Goal: Communication & Community: Participate in discussion

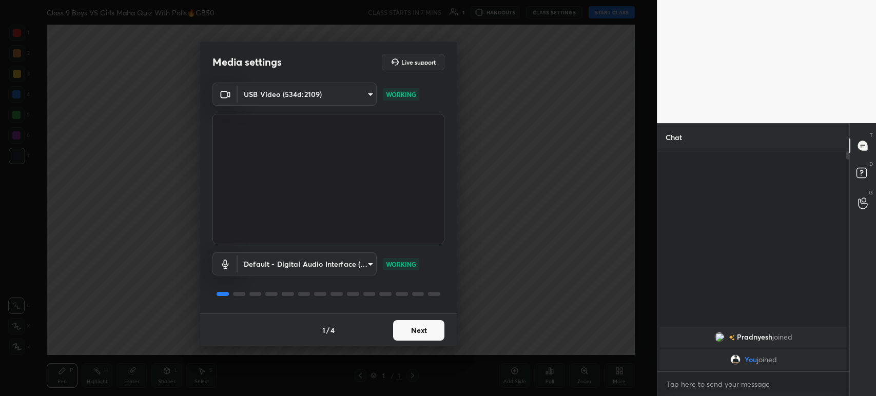
click at [423, 315] on div "1 / 4 Next" at bounding box center [328, 329] width 256 height 33
click at [423, 335] on button "Next" at bounding box center [418, 330] width 51 height 21
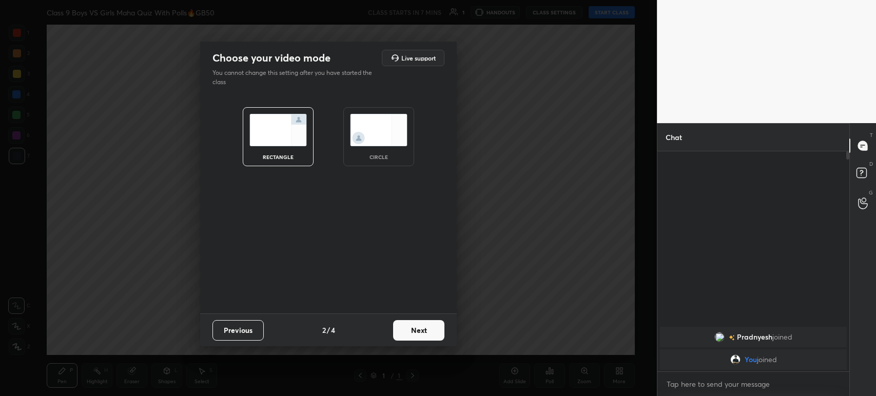
click at [423, 335] on button "Next" at bounding box center [418, 330] width 51 height 21
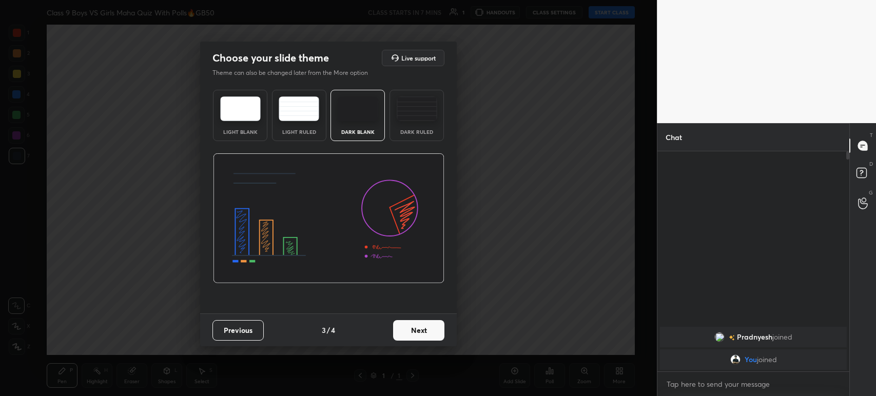
click at [423, 335] on button "Next" at bounding box center [418, 330] width 51 height 21
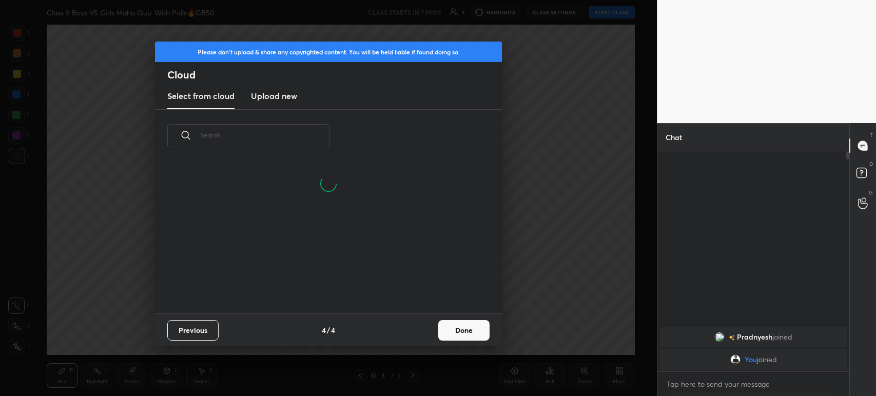
click at [260, 102] on new "Upload new" at bounding box center [274, 97] width 46 height 26
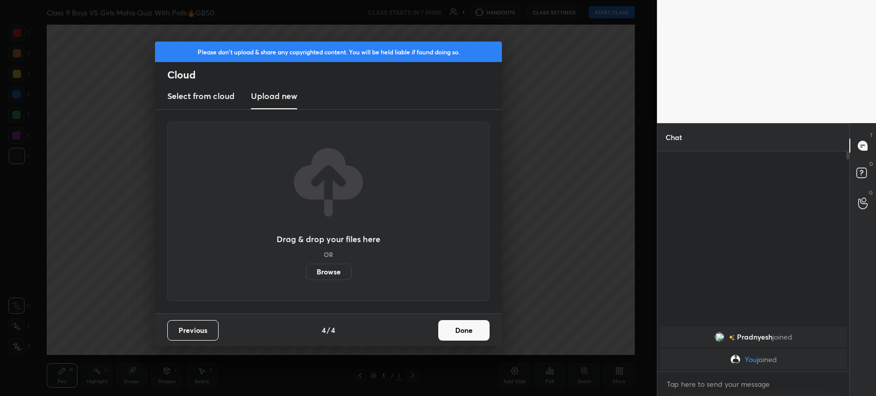
click at [324, 270] on label "Browse" at bounding box center [329, 272] width 46 height 16
click at [306, 270] on input "Browse" at bounding box center [306, 272] width 0 height 16
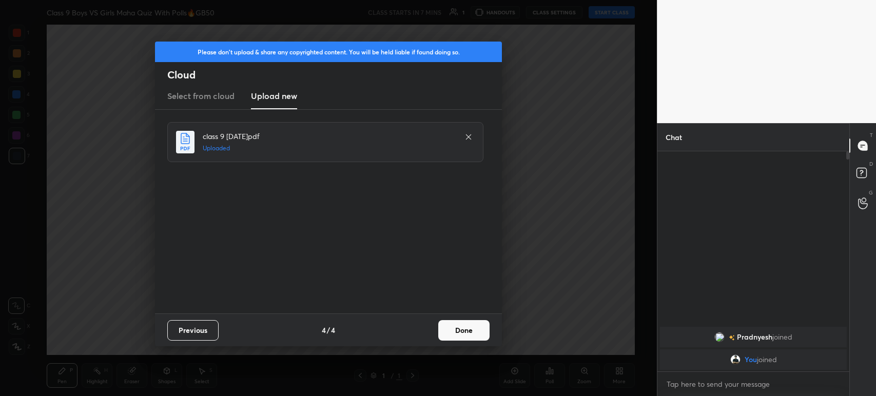
click at [459, 333] on button "Done" at bounding box center [463, 330] width 51 height 21
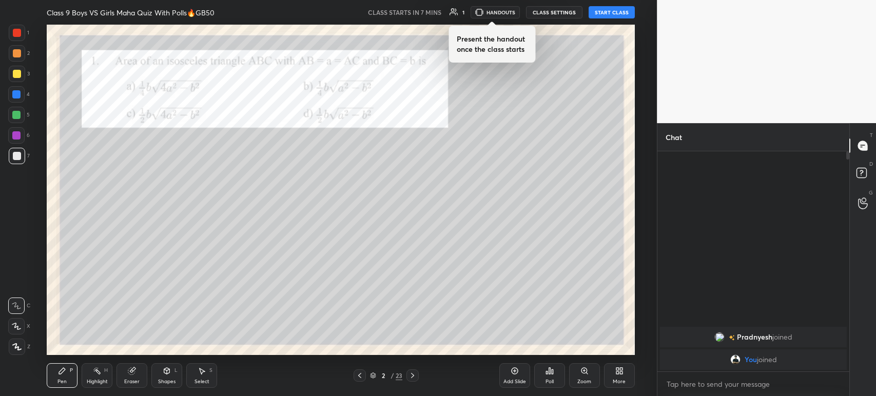
click at [362, 374] on icon at bounding box center [359, 375] width 8 height 8
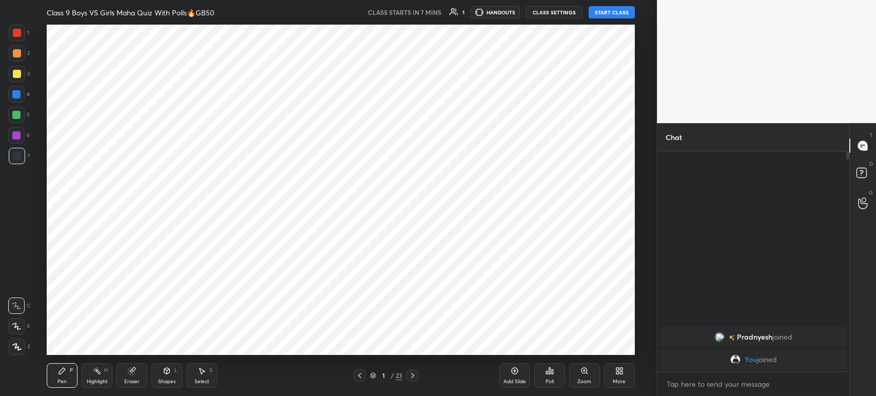
click at [508, 368] on div "Add Slide" at bounding box center [514, 375] width 31 height 25
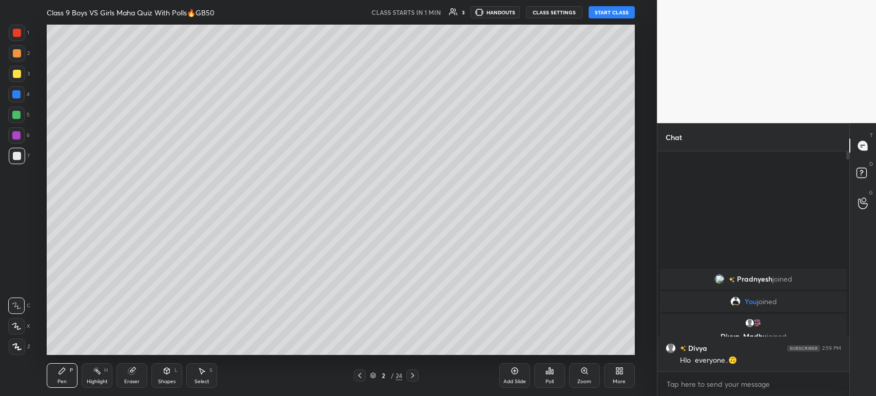
click at [617, 16] on button "START CLASS" at bounding box center [611, 12] width 46 height 12
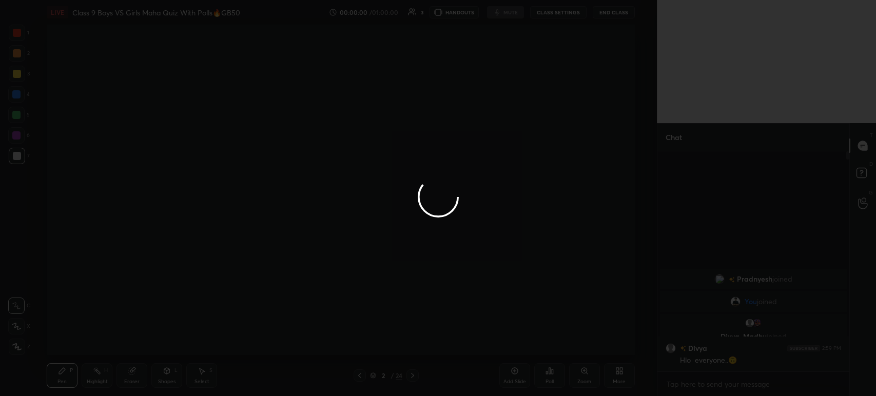
click at [23, 344] on div at bounding box center [438, 198] width 876 height 396
click at [21, 353] on div at bounding box center [438, 198] width 876 height 396
click at [19, 349] on div at bounding box center [438, 198] width 876 height 396
click at [15, 345] on div at bounding box center [438, 198] width 876 height 396
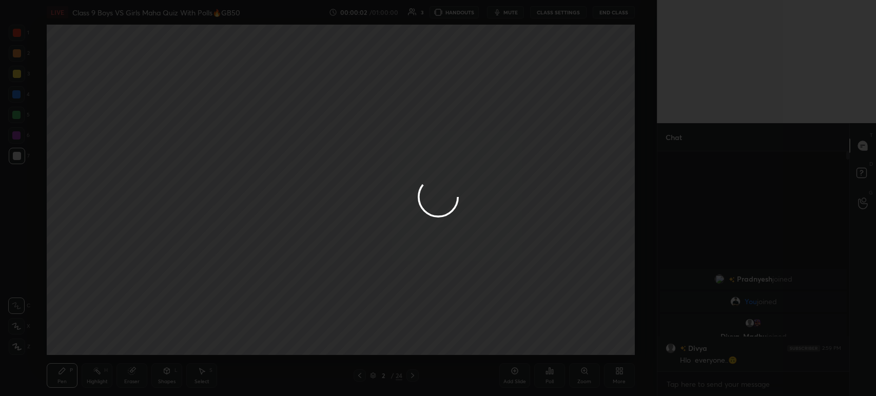
click at [19, 343] on div at bounding box center [438, 198] width 876 height 396
click at [18, 354] on div at bounding box center [17, 347] width 16 height 16
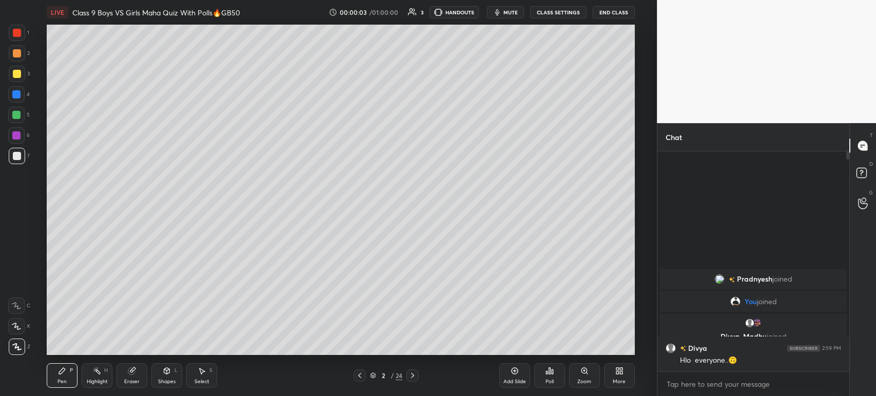
click at [22, 342] on div at bounding box center [17, 347] width 16 height 16
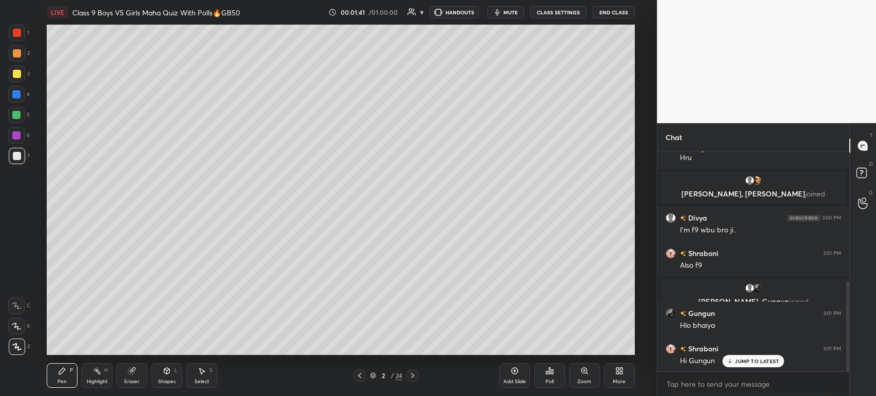
scroll to position [362, 0]
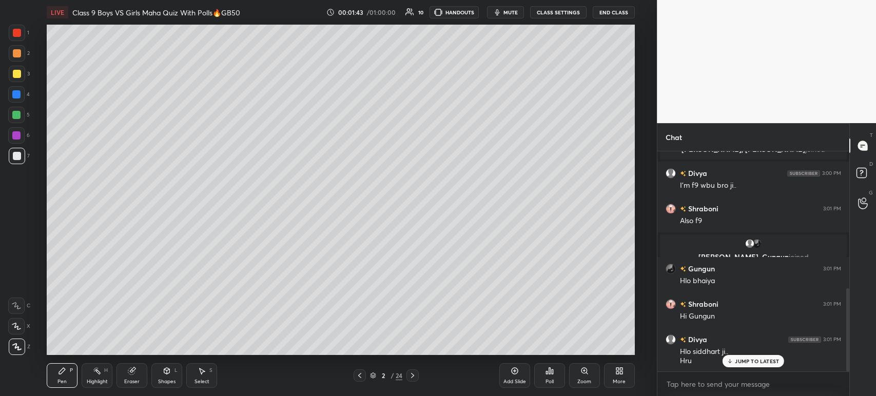
click at [23, 76] on div at bounding box center [17, 74] width 16 height 16
click at [16, 59] on div at bounding box center [17, 53] width 16 height 16
click at [15, 80] on div at bounding box center [17, 74] width 16 height 16
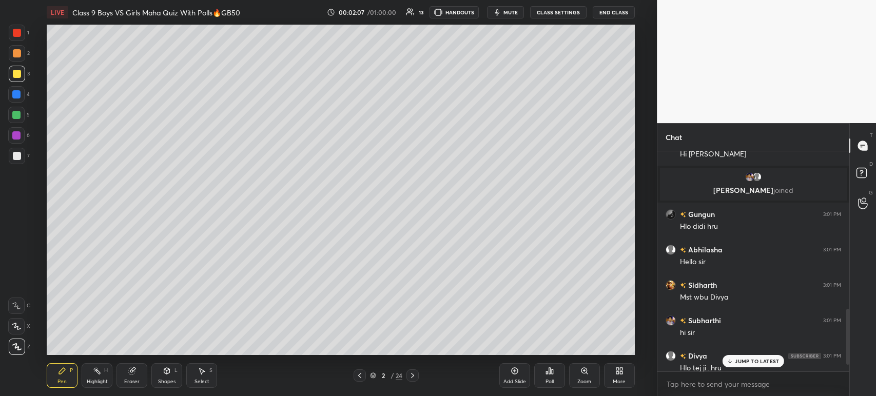
scroll to position [648, 0]
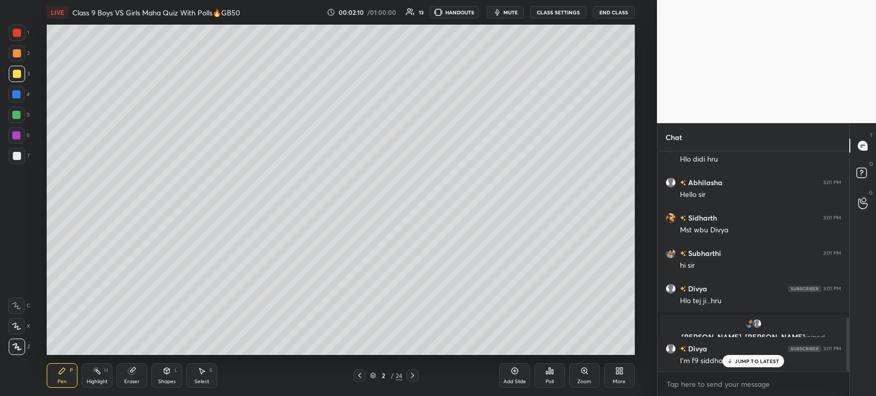
click at [739, 354] on div "I'm f9 siddhart ji." at bounding box center [760, 360] width 161 height 12
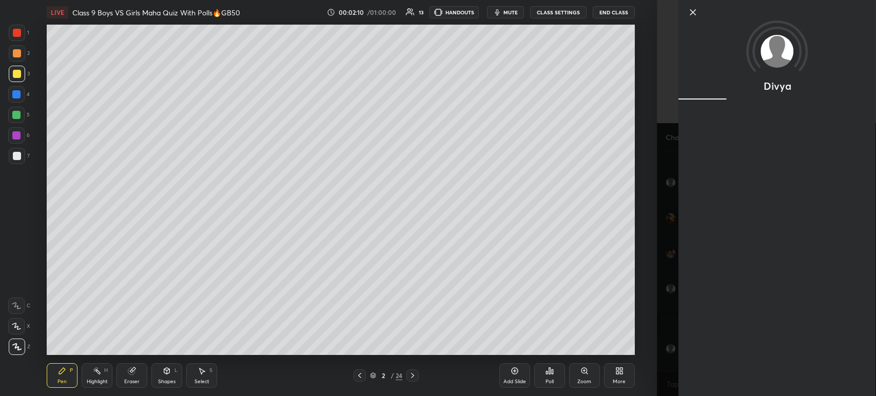
scroll to position [719, 0]
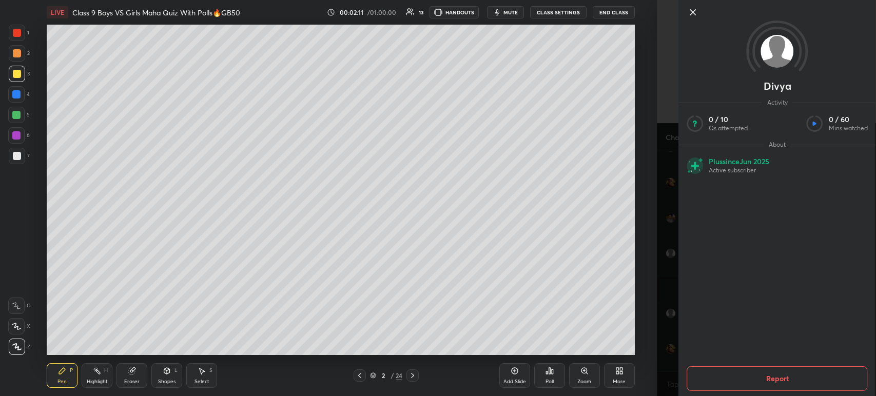
click at [691, 12] on icon at bounding box center [692, 12] width 12 height 12
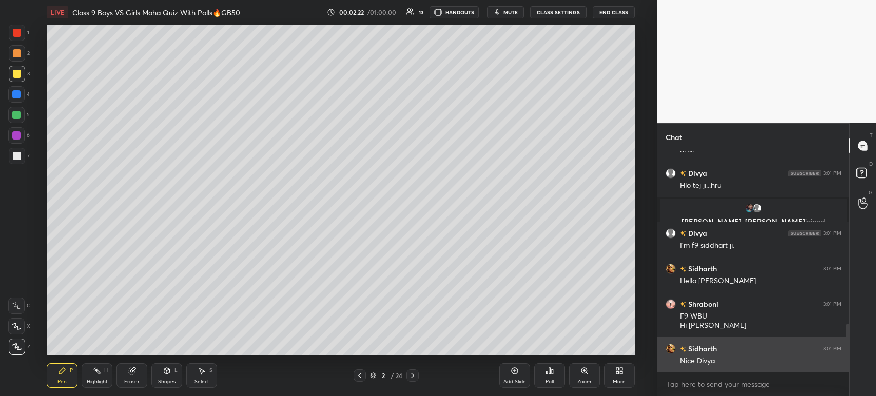
scroll to position [800, 0]
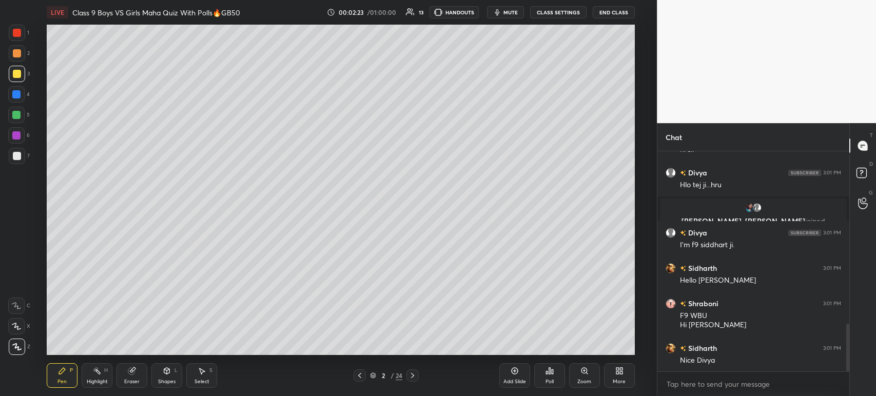
click at [700, 383] on body "1 2 3 4 5 6 7 C X Z C X Z E E Erase all H H LIVE Class 9 Boys VS Girls Maha Qui…" at bounding box center [438, 198] width 876 height 396
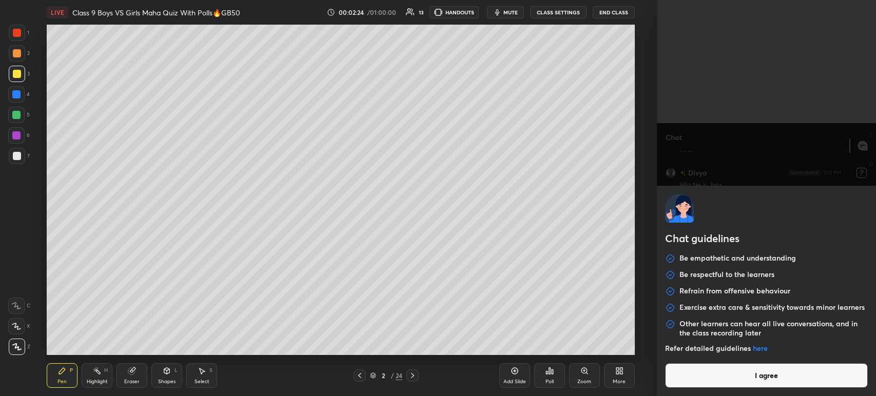
click at [702, 378] on button "I agree" at bounding box center [766, 375] width 203 height 25
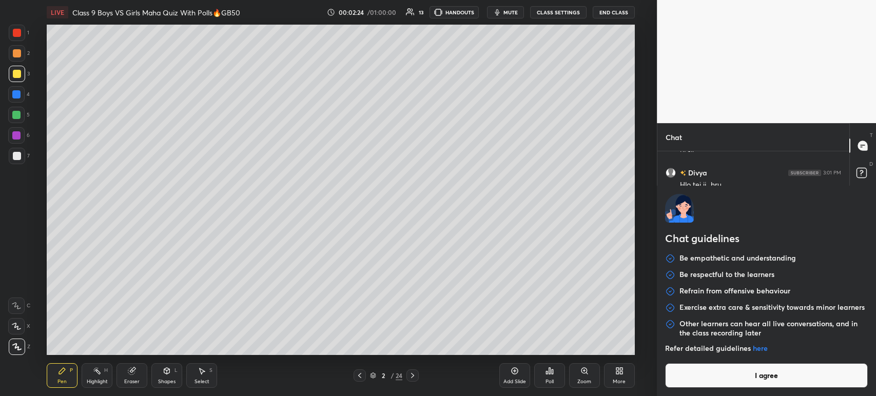
type textarea "x"
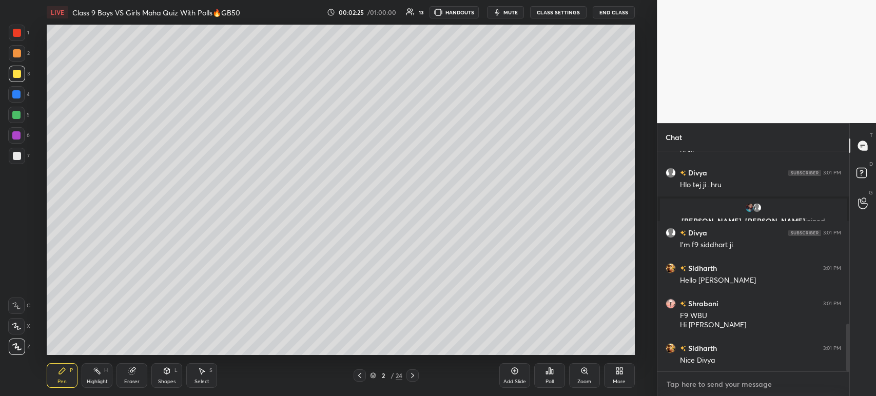
paste textarea "[URL][DOMAIN_NAME]"
type textarea "[URL][DOMAIN_NAME]"
type textarea "x"
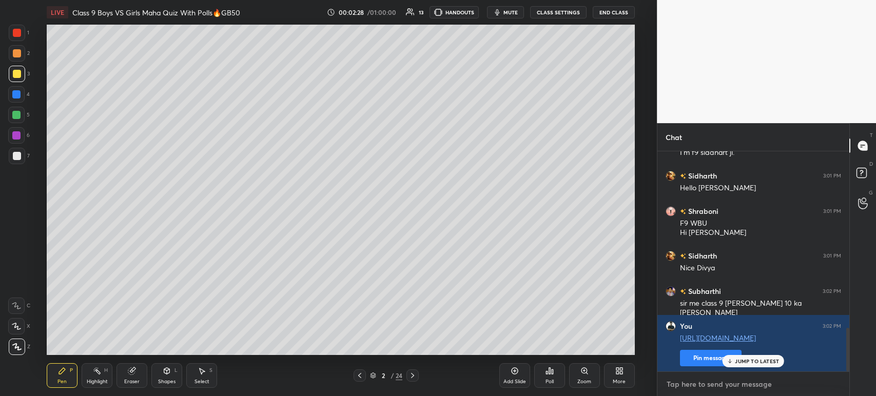
scroll to position [927, 0]
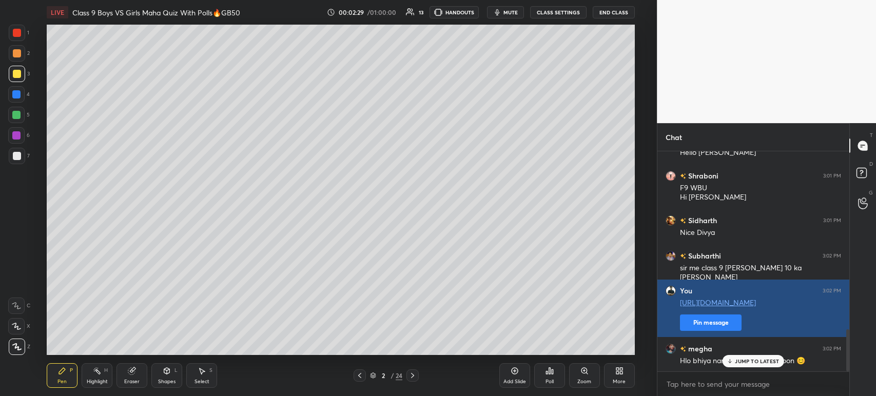
click at [696, 323] on button "Pin message" at bounding box center [711, 322] width 62 height 16
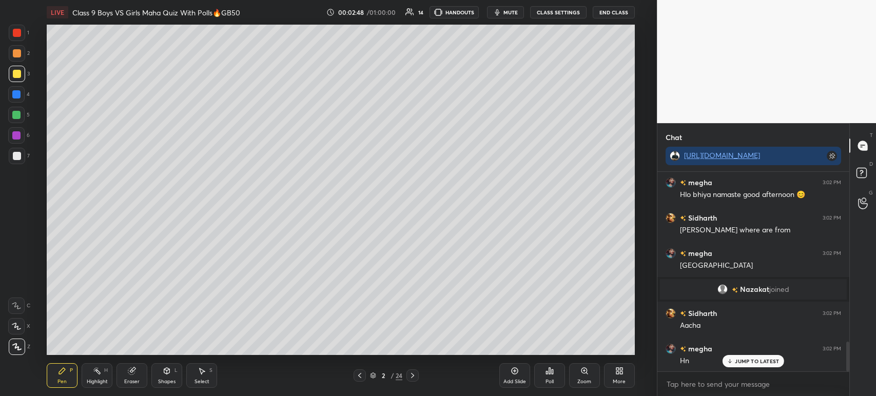
scroll to position [1149, 0]
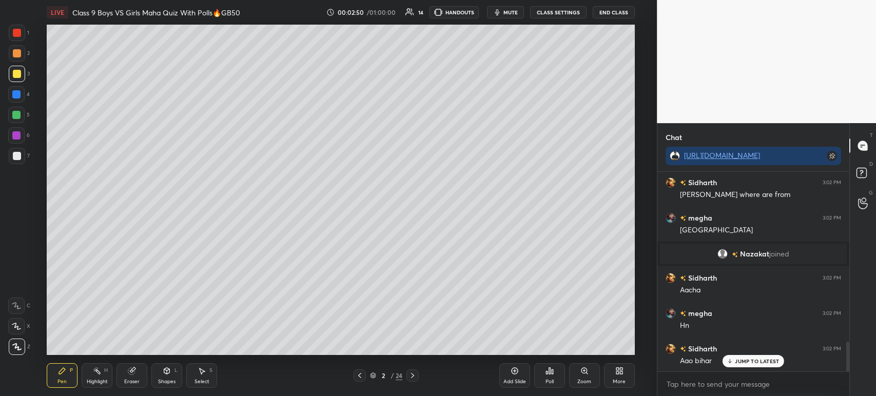
click at [16, 156] on div at bounding box center [17, 156] width 8 height 8
click at [17, 74] on div at bounding box center [17, 74] width 8 height 8
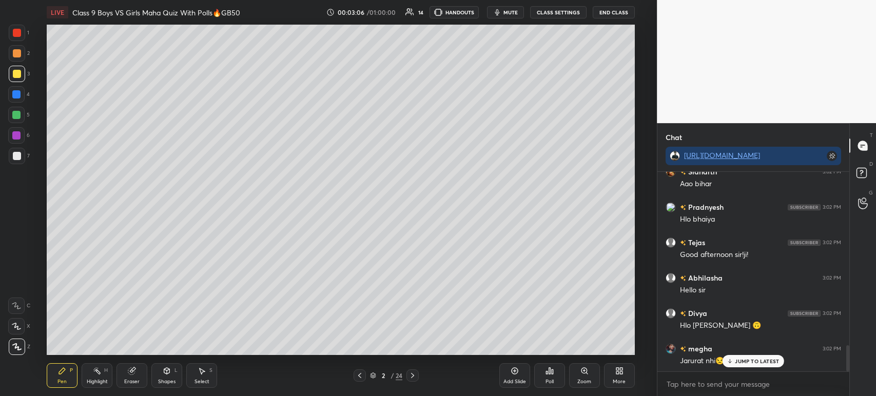
scroll to position [1362, 0]
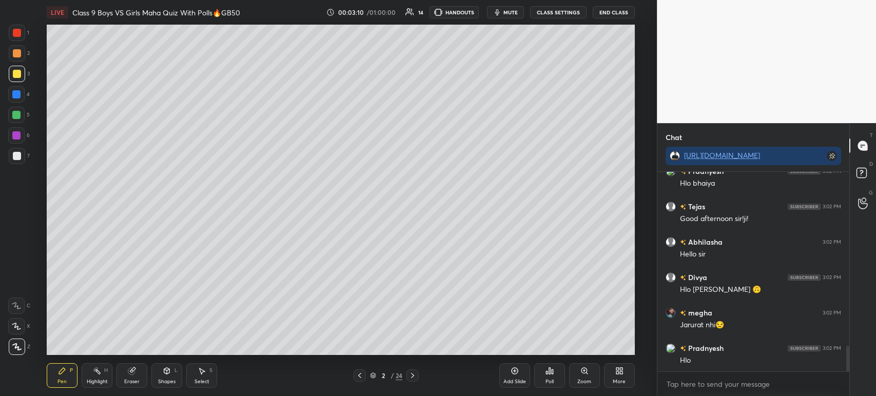
click at [19, 53] on div at bounding box center [17, 53] width 8 height 8
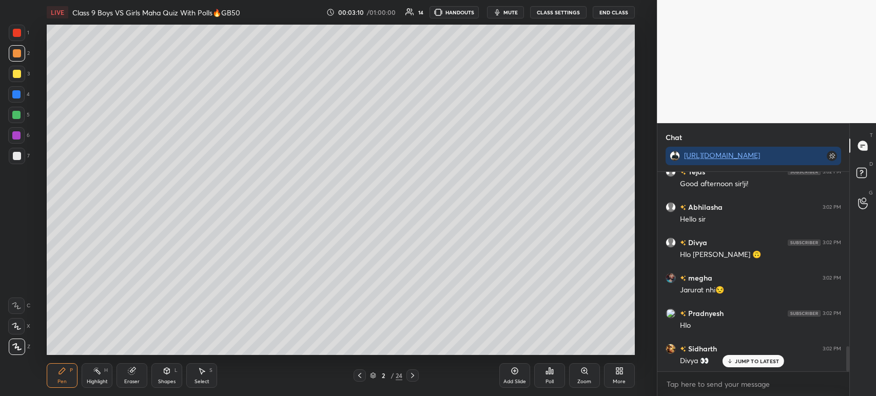
click at [16, 34] on div at bounding box center [17, 33] width 8 height 8
click at [17, 61] on div at bounding box center [17, 53] width 16 height 16
click at [14, 94] on div at bounding box center [16, 94] width 8 height 8
click at [16, 156] on div at bounding box center [17, 156] width 8 height 8
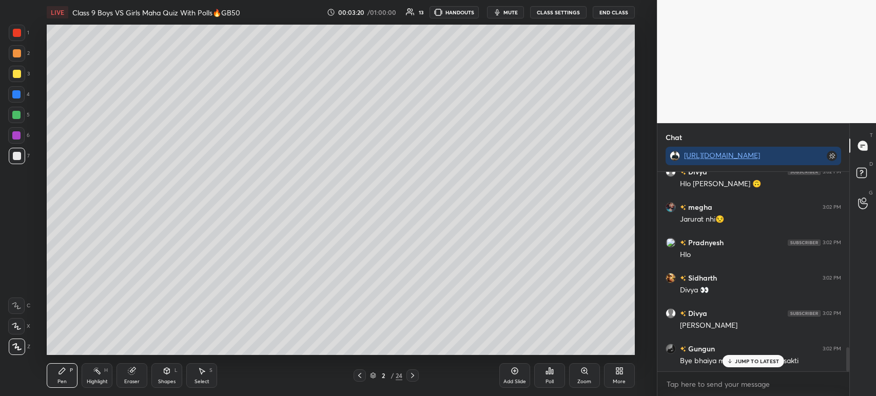
scroll to position [1503, 0]
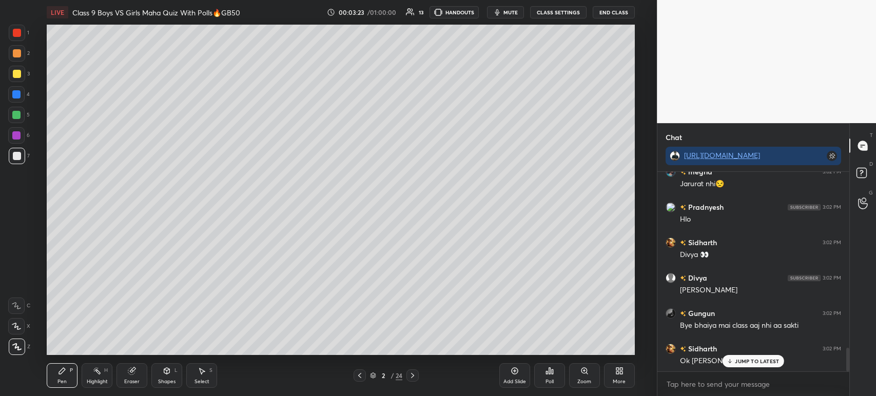
click at [735, 362] on p "JUMP TO LATEST" at bounding box center [757, 361] width 44 height 6
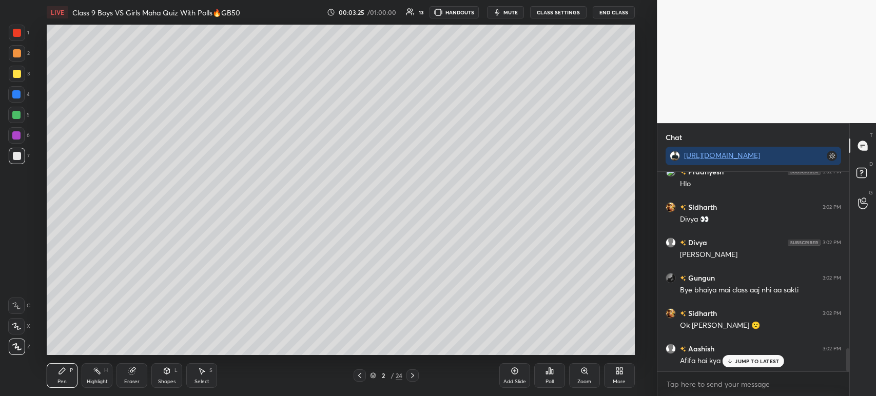
click at [18, 74] on div at bounding box center [17, 74] width 8 height 8
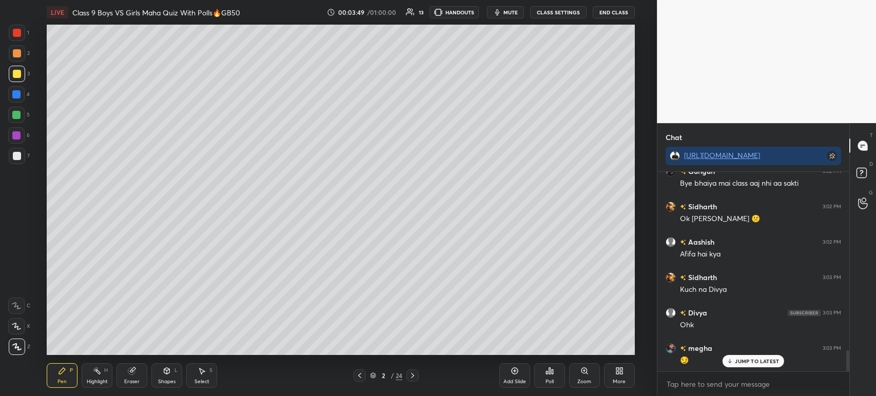
scroll to position [1690, 0]
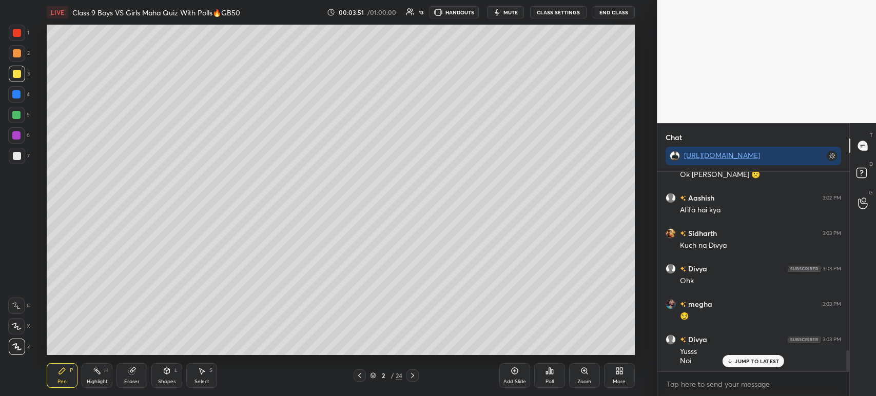
click at [25, 156] on div "7" at bounding box center [19, 156] width 21 height 16
click at [21, 76] on div at bounding box center [17, 74] width 16 height 16
click at [20, 53] on div at bounding box center [17, 53] width 8 height 8
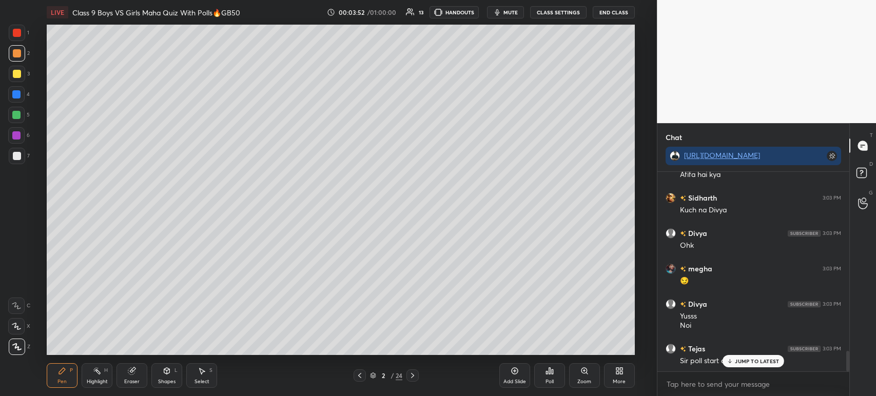
click at [21, 35] on div at bounding box center [17, 33] width 8 height 8
click at [16, 68] on div at bounding box center [17, 74] width 16 height 16
click at [21, 130] on div at bounding box center [16, 135] width 16 height 16
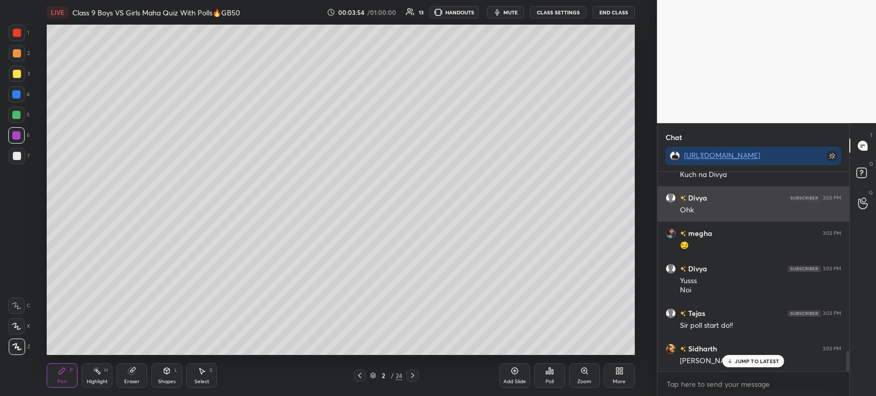
scroll to position [1796, 0]
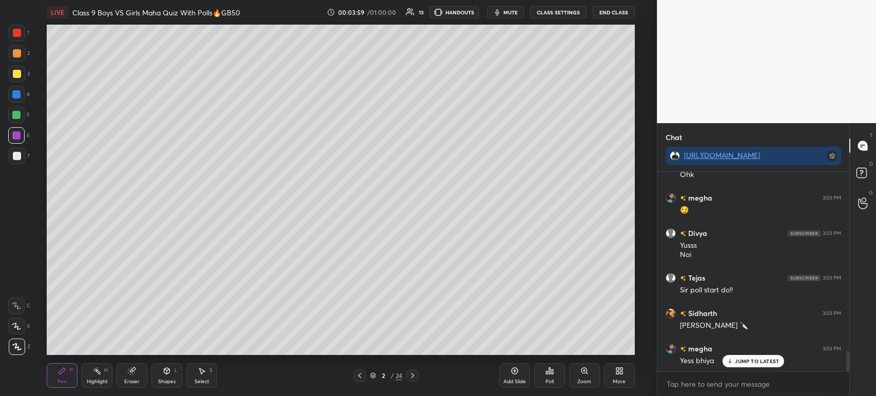
click at [21, 157] on div at bounding box center [17, 156] width 8 height 8
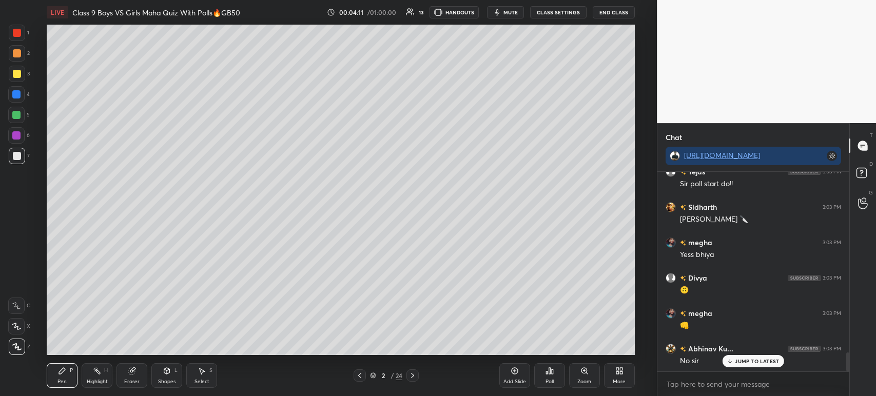
scroll to position [1937, 0]
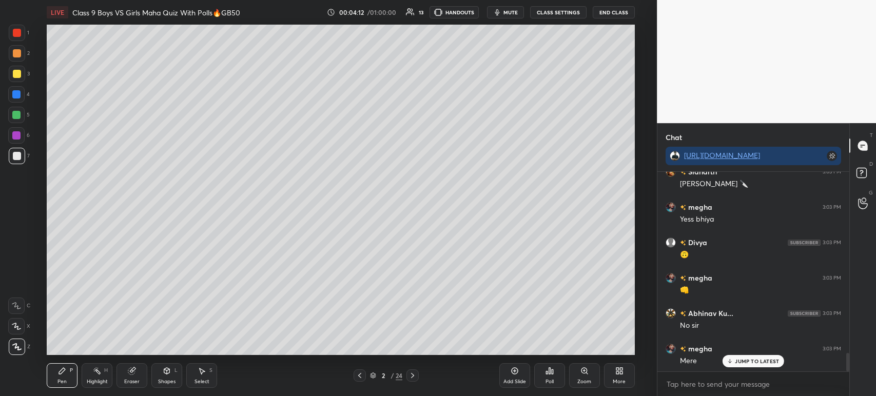
click at [138, 372] on div "Eraser" at bounding box center [131, 375] width 31 height 25
click at [21, 347] on span "Erase all" at bounding box center [16, 346] width 15 height 7
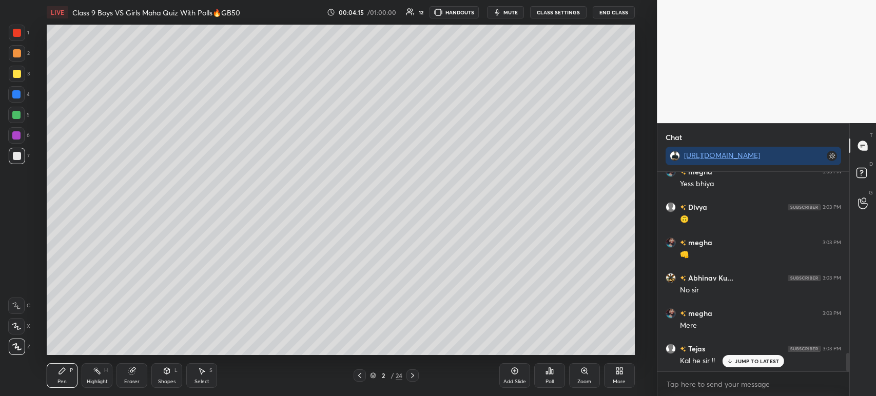
click at [43, 374] on div "LIVE Class 9 Boys VS Girls Maha Quiz With Polls🔥GB50 00:04:15 / 01:00:00 12 HAN…" at bounding box center [341, 198] width 616 height 396
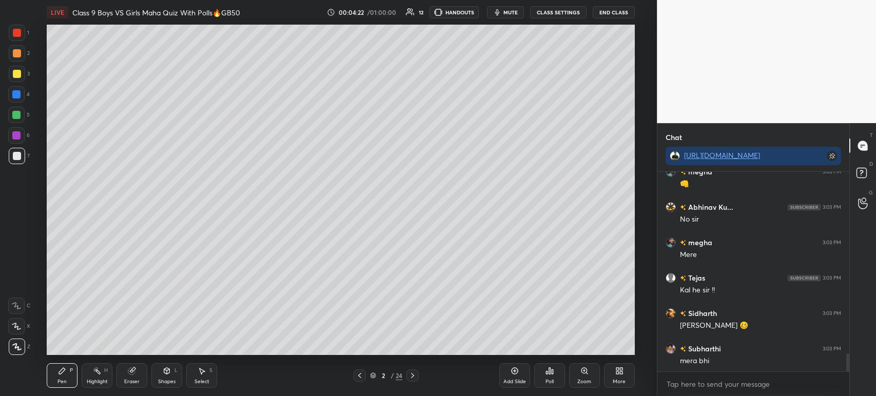
scroll to position [2079, 0]
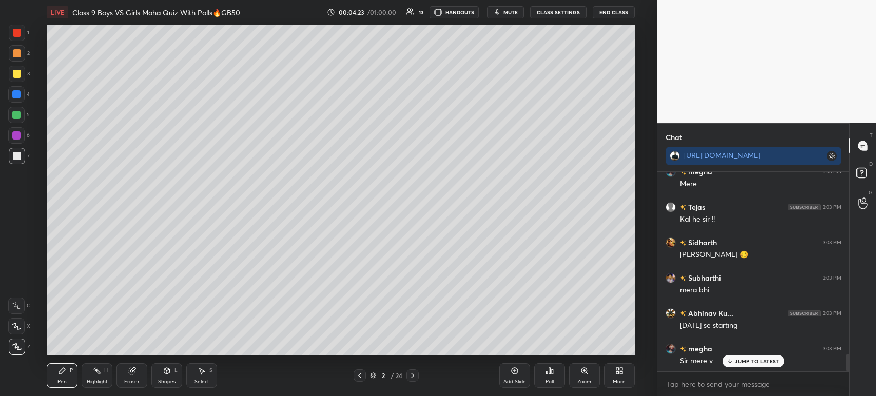
click at [411, 379] on icon at bounding box center [412, 375] width 8 height 8
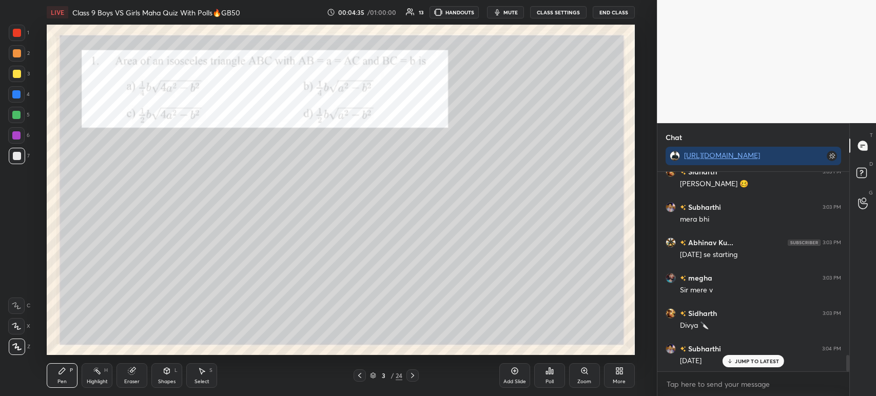
scroll to position [2210, 0]
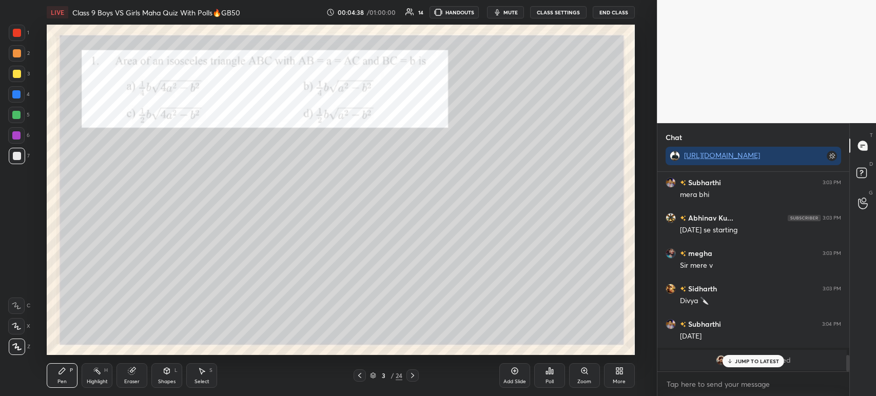
click at [728, 361] on icon at bounding box center [729, 361] width 7 height 6
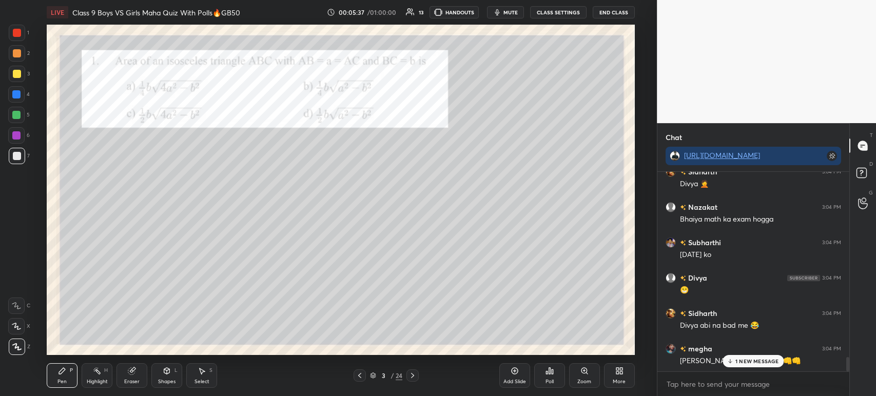
scroll to position [2634, 0]
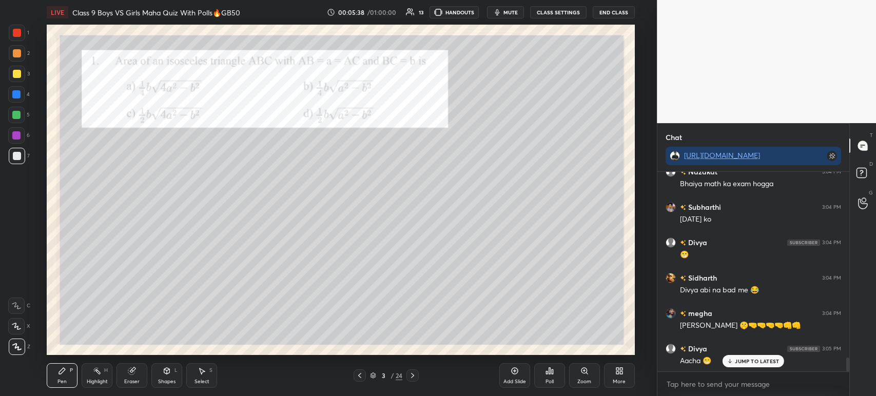
click at [546, 376] on div "Poll" at bounding box center [549, 375] width 31 height 25
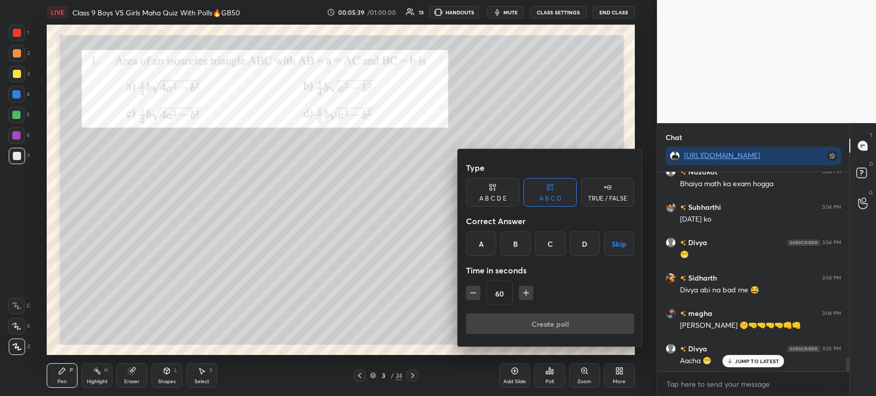
click at [484, 239] on div "A" at bounding box center [481, 243] width 30 height 25
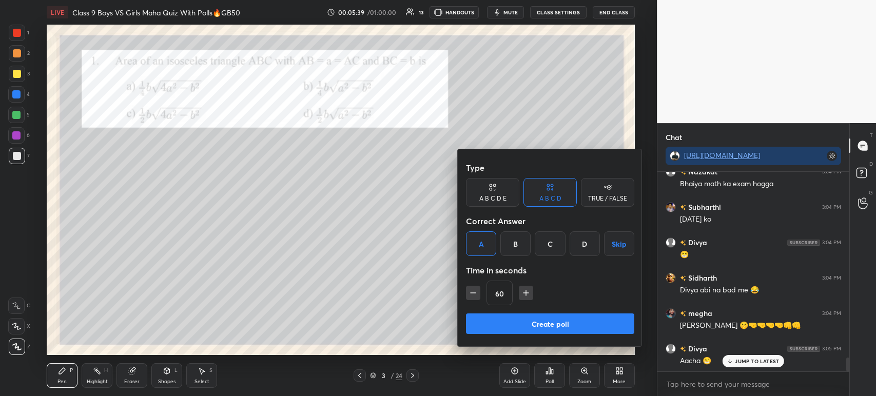
scroll to position [2670, 0]
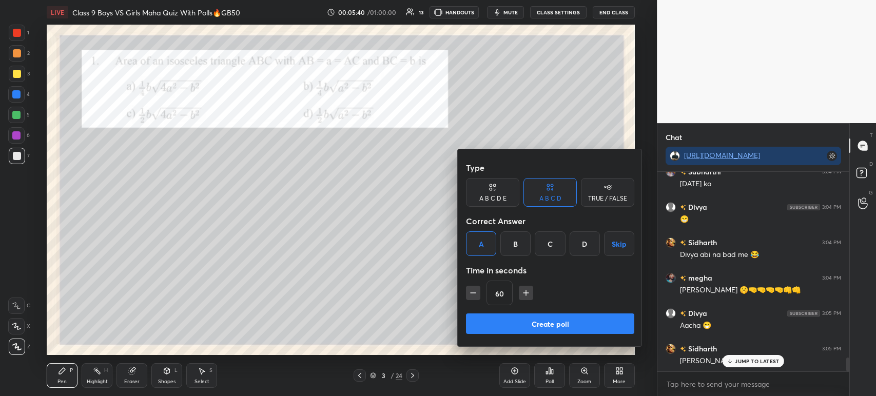
click at [521, 327] on button "Create poll" at bounding box center [550, 323] width 168 height 21
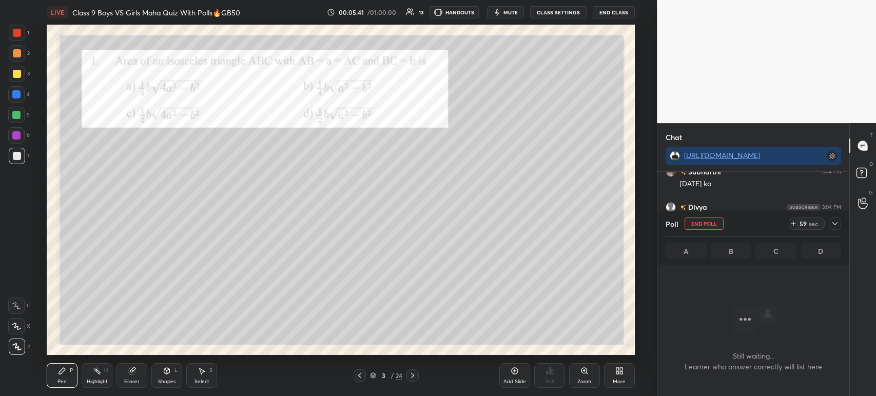
scroll to position [2759, 0]
click at [17, 76] on div at bounding box center [17, 74] width 8 height 8
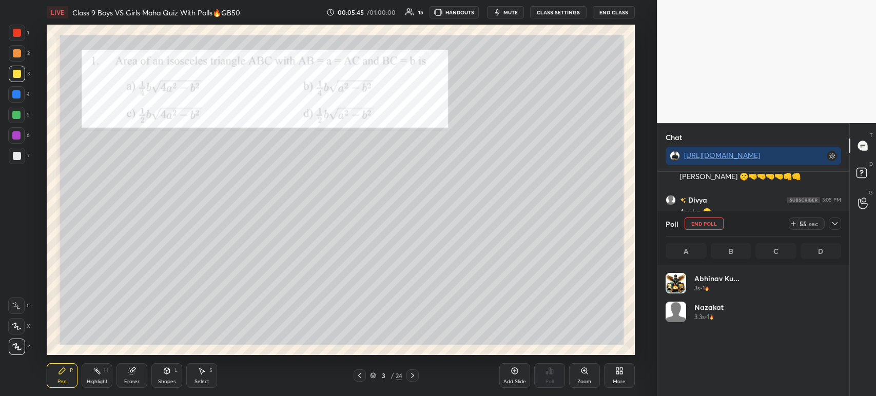
scroll to position [2854, 0]
click at [834, 225] on icon at bounding box center [834, 224] width 8 height 8
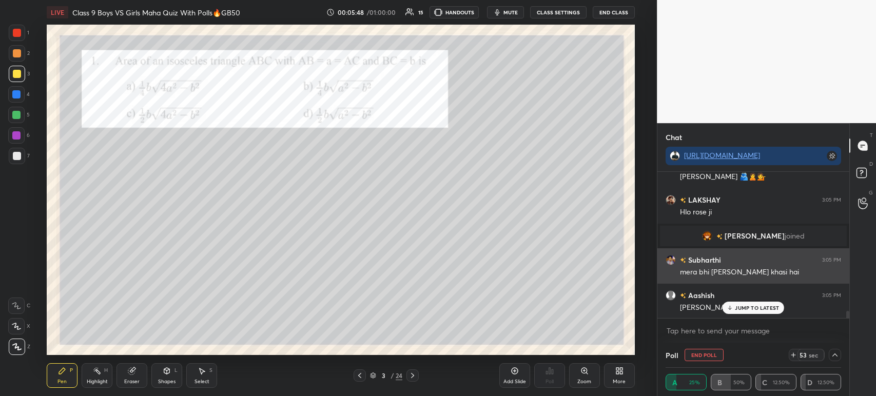
scroll to position [0, 0]
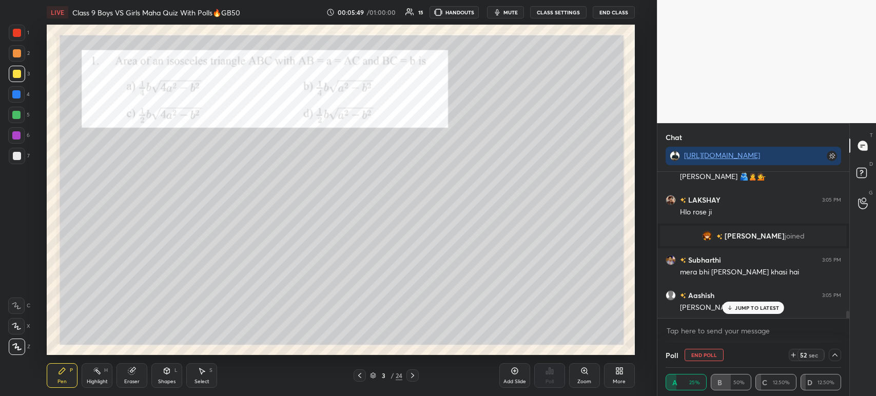
click at [716, 235] on div "grid" at bounding box center [709, 236] width 14 height 10
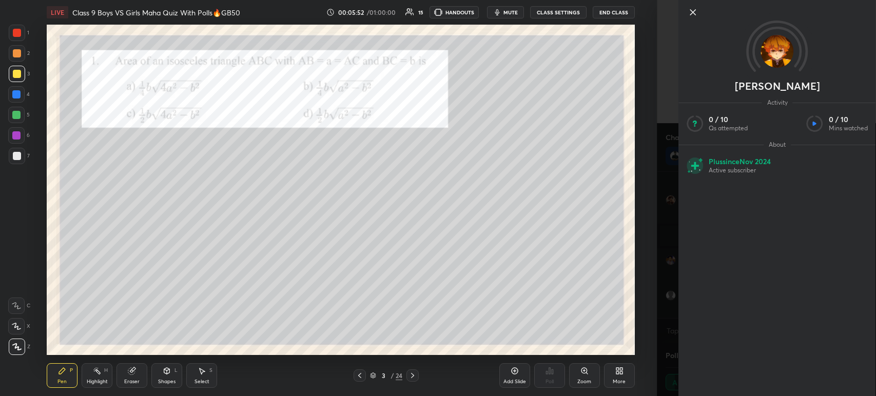
scroll to position [2889, 0]
click at [693, 15] on icon at bounding box center [692, 12] width 12 height 12
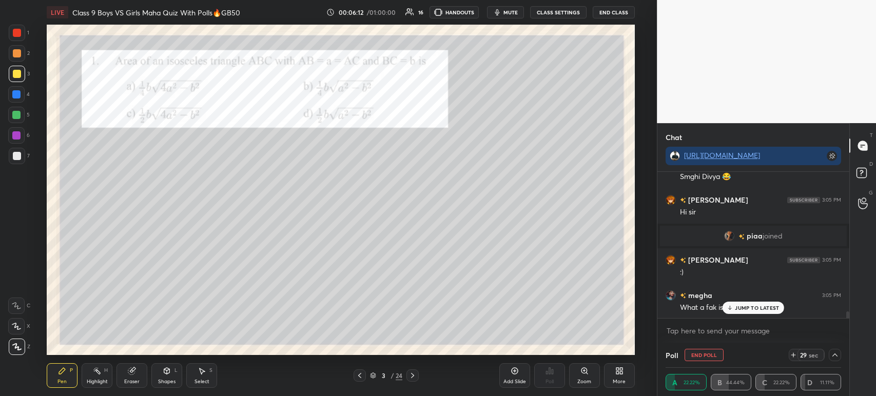
scroll to position [3083, 0]
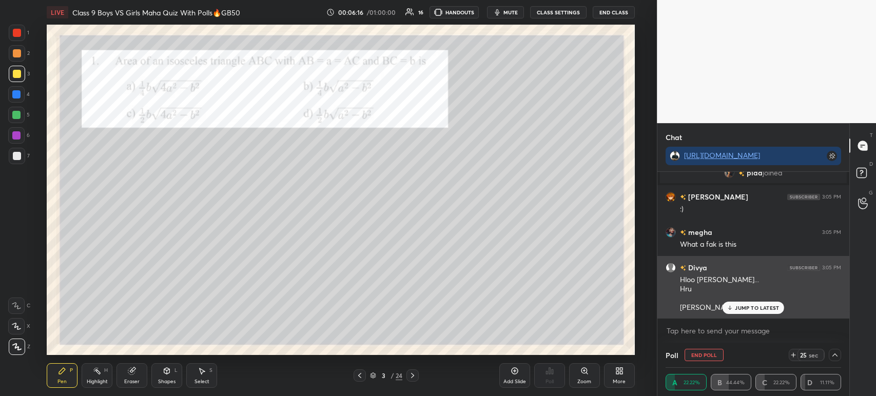
click at [730, 309] on icon at bounding box center [729, 309] width 3 height 2
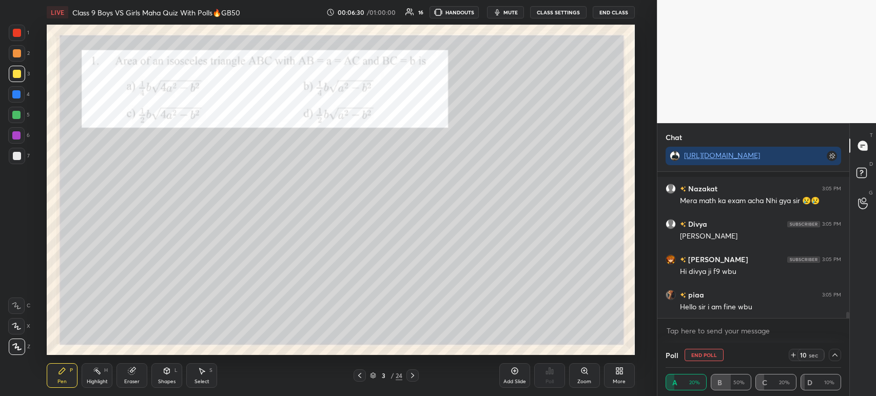
scroll to position [3296, 0]
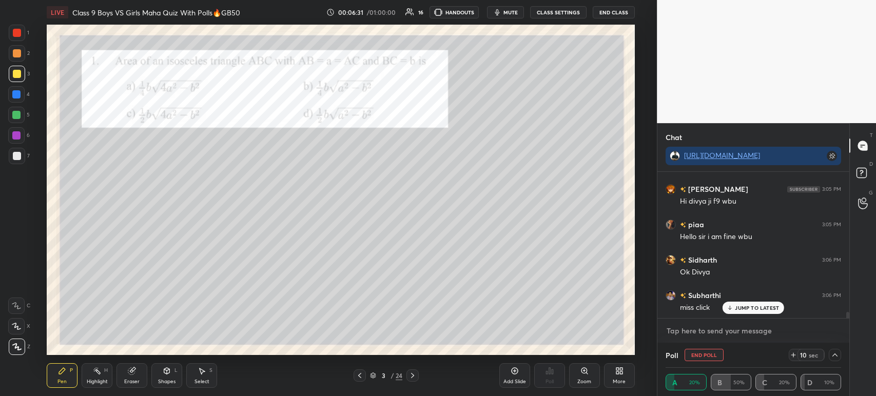
click at [685, 332] on textarea at bounding box center [752, 331] width 175 height 16
type textarea "x"
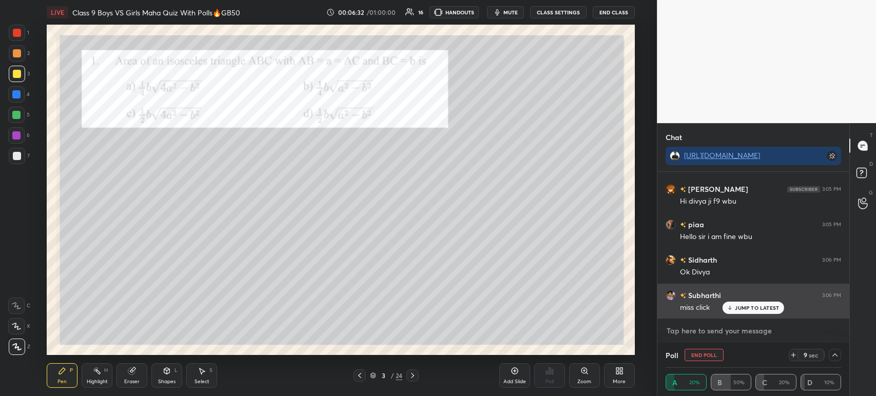
paste textarea "[URL][DOMAIN_NAME]"
type textarea "[URL][DOMAIN_NAME]"
type textarea "x"
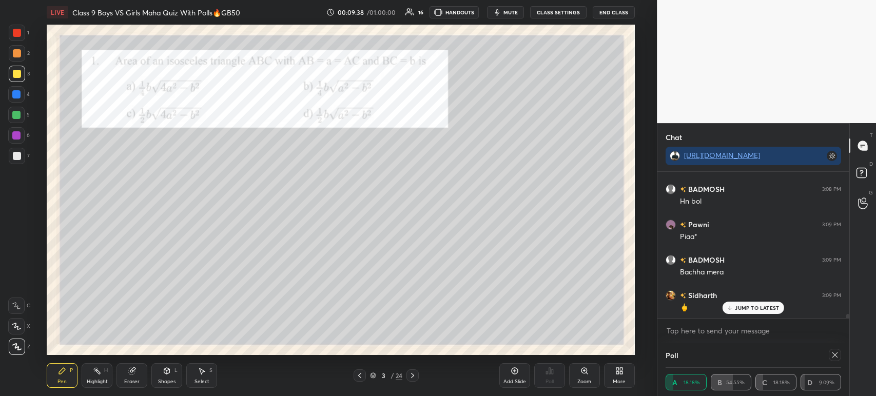
scroll to position [5266, 0]
click at [15, 31] on div at bounding box center [17, 33] width 8 height 8
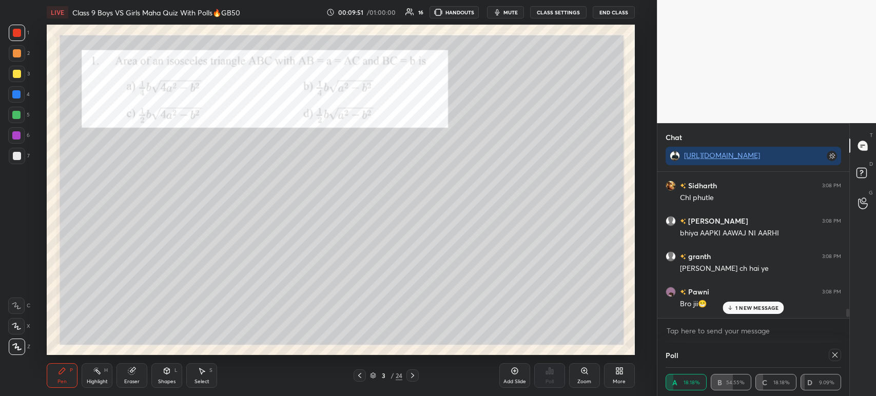
scroll to position [5019, 0]
click at [415, 377] on icon at bounding box center [412, 375] width 8 height 8
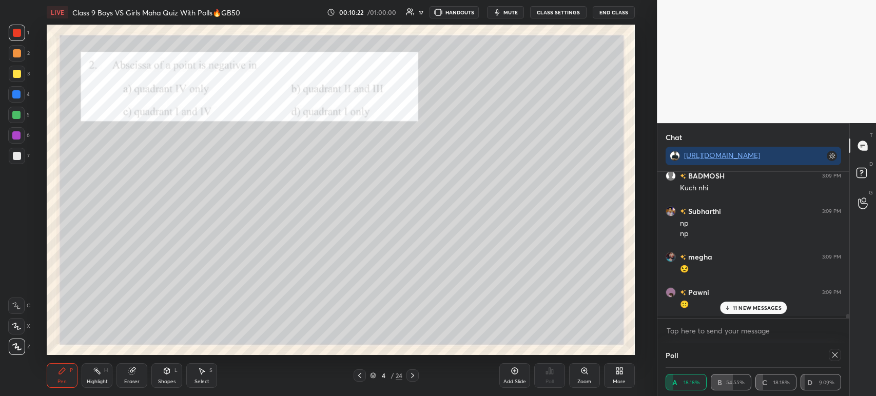
scroll to position [5655, 0]
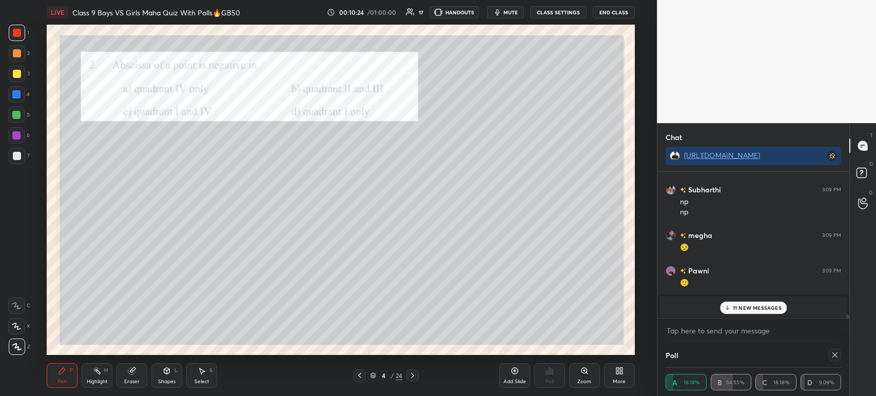
click at [727, 306] on icon at bounding box center [727, 308] width 7 height 6
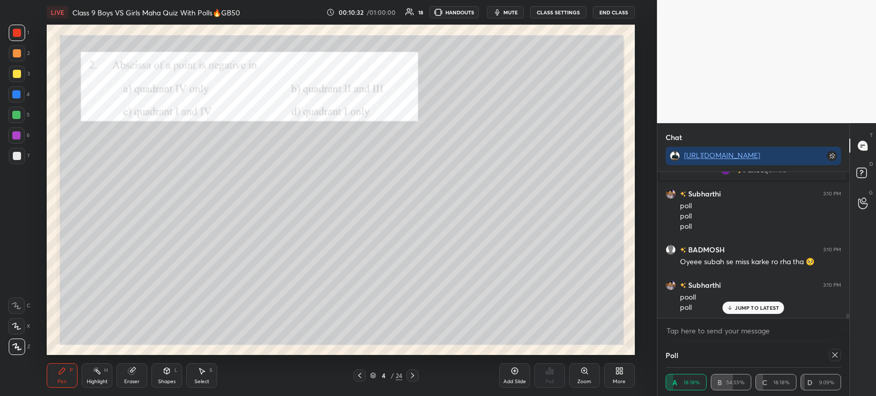
scroll to position [4366, 0]
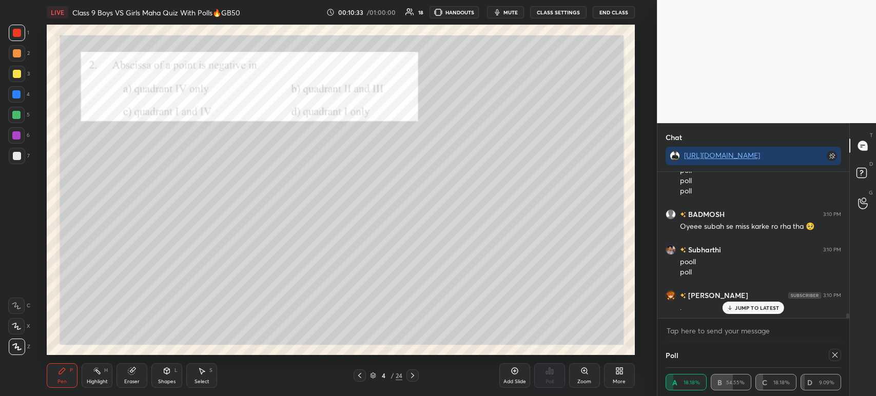
click at [833, 354] on icon at bounding box center [834, 354] width 5 height 5
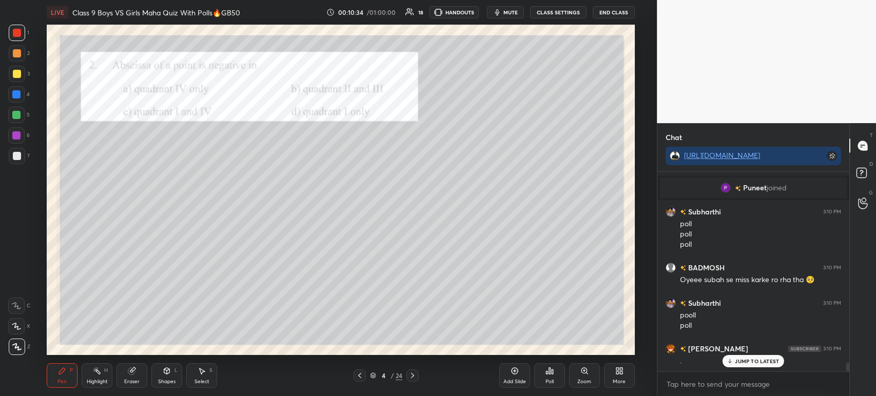
scroll to position [3, 3]
click at [547, 372] on icon at bounding box center [547, 372] width 2 height 3
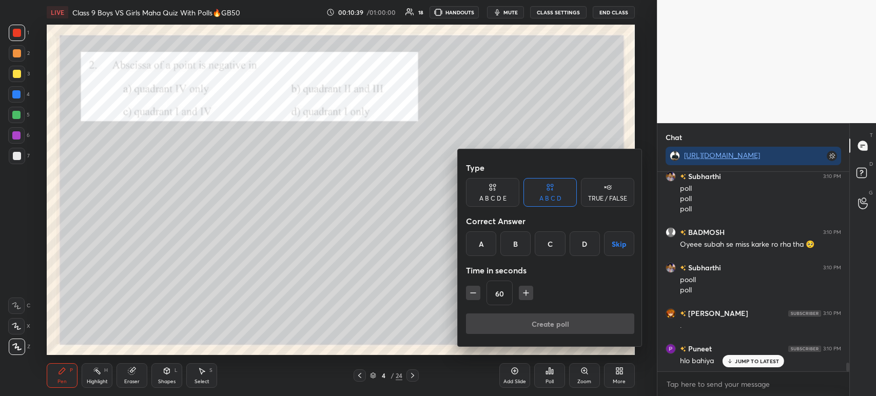
scroll to position [4384, 0]
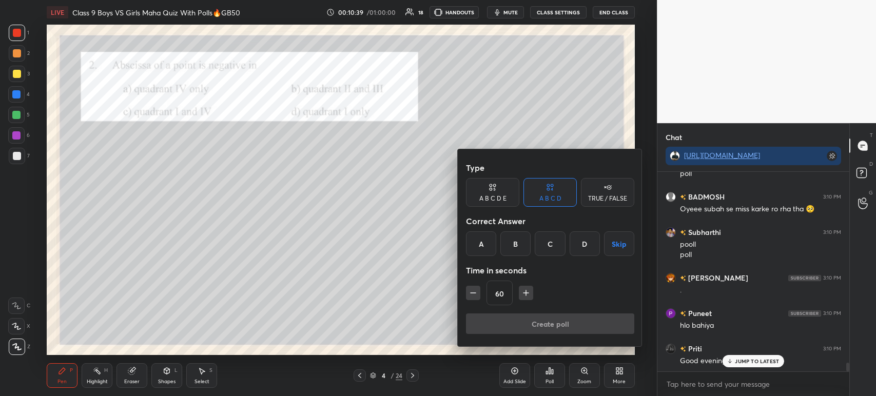
click at [509, 242] on div "B" at bounding box center [515, 243] width 30 height 25
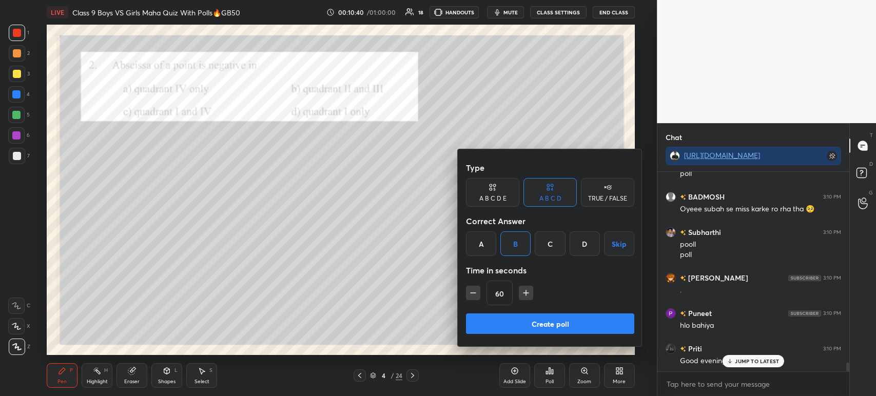
click at [487, 330] on button "Create poll" at bounding box center [550, 323] width 168 height 21
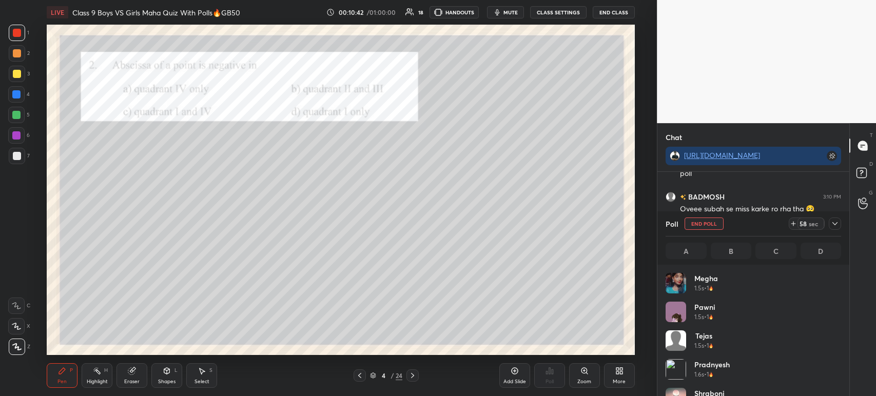
scroll to position [3, 3]
click at [834, 227] on icon at bounding box center [834, 224] width 8 height 8
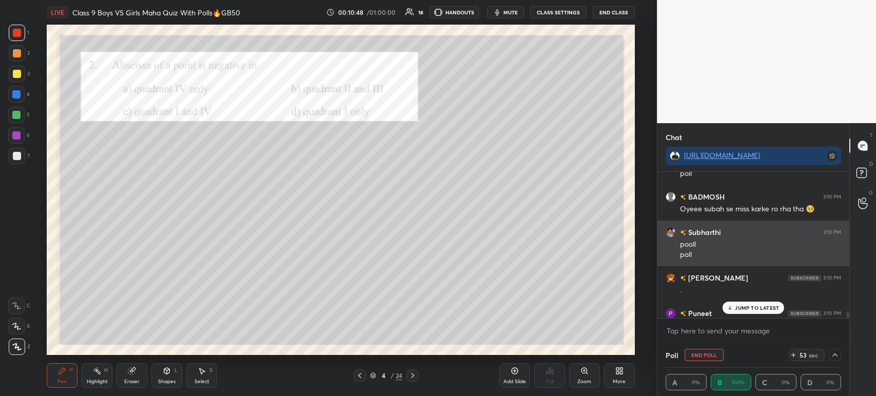
scroll to position [0, 0]
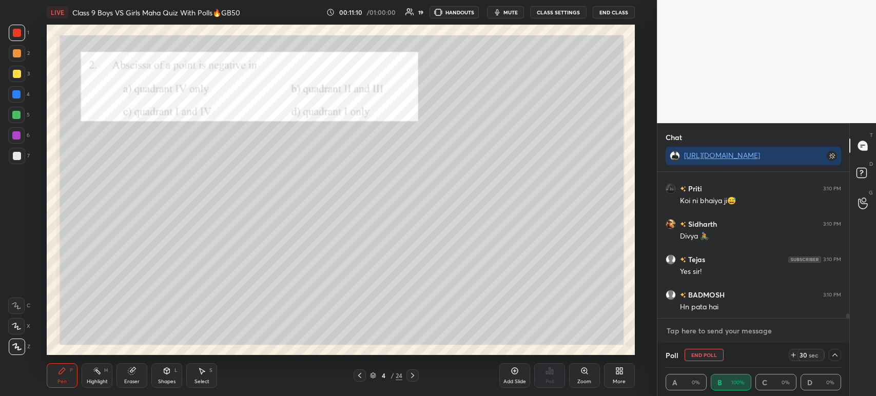
click at [703, 332] on textarea at bounding box center [752, 331] width 175 height 16
type textarea "x"
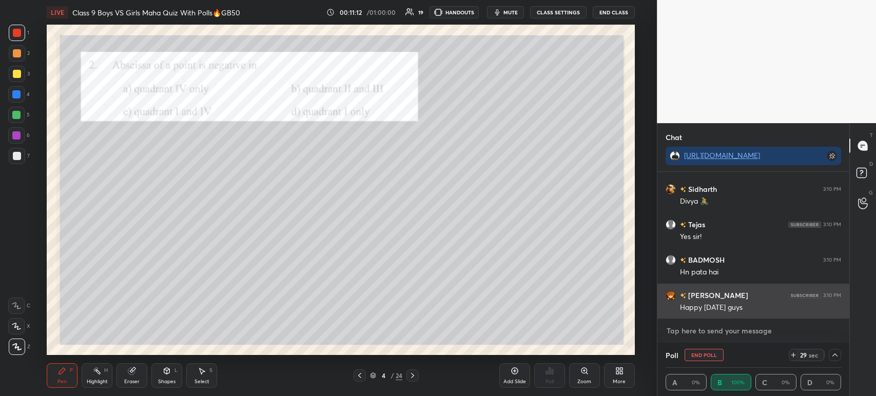
paste textarea "[URL][DOMAIN_NAME]"
type textarea "[URL][DOMAIN_NAME]"
type textarea "x"
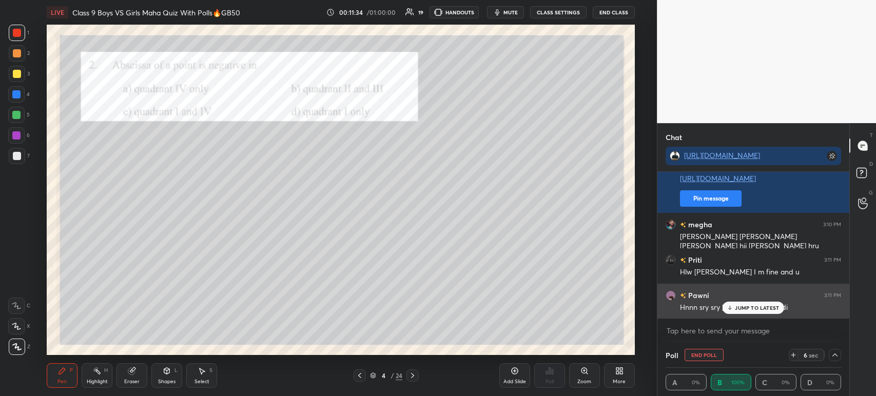
click at [737, 311] on p "JUMP TO LATEST" at bounding box center [757, 308] width 44 height 6
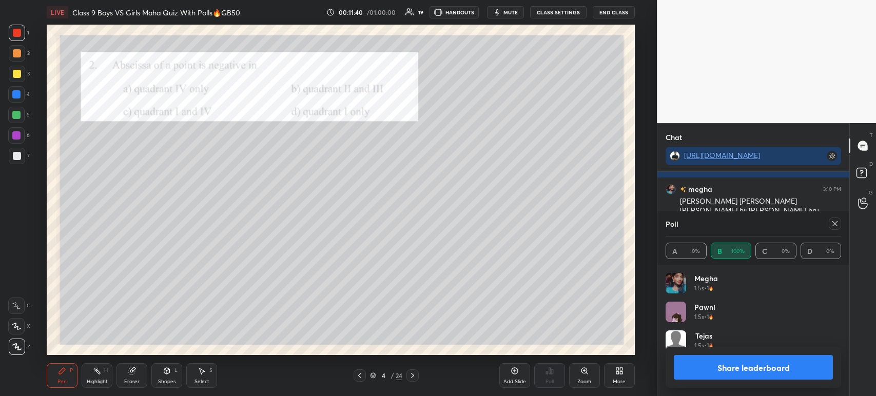
scroll to position [5025, 0]
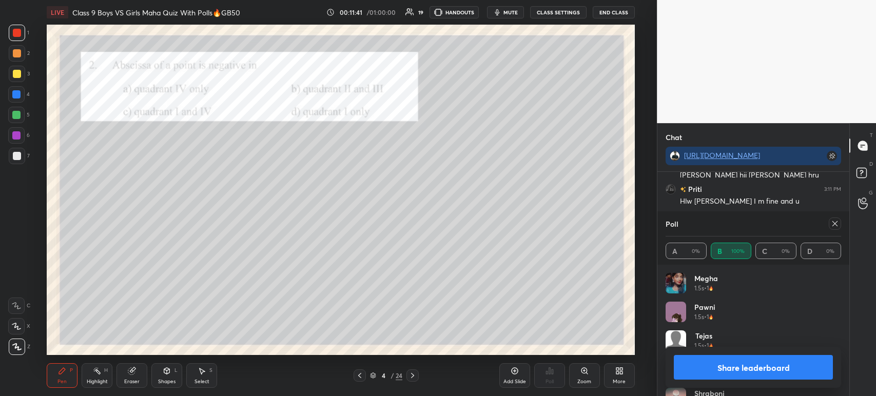
click at [728, 368] on button "Share leaderboard" at bounding box center [752, 367] width 159 height 25
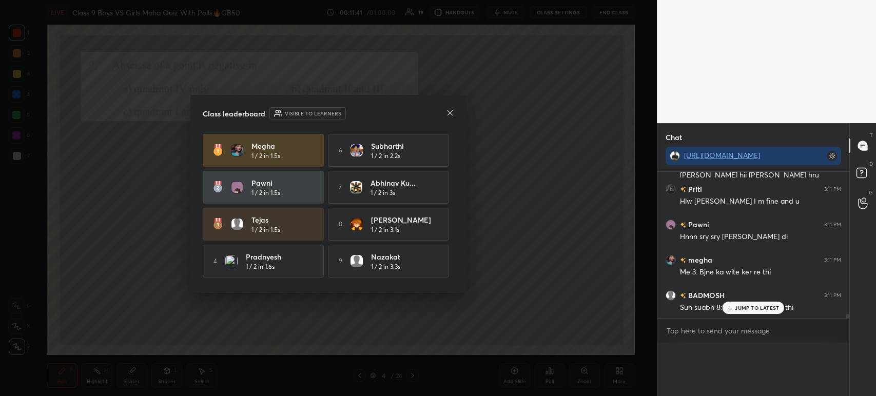
scroll to position [165, 189]
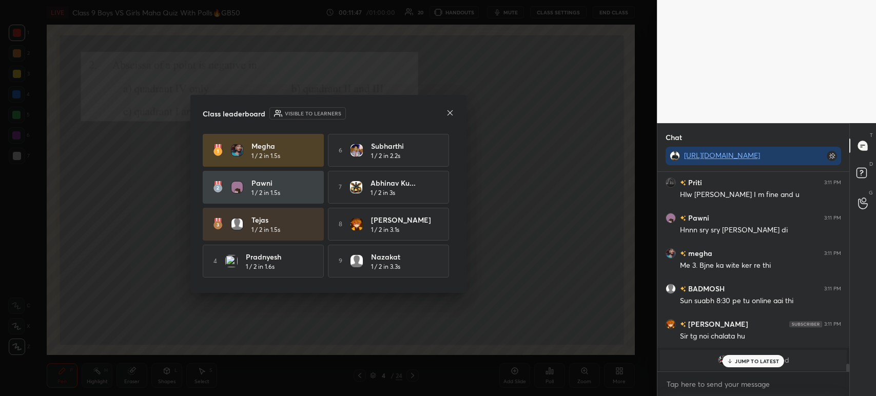
click at [448, 113] on icon at bounding box center [450, 113] width 8 height 8
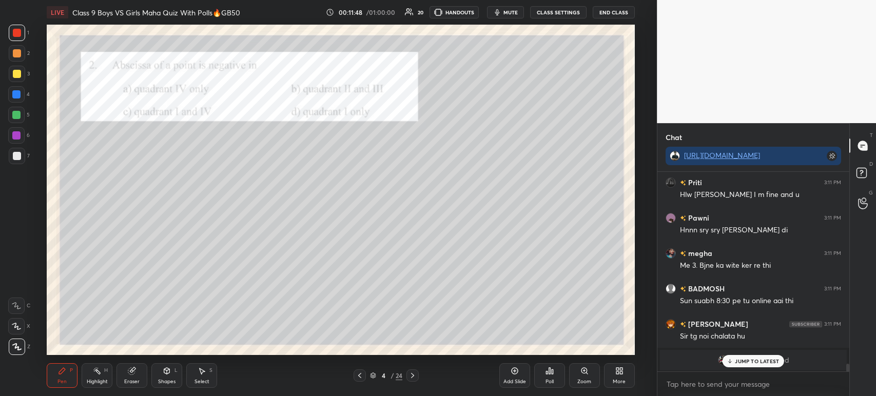
click at [737, 364] on p "JUMP TO LATEST" at bounding box center [757, 361] width 44 height 6
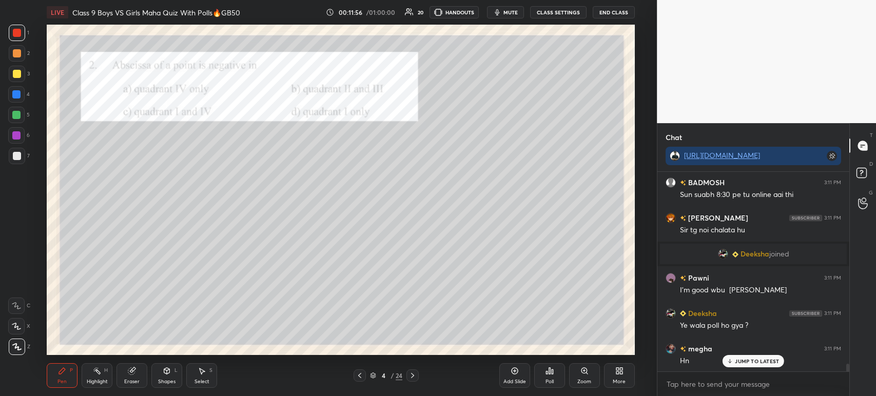
click at [14, 153] on div at bounding box center [17, 156] width 8 height 8
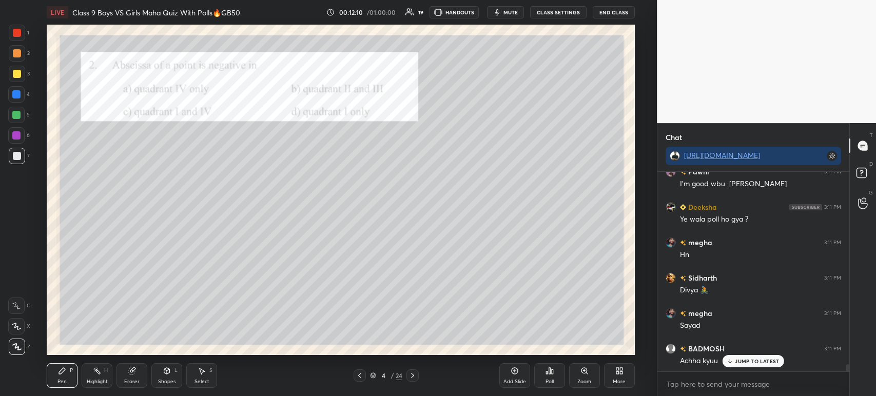
click at [16, 40] on div at bounding box center [17, 33] width 16 height 16
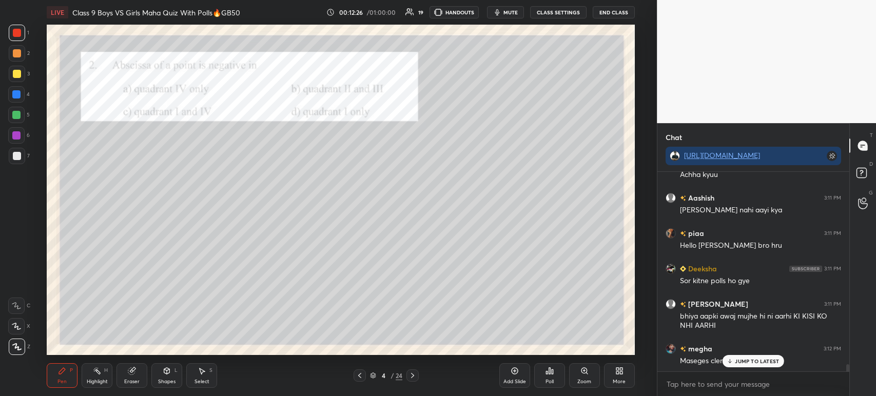
click at [413, 379] on icon at bounding box center [412, 375] width 8 height 8
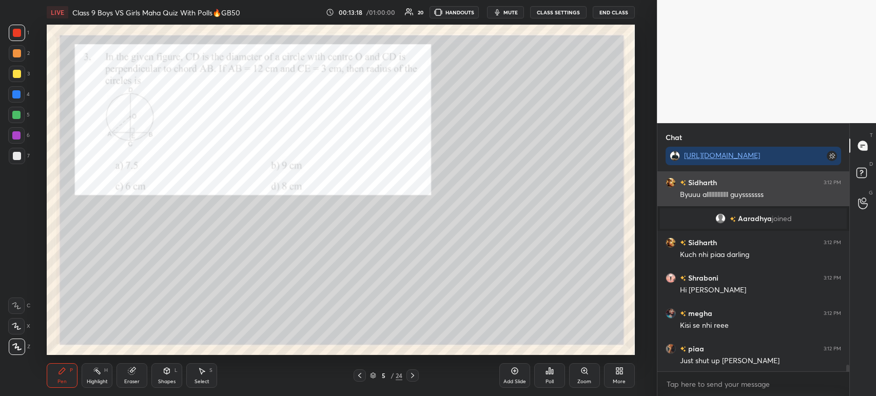
scroll to position [5914, 0]
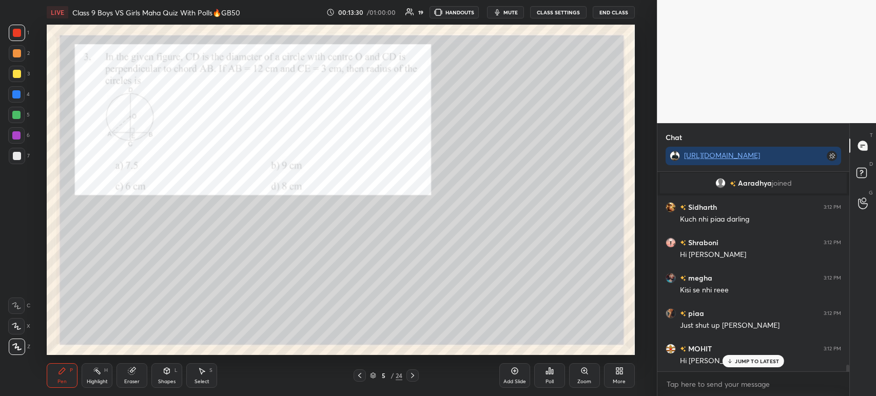
click at [546, 372] on icon at bounding box center [547, 372] width 2 height 3
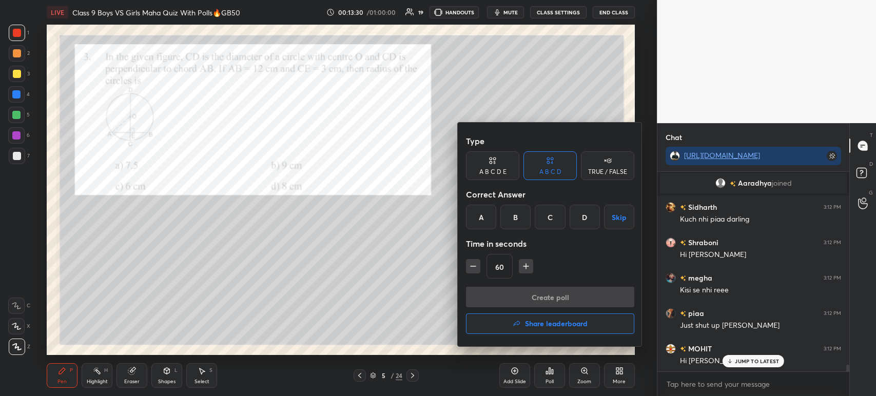
click at [489, 219] on div "A" at bounding box center [481, 217] width 30 height 25
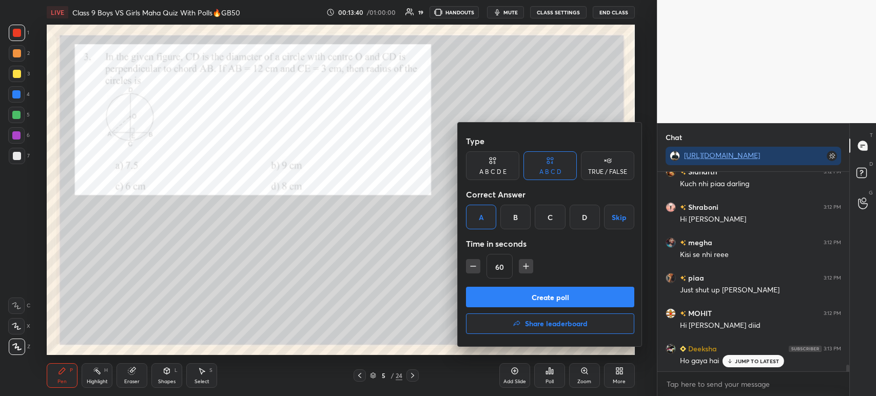
scroll to position [5984, 0]
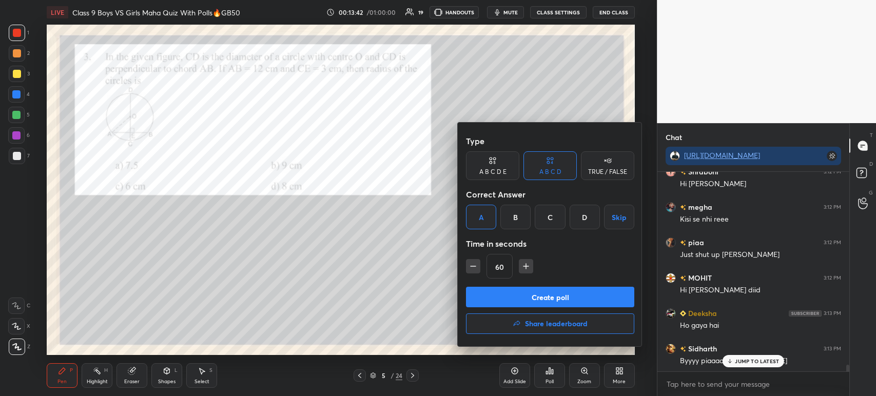
click at [541, 306] on button "Create poll" at bounding box center [550, 297] width 168 height 21
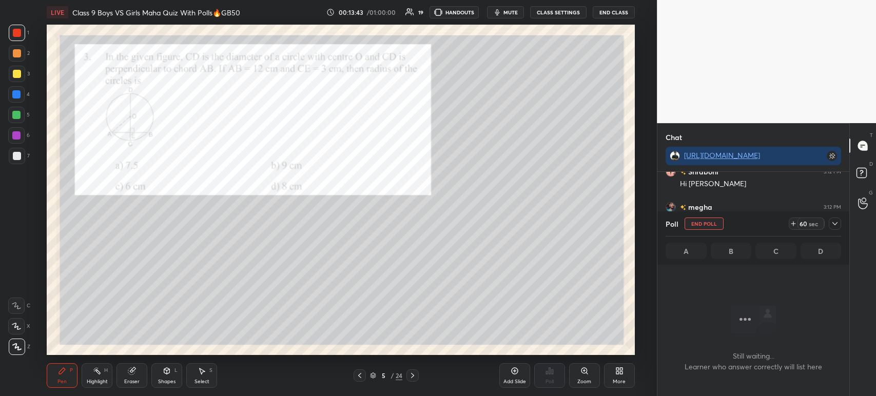
scroll to position [6073, 0]
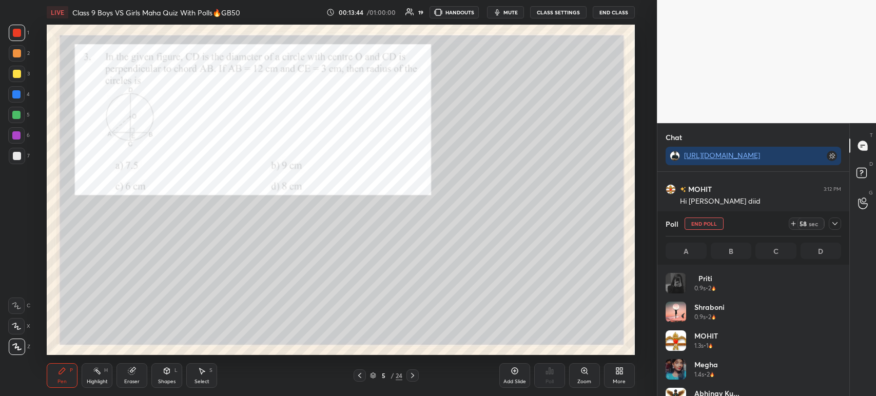
click at [835, 226] on icon at bounding box center [834, 224] width 8 height 8
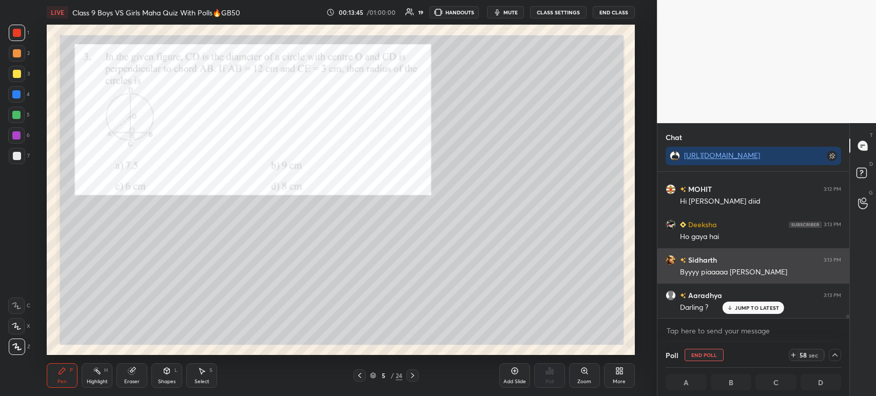
scroll to position [0, 3]
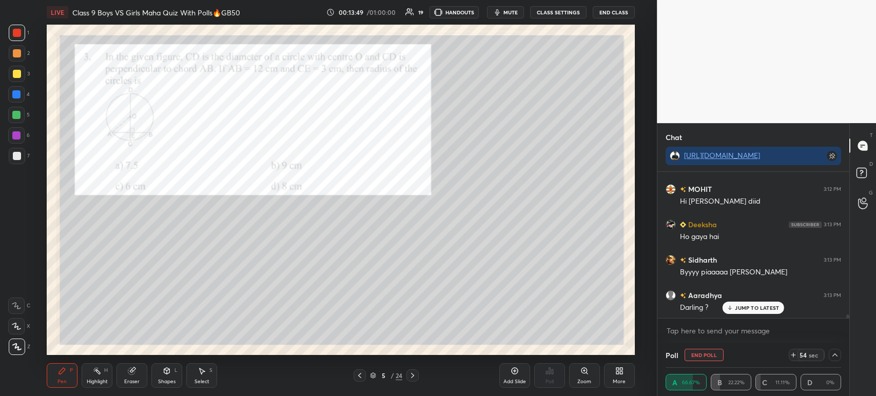
click at [18, 154] on div at bounding box center [17, 156] width 8 height 8
click at [16, 79] on div at bounding box center [17, 74] width 16 height 16
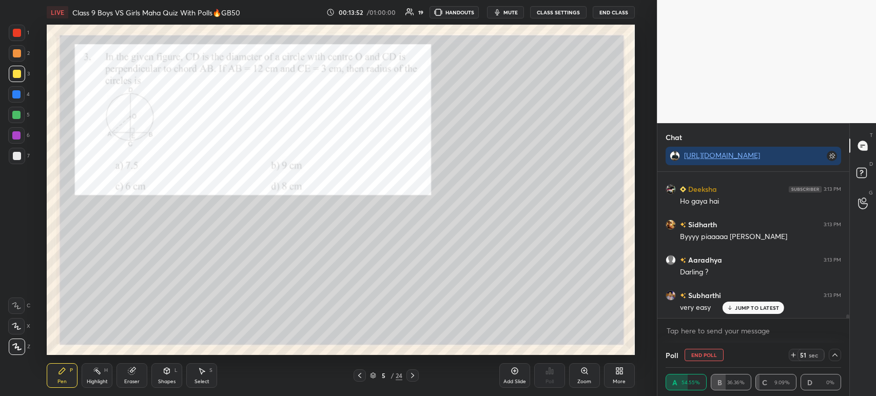
click at [20, 35] on div at bounding box center [17, 33] width 8 height 8
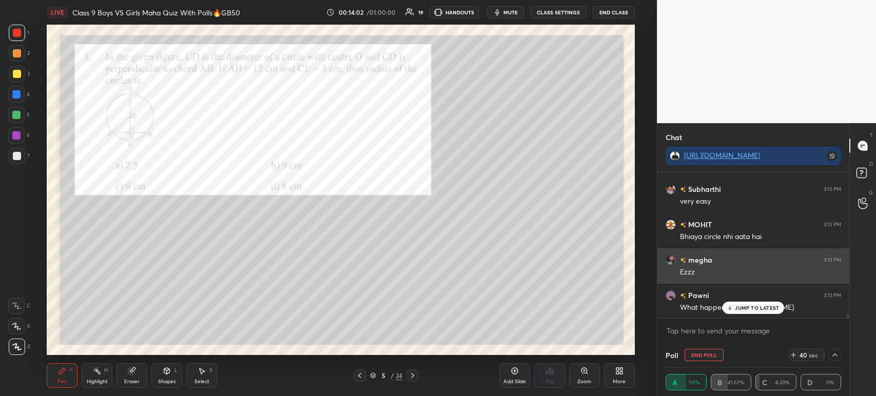
scroll to position [6239, 0]
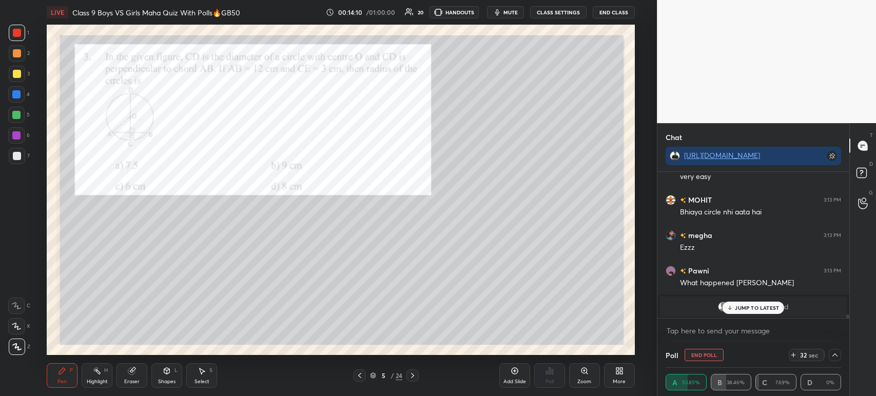
click at [727, 314] on div "JUMP TO LATEST" at bounding box center [753, 308] width 62 height 12
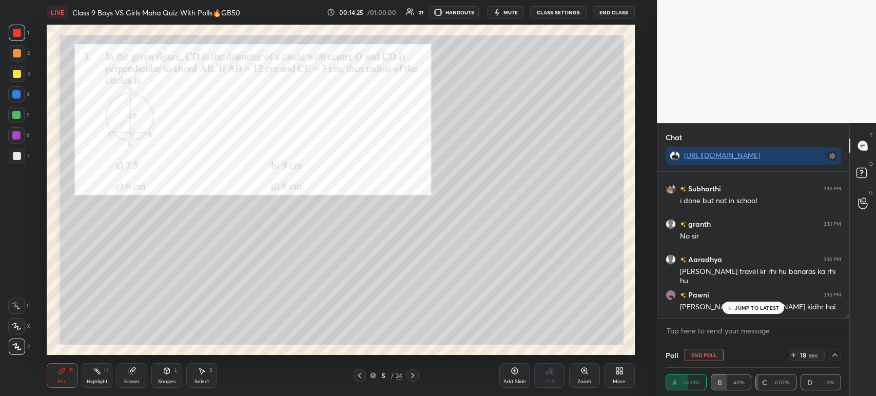
scroll to position [6452, 0]
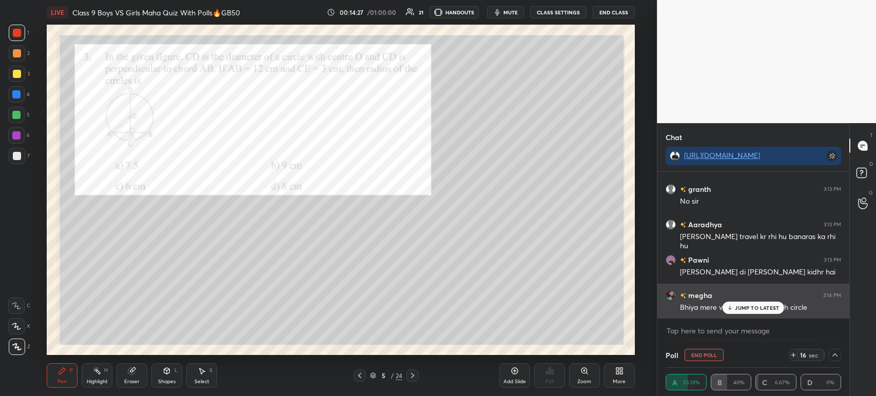
click at [732, 309] on icon at bounding box center [729, 308] width 7 height 6
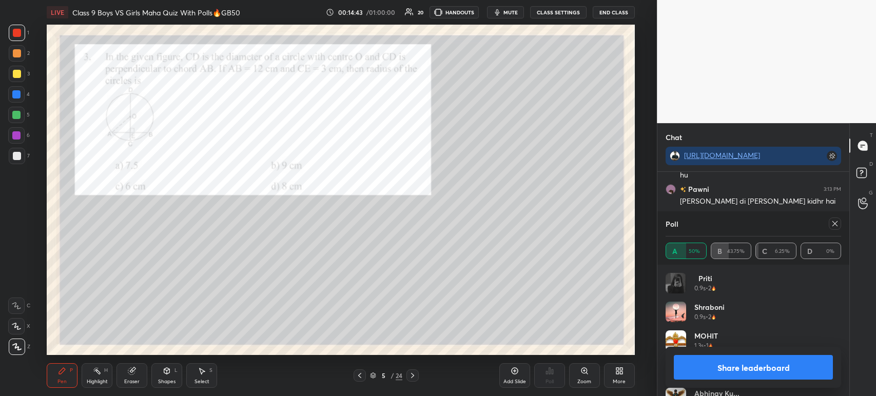
scroll to position [120, 172]
click at [696, 376] on button "Share leaderboard" at bounding box center [752, 367] width 159 height 25
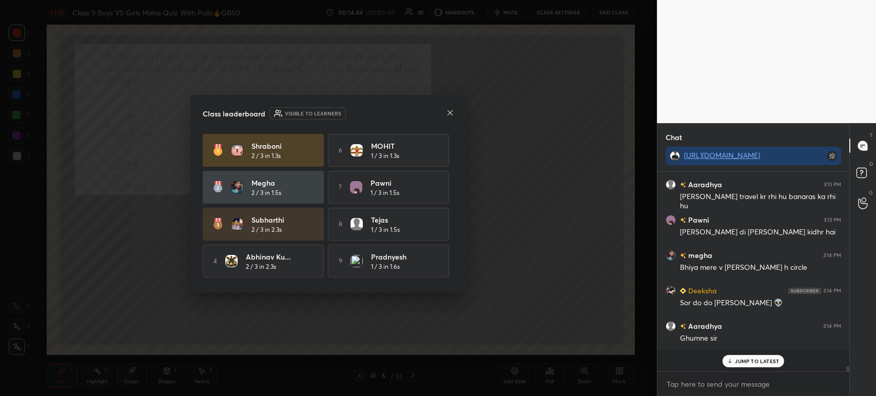
scroll to position [197, 189]
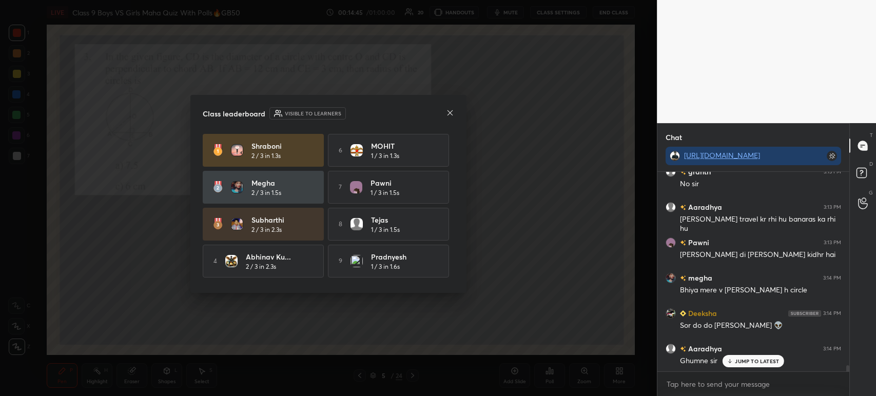
click at [450, 112] on icon at bounding box center [449, 112] width 5 height 5
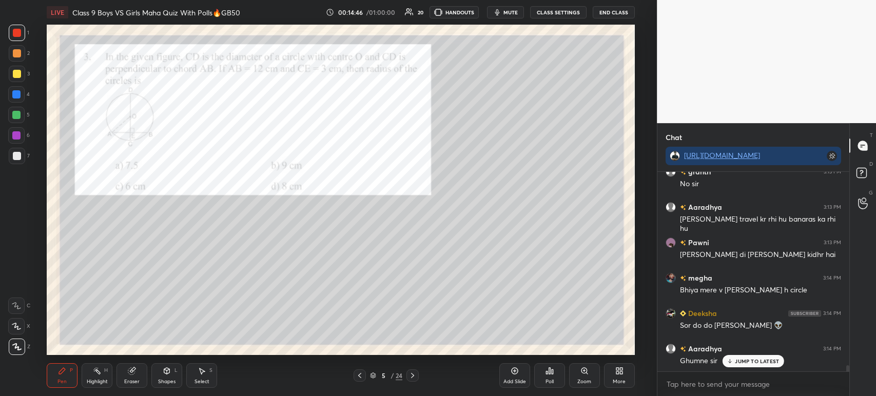
click at [554, 378] on div "Poll" at bounding box center [549, 375] width 31 height 25
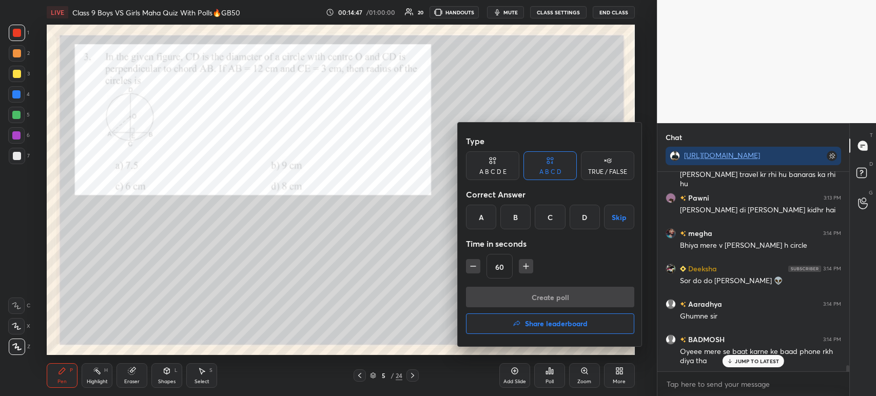
click at [580, 371] on div at bounding box center [438, 198] width 876 height 396
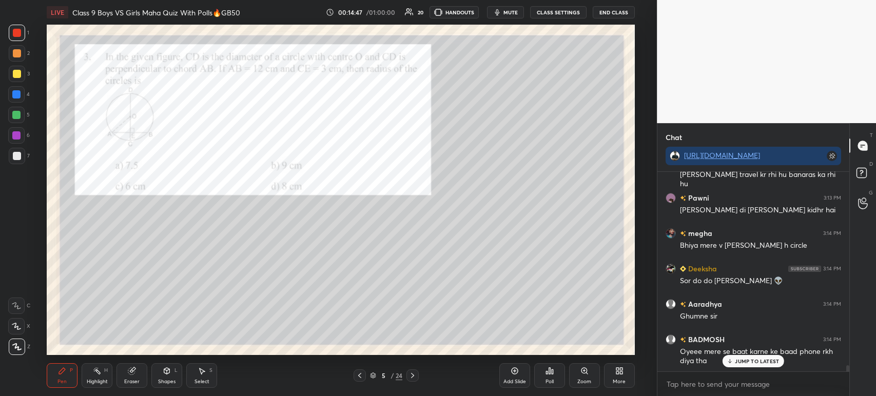
click at [582, 369] on icon at bounding box center [584, 371] width 6 height 6
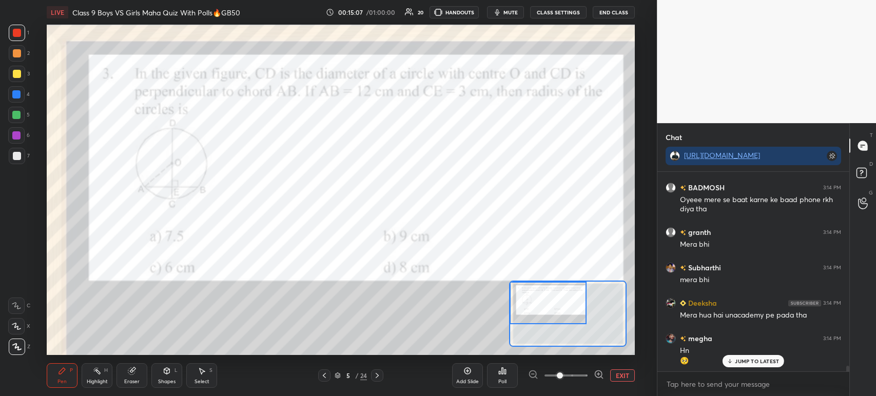
click at [19, 73] on div at bounding box center [17, 74] width 8 height 8
click at [14, 51] on div at bounding box center [17, 53] width 8 height 8
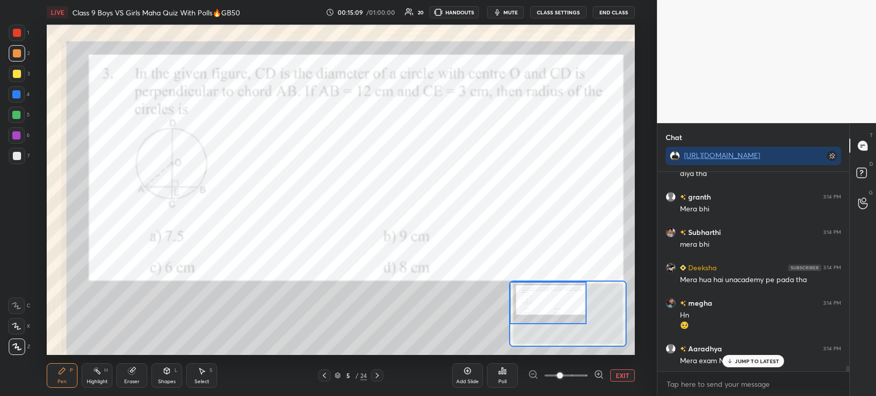
click at [18, 97] on div at bounding box center [16, 94] width 8 height 8
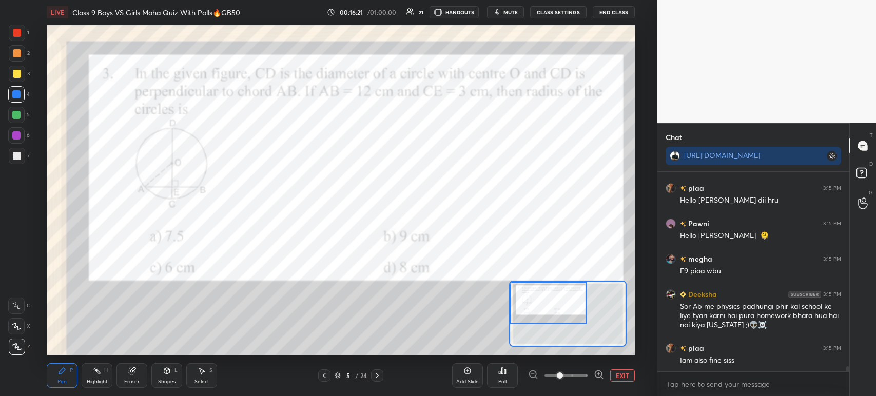
scroll to position [7286, 0]
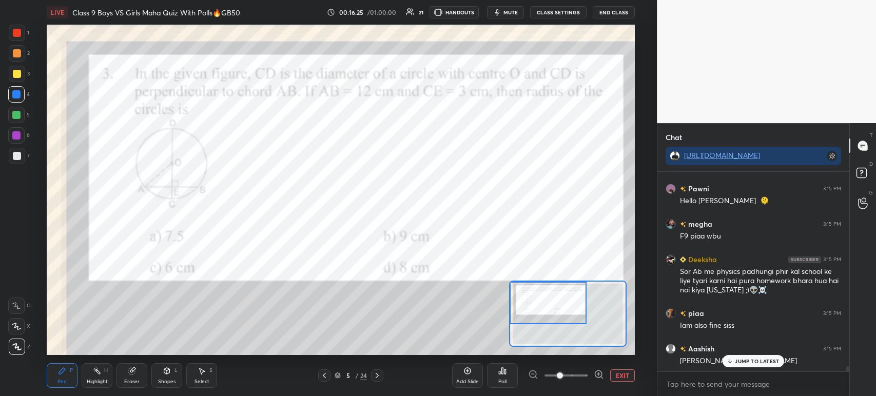
click at [23, 326] on div at bounding box center [16, 326] width 16 height 16
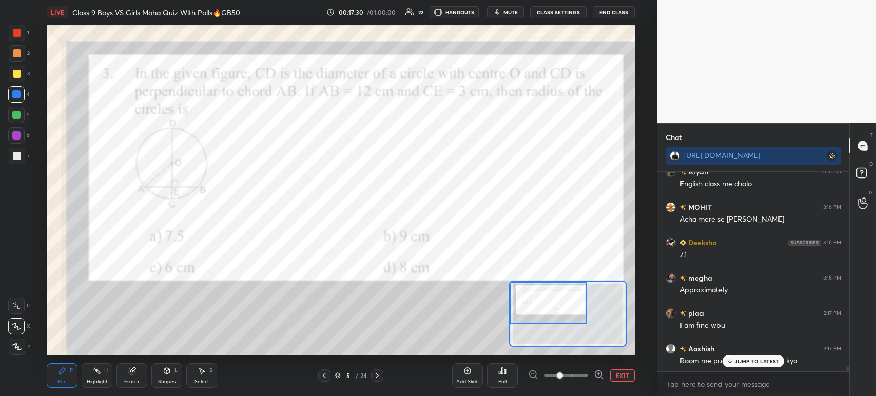
scroll to position [7983, 0]
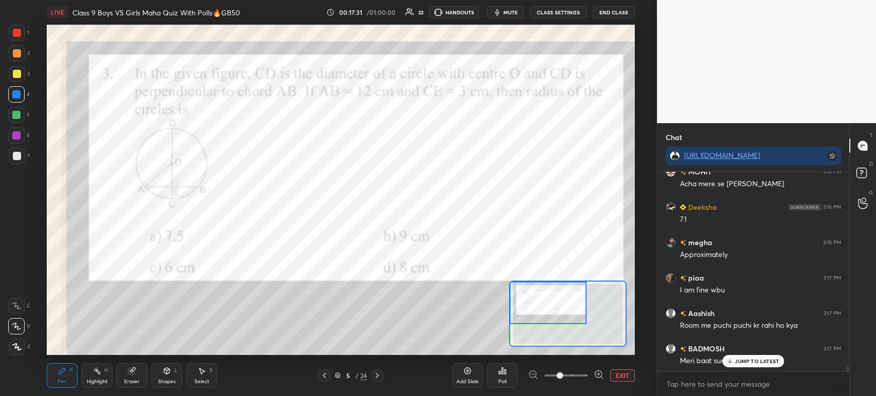
click at [23, 33] on div at bounding box center [17, 33] width 16 height 16
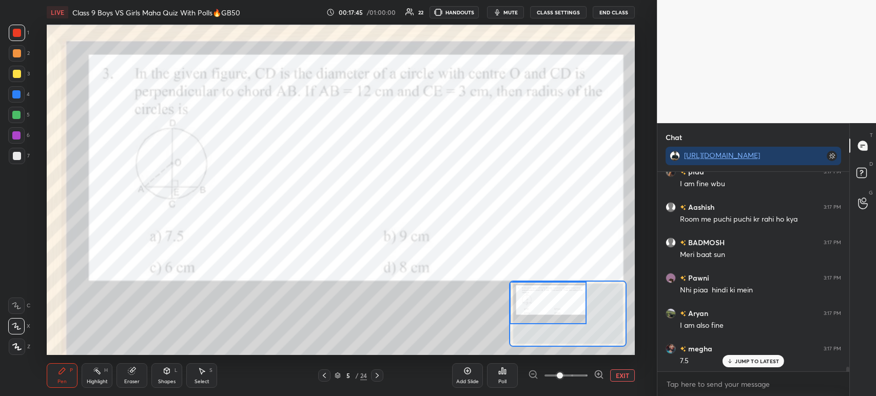
scroll to position [8125, 0]
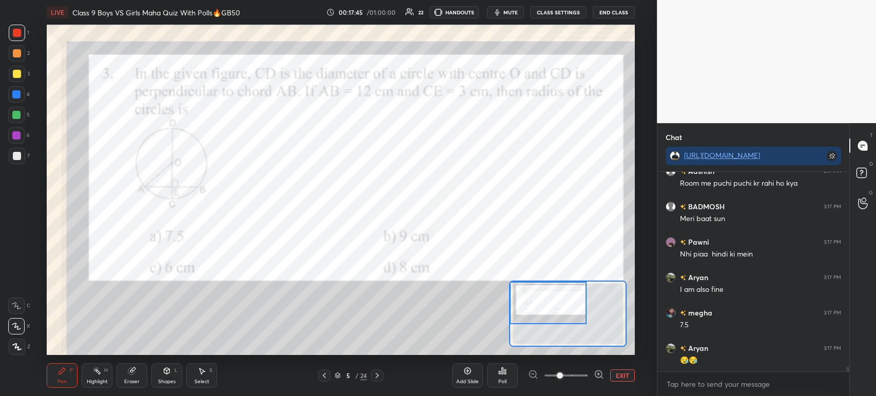
click at [18, 75] on div at bounding box center [17, 74] width 8 height 8
click at [17, 98] on div at bounding box center [16, 94] width 16 height 16
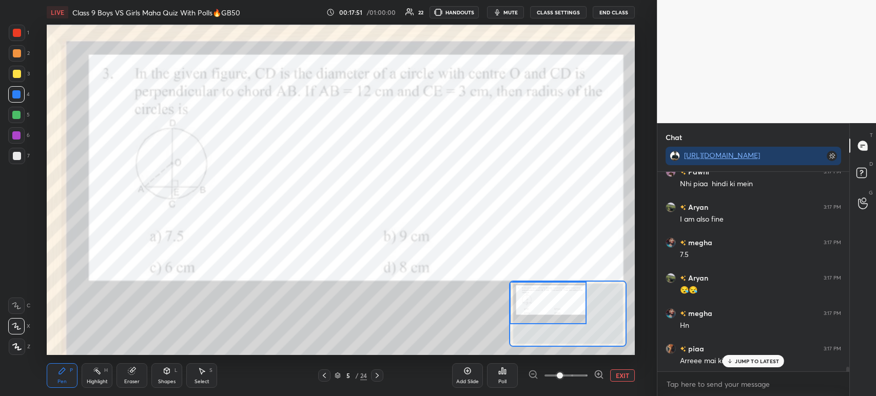
scroll to position [8231, 0]
click at [378, 374] on icon at bounding box center [377, 375] width 8 height 8
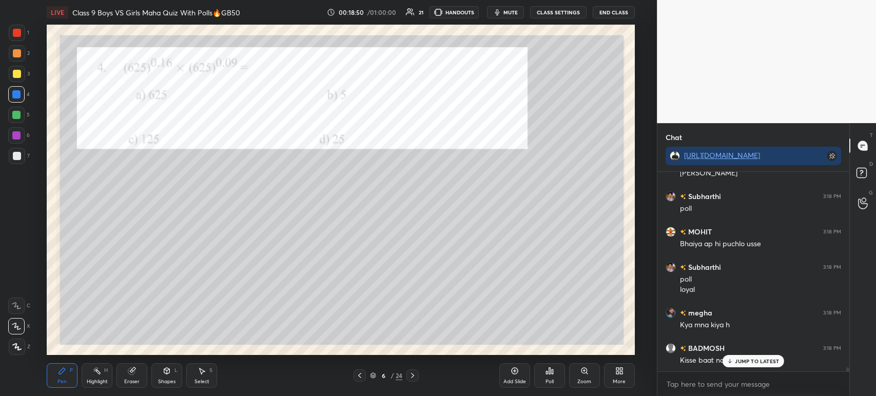
scroll to position [9065, 0]
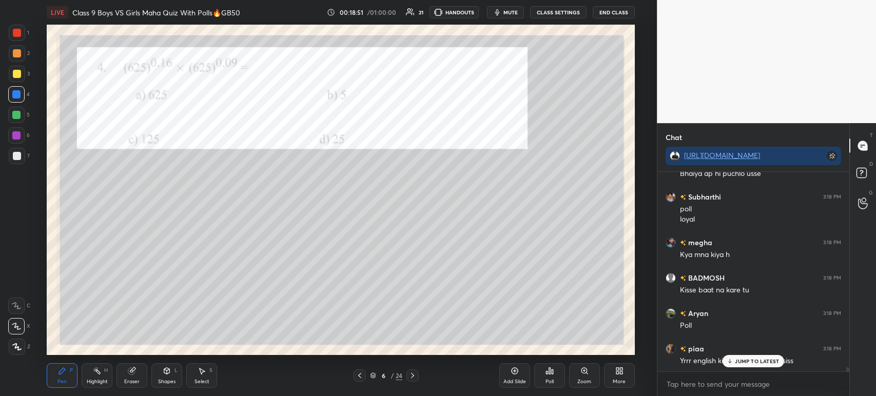
click at [554, 381] on div "Poll" at bounding box center [549, 375] width 31 height 25
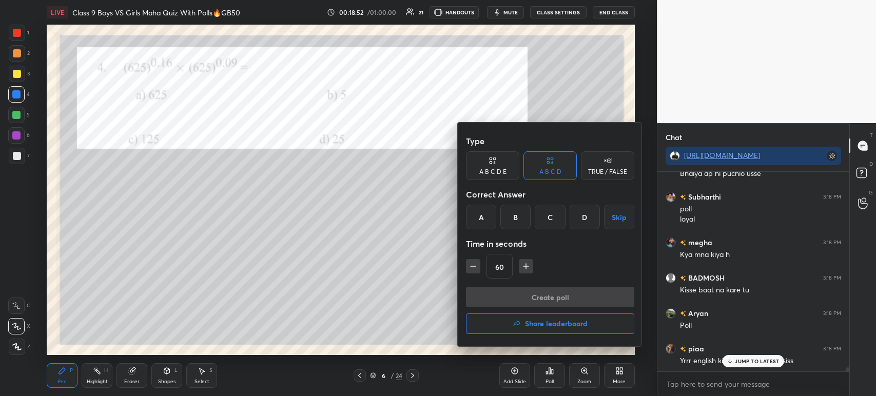
click at [519, 213] on div "B" at bounding box center [515, 217] width 30 height 25
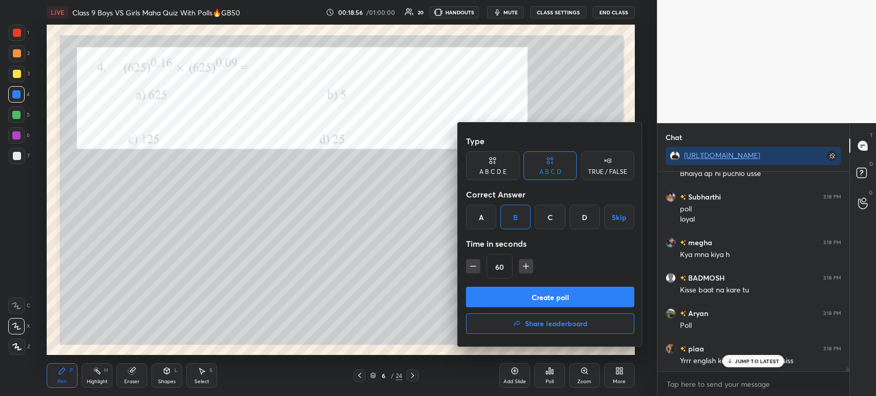
click at [514, 300] on button "Create poll" at bounding box center [550, 297] width 168 height 21
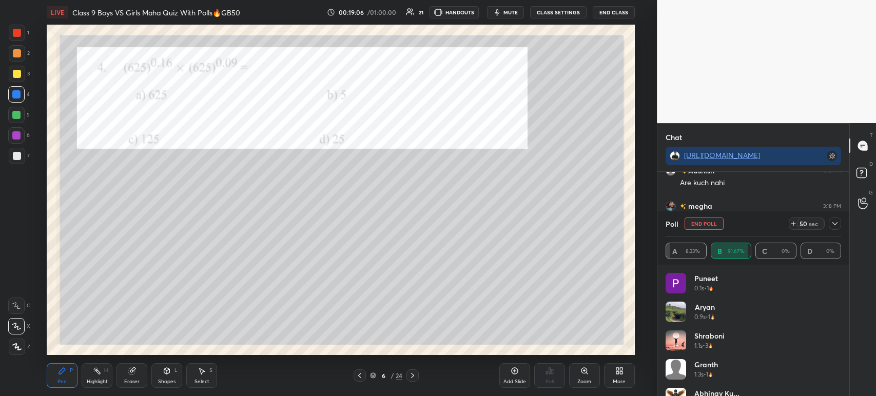
scroll to position [9349, 0]
click at [836, 228] on div at bounding box center [834, 223] width 12 height 12
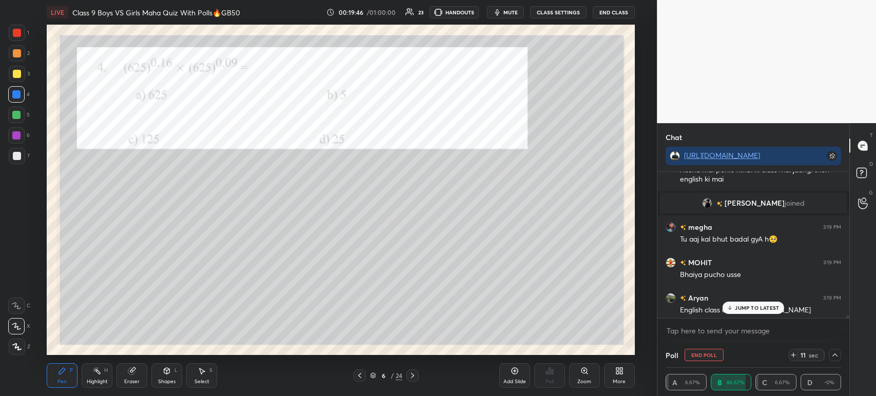
scroll to position [9702, 0]
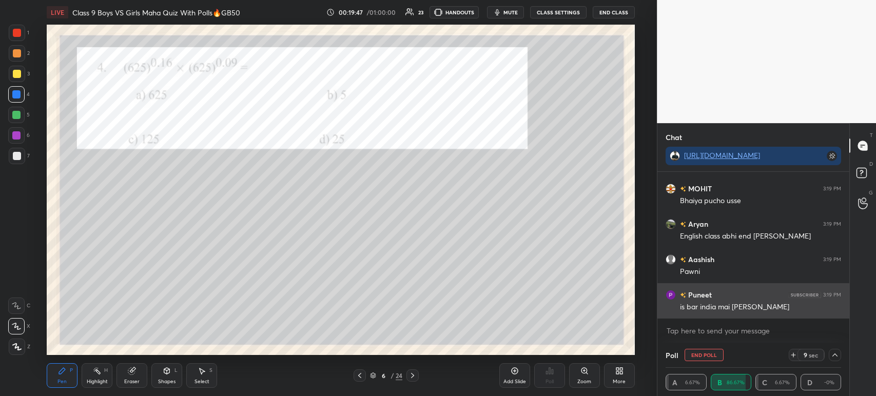
click at [732, 309] on div "is bar india mai [PERSON_NAME]" at bounding box center [760, 307] width 161 height 10
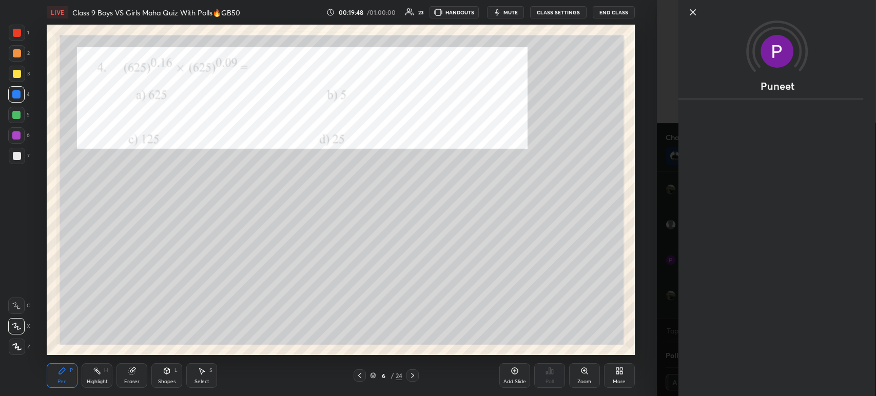
click at [691, 14] on icon at bounding box center [692, 12] width 5 height 5
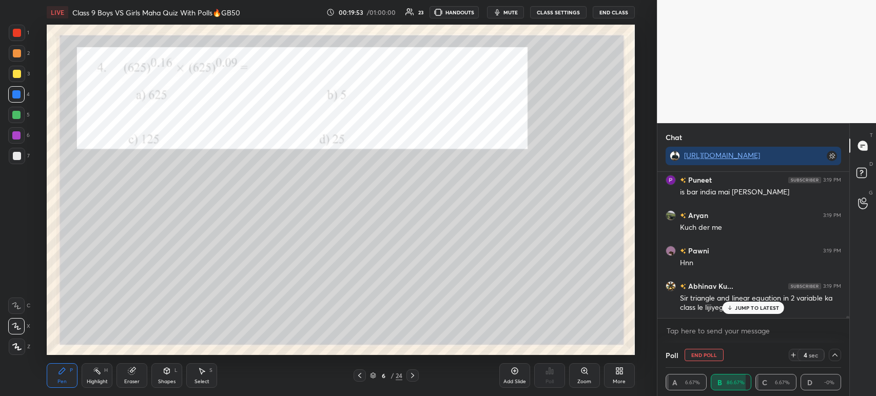
click at [22, 50] on div at bounding box center [17, 53] width 16 height 16
click at [16, 75] on div at bounding box center [17, 74] width 8 height 8
click at [17, 57] on div at bounding box center [17, 53] width 8 height 8
click at [17, 35] on div at bounding box center [17, 33] width 8 height 8
click at [14, 61] on div at bounding box center [17, 53] width 16 height 16
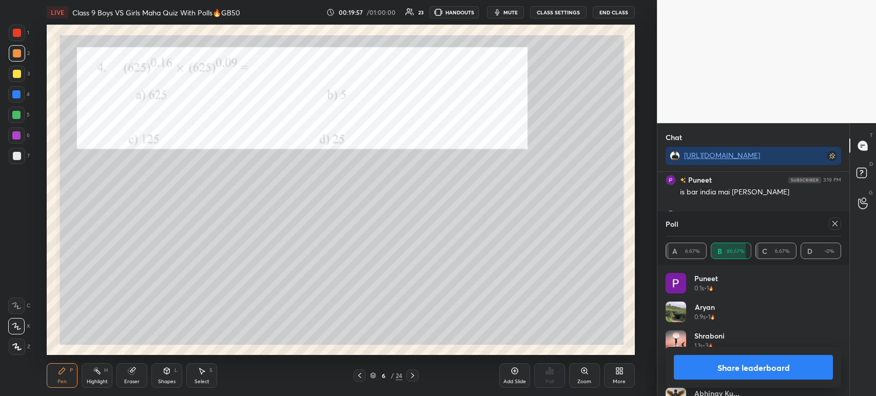
scroll to position [9888, 0]
click at [699, 368] on button "Share leaderboard" at bounding box center [752, 367] width 159 height 25
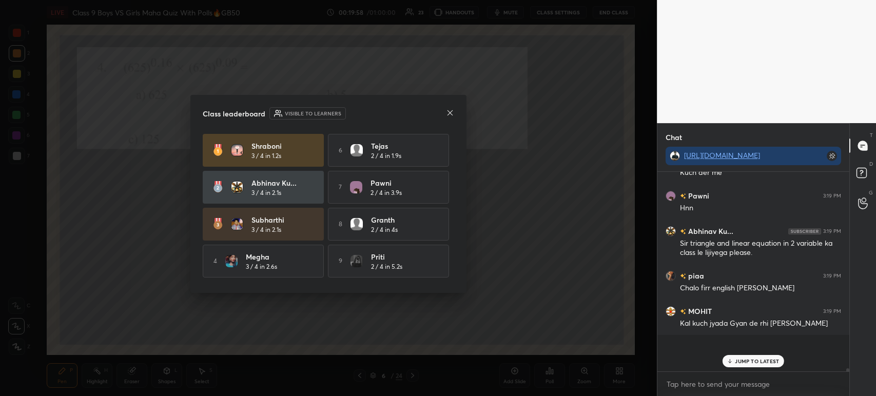
scroll to position [3, 3]
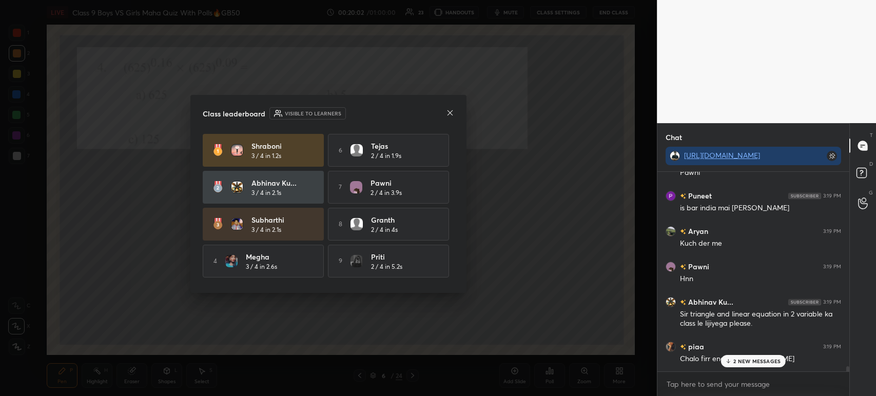
click at [452, 110] on icon at bounding box center [450, 113] width 8 height 8
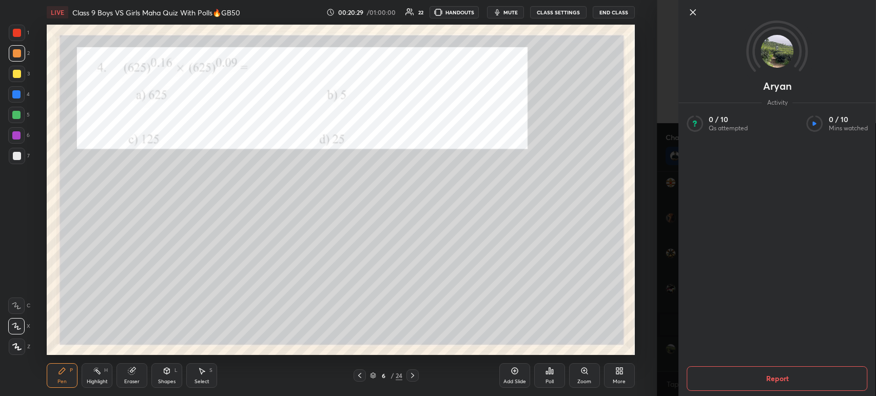
click at [693, 13] on icon at bounding box center [692, 12] width 5 height 5
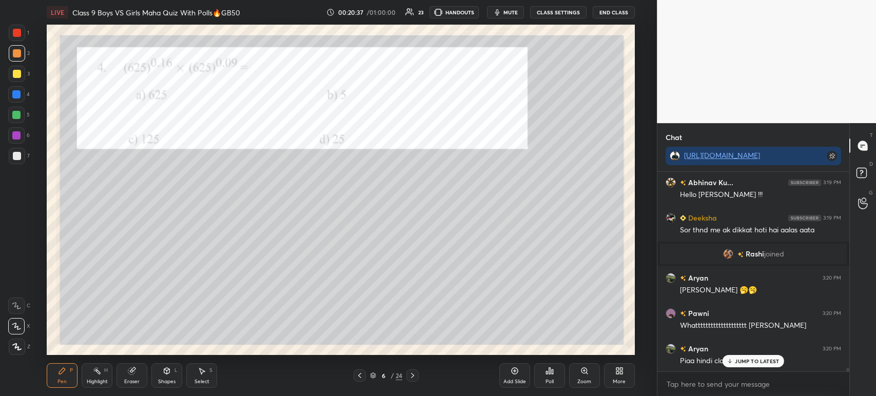
click at [21, 37] on div at bounding box center [17, 33] width 16 height 16
click at [14, 51] on div at bounding box center [17, 53] width 8 height 8
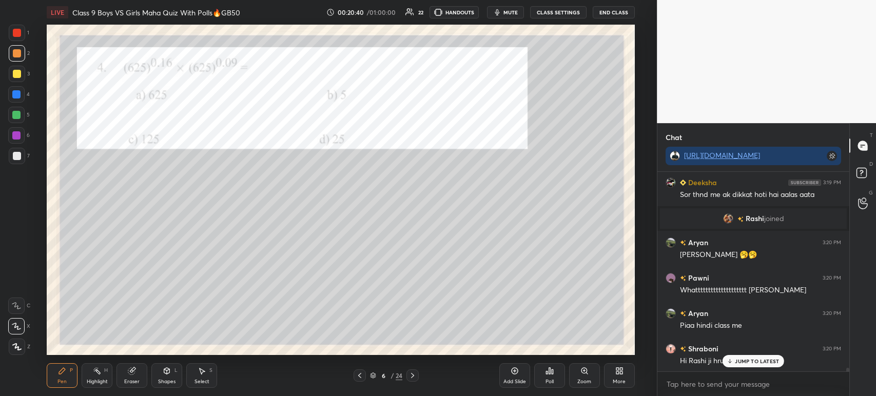
click at [18, 36] on div at bounding box center [17, 33] width 8 height 8
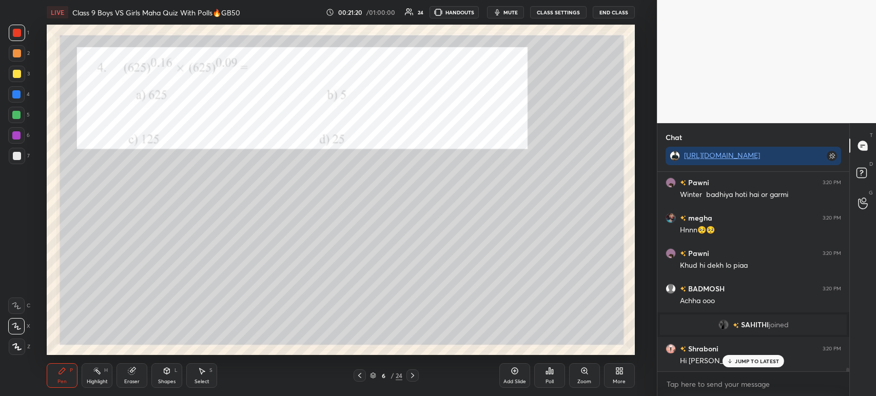
scroll to position [10733, 0]
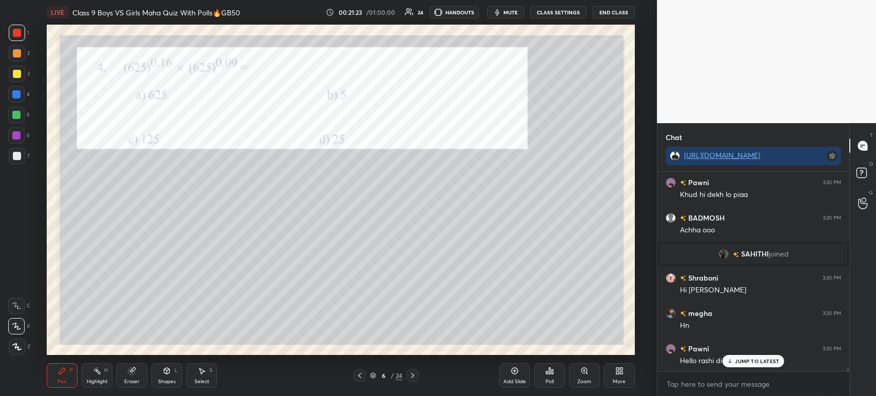
click at [14, 57] on div at bounding box center [17, 53] width 16 height 16
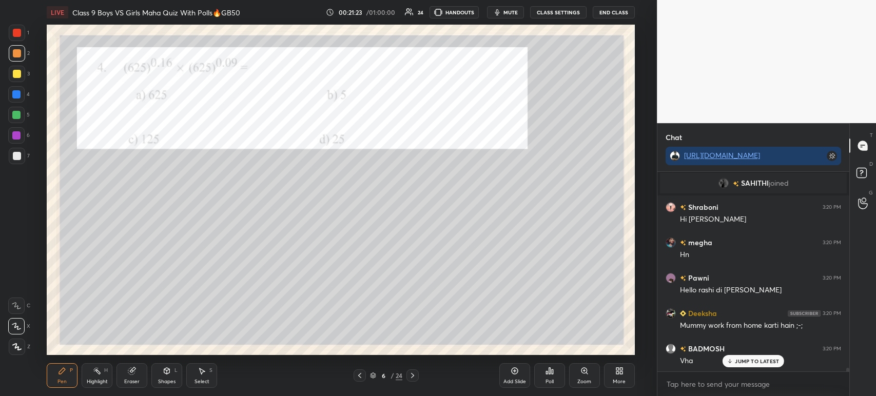
click at [19, 41] on div "1" at bounding box center [19, 35] width 21 height 21
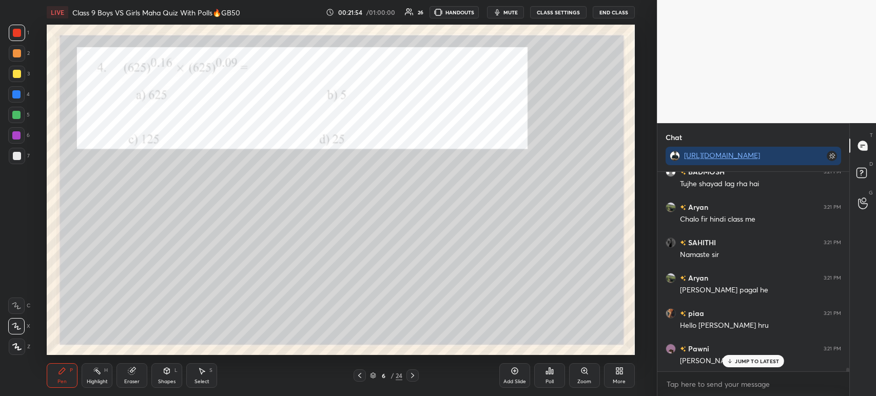
scroll to position [11229, 0]
click at [21, 153] on div at bounding box center [17, 156] width 16 height 16
click at [16, 342] on div at bounding box center [17, 347] width 16 height 16
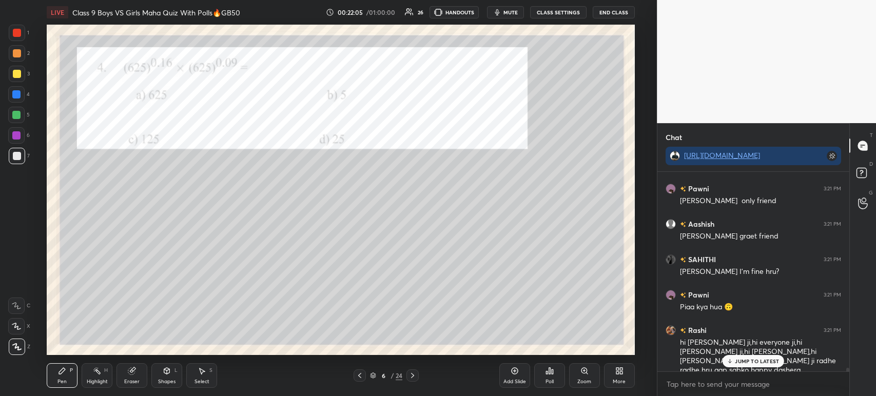
scroll to position [11408, 0]
click at [24, 38] on div at bounding box center [17, 33] width 16 height 16
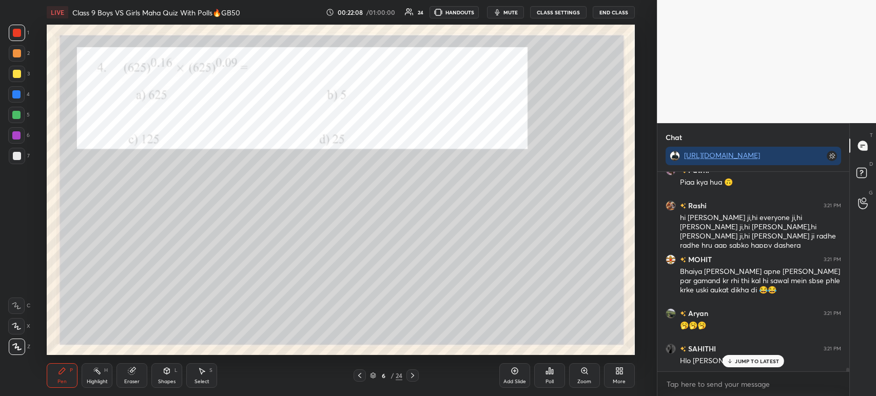
scroll to position [11523, 0]
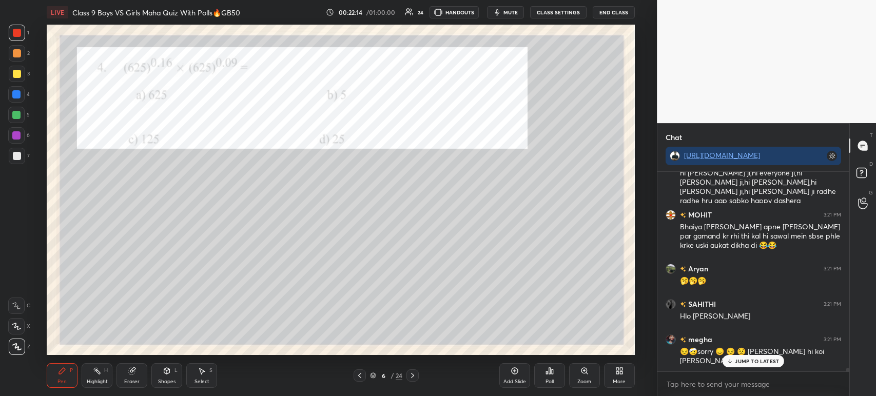
click at [409, 378] on icon at bounding box center [412, 375] width 8 height 8
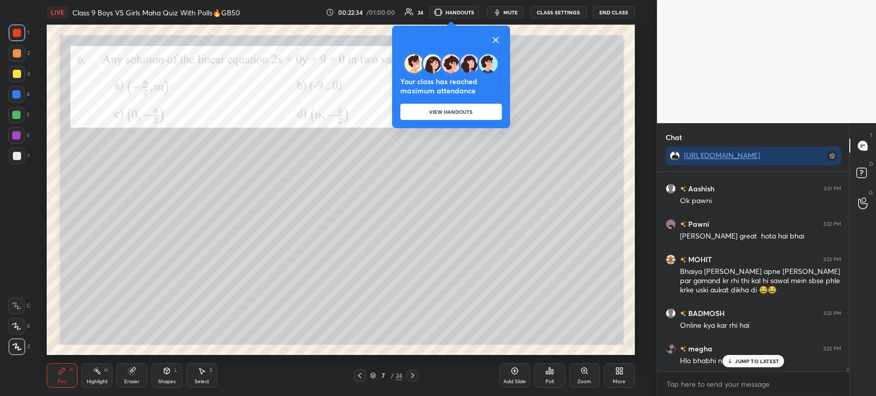
scroll to position [11789, 0]
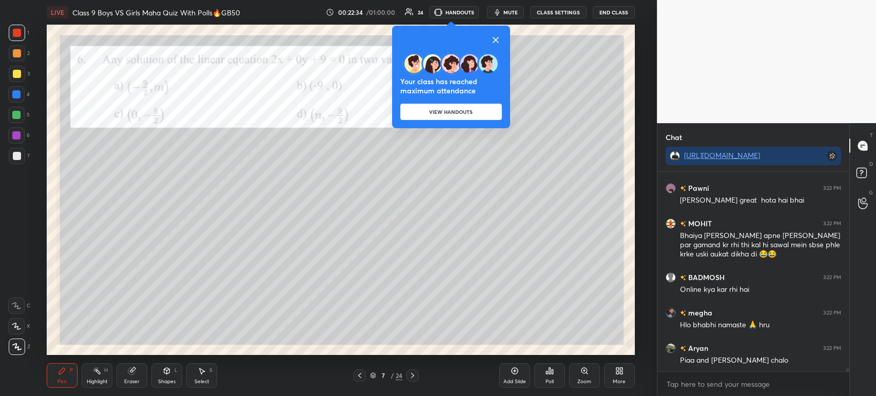
click at [497, 34] on icon at bounding box center [495, 40] width 12 height 12
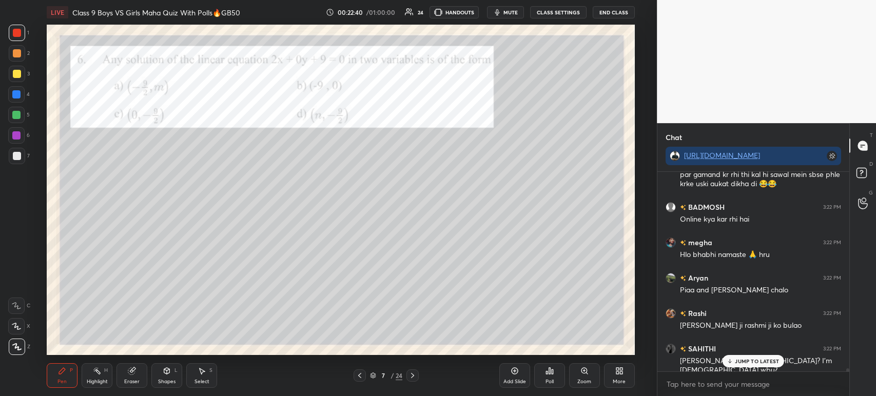
scroll to position [11895, 0]
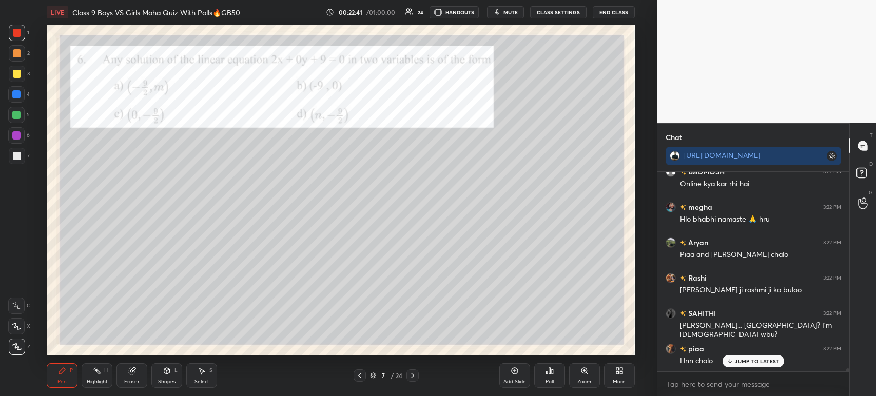
click at [539, 370] on div "Poll" at bounding box center [549, 375] width 31 height 25
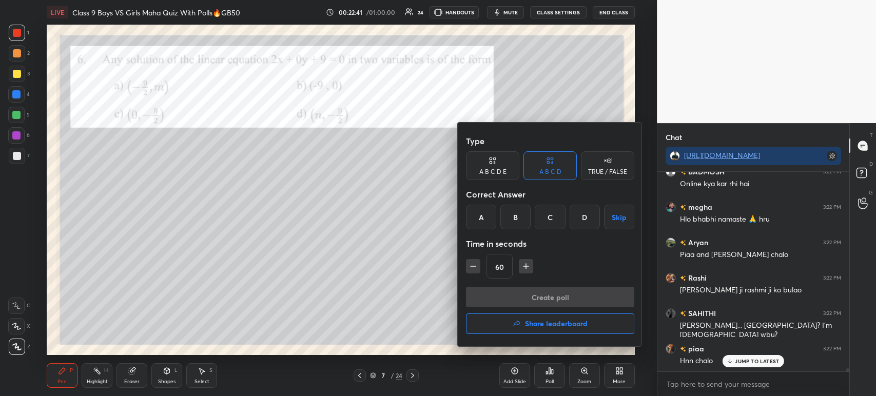
scroll to position [11930, 0]
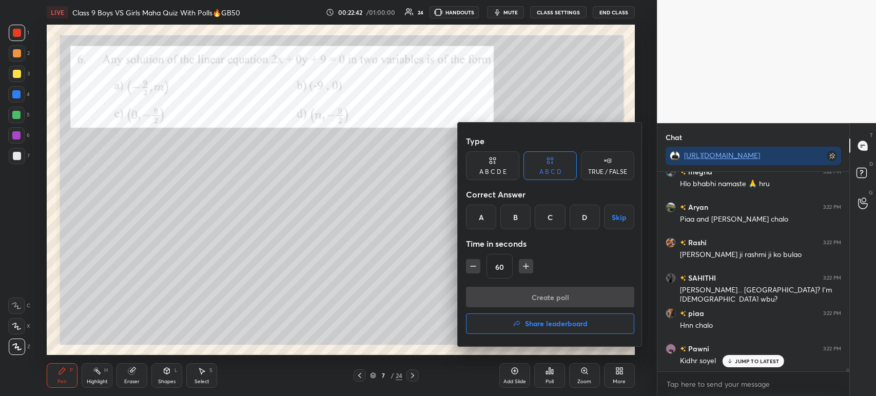
click at [488, 216] on div "A" at bounding box center [481, 217] width 30 height 25
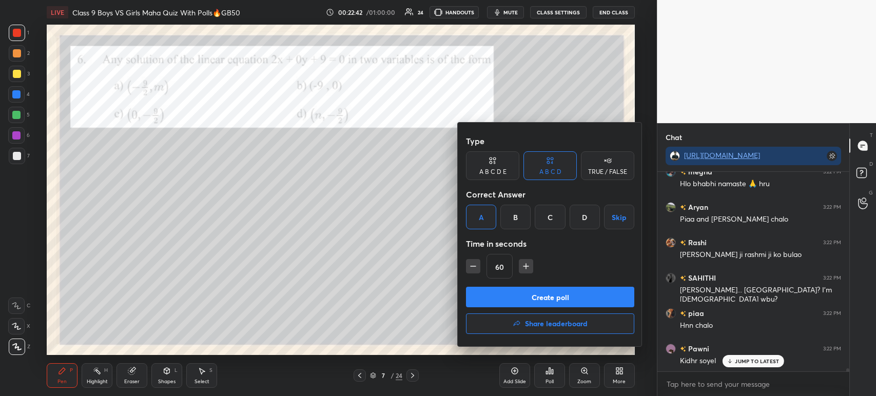
click at [500, 302] on button "Create poll" at bounding box center [550, 297] width 168 height 21
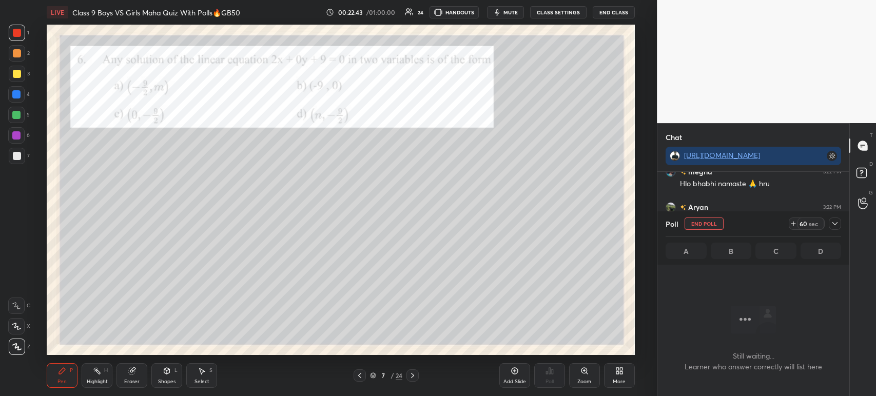
scroll to position [58, 189]
click at [832, 225] on icon at bounding box center [834, 224] width 8 height 8
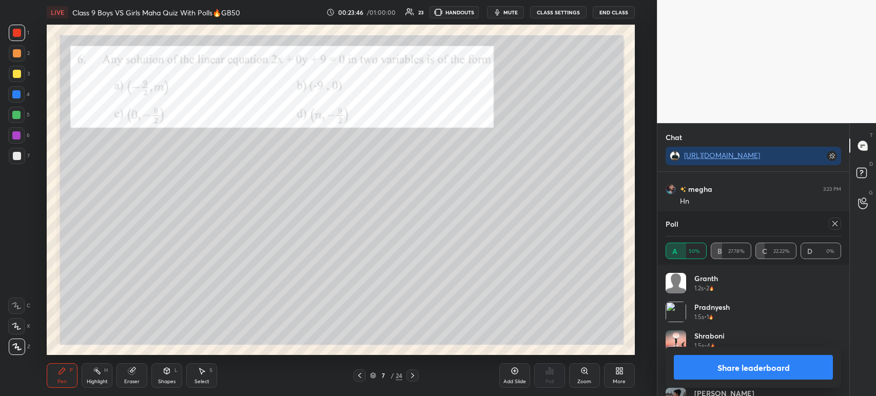
scroll to position [13055, 0]
click at [709, 380] on div "Share leaderboard" at bounding box center [752, 367] width 175 height 41
click at [704, 363] on button "Share leaderboard" at bounding box center [752, 367] width 159 height 25
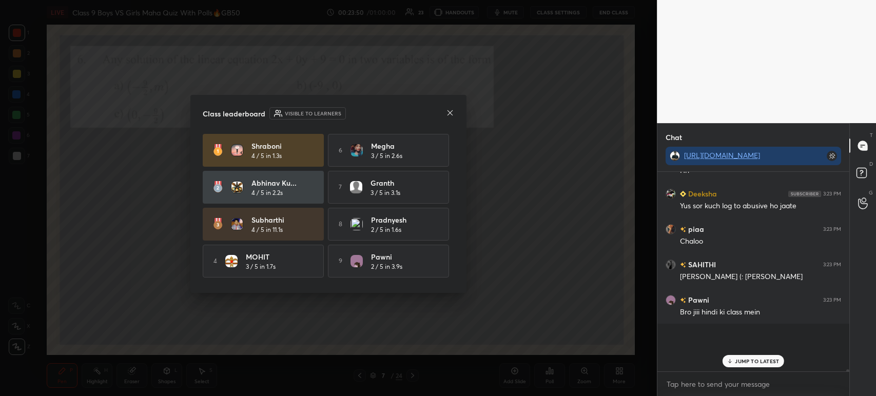
scroll to position [3, 3]
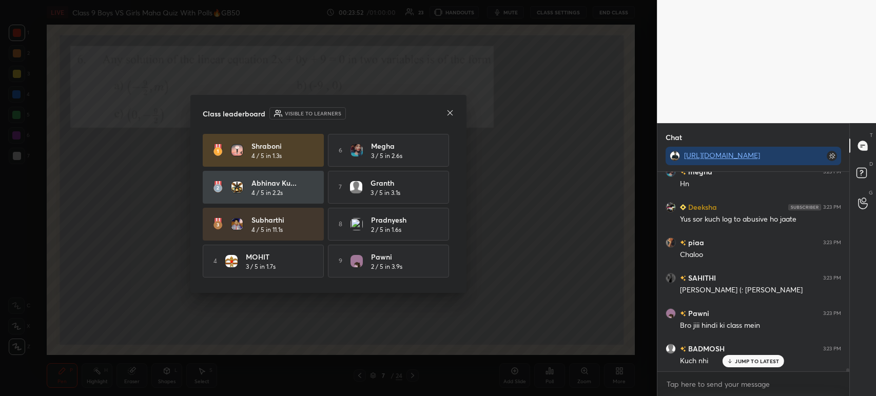
click at [451, 113] on icon at bounding box center [450, 113] width 8 height 8
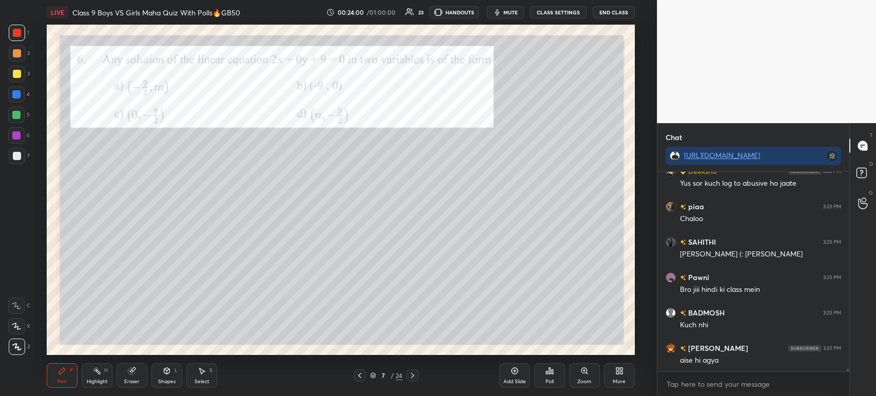
click at [21, 35] on div at bounding box center [17, 33] width 8 height 8
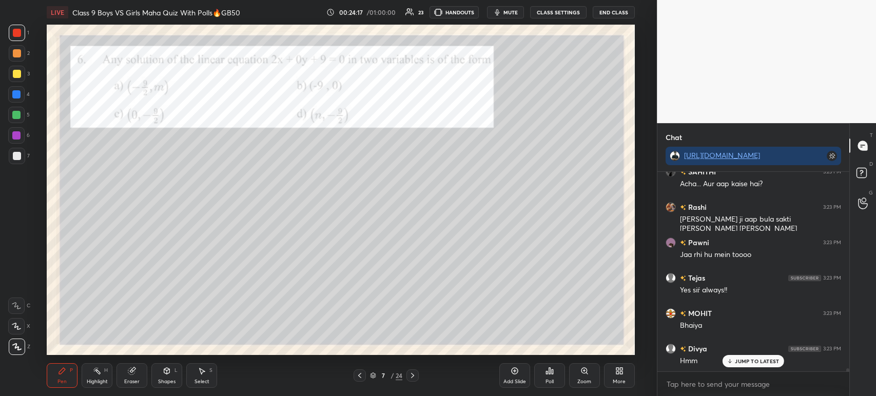
click at [125, 369] on div "Eraser" at bounding box center [131, 375] width 31 height 25
click at [68, 377] on div "Pen P" at bounding box center [62, 375] width 31 height 25
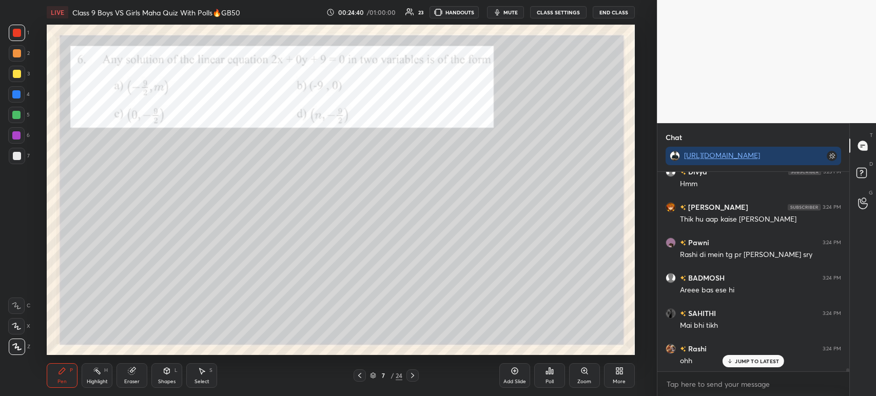
click at [413, 378] on icon at bounding box center [412, 375] width 8 height 8
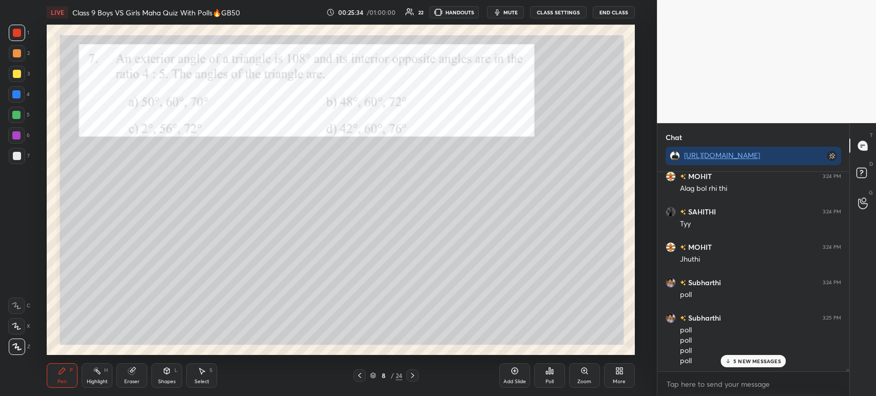
scroll to position [14352, 0]
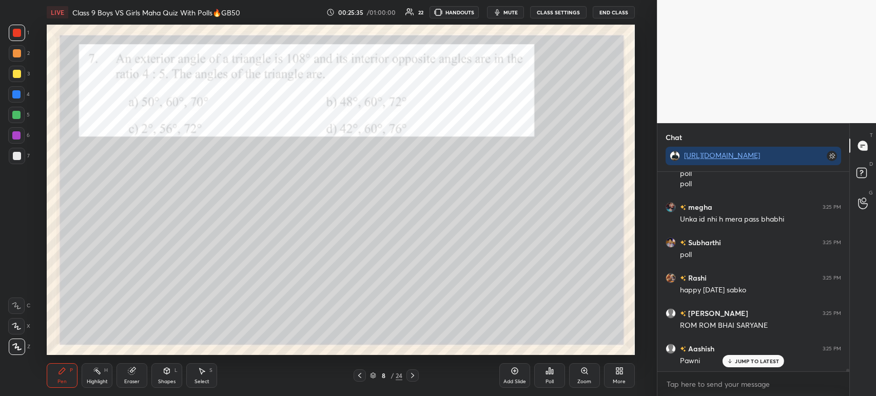
click at [543, 372] on div "Poll" at bounding box center [549, 375] width 31 height 25
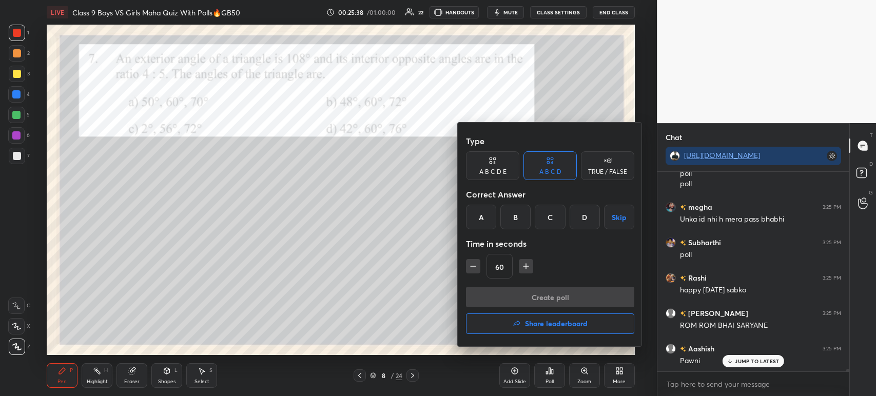
click at [507, 221] on div "B" at bounding box center [515, 217] width 30 height 25
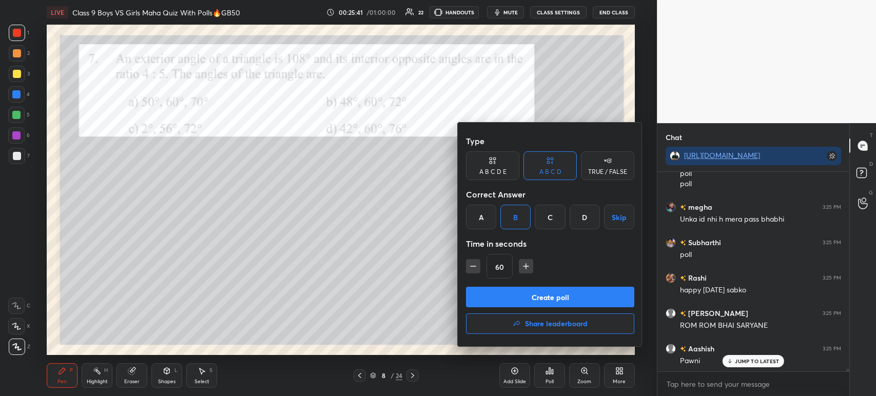
click at [515, 292] on button "Create poll" at bounding box center [550, 297] width 168 height 21
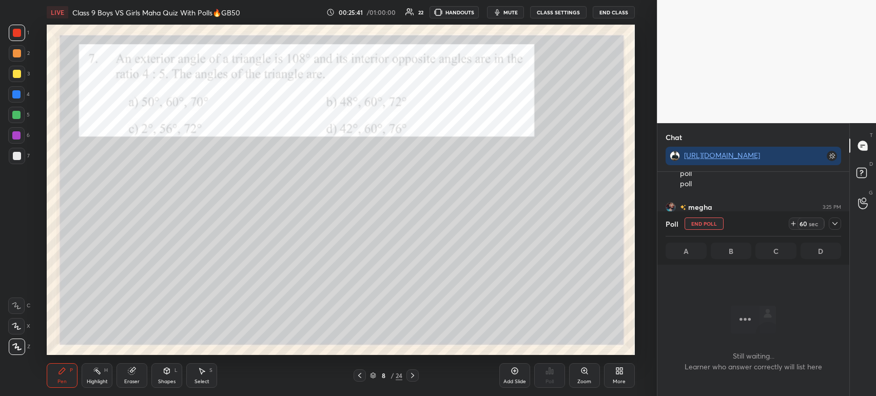
scroll to position [58, 189]
click at [837, 223] on icon at bounding box center [834, 224] width 8 height 8
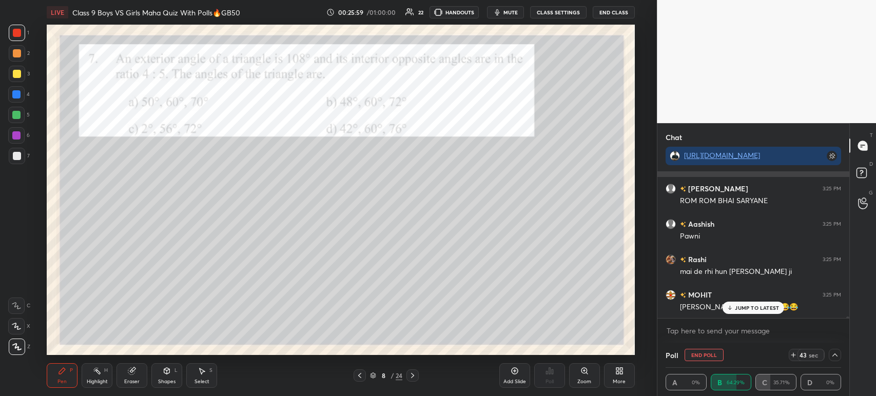
scroll to position [14512, 0]
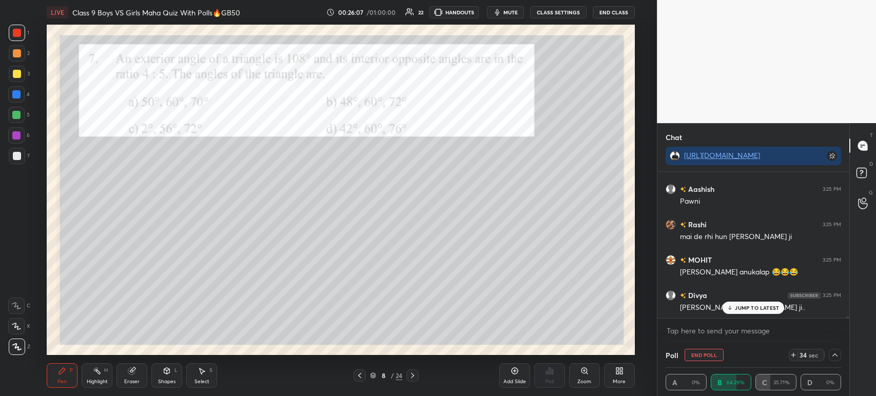
click at [15, 158] on div at bounding box center [17, 156] width 8 height 8
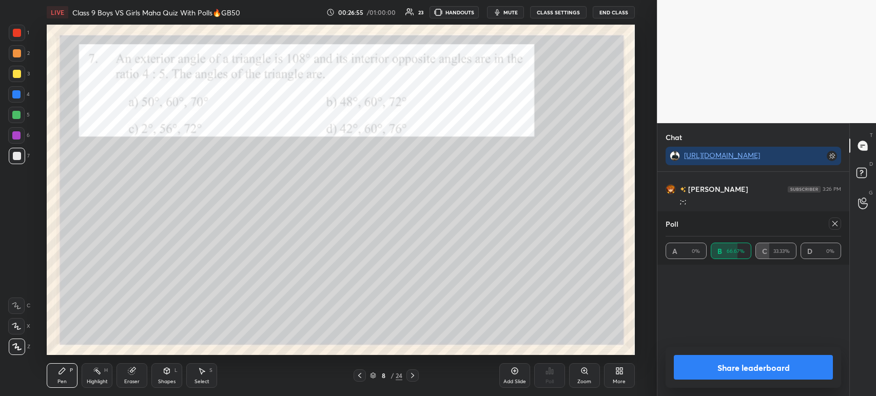
scroll to position [120, 172]
click at [723, 368] on button "Share leaderboard" at bounding box center [752, 367] width 159 height 25
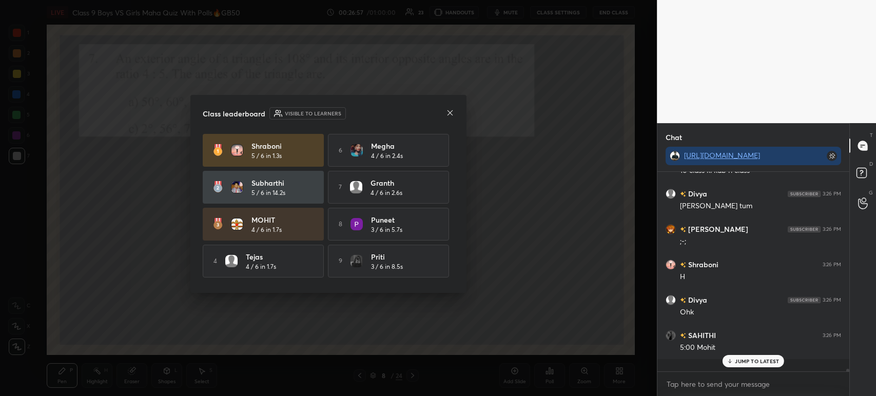
scroll to position [193, 189]
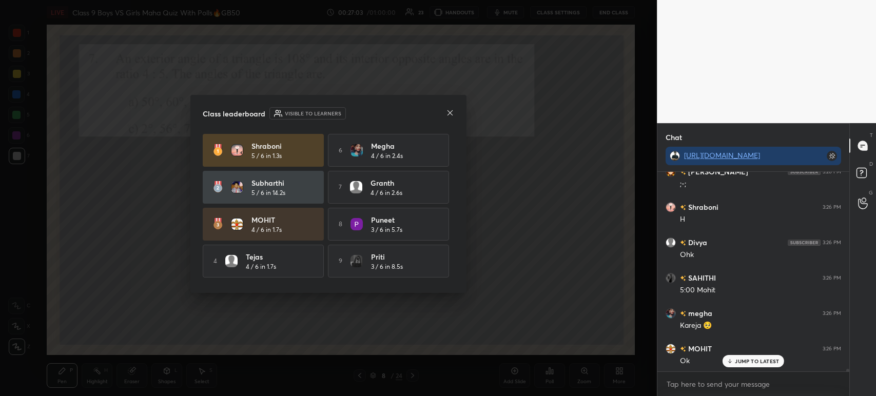
click at [450, 112] on icon at bounding box center [449, 112] width 5 height 5
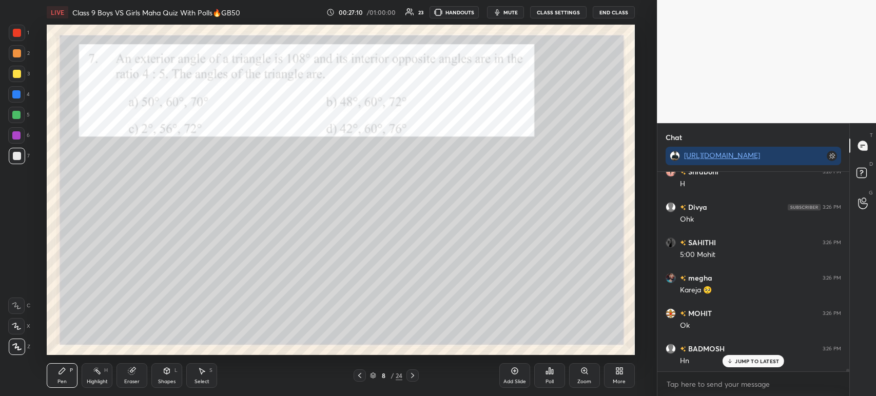
click at [12, 69] on div at bounding box center [17, 74] width 16 height 16
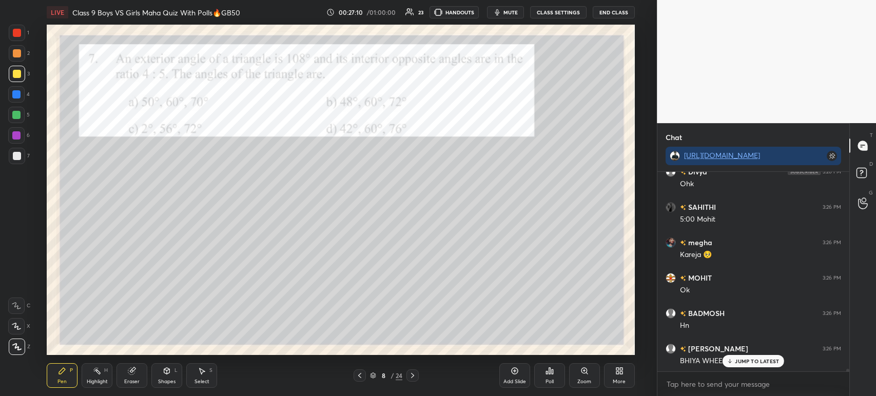
click at [13, 53] on div at bounding box center [17, 53] width 8 height 8
click at [16, 32] on div at bounding box center [17, 33] width 8 height 8
click at [12, 56] on div at bounding box center [17, 53] width 16 height 16
click at [11, 77] on div at bounding box center [17, 74] width 16 height 16
click at [23, 37] on div at bounding box center [17, 33] width 16 height 16
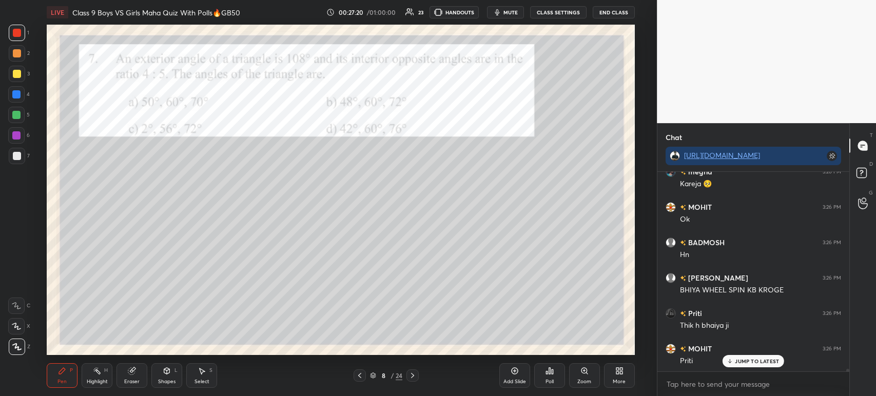
click at [13, 157] on div at bounding box center [17, 156] width 8 height 8
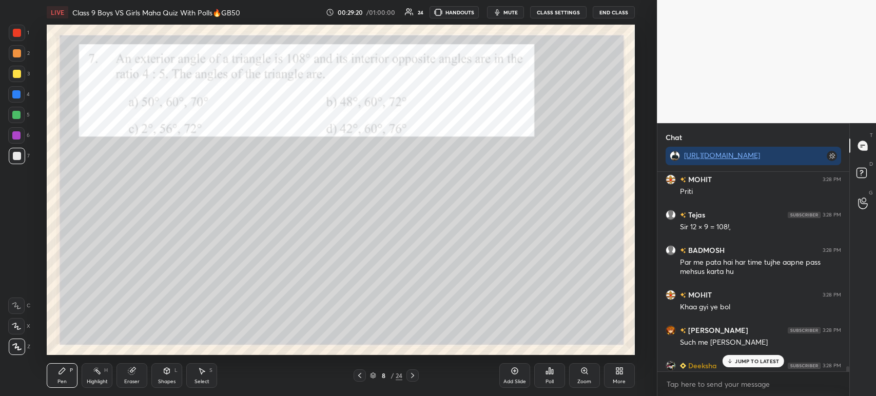
scroll to position [16133, 0]
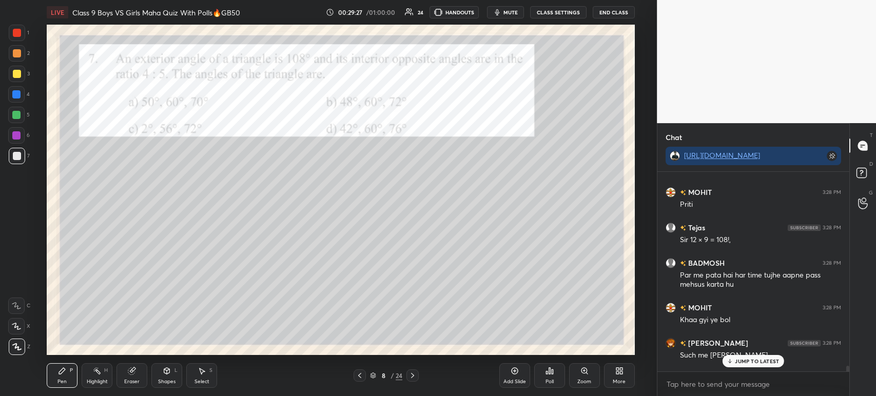
click at [17, 69] on div at bounding box center [17, 74] width 16 height 16
click at [21, 24] on div "1 2 3 4 5 6 7 C X Z C X Z E E Erase all H H LIVE Class 9 Boys VS Girls Maha Qui…" at bounding box center [324, 198] width 648 height 396
click at [16, 37] on div at bounding box center [17, 33] width 16 height 16
click at [411, 376] on icon at bounding box center [412, 375] width 8 height 8
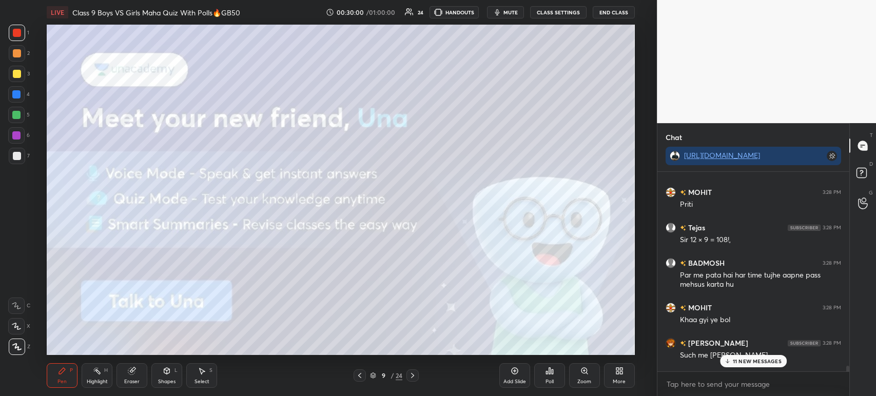
click at [26, 74] on div "3" at bounding box center [19, 74] width 21 height 16
click at [415, 376] on icon at bounding box center [412, 375] width 8 height 8
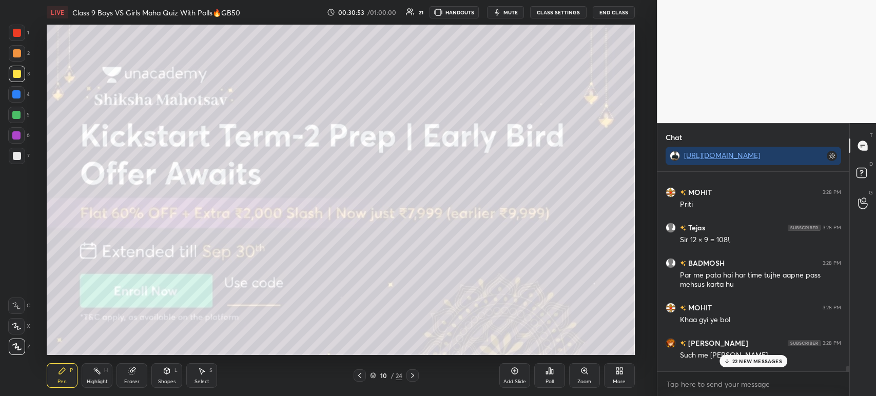
click at [417, 378] on div at bounding box center [412, 375] width 12 height 12
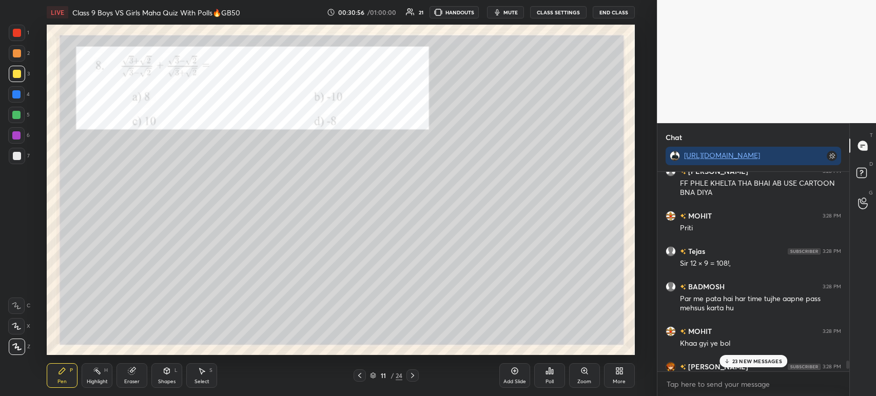
scroll to position [16105, 0]
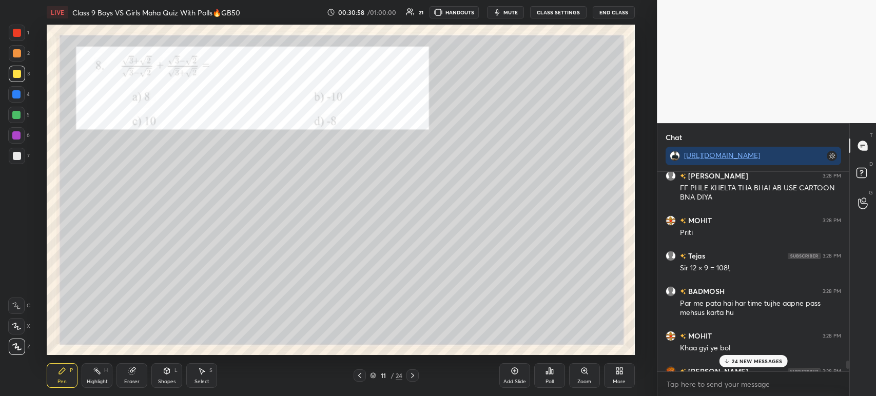
click at [365, 374] on div at bounding box center [359, 375] width 12 height 12
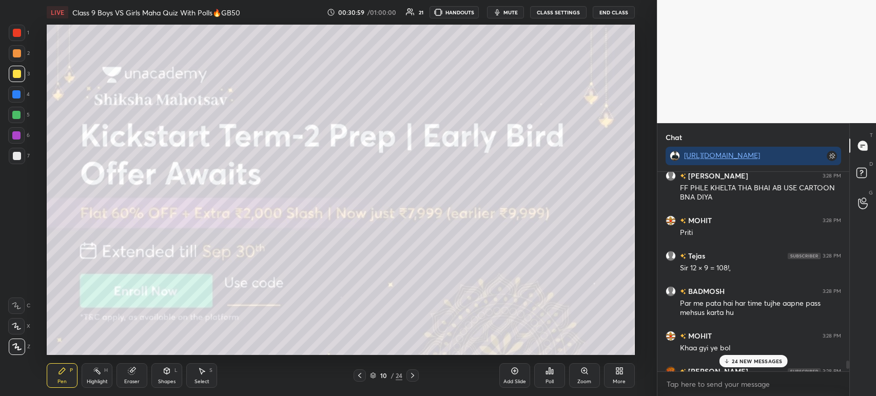
click at [359, 375] on icon at bounding box center [359, 375] width 3 height 5
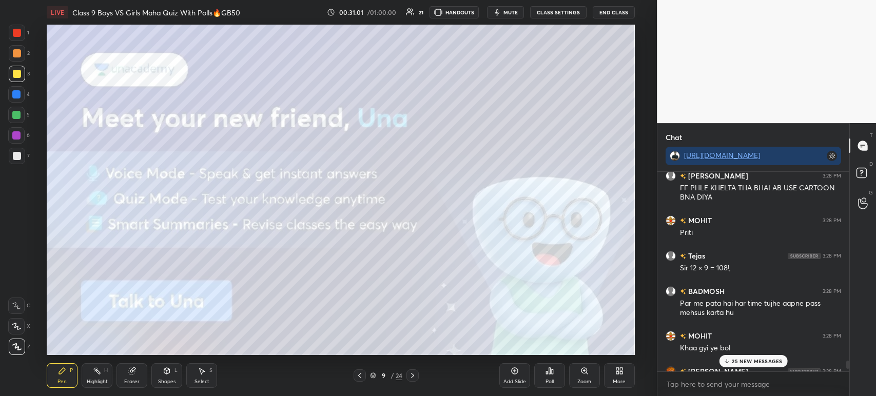
click at [362, 374] on icon at bounding box center [359, 375] width 8 height 8
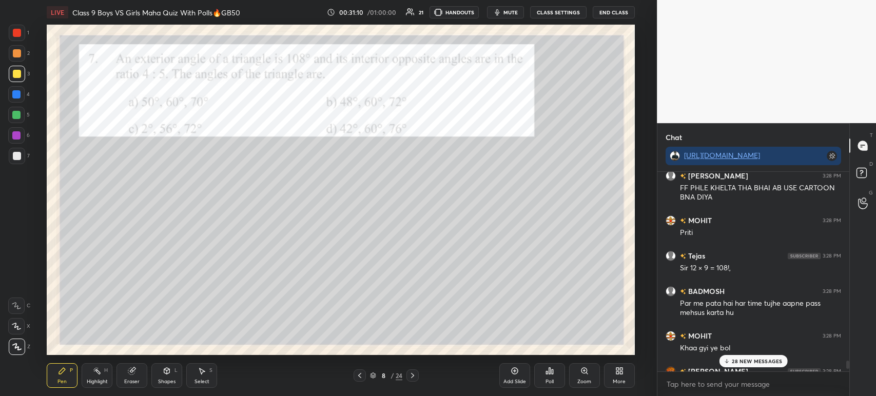
click at [413, 378] on icon at bounding box center [412, 375] width 8 height 8
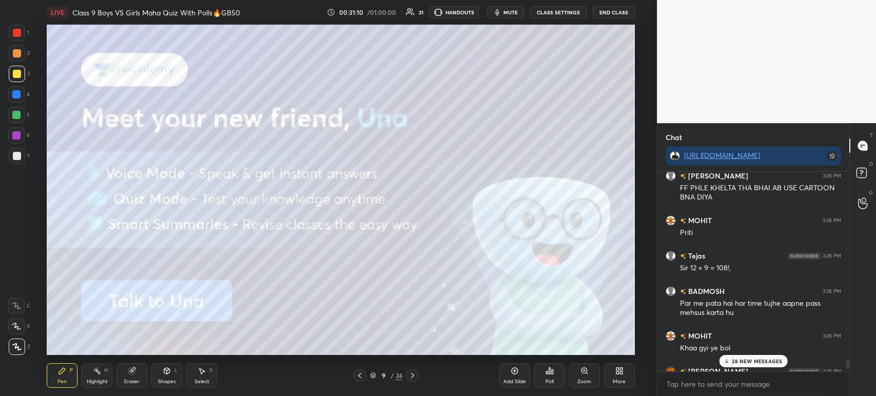
click at [414, 374] on icon at bounding box center [412, 375] width 8 height 8
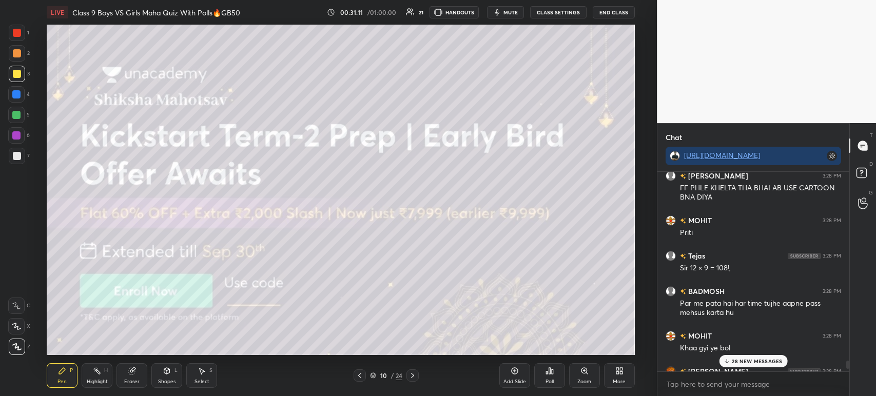
click at [414, 374] on icon at bounding box center [412, 375] width 8 height 8
click at [414, 375] on icon at bounding box center [412, 375] width 8 height 8
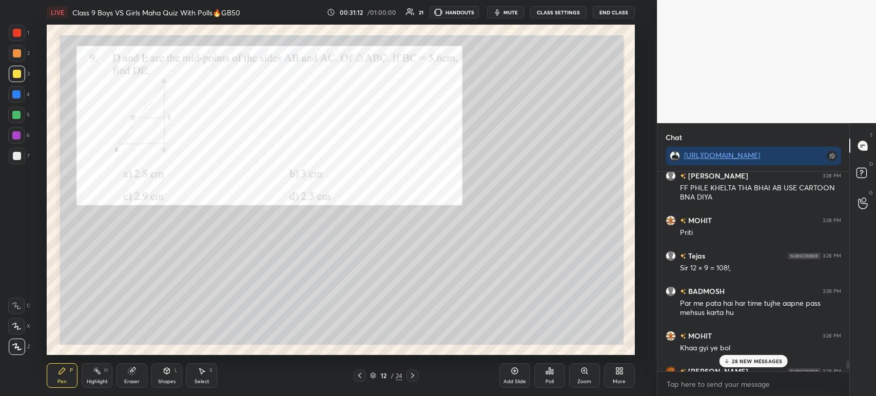
click at [364, 375] on div at bounding box center [359, 375] width 12 height 12
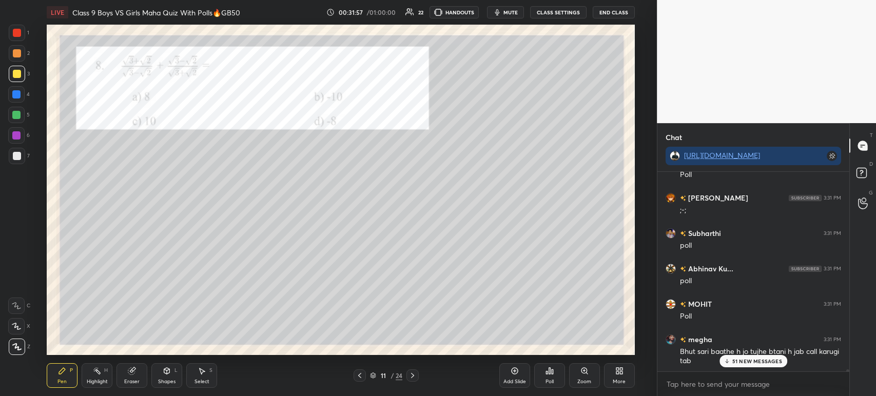
scroll to position [18146, 0]
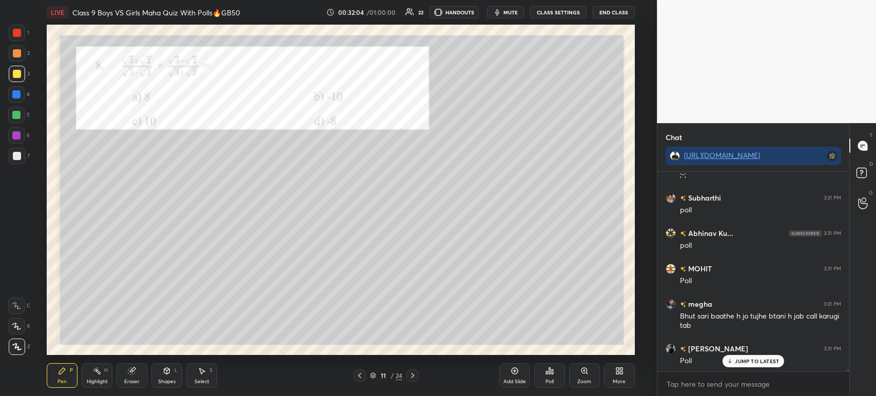
click at [551, 373] on icon at bounding box center [552, 371] width 2 height 5
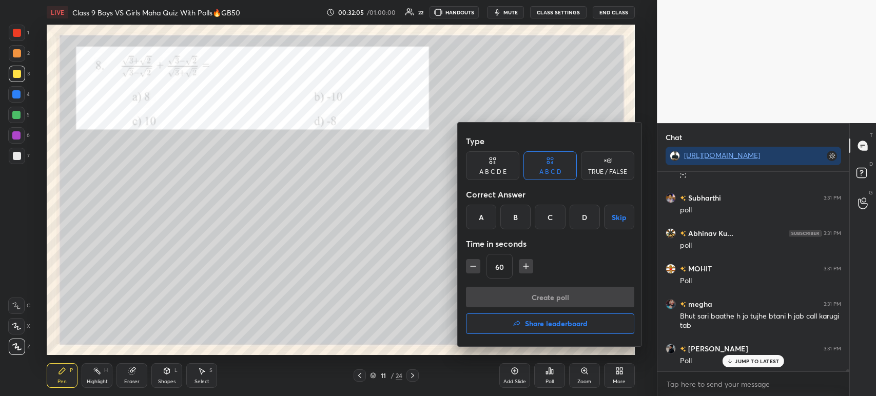
scroll to position [18181, 0]
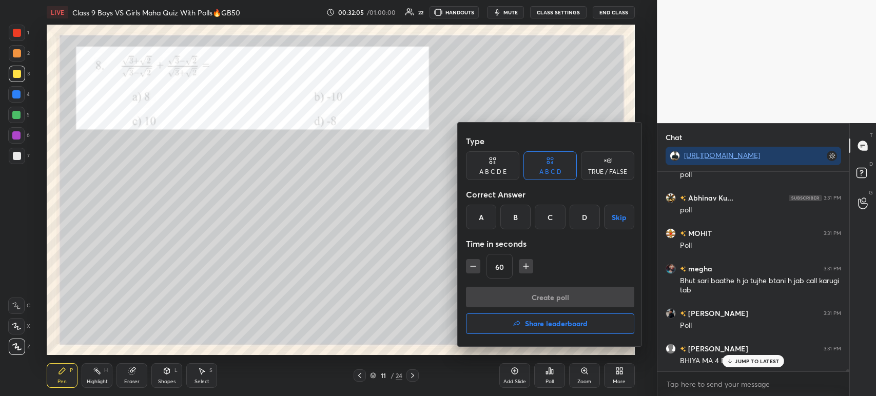
click at [548, 222] on div "C" at bounding box center [549, 217] width 30 height 25
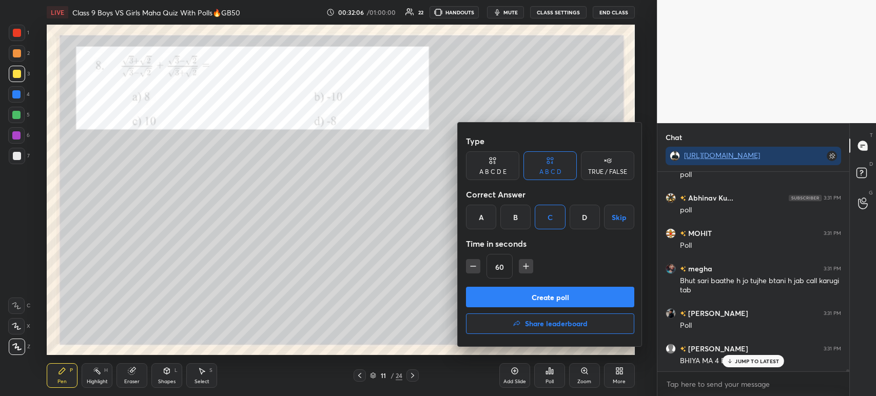
click at [525, 294] on button "Create poll" at bounding box center [550, 297] width 168 height 21
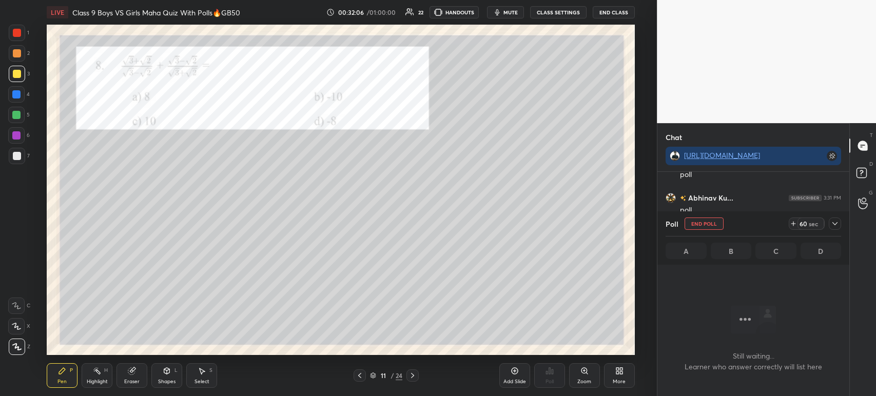
scroll to position [58, 189]
click at [832, 225] on icon at bounding box center [834, 224] width 8 height 8
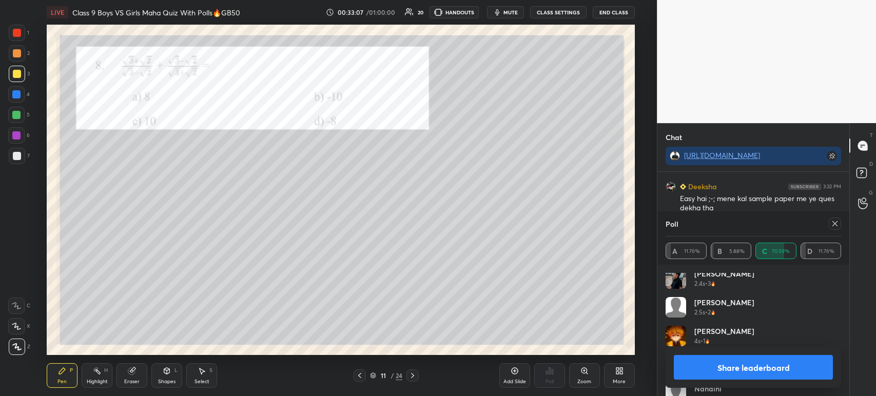
scroll to position [222, 0]
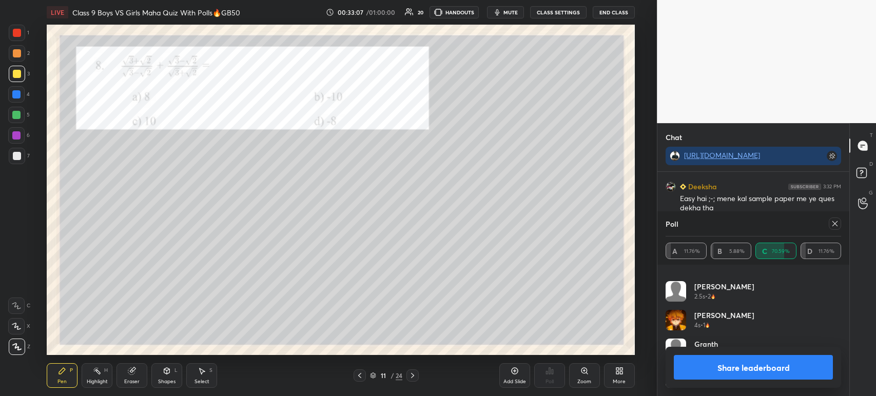
click at [718, 363] on button "Share leaderboard" at bounding box center [752, 367] width 159 height 25
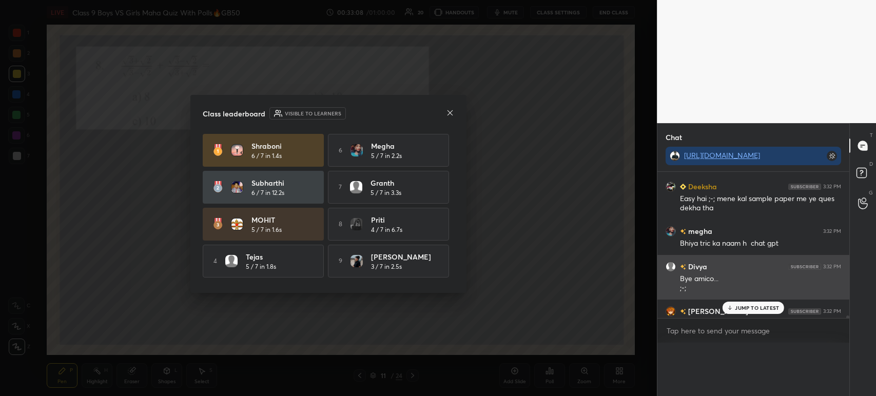
scroll to position [80, 189]
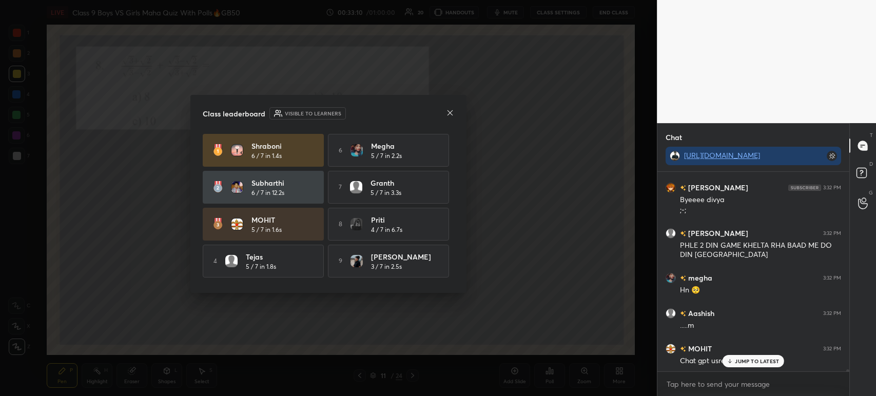
click at [448, 114] on icon at bounding box center [449, 112] width 5 height 5
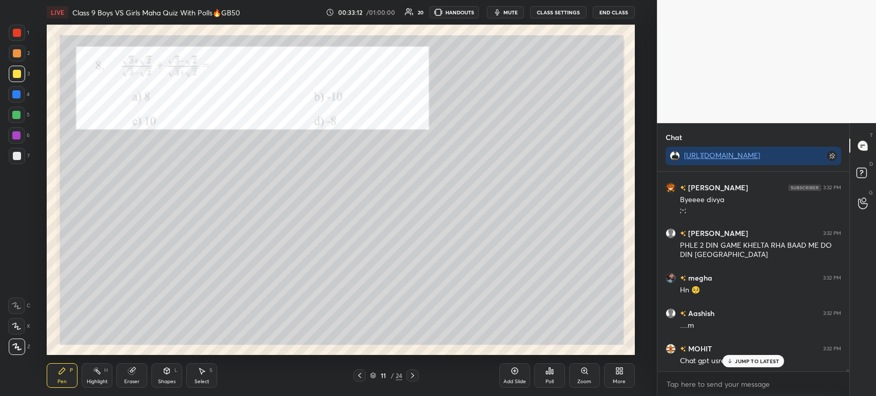
click at [19, 38] on div at bounding box center [17, 33] width 16 height 16
click at [22, 155] on div at bounding box center [17, 156] width 16 height 16
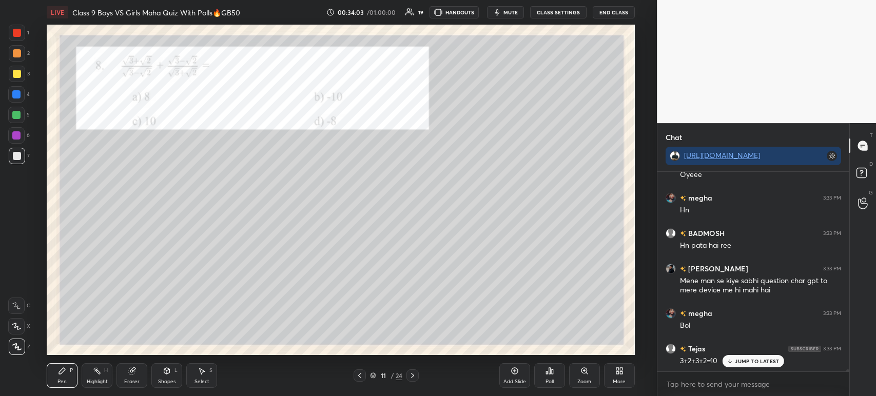
click at [21, 32] on div at bounding box center [17, 33] width 8 height 8
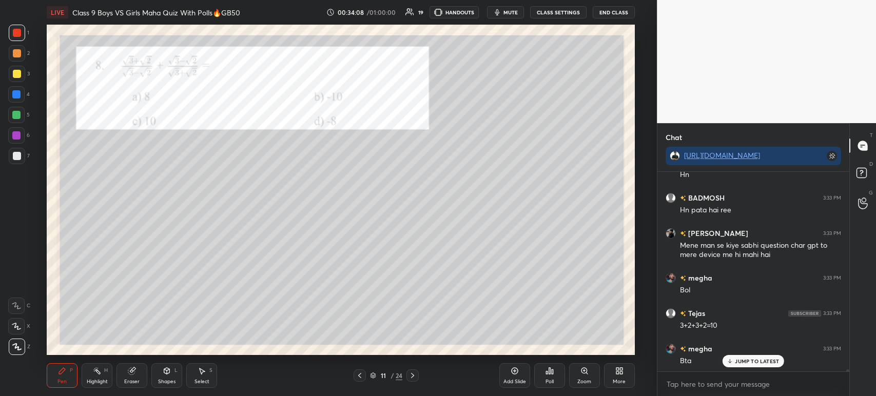
scroll to position [19088, 0]
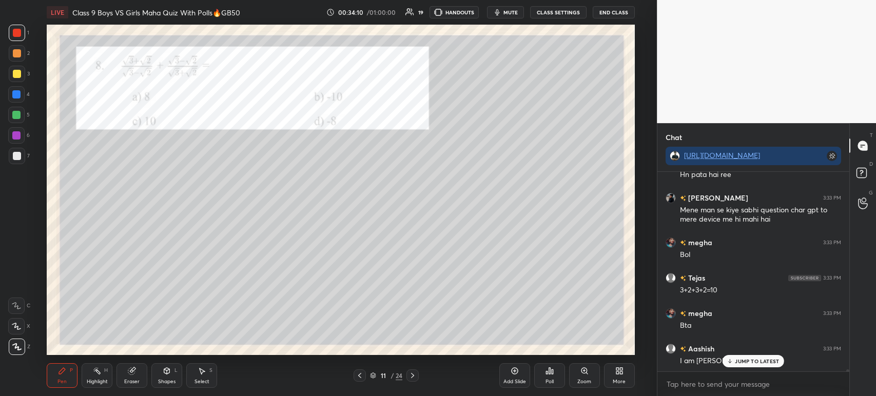
click at [22, 152] on div at bounding box center [17, 156] width 16 height 16
click at [29, 43] on div "1 2 3 4 5 6 7" at bounding box center [19, 97] width 22 height 144
click at [21, 30] on div at bounding box center [17, 33] width 16 height 16
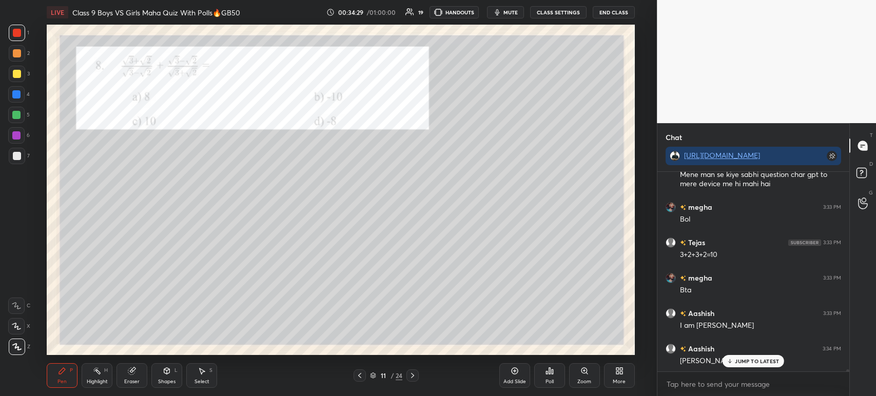
click at [412, 376] on icon at bounding box center [412, 375] width 3 height 5
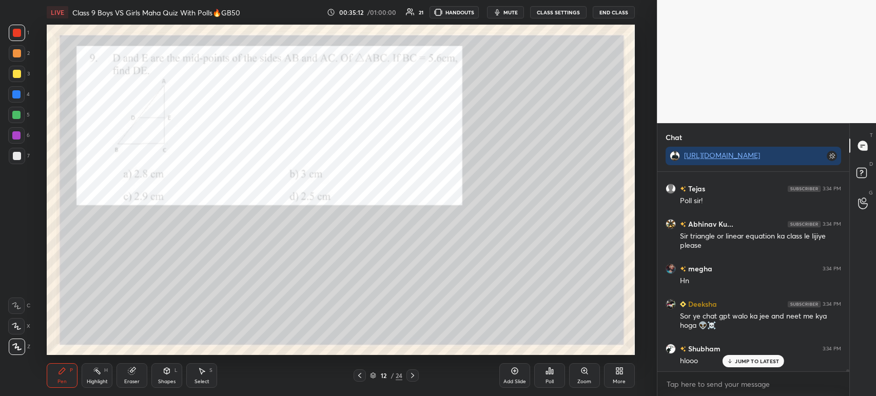
scroll to position [19601, 0]
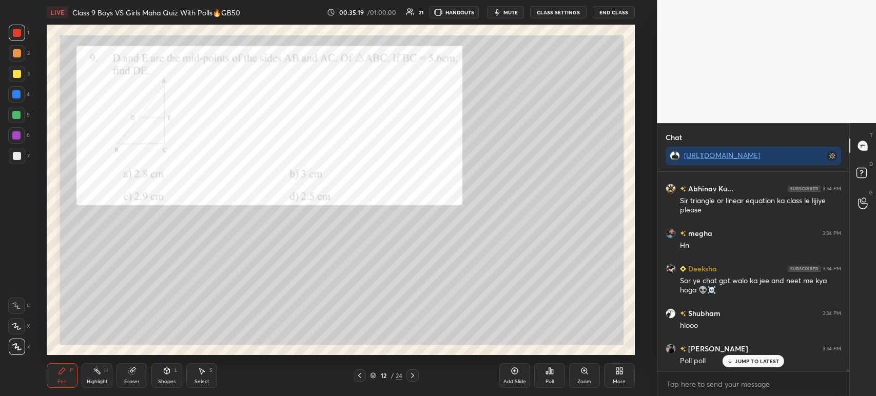
click at [544, 374] on div "Poll" at bounding box center [549, 375] width 31 height 25
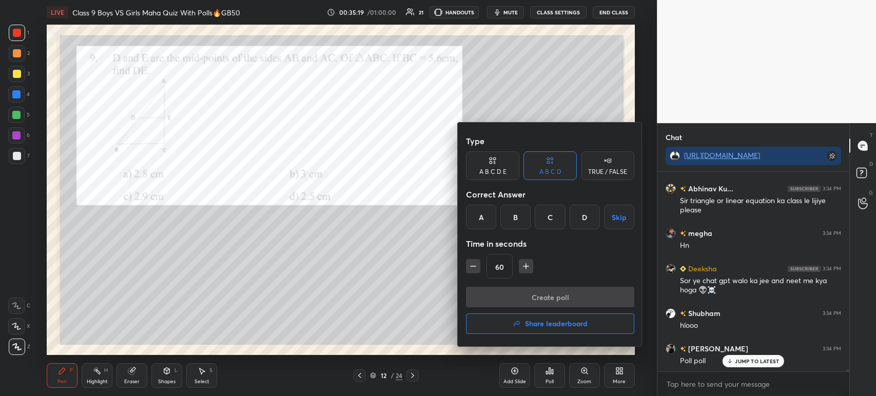
click at [479, 220] on div "A" at bounding box center [481, 217] width 30 height 25
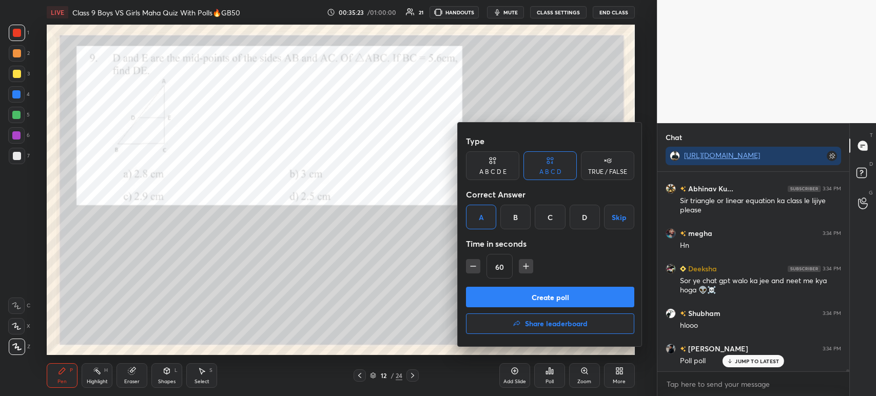
click at [506, 295] on button "Create poll" at bounding box center [550, 297] width 168 height 21
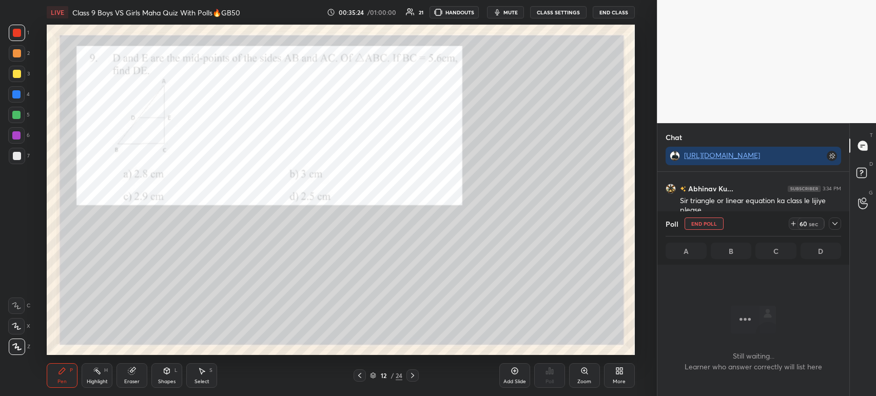
scroll to position [58, 189]
click at [837, 225] on icon at bounding box center [834, 224] width 8 height 8
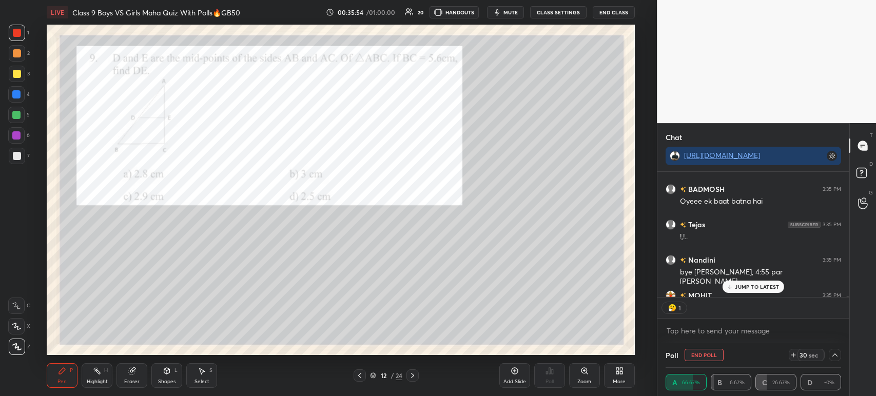
scroll to position [123, 189]
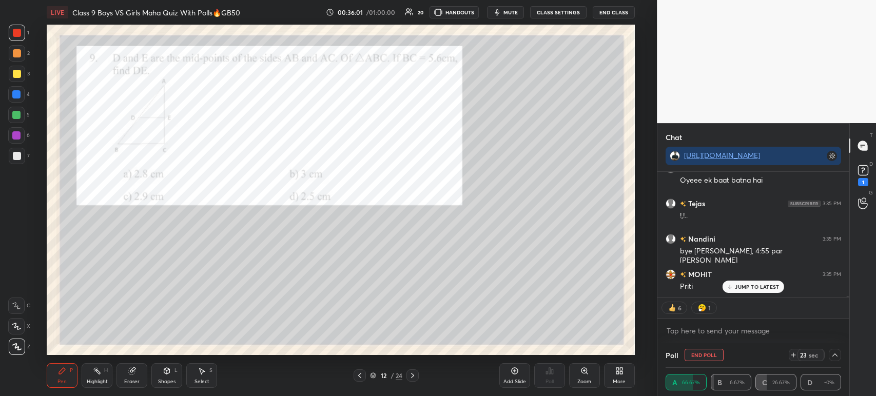
click at [865, 180] on div "1" at bounding box center [863, 182] width 10 height 8
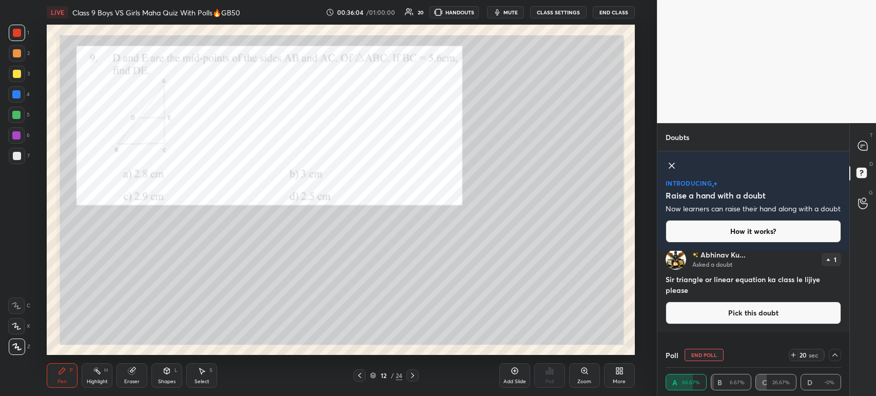
click at [866, 156] on div "T Messages (T)" at bounding box center [862, 145] width 26 height 29
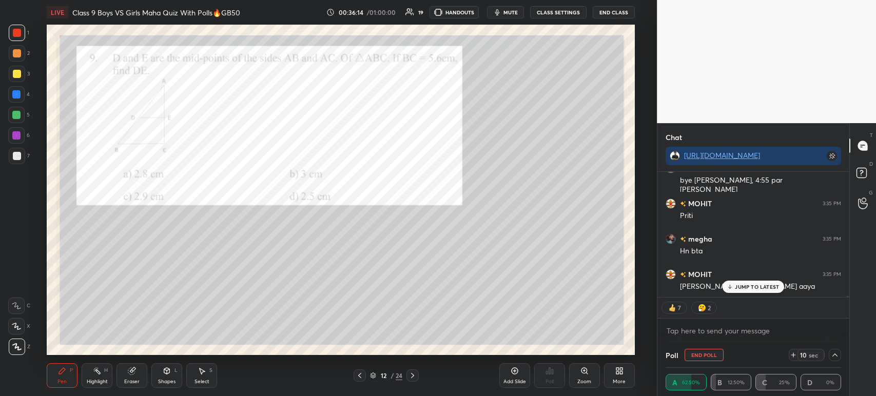
click at [735, 284] on p "JUMP TO LATEST" at bounding box center [757, 287] width 44 height 6
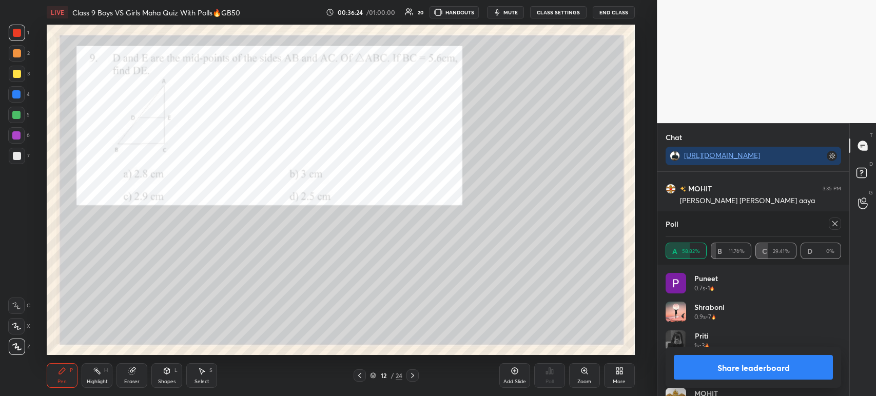
click at [693, 363] on button "Share leaderboard" at bounding box center [752, 367] width 159 height 25
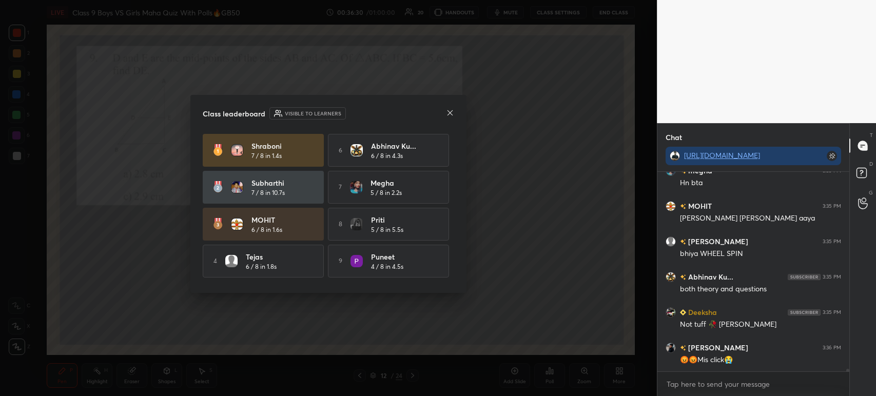
click at [443, 116] on div "Class leaderboard Visible to learners" at bounding box center [328, 113] width 251 height 12
click at [452, 110] on icon at bounding box center [449, 112] width 5 height 5
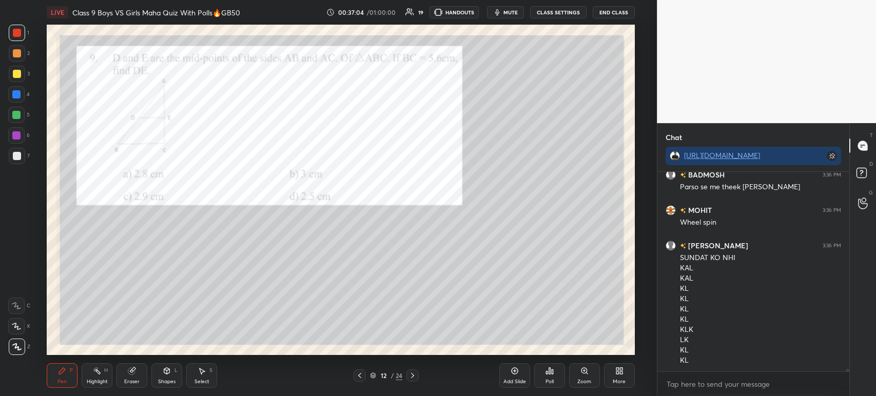
click at [414, 371] on div at bounding box center [412, 375] width 12 height 12
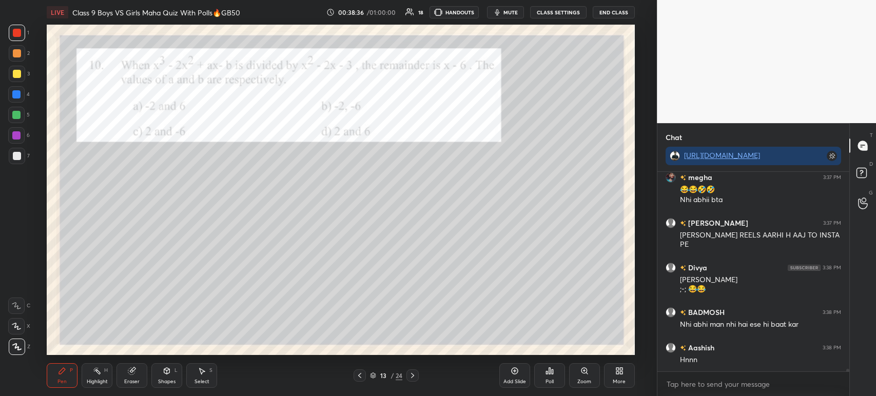
scroll to position [16211, 0]
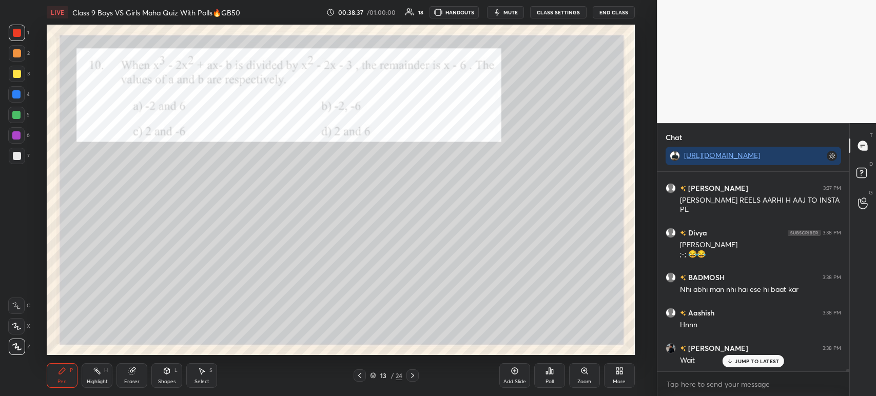
click at [549, 374] on icon at bounding box center [550, 371] width 2 height 6
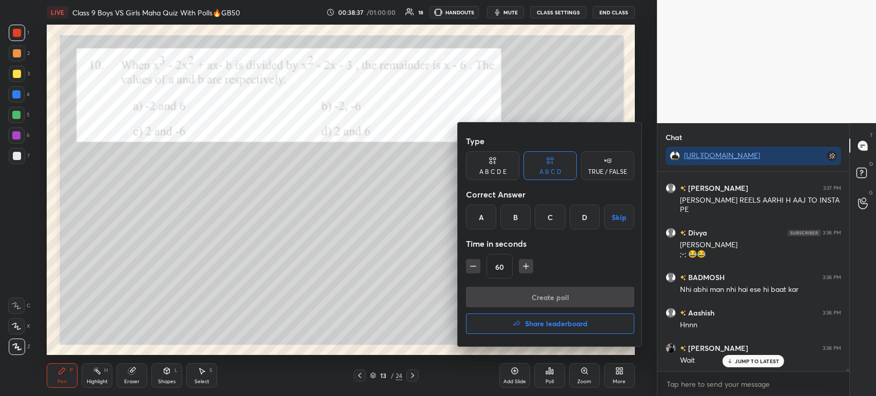
click at [479, 216] on div "A" at bounding box center [481, 217] width 30 height 25
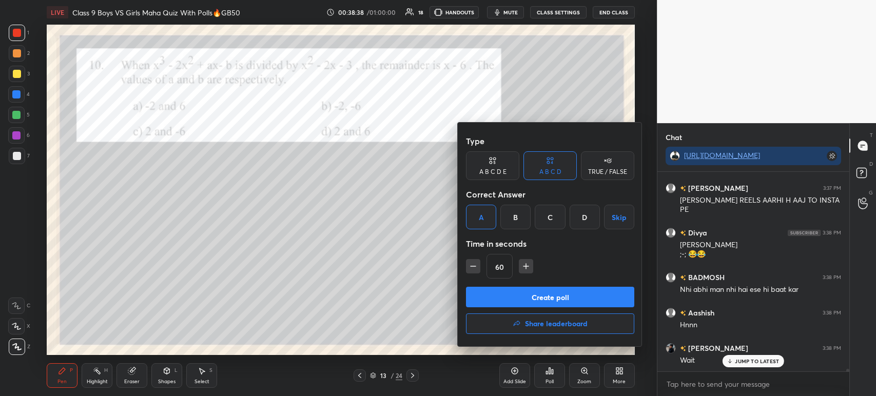
scroll to position [16246, 0]
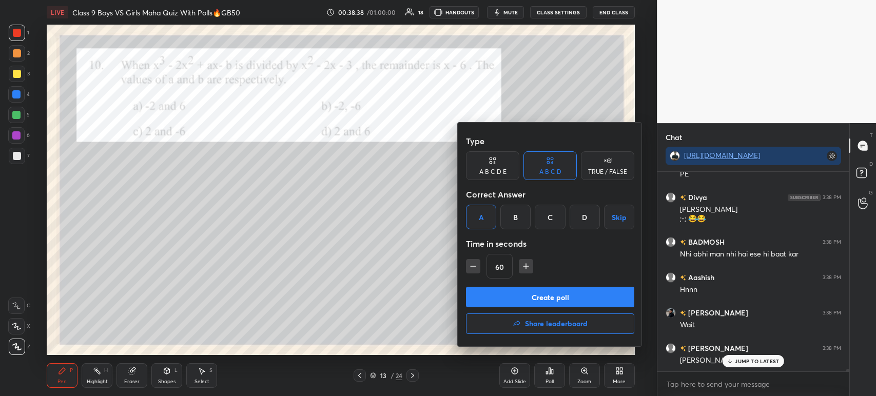
click at [517, 299] on button "Create poll" at bounding box center [550, 297] width 168 height 21
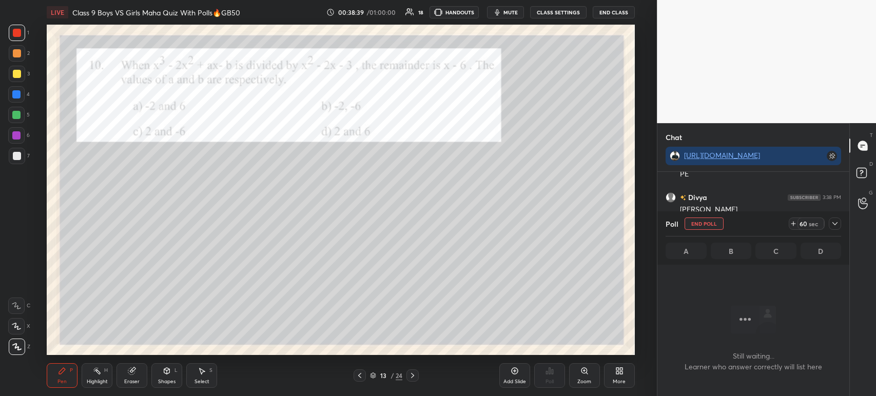
scroll to position [144, 189]
click at [835, 227] on icon at bounding box center [834, 224] width 8 height 8
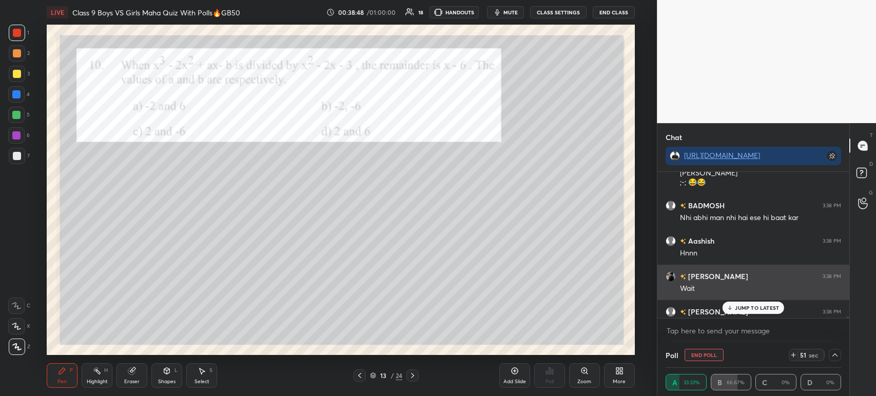
scroll to position [16299, 0]
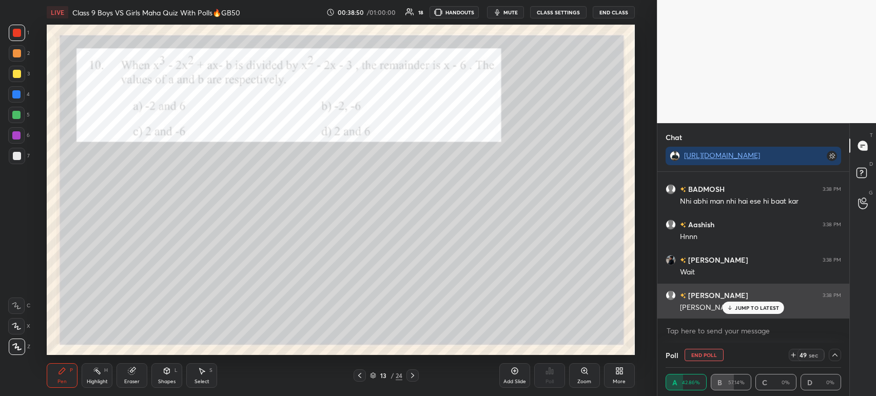
click at [726, 307] on icon at bounding box center [729, 308] width 7 height 6
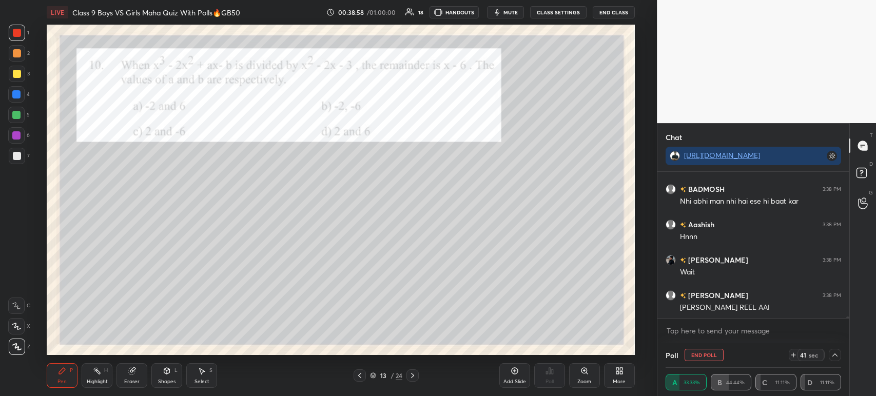
scroll to position [16309, 0]
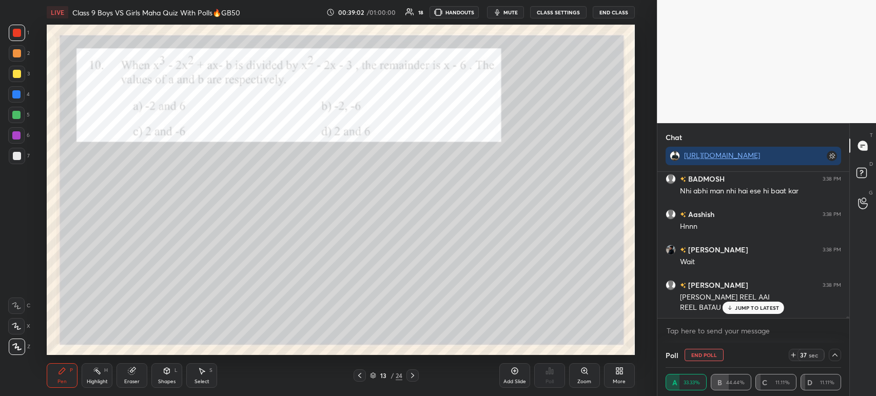
click at [14, 72] on div at bounding box center [17, 74] width 8 height 8
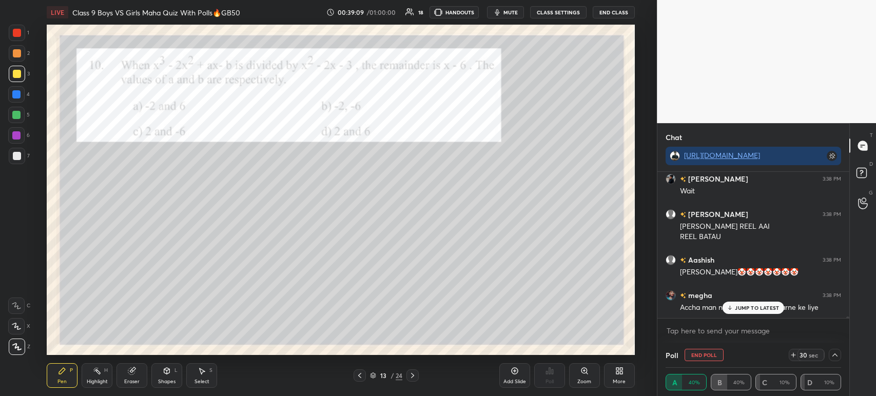
scroll to position [16381, 0]
click at [837, 356] on icon at bounding box center [834, 355] width 8 height 8
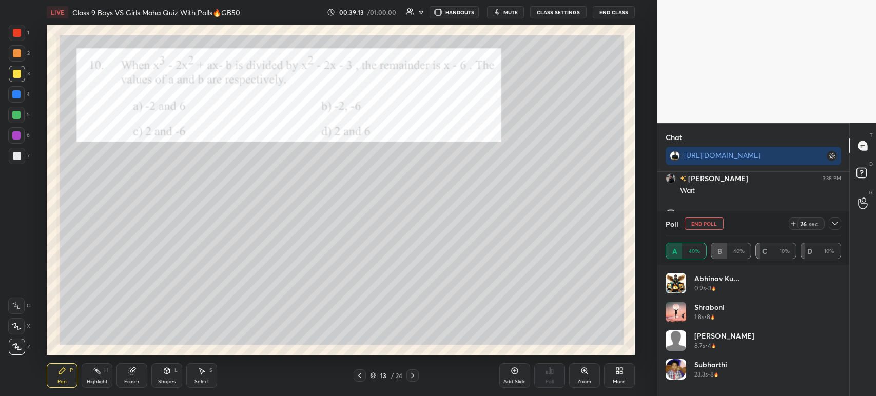
scroll to position [16415, 0]
click at [837, 225] on icon at bounding box center [834, 224] width 8 height 8
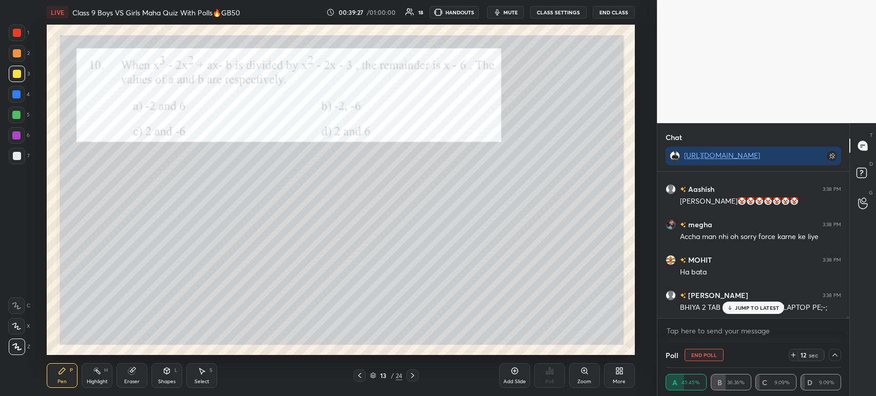
scroll to position [16486, 0]
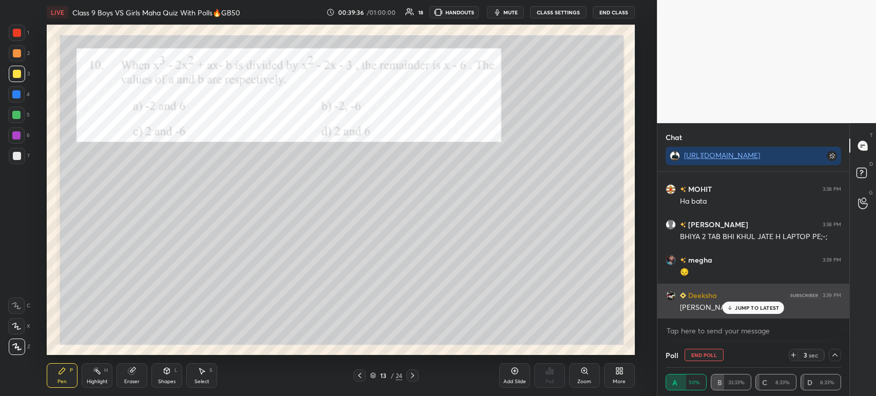
click at [743, 307] on p "JUMP TO LATEST" at bounding box center [757, 308] width 44 height 6
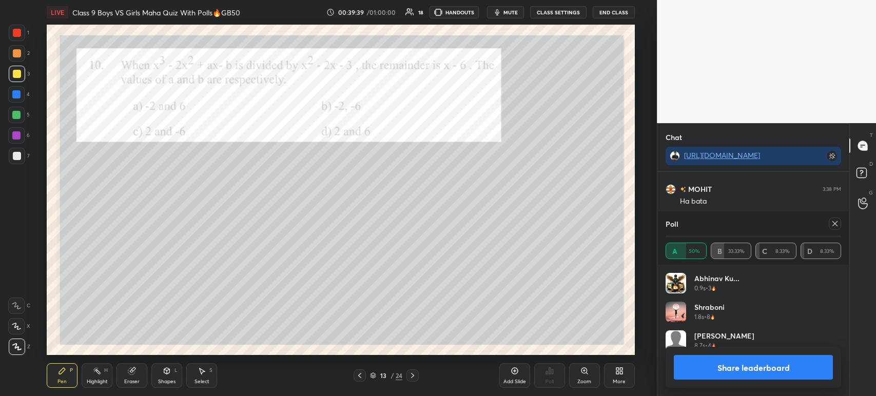
scroll to position [3, 3]
click at [722, 360] on button "Share leaderboard" at bounding box center [752, 367] width 159 height 25
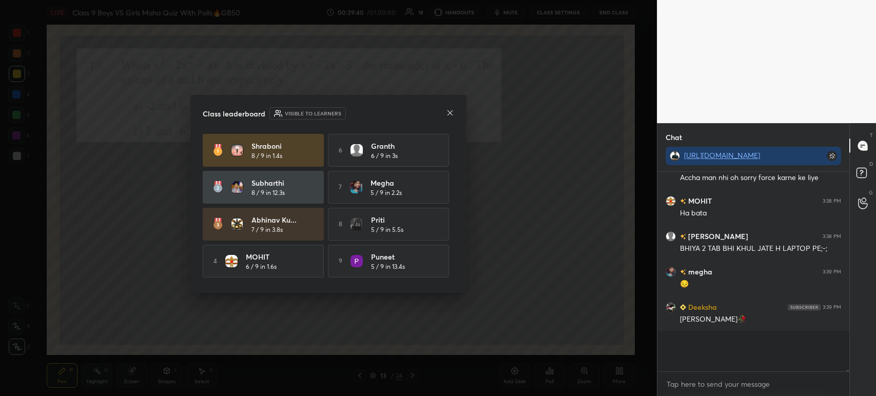
scroll to position [165, 189]
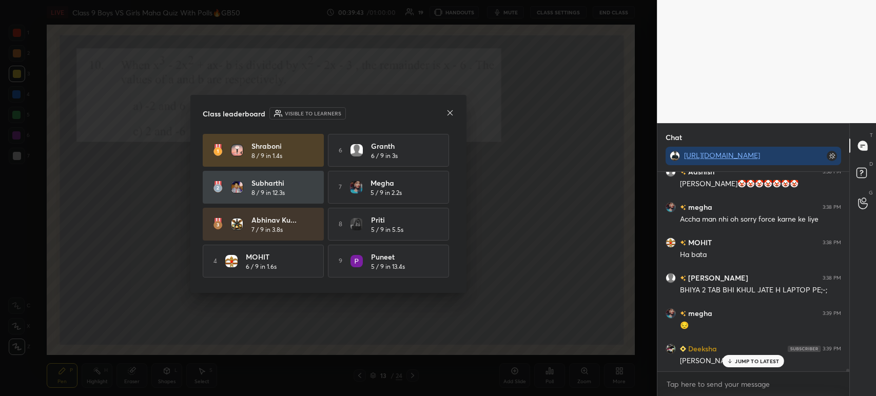
click at [452, 114] on icon at bounding box center [450, 113] width 8 height 8
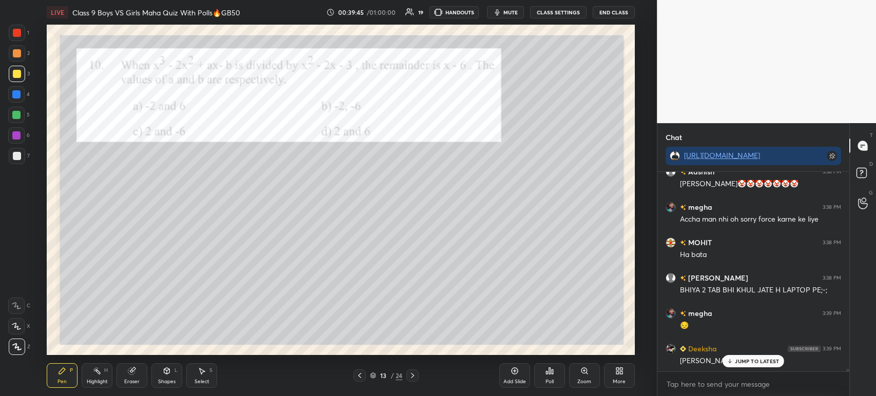
click at [19, 37] on div at bounding box center [17, 33] width 16 height 16
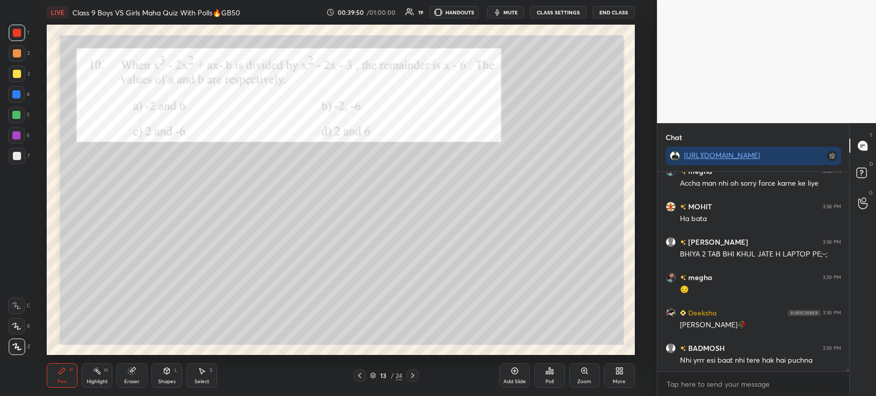
click at [21, 152] on div at bounding box center [17, 156] width 16 height 16
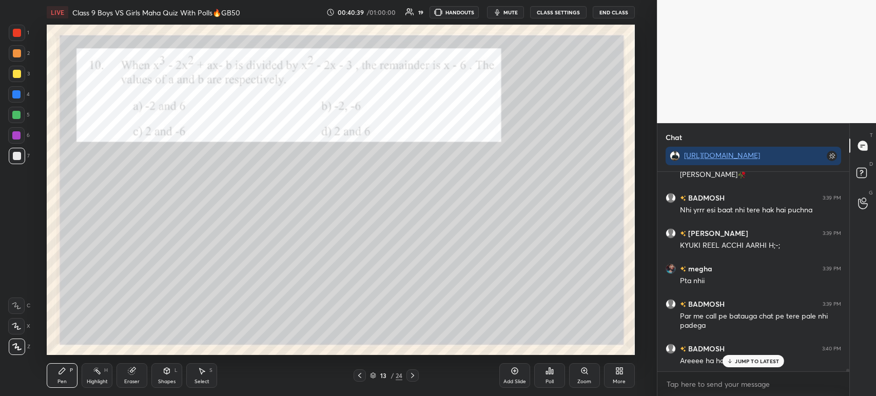
scroll to position [16690, 0]
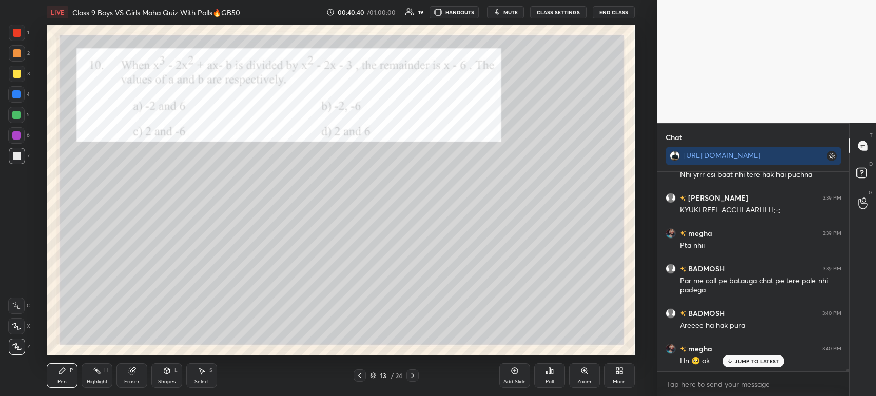
click at [22, 34] on div at bounding box center [17, 33] width 16 height 16
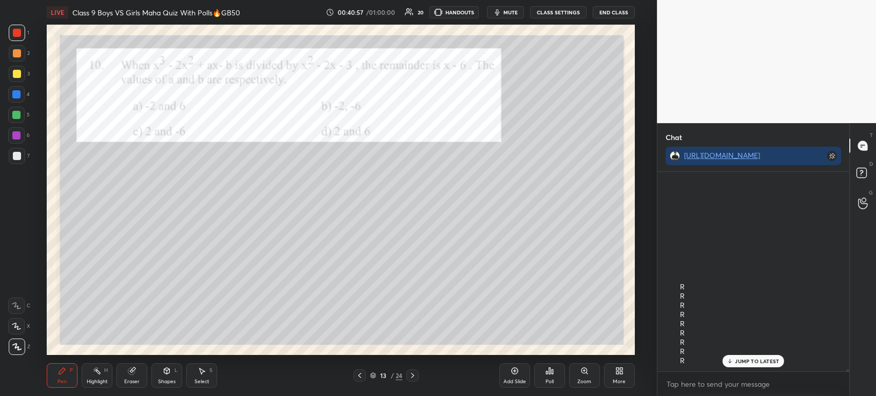
scroll to position [17175, 0]
click at [21, 159] on div at bounding box center [17, 156] width 8 height 8
click at [18, 36] on div at bounding box center [17, 33] width 8 height 8
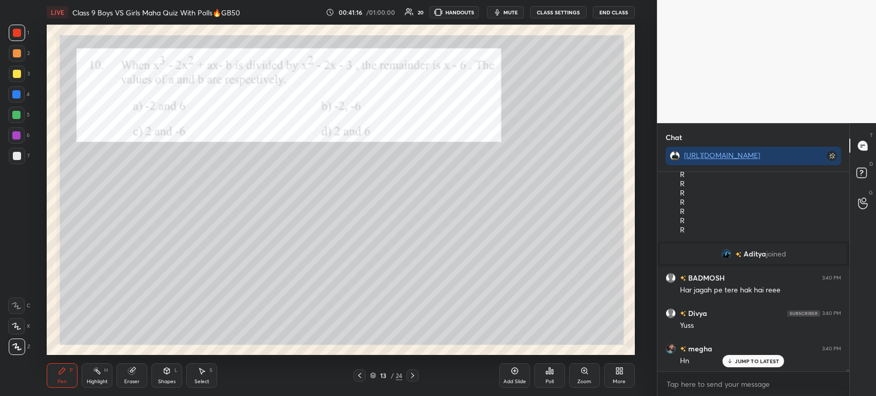
click at [18, 150] on div at bounding box center [17, 156] width 16 height 16
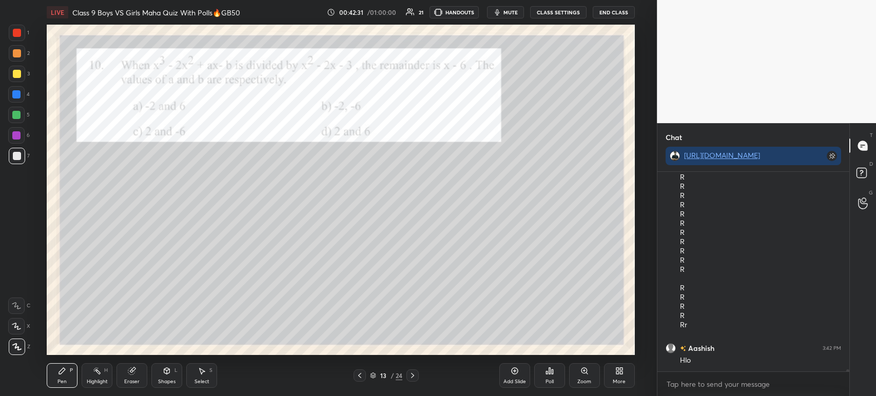
scroll to position [18825, 0]
click at [509, 377] on div "Add Slide" at bounding box center [514, 375] width 31 height 25
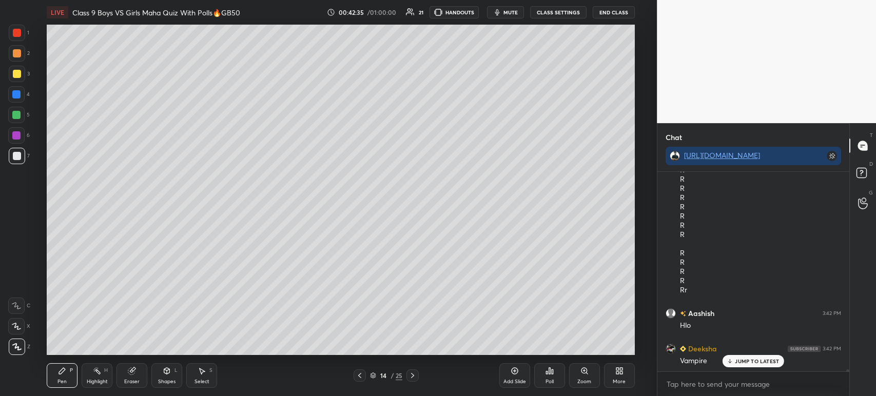
click at [360, 381] on div at bounding box center [359, 375] width 12 height 12
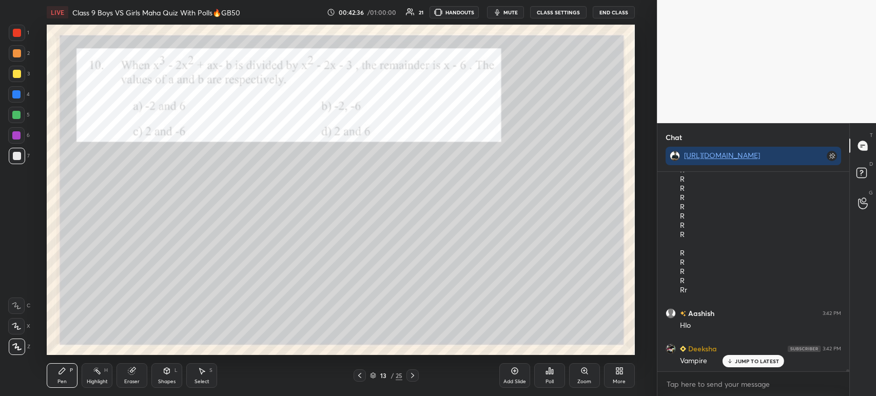
click at [414, 376] on icon at bounding box center [412, 375] width 8 height 8
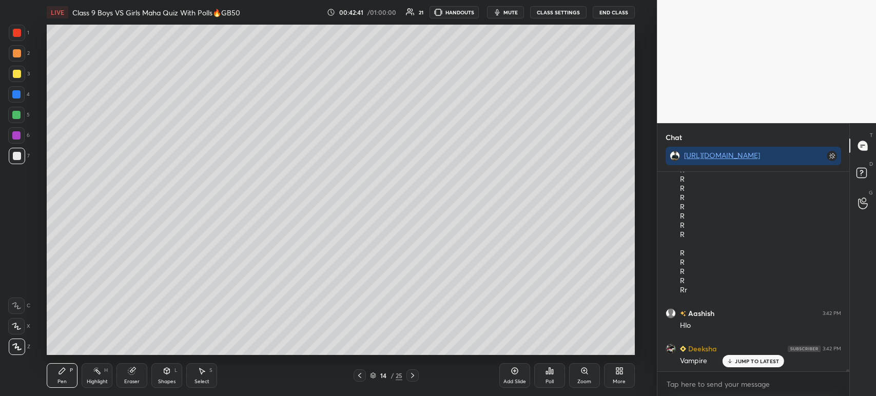
click at [360, 381] on div at bounding box center [359, 375] width 12 height 12
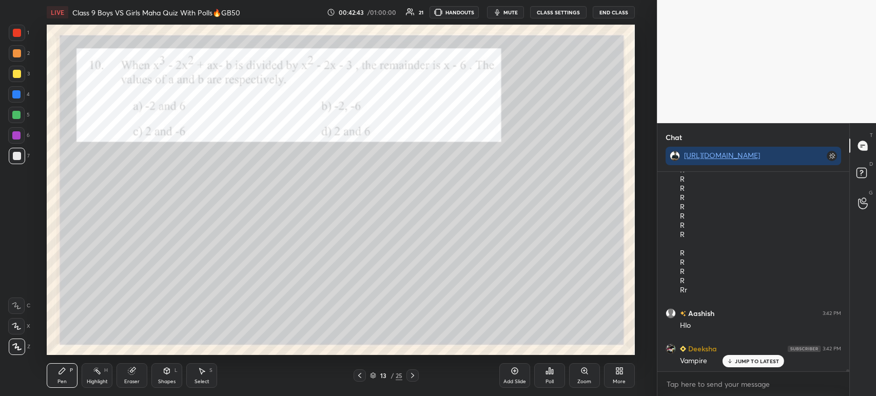
click at [410, 381] on div at bounding box center [412, 375] width 12 height 12
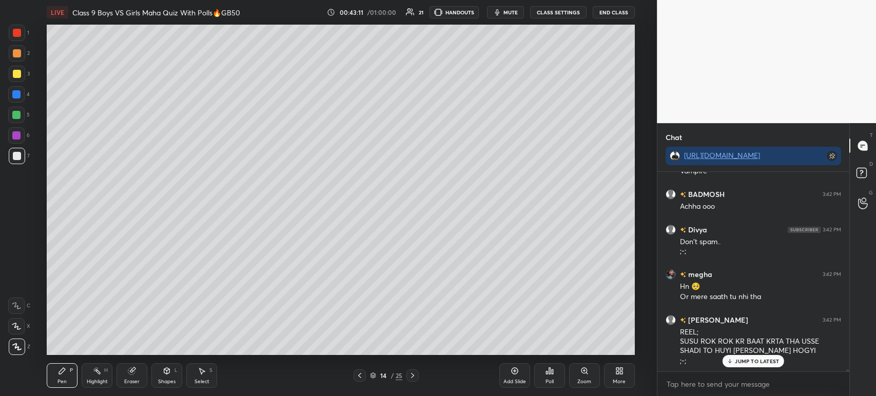
scroll to position [19198, 0]
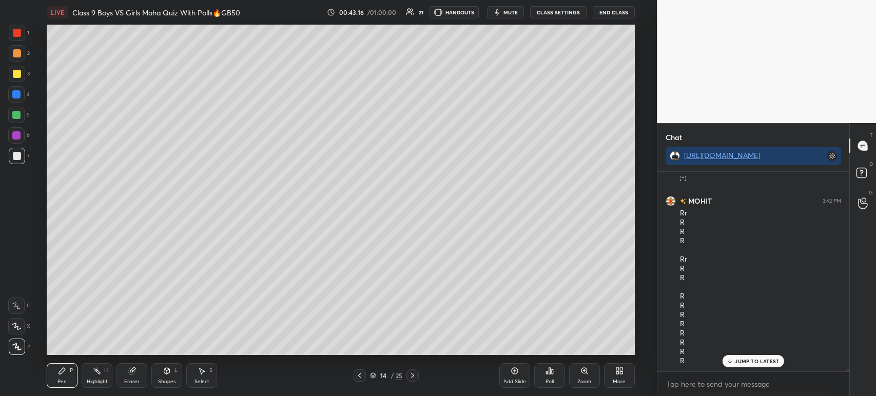
click at [361, 378] on icon at bounding box center [359, 375] width 3 height 5
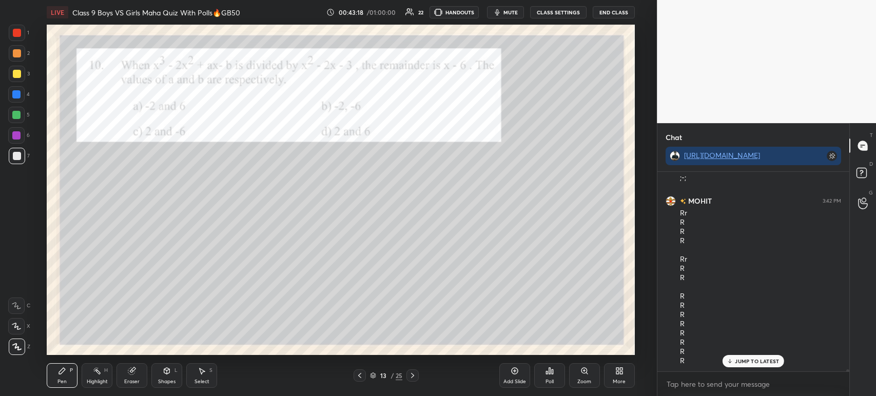
click at [14, 32] on div at bounding box center [17, 33] width 8 height 8
click at [736, 361] on p "JUMP TO LATEST" at bounding box center [757, 361] width 44 height 6
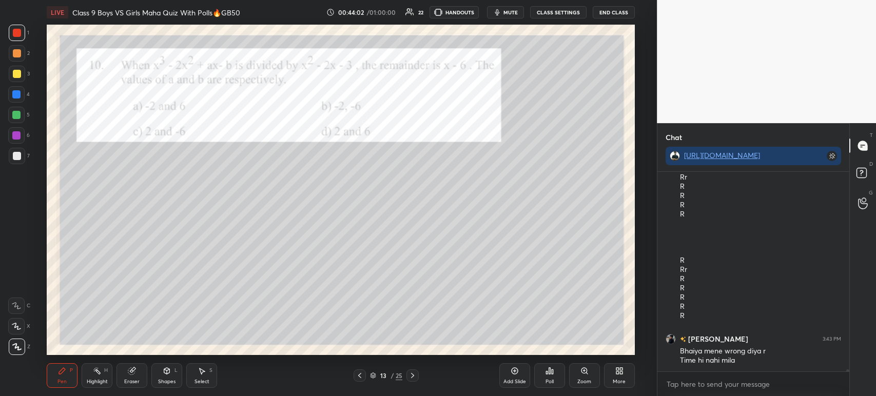
scroll to position [20133, 0]
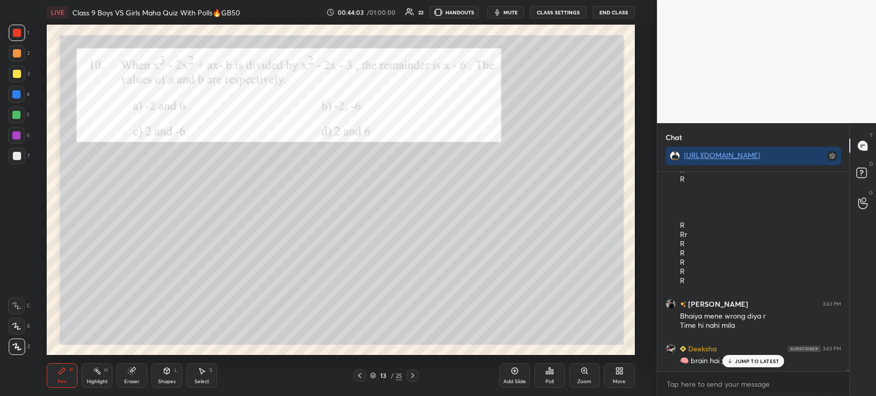
click at [742, 356] on div "JUMP TO LATEST" at bounding box center [753, 361] width 62 height 12
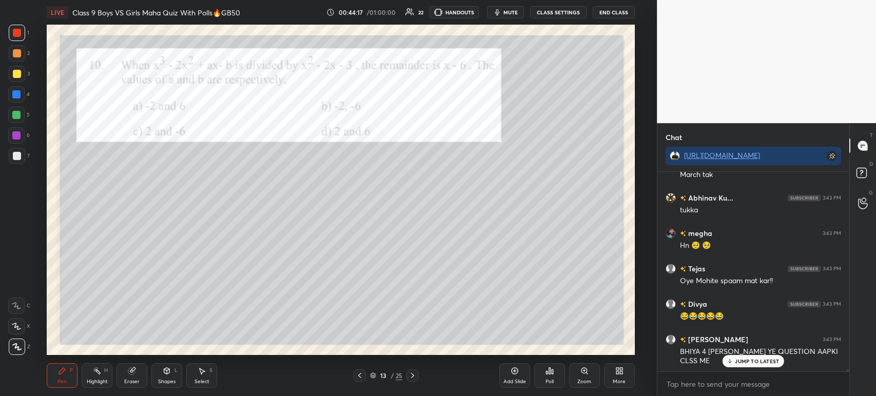
scroll to position [20426, 0]
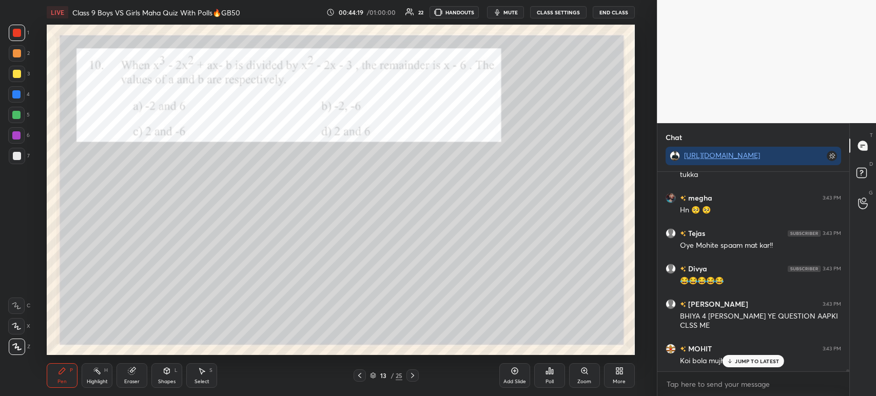
click at [330, 371] on div "13 / 25" at bounding box center [386, 375] width 226 height 12
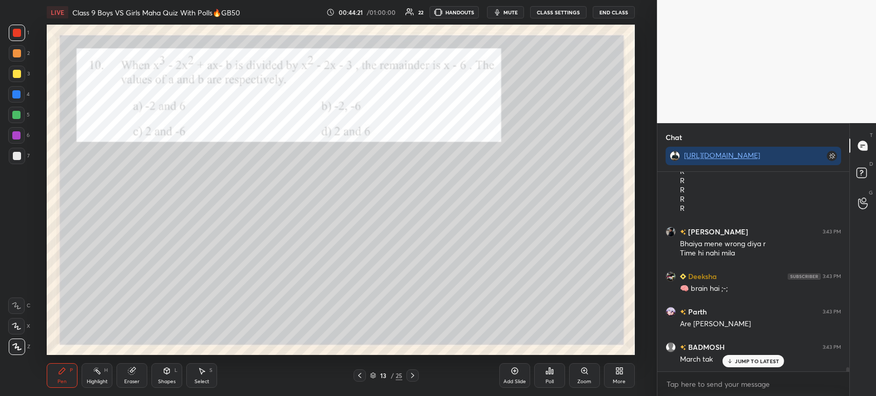
scroll to position [20211, 0]
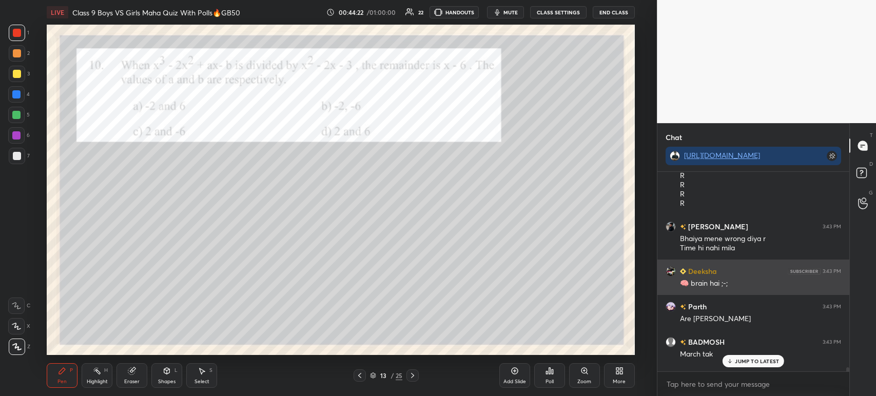
click at [670, 270] on img "grid" at bounding box center [670, 271] width 10 height 10
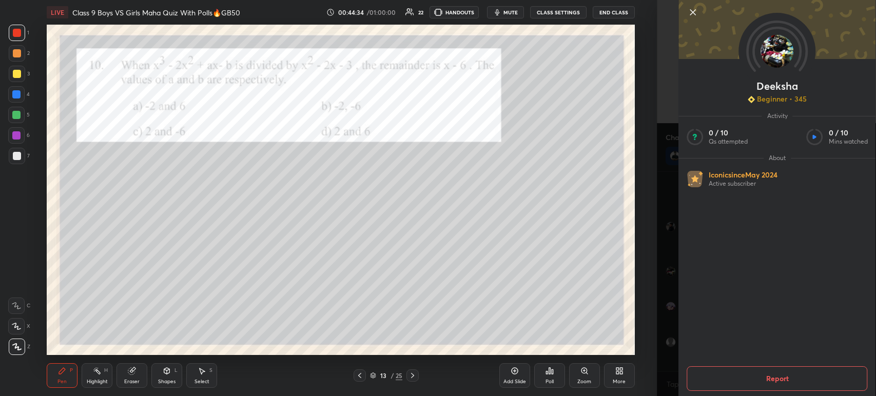
click at [694, 16] on icon at bounding box center [692, 12] width 12 height 12
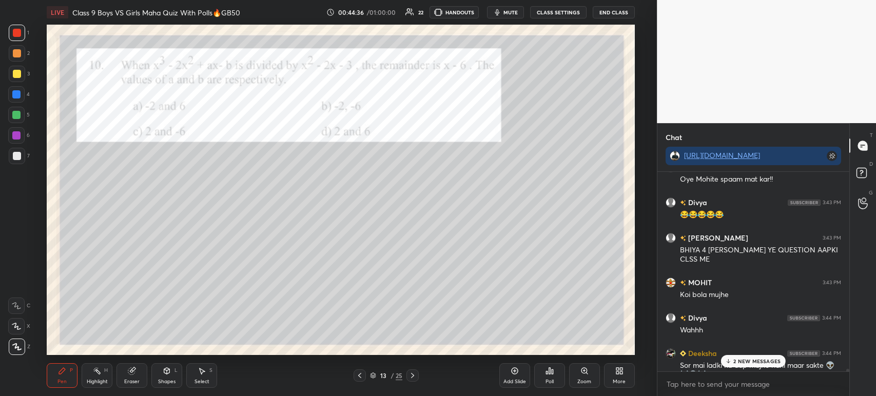
scroll to position [20506, 0]
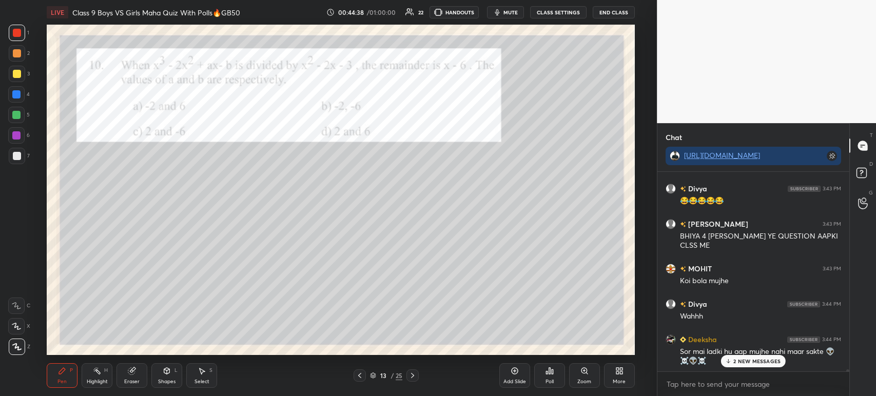
click at [414, 374] on icon at bounding box center [412, 375] width 8 height 8
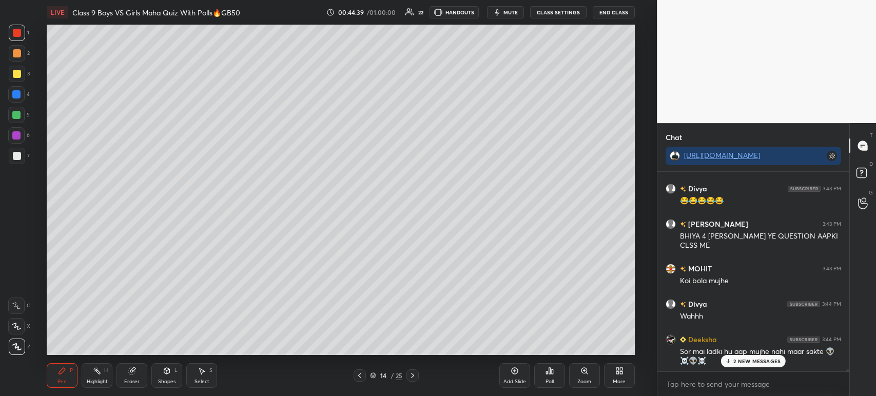
click at [420, 376] on div "14 / 25" at bounding box center [386, 375] width 226 height 12
click at [414, 375] on icon at bounding box center [412, 375] width 8 height 8
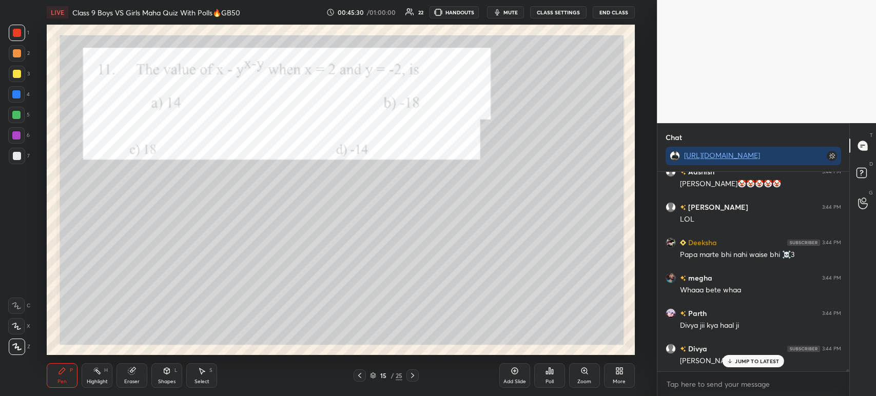
scroll to position [20860, 0]
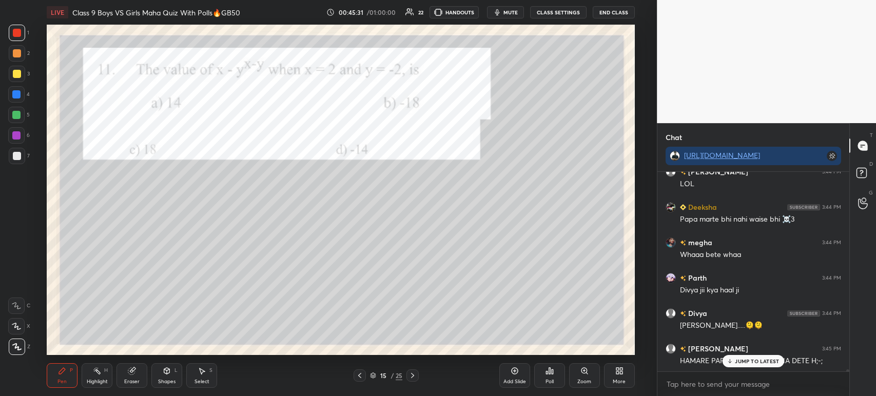
click at [548, 365] on div "Poll" at bounding box center [549, 375] width 31 height 25
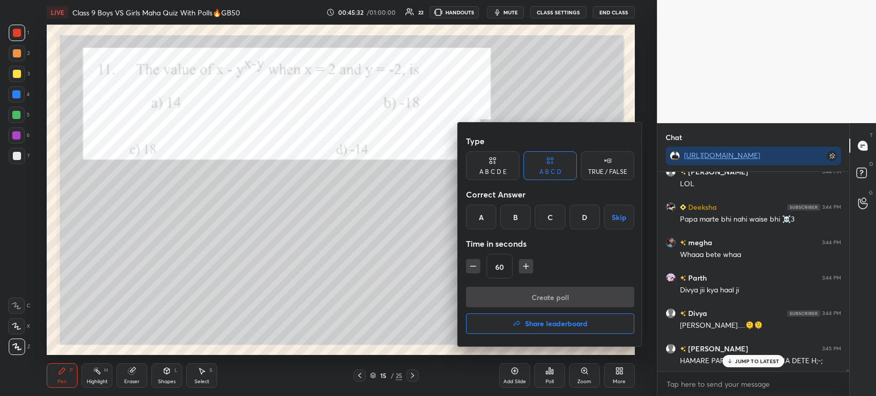
click at [579, 220] on div "D" at bounding box center [584, 217] width 30 height 25
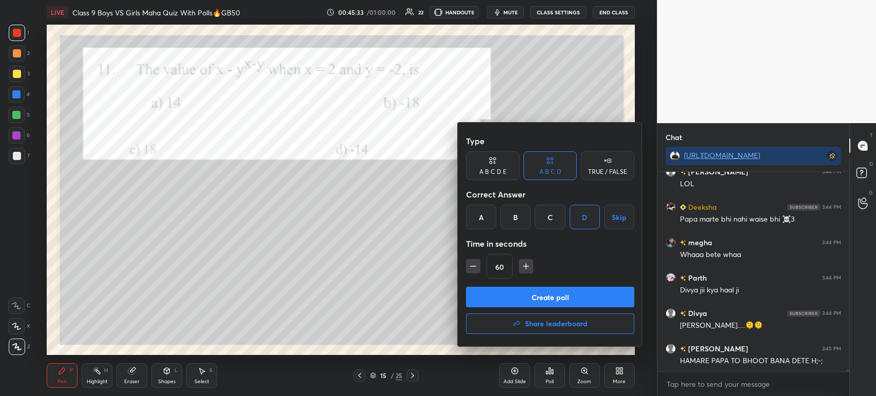
click at [551, 308] on div "Create poll Share leaderboard" at bounding box center [550, 312] width 168 height 51
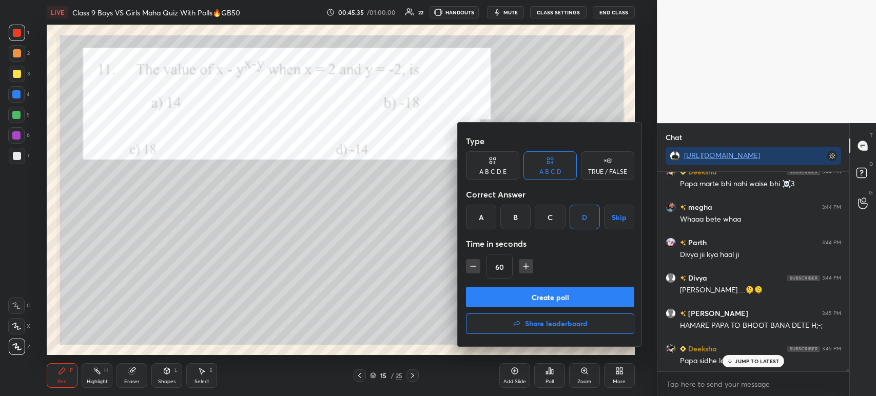
click at [550, 295] on button "Create poll" at bounding box center [550, 297] width 168 height 21
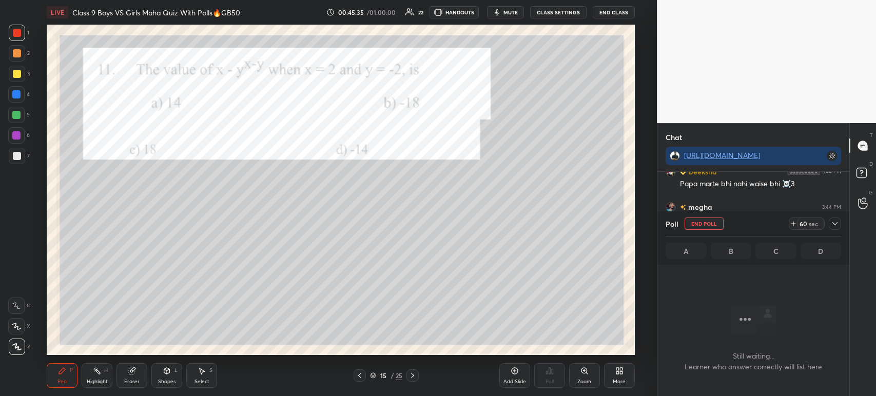
scroll to position [58, 189]
click at [832, 225] on icon at bounding box center [834, 224] width 8 height 8
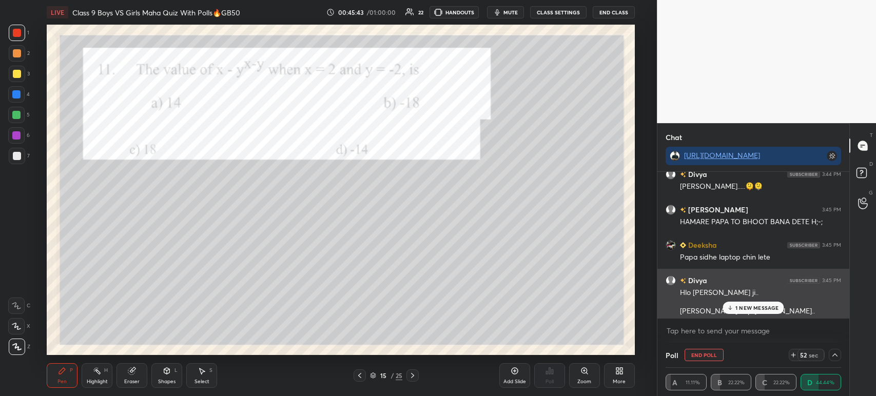
scroll to position [21002, 0]
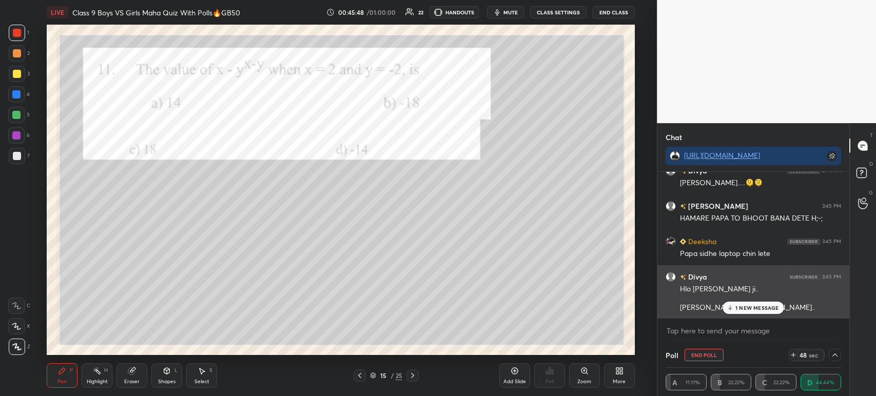
click at [736, 309] on p "1 NEW MESSAGE" at bounding box center [757, 308] width 44 height 6
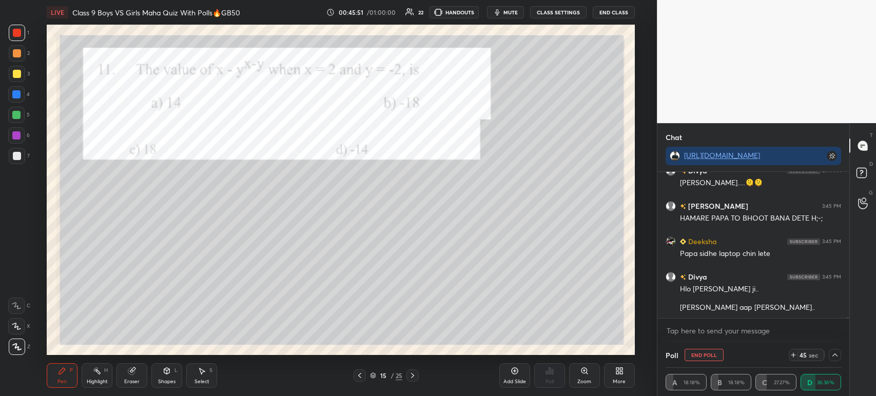
click at [21, 155] on div at bounding box center [17, 156] width 8 height 8
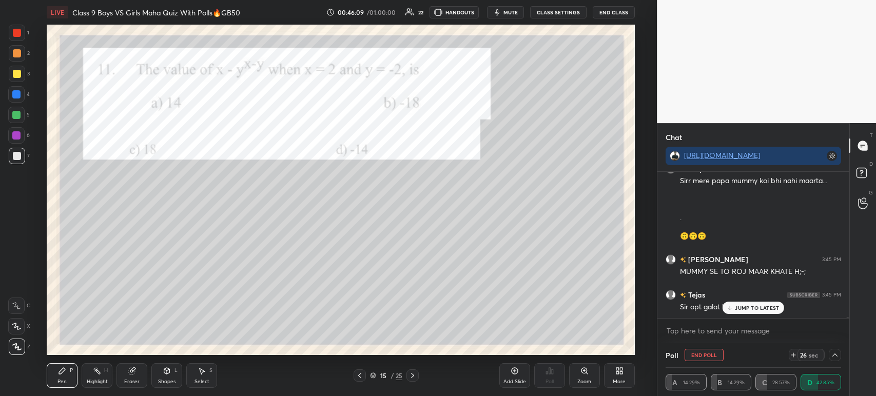
scroll to position [21270, 0]
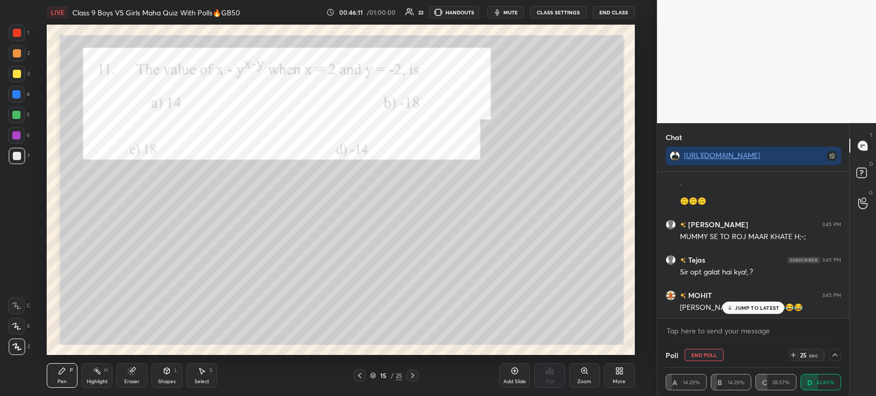
click at [19, 73] on div at bounding box center [17, 74] width 8 height 8
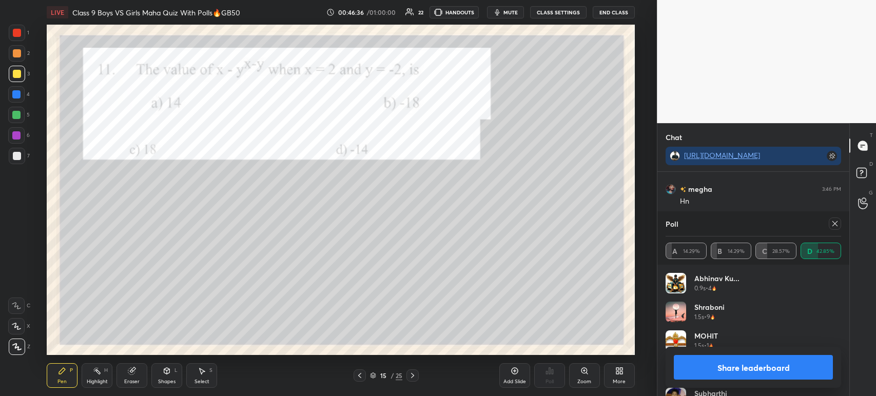
scroll to position [120, 172]
click at [723, 365] on button "Share leaderboard" at bounding box center [752, 367] width 159 height 25
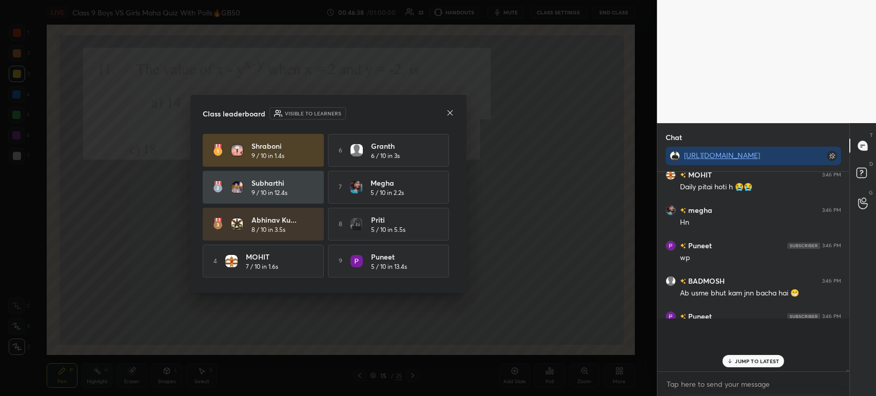
scroll to position [109, 189]
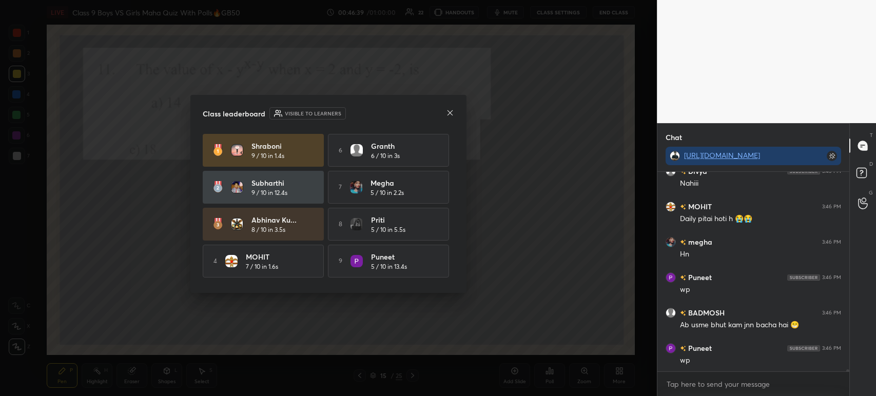
click at [452, 113] on icon at bounding box center [450, 113] width 8 height 8
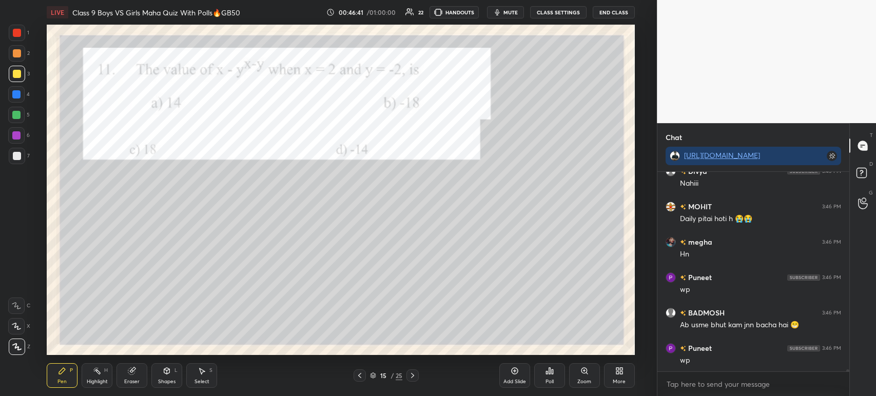
click at [23, 152] on div at bounding box center [17, 156] width 16 height 16
click at [9, 73] on div at bounding box center [17, 74] width 16 height 16
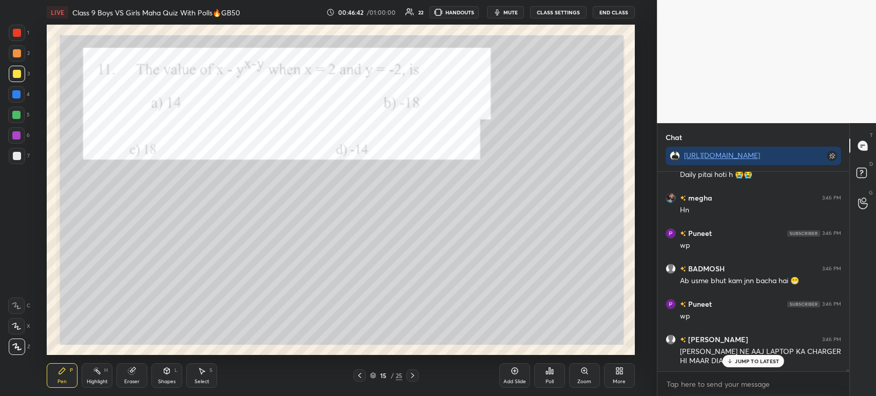
click at [17, 51] on div at bounding box center [17, 53] width 8 height 8
click at [10, 31] on div at bounding box center [17, 33] width 16 height 16
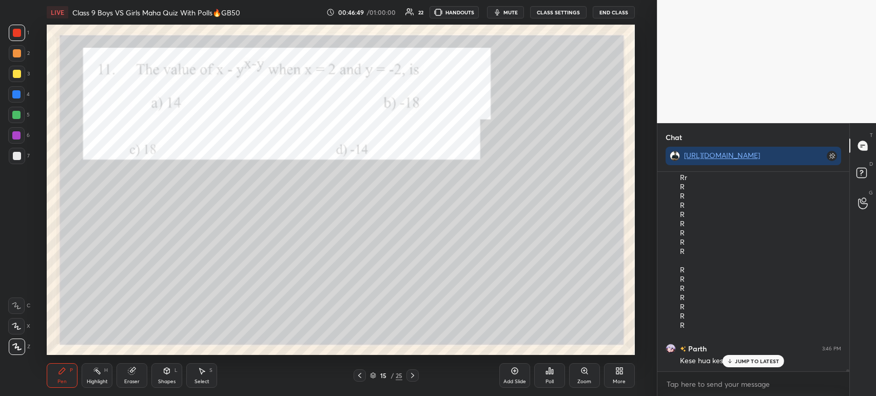
click at [134, 374] on icon at bounding box center [132, 371] width 8 height 8
click at [62, 383] on div "Pen" at bounding box center [61, 381] width 9 height 5
click at [19, 82] on div at bounding box center [17, 74] width 16 height 16
click at [24, 31] on div at bounding box center [17, 33] width 16 height 16
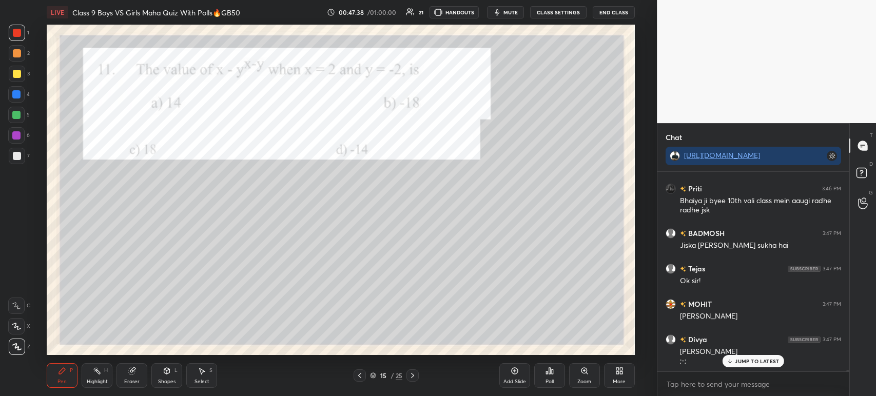
click at [419, 378] on div "15 / 25" at bounding box center [386, 375] width 226 height 12
click at [420, 381] on div "15 / 25" at bounding box center [386, 375] width 226 height 12
click at [410, 373] on icon at bounding box center [412, 375] width 8 height 8
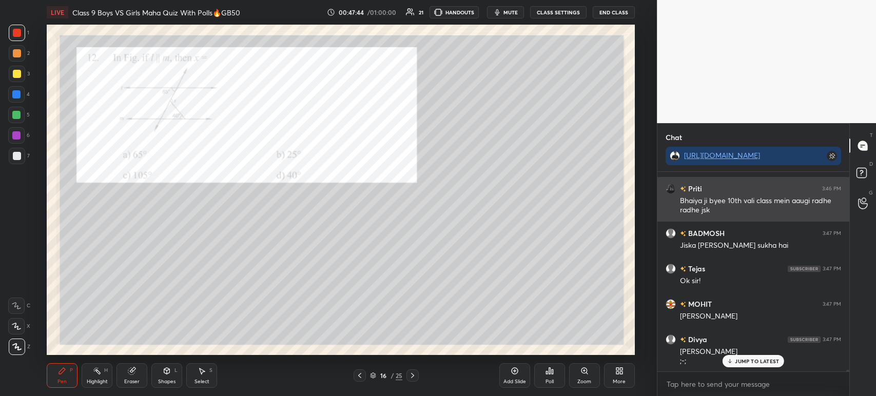
scroll to position [22668, 0]
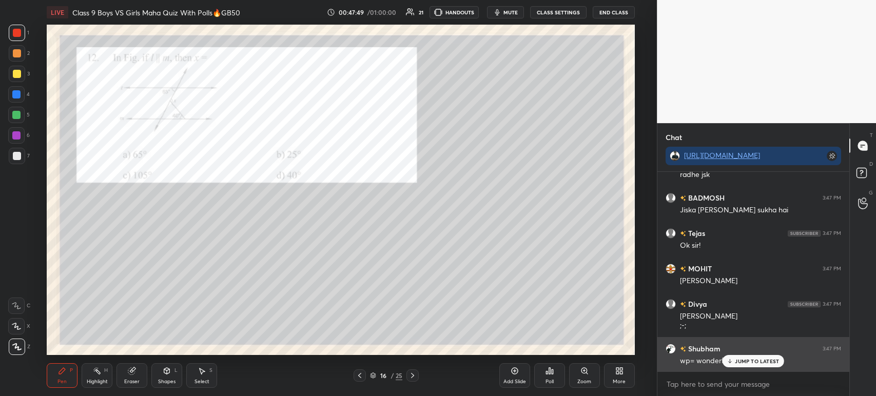
click at [755, 357] on div "JUMP TO LATEST" at bounding box center [753, 361] width 62 height 12
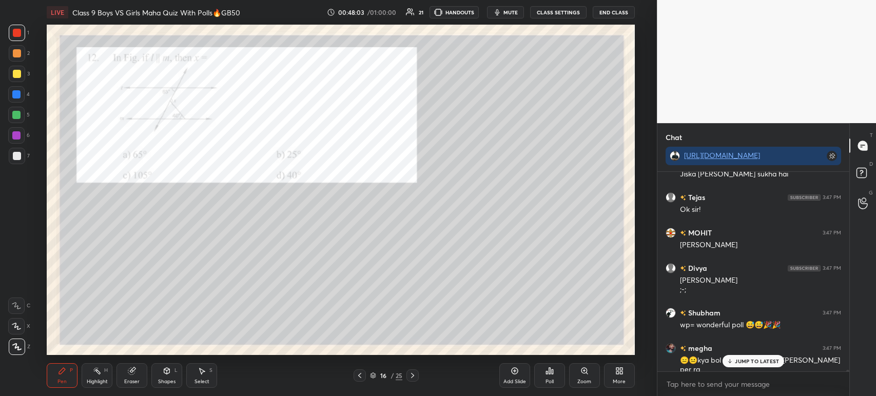
scroll to position [22738, 0]
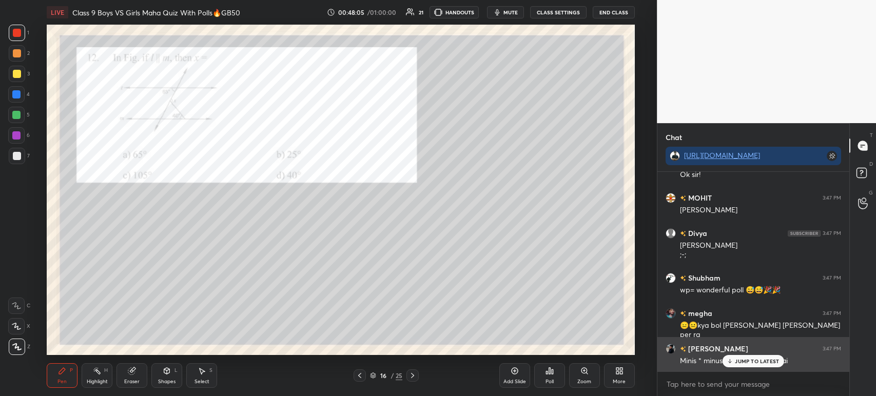
click at [758, 362] on p "JUMP TO LATEST" at bounding box center [757, 361] width 44 height 6
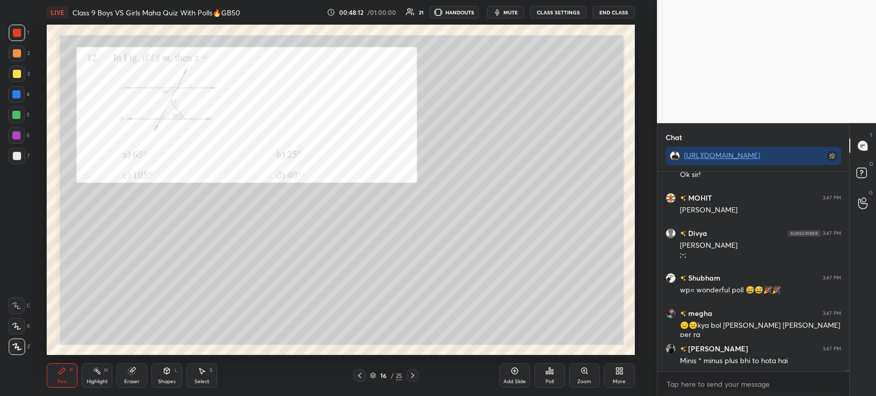
scroll to position [22774, 0]
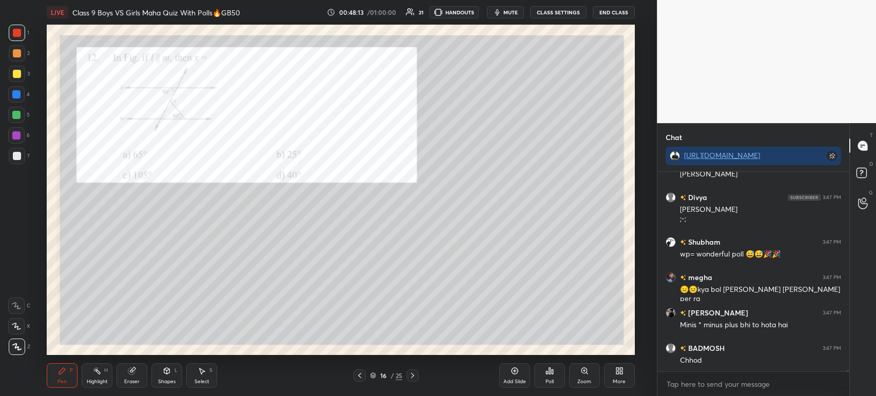
click at [540, 376] on div "Poll" at bounding box center [549, 375] width 31 height 25
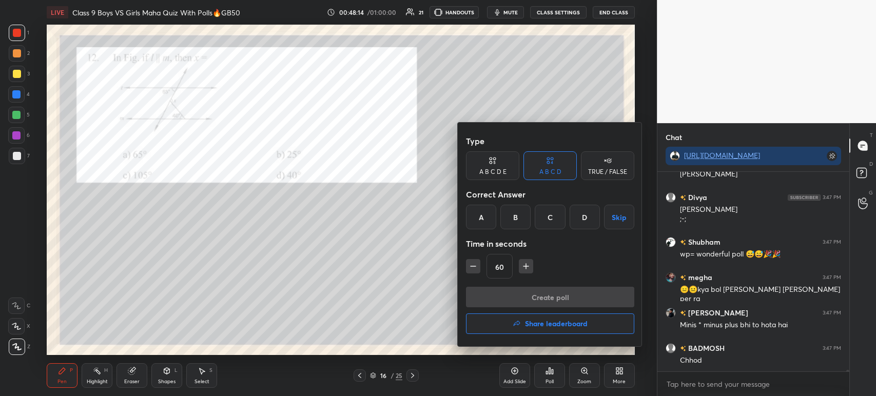
click at [554, 225] on div "C" at bounding box center [549, 217] width 30 height 25
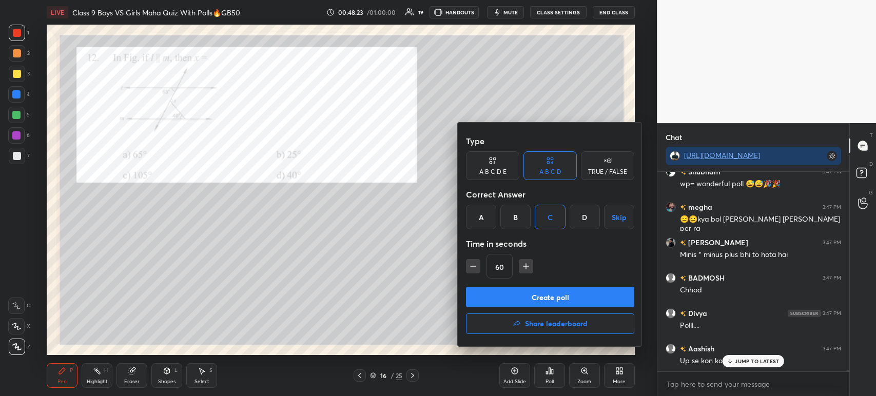
scroll to position [22889, 0]
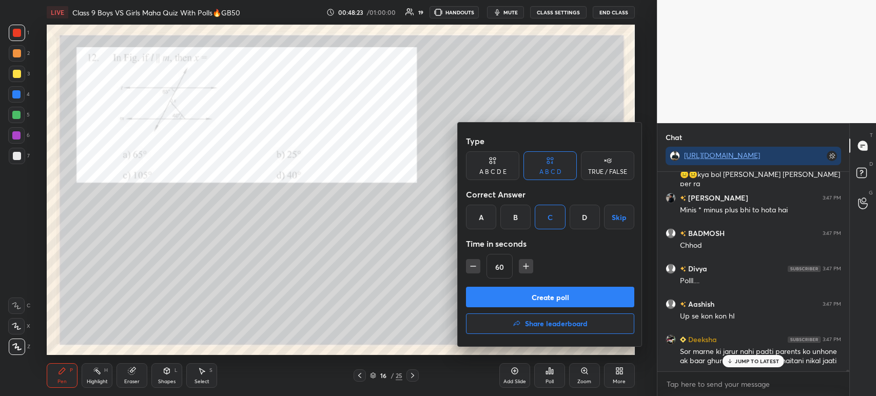
click at [537, 303] on button "Create poll" at bounding box center [550, 297] width 168 height 21
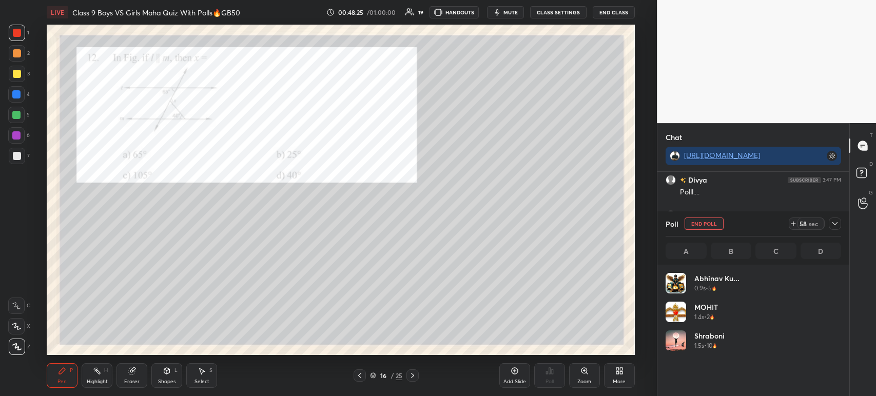
scroll to position [120, 172]
click at [837, 226] on icon at bounding box center [834, 224] width 8 height 8
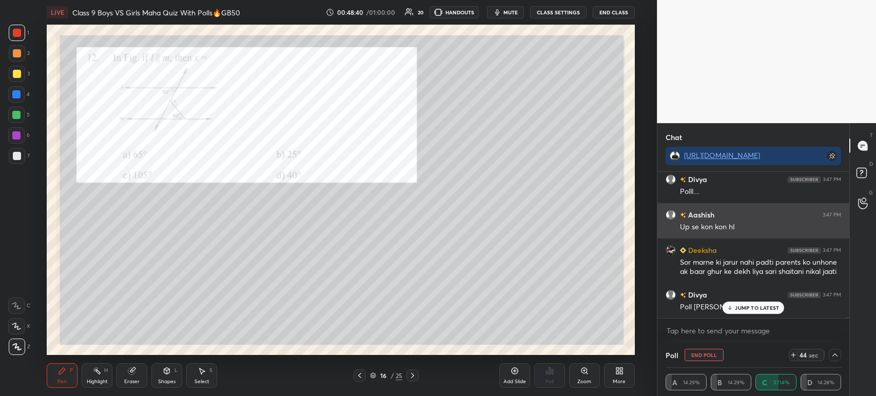
scroll to position [23013, 0]
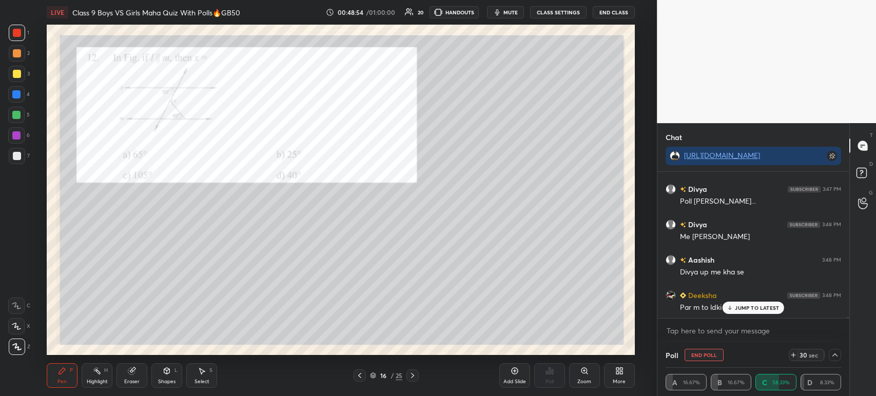
click at [19, 74] on div at bounding box center [17, 74] width 8 height 8
click at [22, 51] on div at bounding box center [17, 53] width 16 height 16
click at [17, 35] on div at bounding box center [17, 33] width 8 height 8
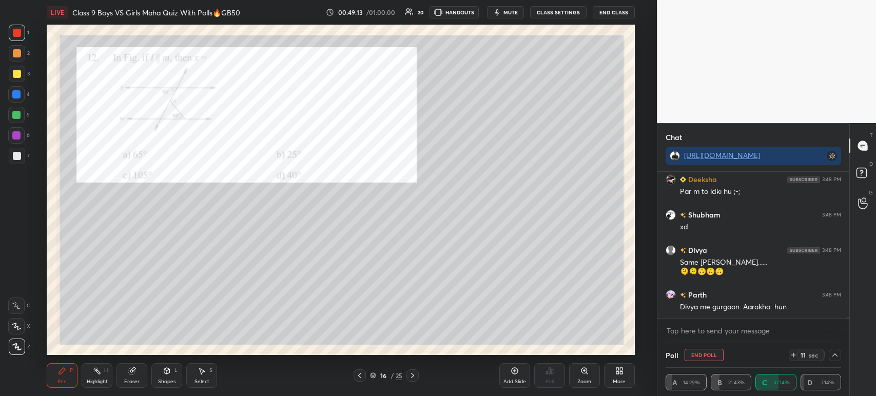
scroll to position [23210, 0]
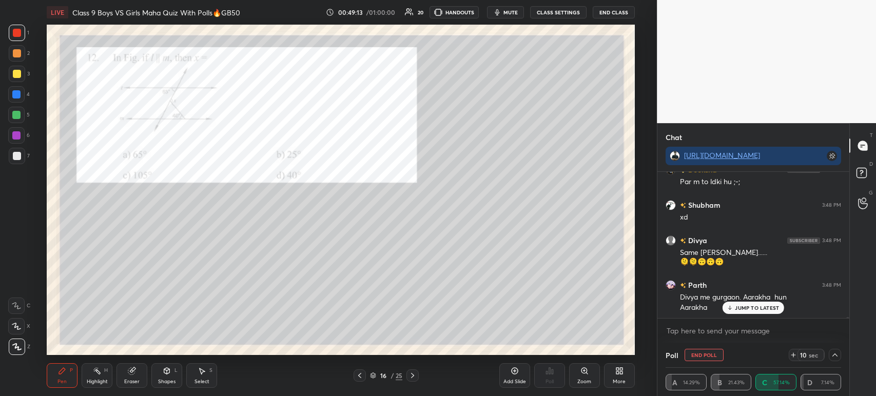
click at [22, 74] on div at bounding box center [17, 74] width 16 height 16
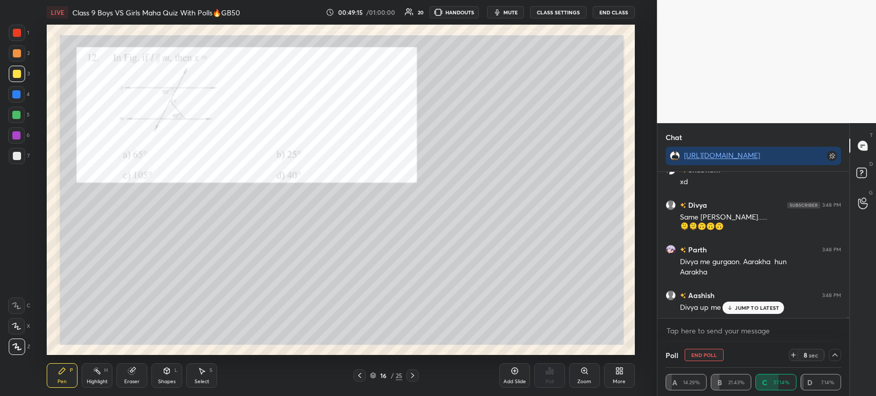
click at [835, 354] on icon at bounding box center [834, 354] width 5 height 3
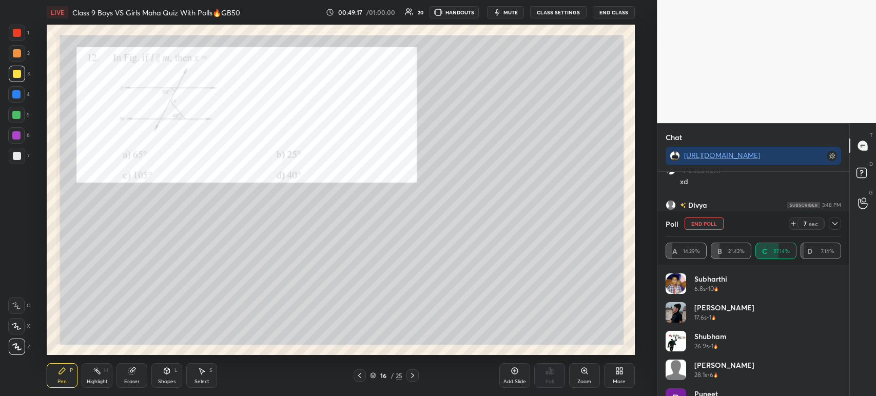
scroll to position [23281, 0]
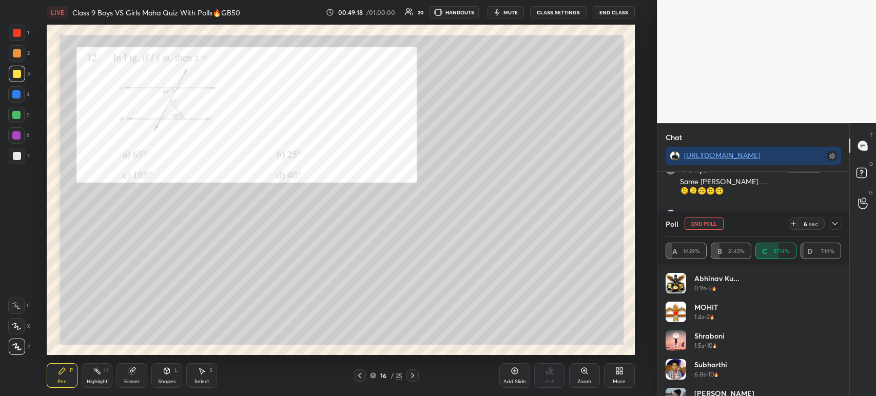
click at [834, 227] on icon at bounding box center [834, 224] width 8 height 8
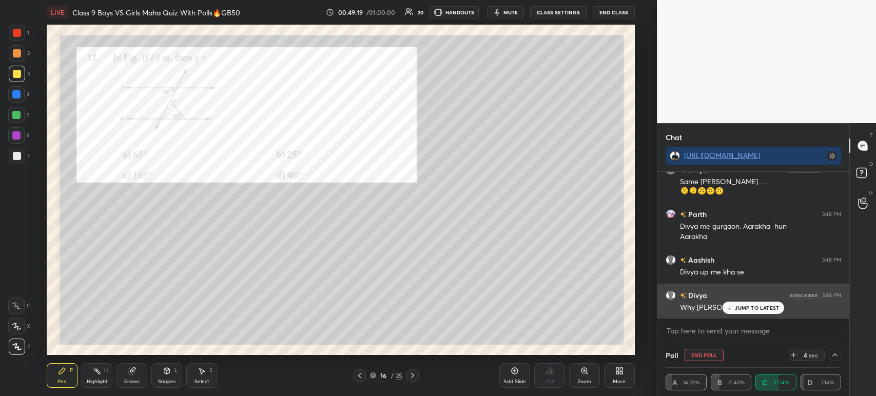
click at [740, 312] on div "JUMP TO LATEST" at bounding box center [753, 308] width 62 height 12
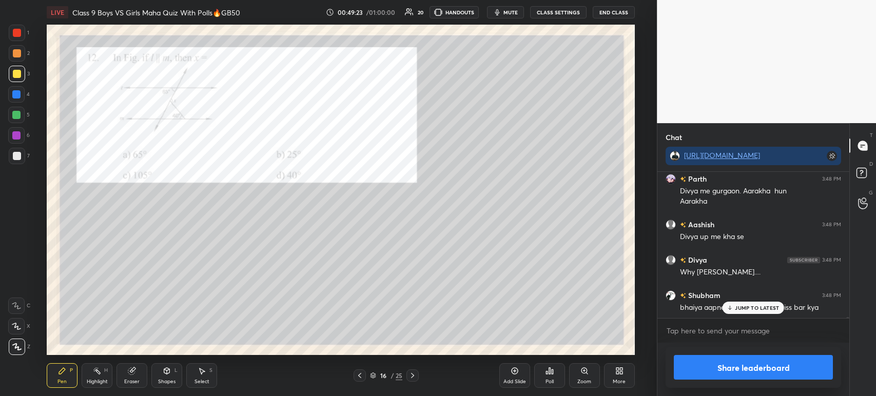
scroll to position [160, 189]
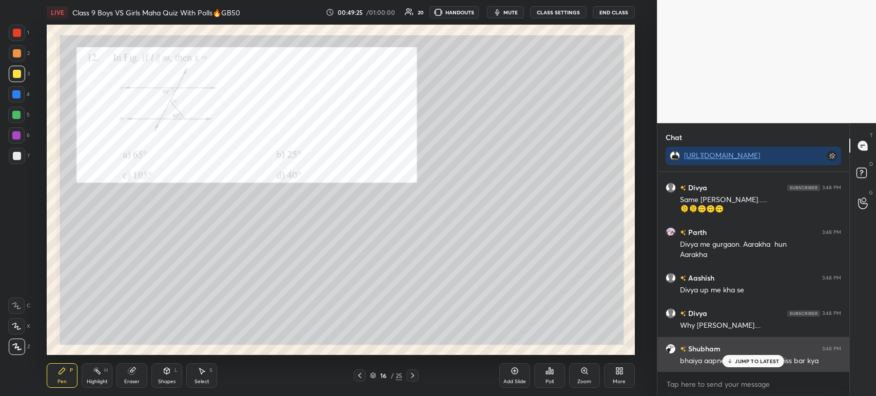
click at [745, 362] on p "JUMP TO LATEST" at bounding box center [757, 361] width 44 height 6
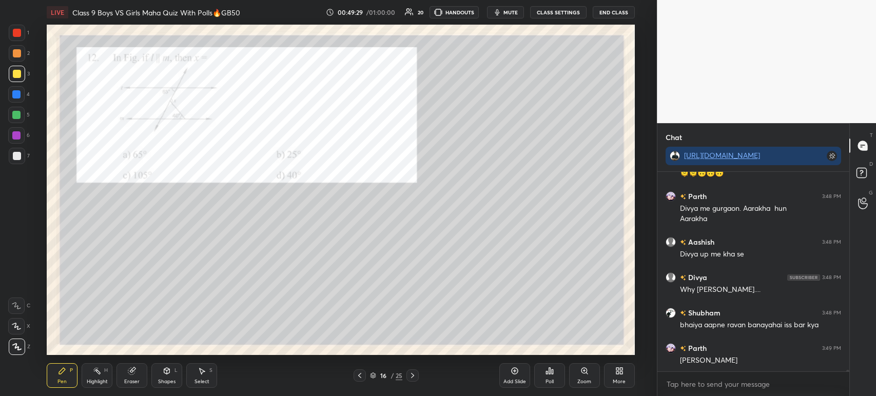
click at [17, 54] on div at bounding box center [17, 53] width 8 height 8
click at [16, 35] on div at bounding box center [17, 33] width 8 height 8
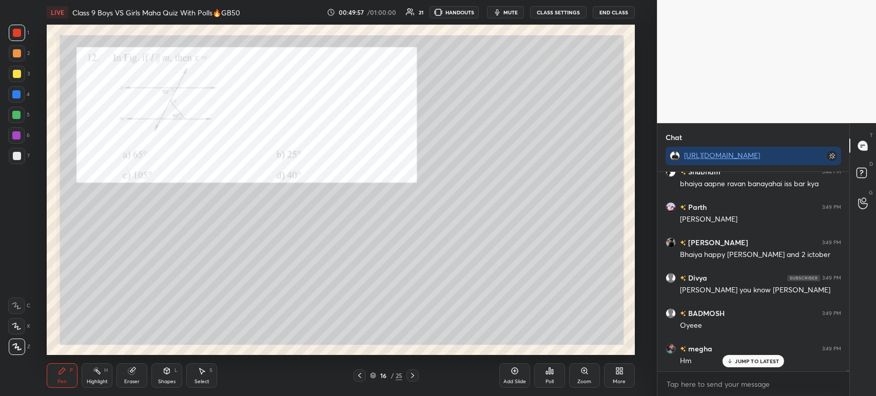
click at [558, 372] on div "Poll" at bounding box center [549, 375] width 31 height 25
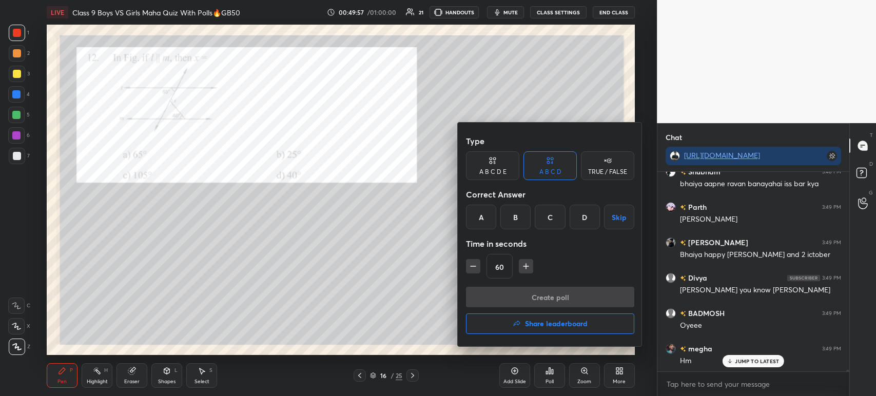
click at [580, 367] on div at bounding box center [438, 198] width 876 height 396
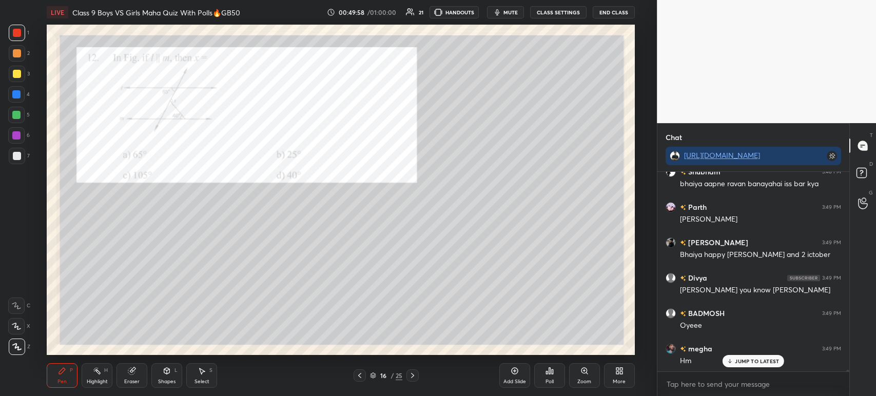
click at [581, 368] on icon at bounding box center [584, 371] width 8 height 8
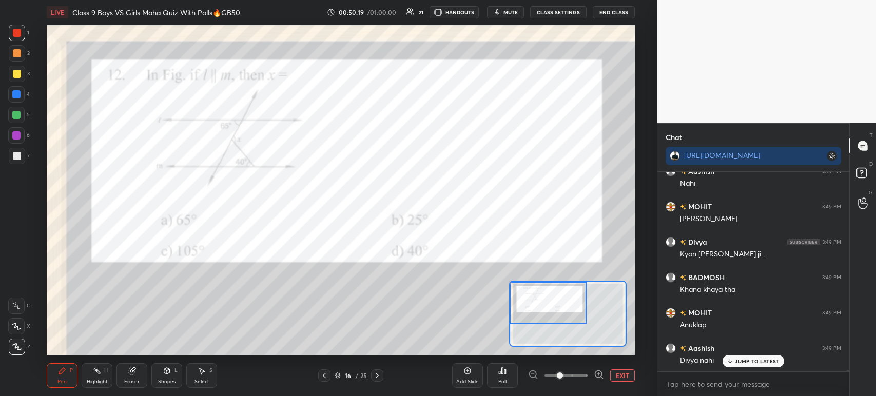
scroll to position [23687, 0]
click at [380, 380] on icon at bounding box center [377, 375] width 8 height 8
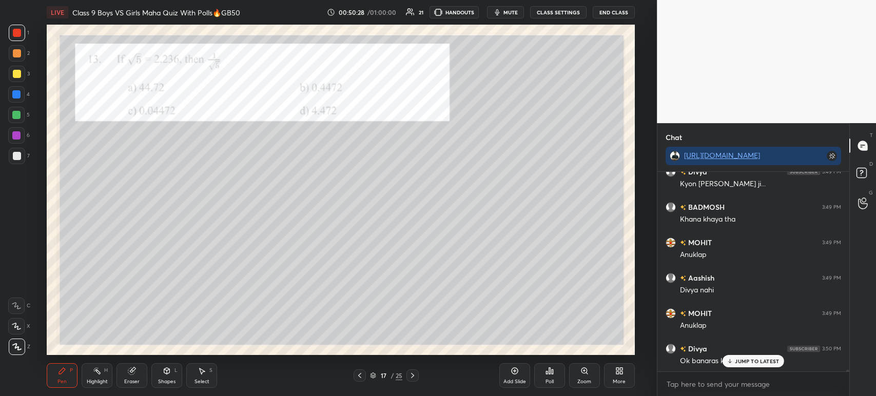
scroll to position [23767, 0]
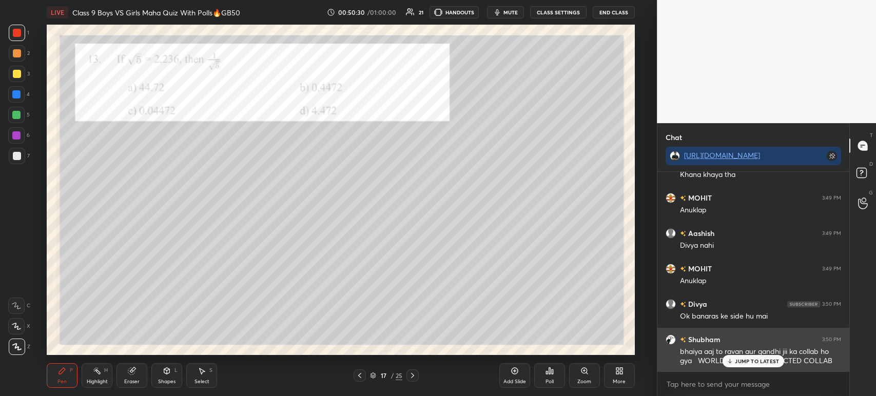
click at [749, 357] on div "JUMP TO LATEST" at bounding box center [753, 361] width 62 height 12
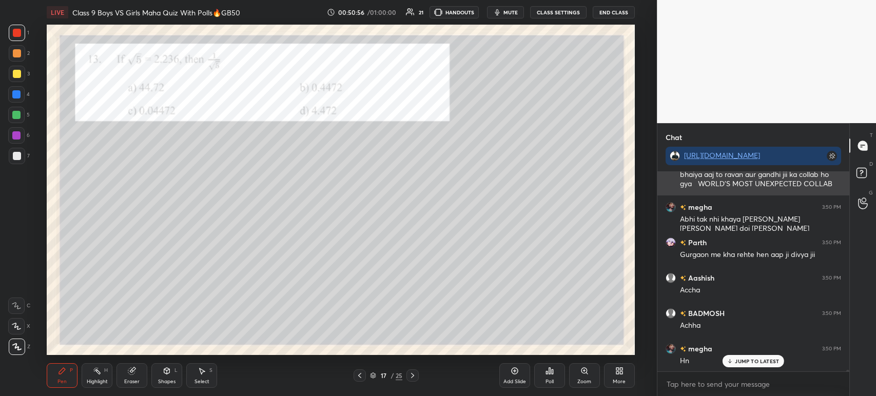
scroll to position [23980, 0]
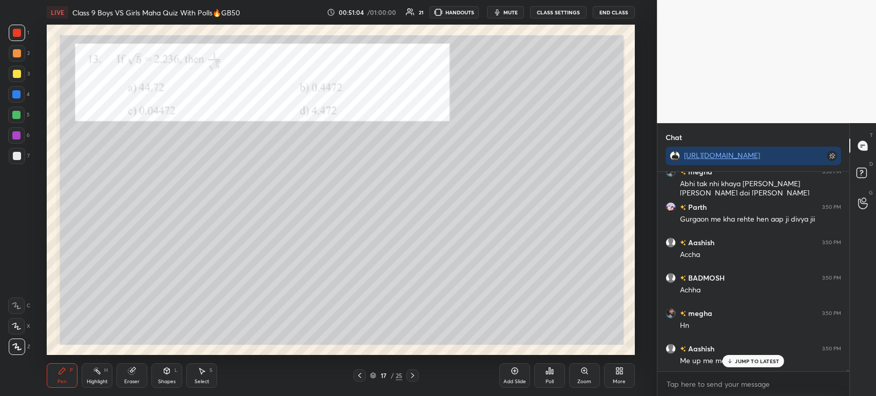
click at [539, 370] on div "Poll" at bounding box center [549, 375] width 31 height 25
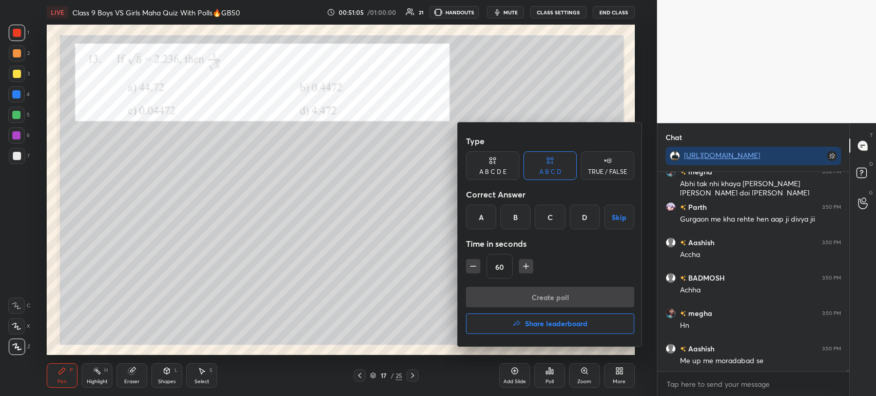
scroll to position [24015, 0]
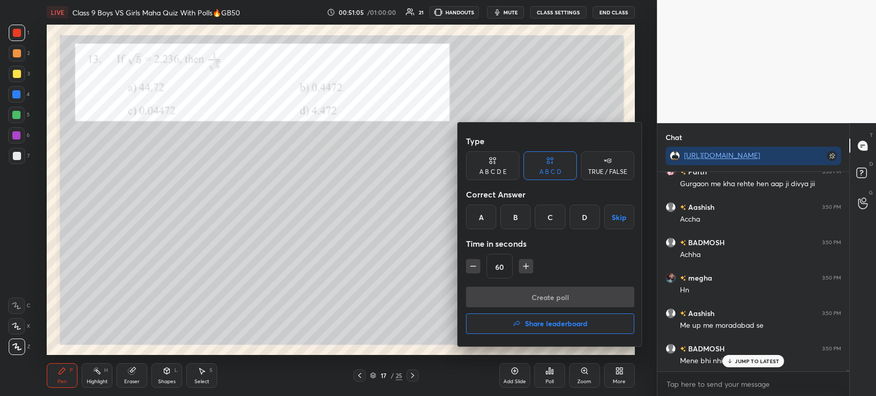
click at [516, 219] on div "B" at bounding box center [515, 217] width 30 height 25
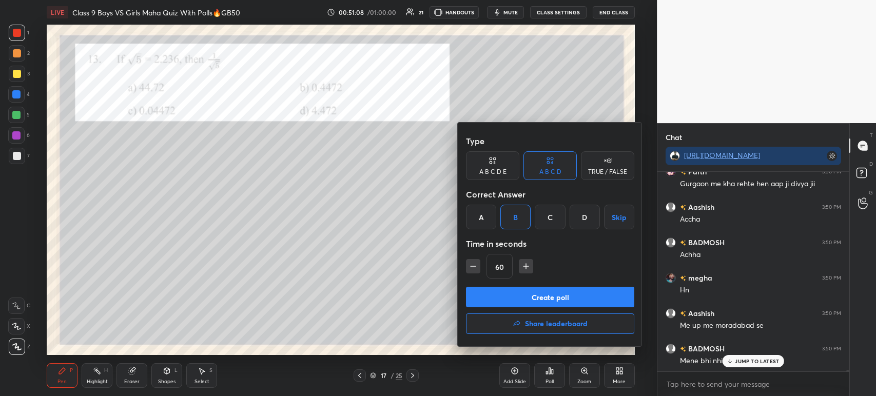
click at [512, 296] on button "Create poll" at bounding box center [550, 297] width 168 height 21
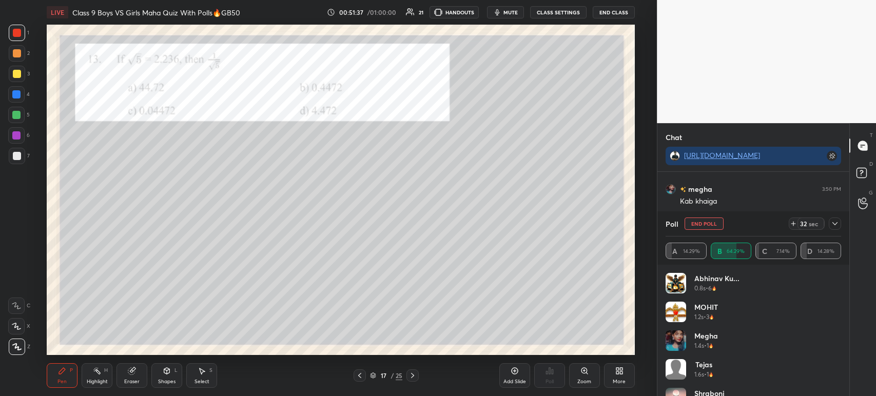
scroll to position [24335, 0]
click at [838, 224] on div at bounding box center [834, 223] width 12 height 12
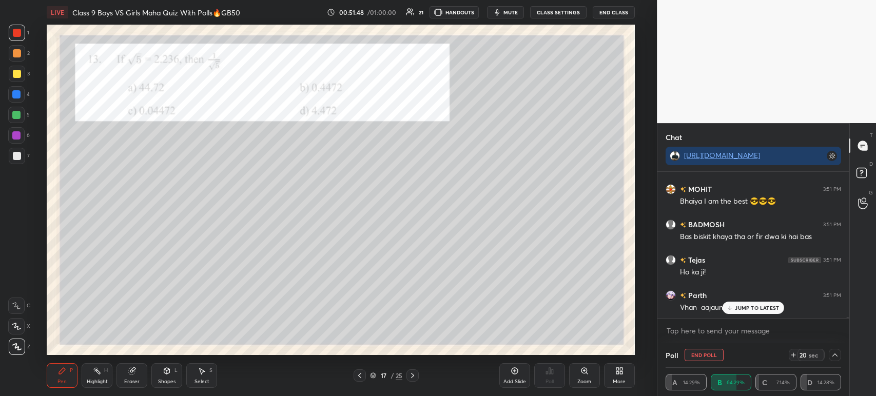
click at [18, 75] on div at bounding box center [17, 74] width 8 height 8
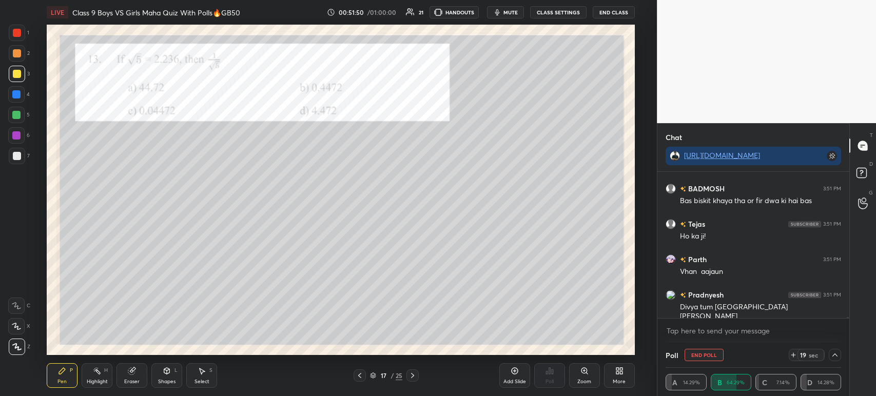
scroll to position [24405, 0]
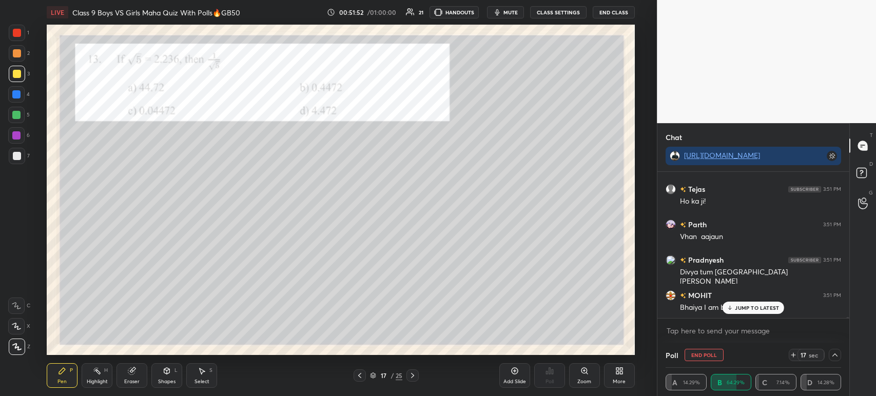
click at [23, 32] on div at bounding box center [17, 33] width 16 height 16
click at [23, 154] on div at bounding box center [17, 156] width 16 height 16
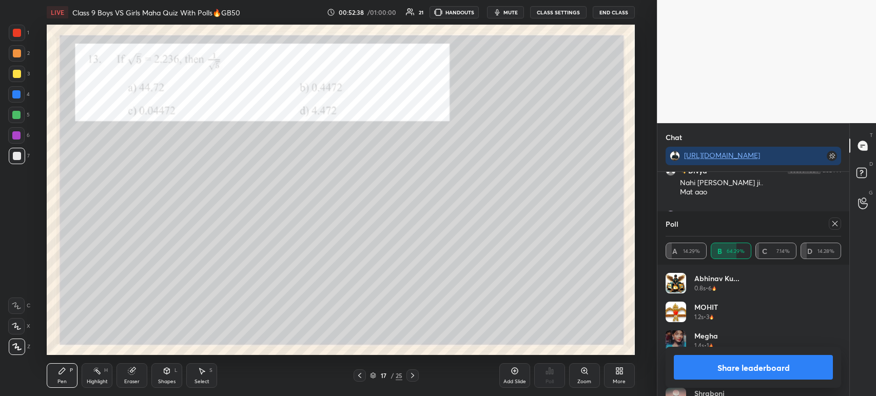
scroll to position [24858, 0]
click at [528, 347] on div "Add Slide Poll Zoom More" at bounding box center [566, 375] width 135 height 57
click at [20, 32] on div at bounding box center [17, 33] width 8 height 8
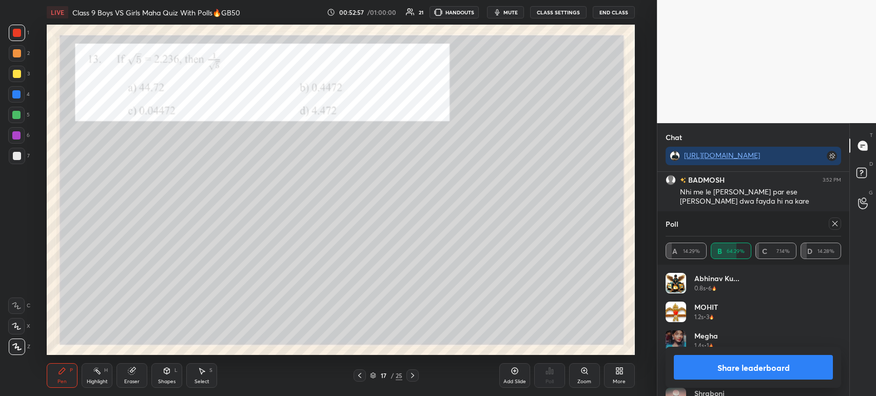
click at [412, 377] on icon at bounding box center [412, 375] width 3 height 5
click at [705, 368] on button "Share leaderboard" at bounding box center [752, 367] width 159 height 25
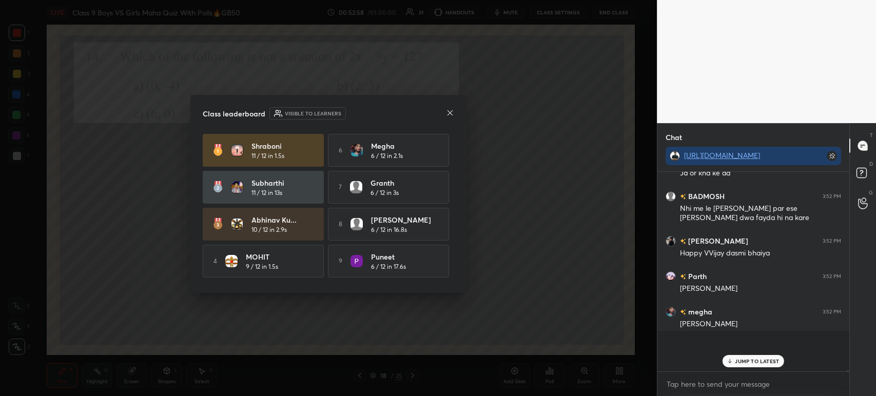
scroll to position [192, 189]
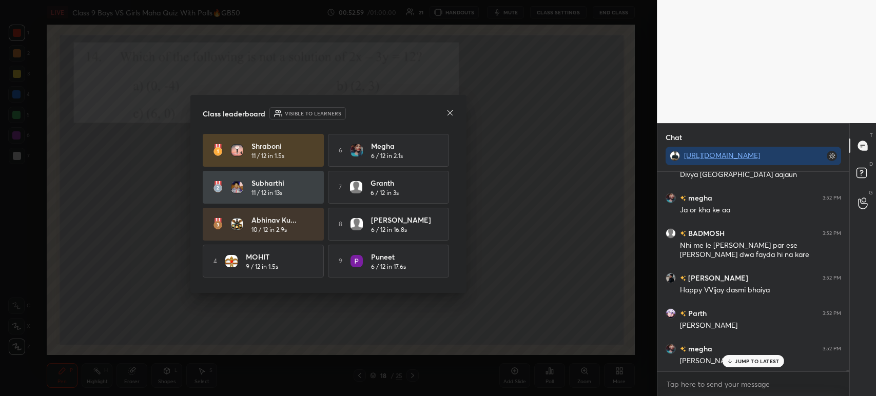
click at [447, 112] on icon at bounding box center [450, 113] width 8 height 8
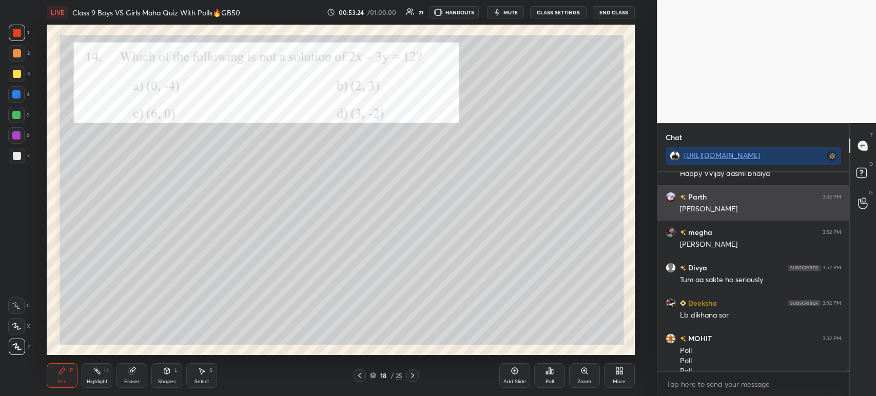
scroll to position [25002, 0]
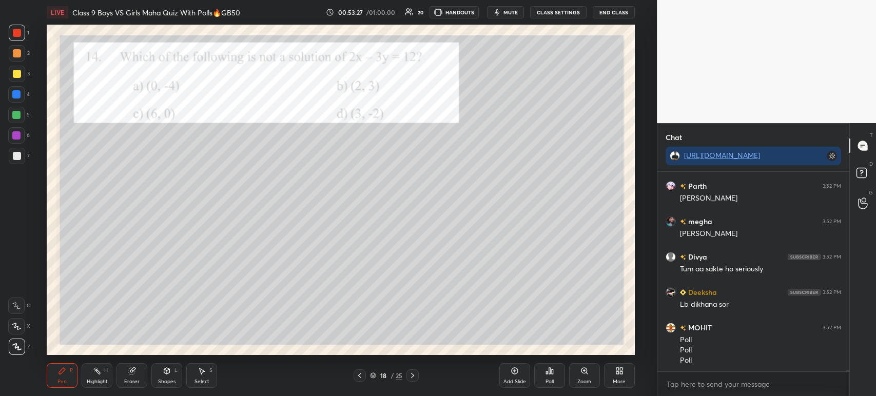
click at [546, 373] on icon at bounding box center [547, 372] width 2 height 3
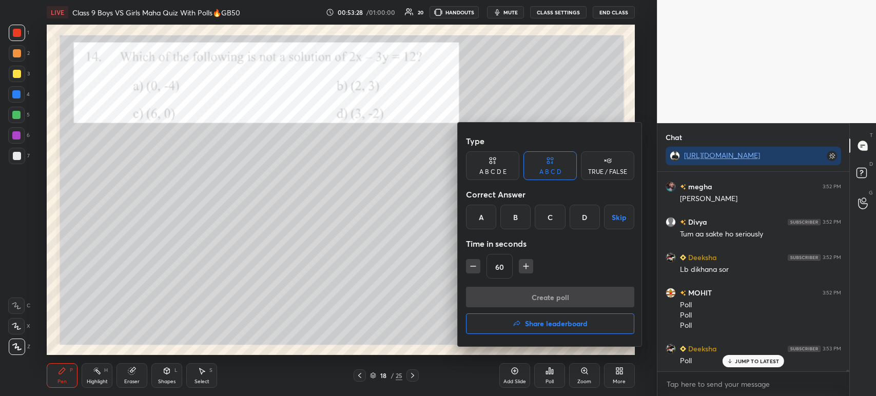
click at [517, 213] on div "B" at bounding box center [515, 217] width 30 height 25
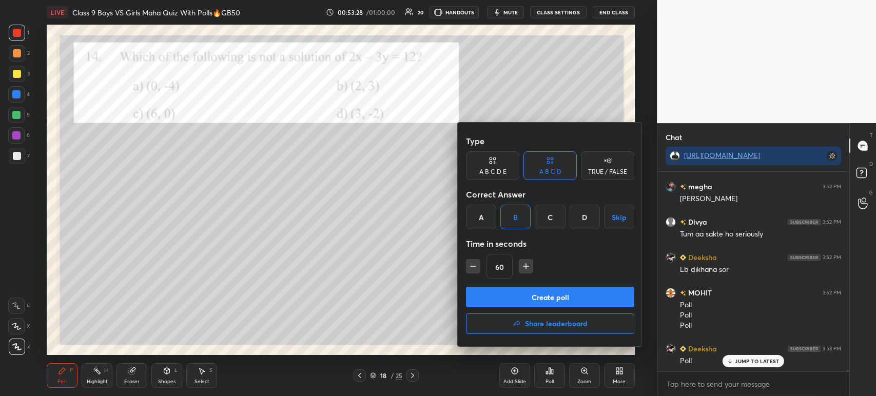
click at [509, 301] on button "Create poll" at bounding box center [550, 297] width 168 height 21
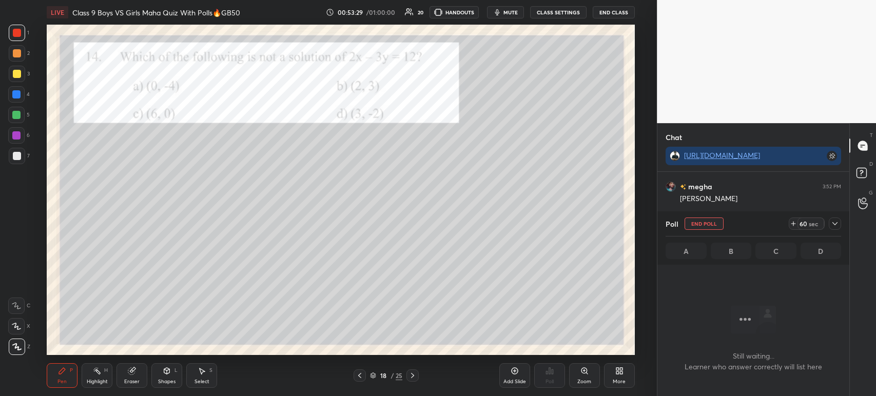
click at [833, 222] on icon at bounding box center [834, 224] width 8 height 8
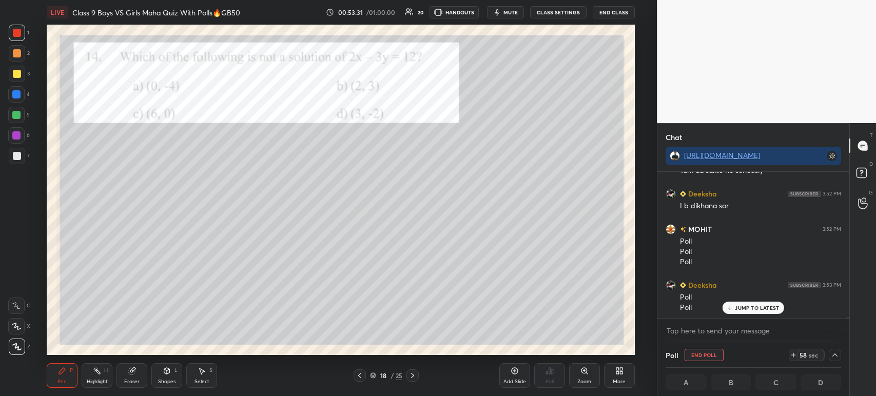
click at [16, 35] on div at bounding box center [17, 33] width 8 height 8
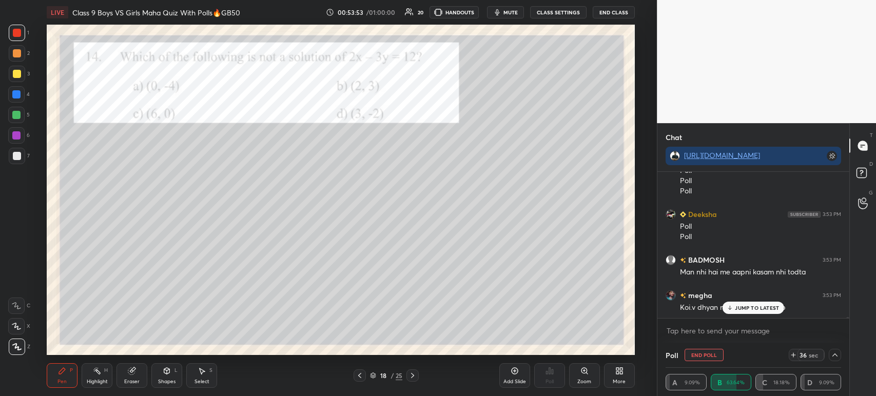
click at [835, 356] on icon at bounding box center [834, 355] width 8 height 8
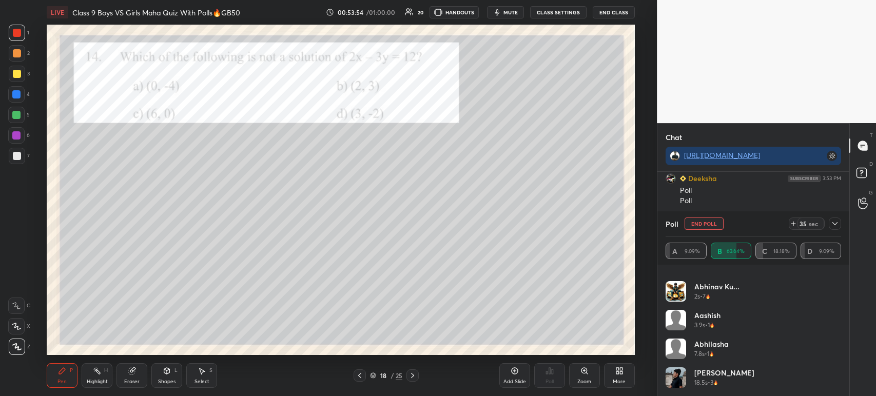
click at [834, 225] on icon at bounding box center [834, 223] width 5 height 3
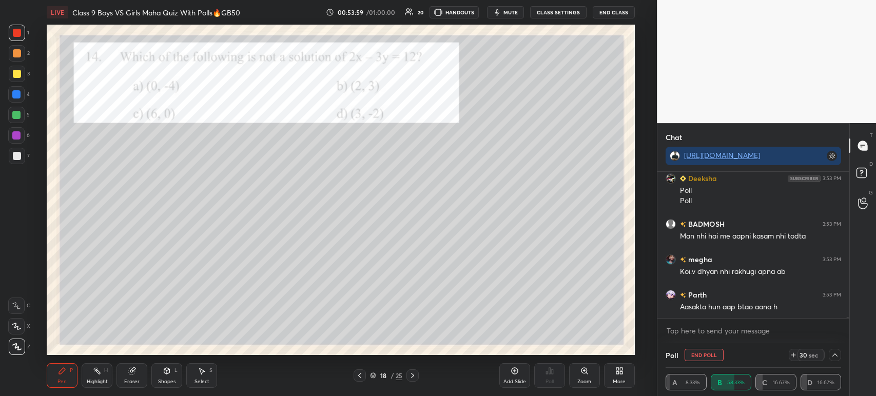
click at [132, 367] on icon at bounding box center [132, 371] width 8 height 8
click at [21, 324] on div at bounding box center [16, 326] width 16 height 16
click at [65, 373] on icon at bounding box center [62, 371] width 8 height 8
click at [19, 160] on div at bounding box center [17, 156] width 16 height 16
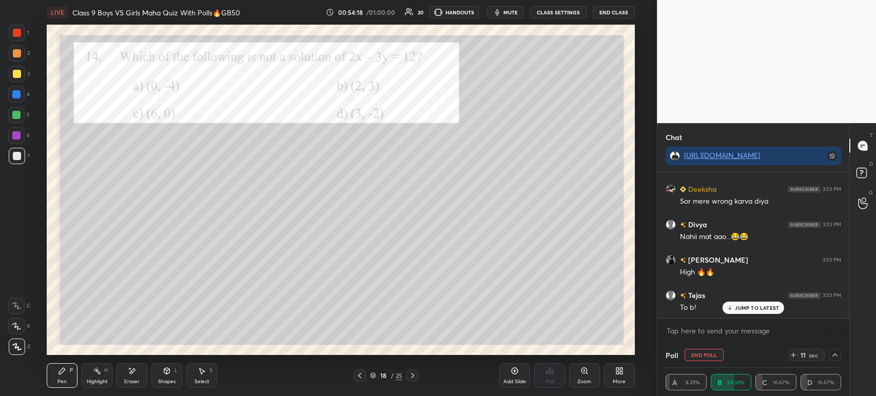
click at [21, 32] on div at bounding box center [17, 33] width 8 height 8
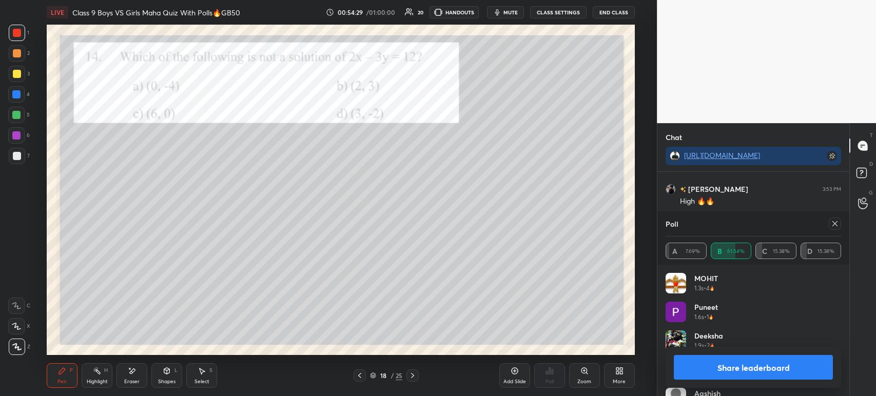
scroll to position [25536, 0]
click at [409, 375] on icon at bounding box center [412, 375] width 8 height 8
click at [697, 373] on button "Share leaderboard" at bounding box center [752, 367] width 159 height 25
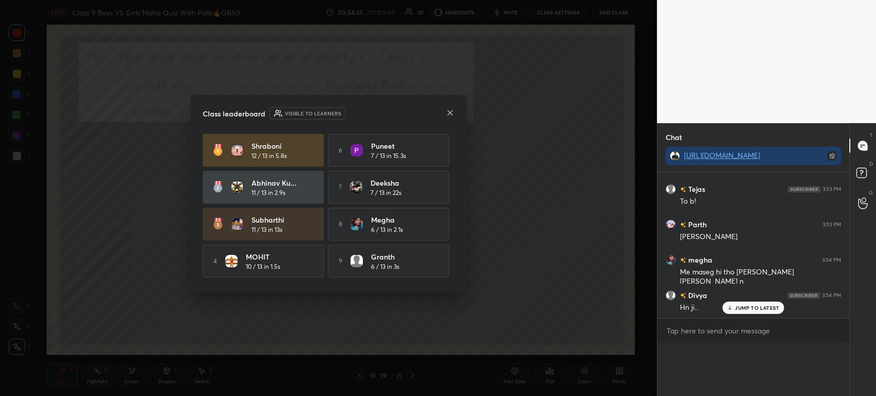
scroll to position [3, 3]
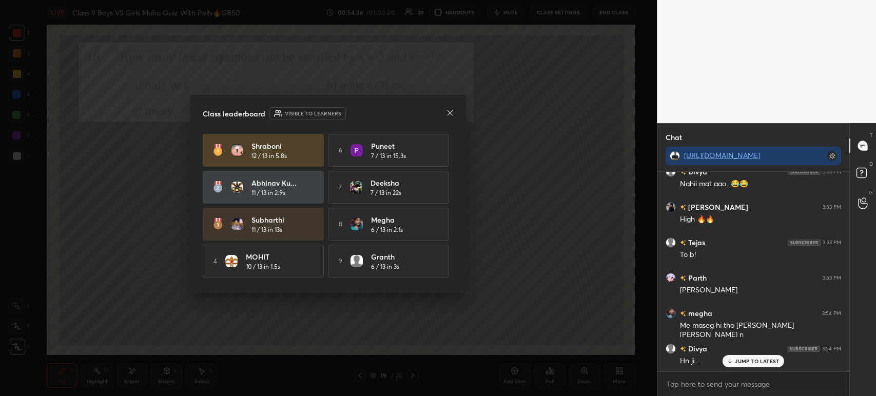
click at [450, 111] on icon at bounding box center [450, 113] width 8 height 8
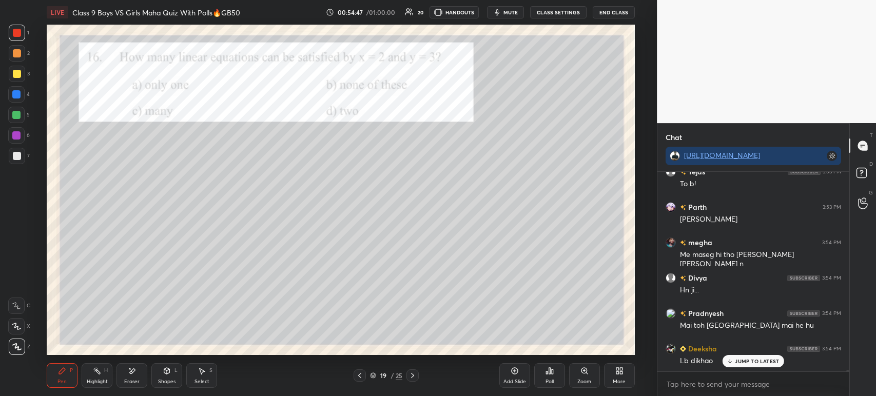
click at [554, 372] on div "Poll" at bounding box center [549, 375] width 31 height 25
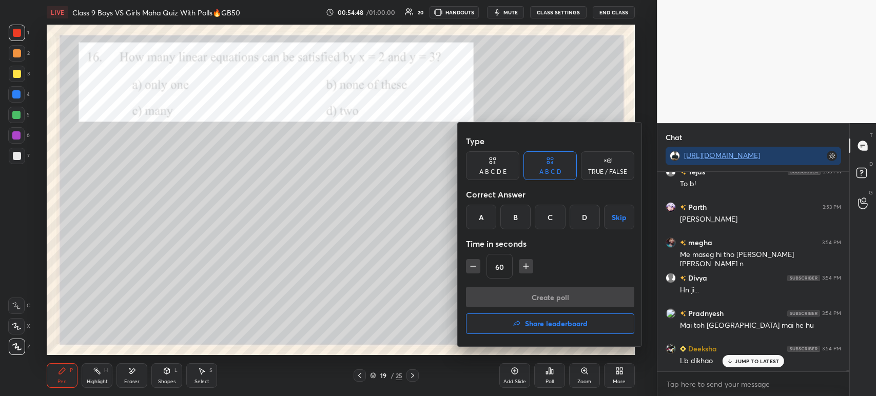
click at [540, 327] on h4 "Share leaderboard" at bounding box center [556, 323] width 63 height 7
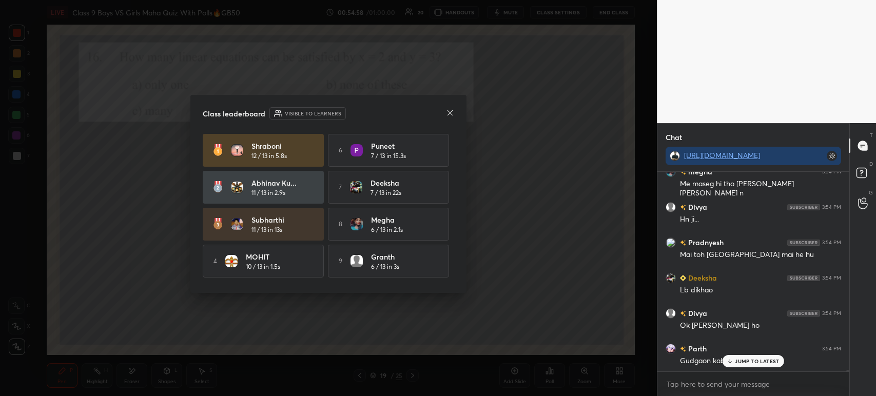
click at [447, 114] on icon at bounding box center [450, 113] width 8 height 8
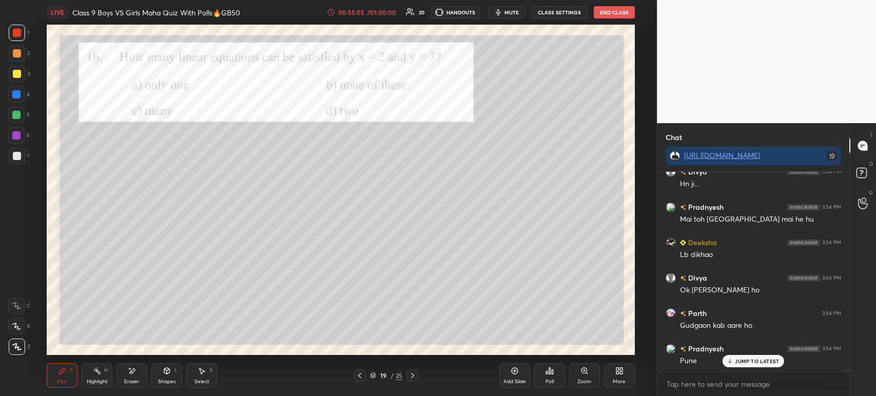
click at [547, 376] on div "Poll" at bounding box center [549, 375] width 31 height 25
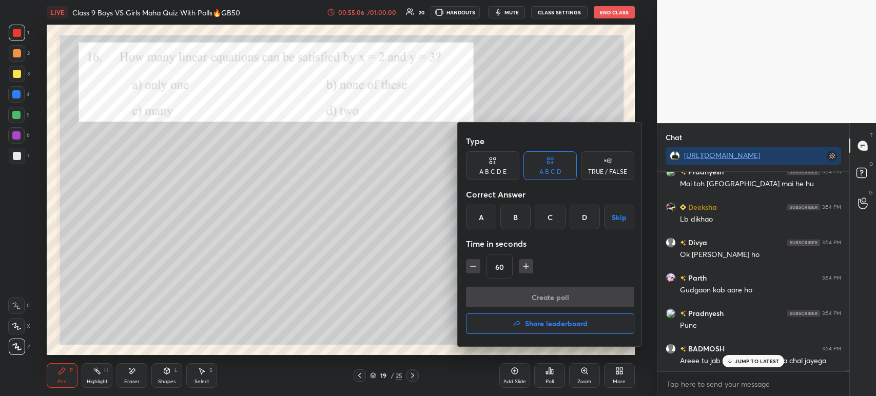
click at [533, 207] on div "A B C D Skip" at bounding box center [550, 217] width 168 height 25
click at [540, 218] on div "C" at bounding box center [549, 217] width 30 height 25
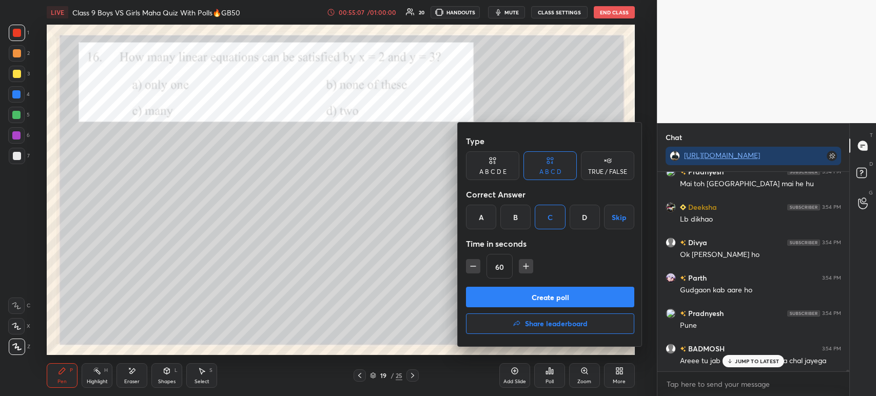
click at [521, 295] on button "Create poll" at bounding box center [550, 297] width 168 height 21
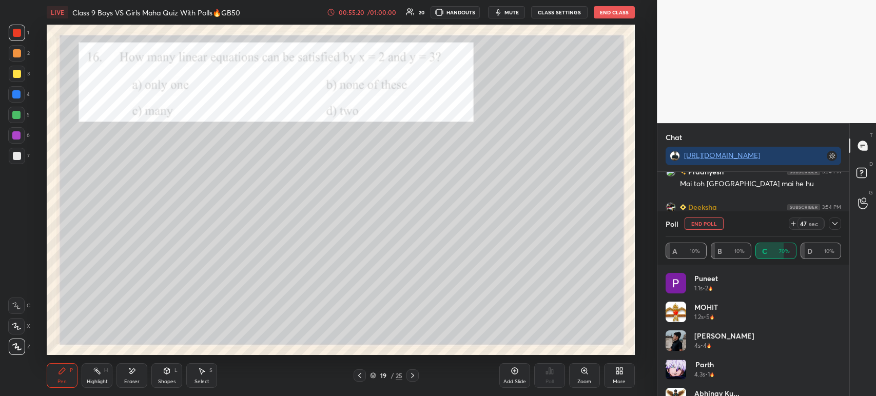
click at [834, 225] on icon at bounding box center [834, 224] width 8 height 8
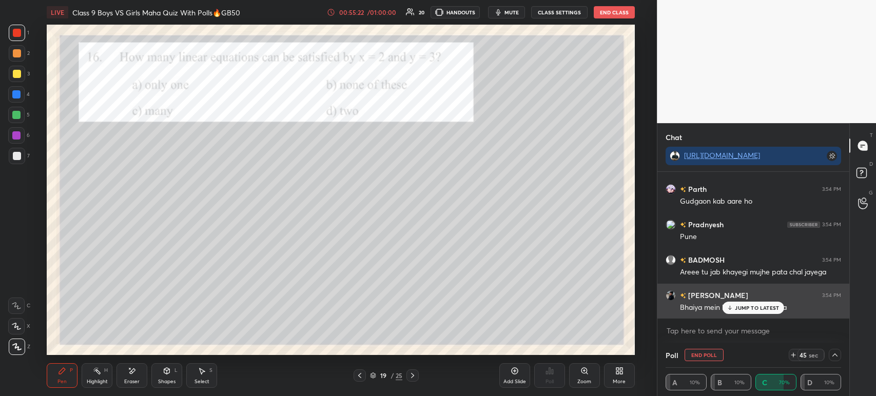
click at [747, 310] on p "JUMP TO LATEST" at bounding box center [757, 308] width 44 height 6
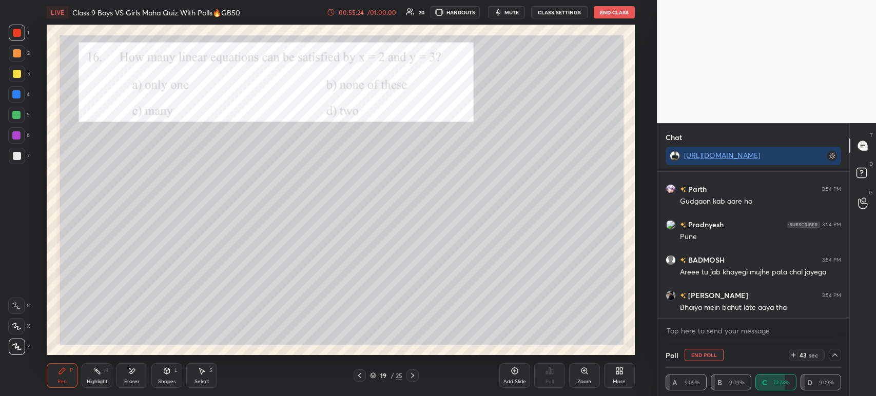
click at [836, 350] on div at bounding box center [834, 355] width 12 height 12
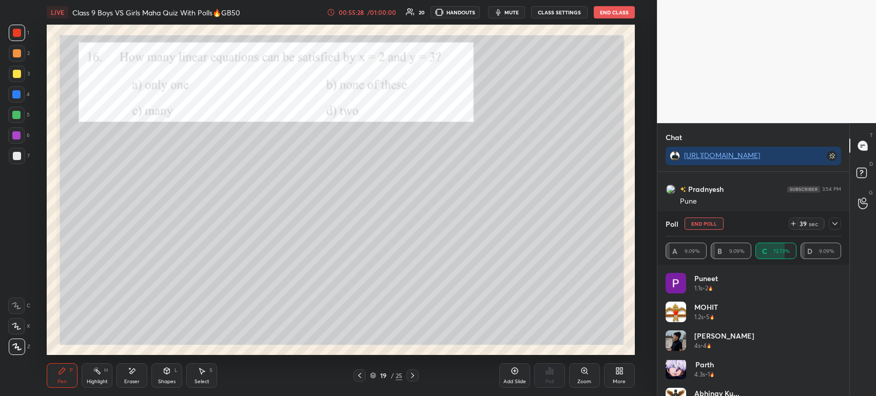
click at [832, 222] on icon at bounding box center [834, 224] width 8 height 8
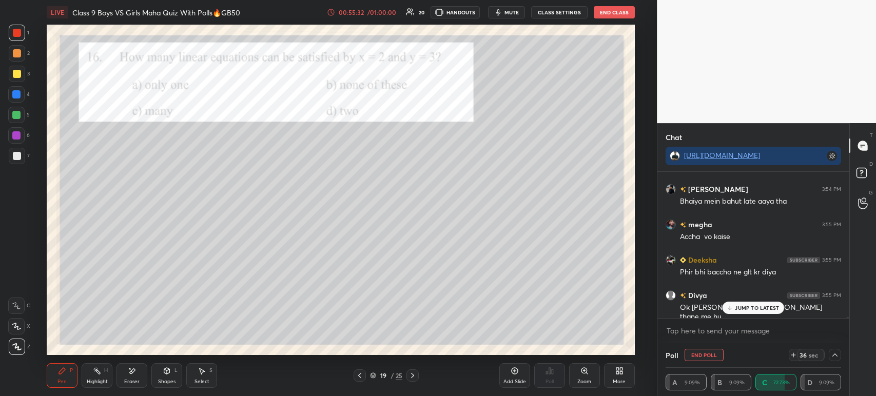
click at [838, 356] on icon at bounding box center [834, 355] width 8 height 8
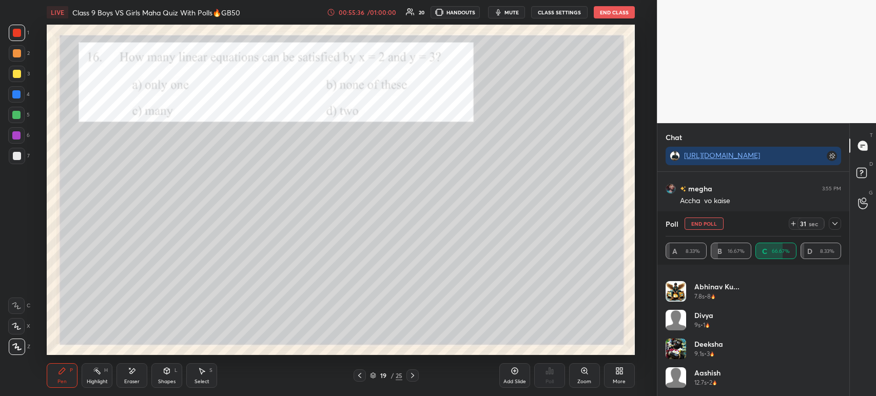
click at [837, 227] on icon at bounding box center [834, 224] width 8 height 8
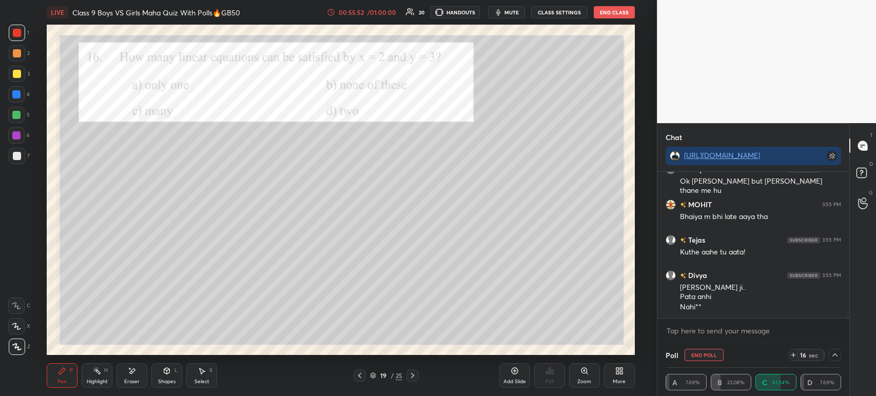
click at [23, 64] on div "2" at bounding box center [19, 55] width 21 height 21
click at [12, 69] on div at bounding box center [17, 74] width 16 height 16
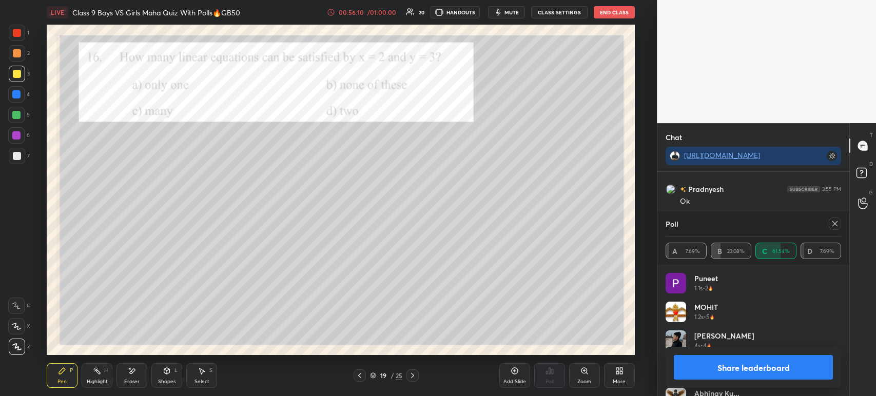
click at [721, 358] on button "Share leaderboard" at bounding box center [752, 367] width 159 height 25
type textarea "x"
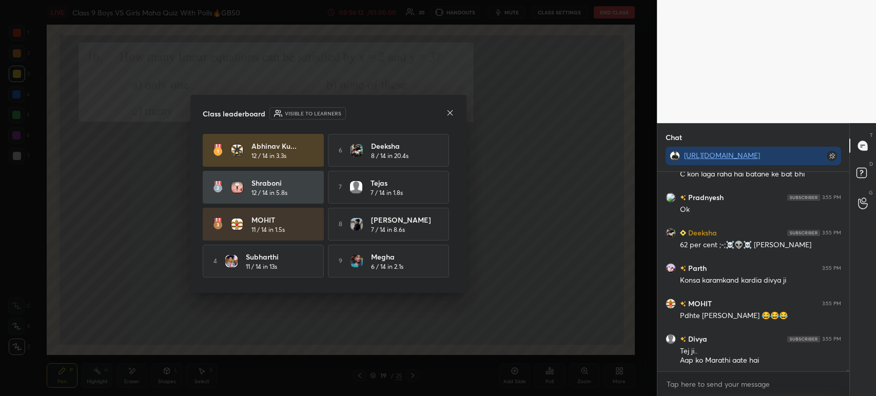
click at [449, 111] on icon at bounding box center [450, 113] width 8 height 8
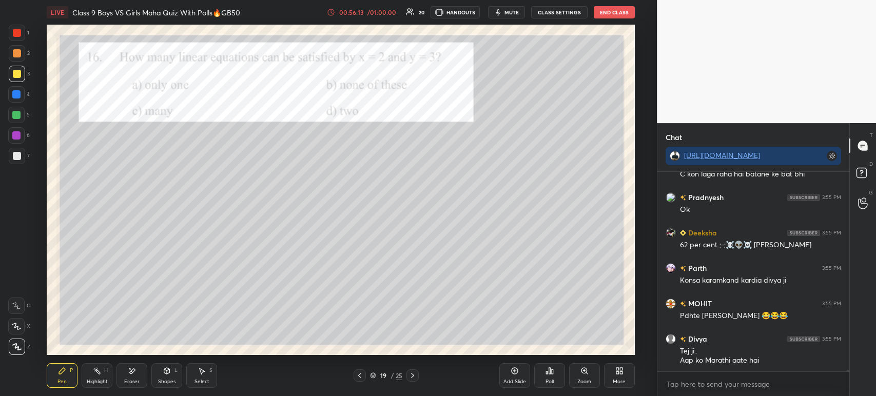
click at [0, 33] on div "1 2 3 4 5 6 7 C X Z E E Erase all H H" at bounding box center [16, 190] width 33 height 330
click at [17, 34] on div at bounding box center [17, 33] width 8 height 8
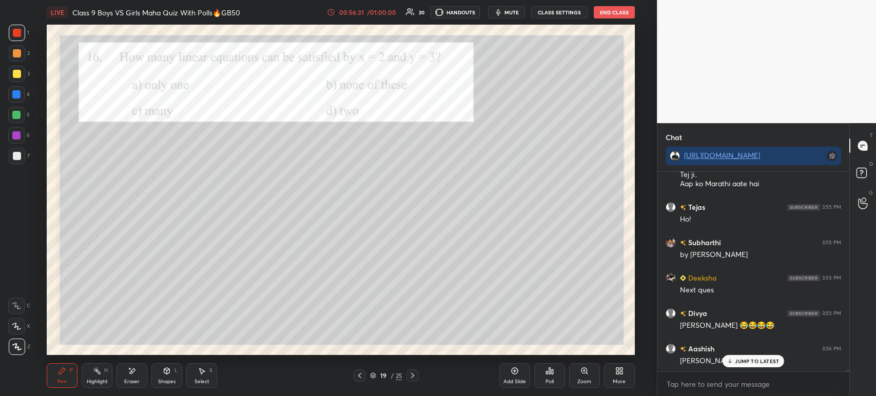
click at [408, 376] on icon at bounding box center [412, 375] width 8 height 8
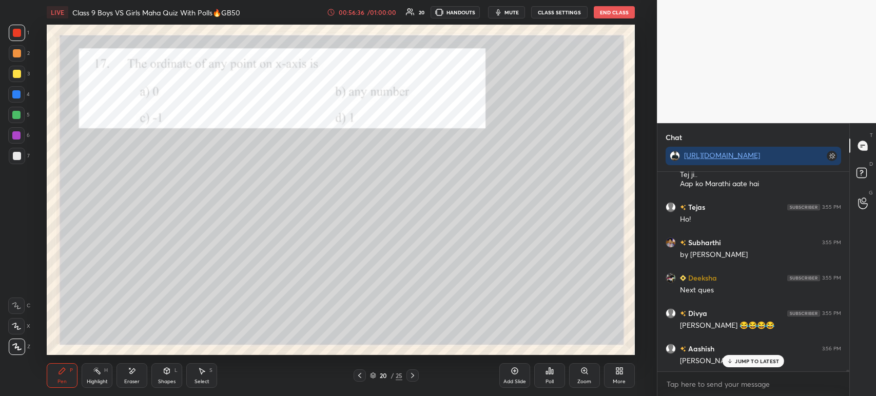
click at [552, 372] on icon at bounding box center [552, 371] width 2 height 5
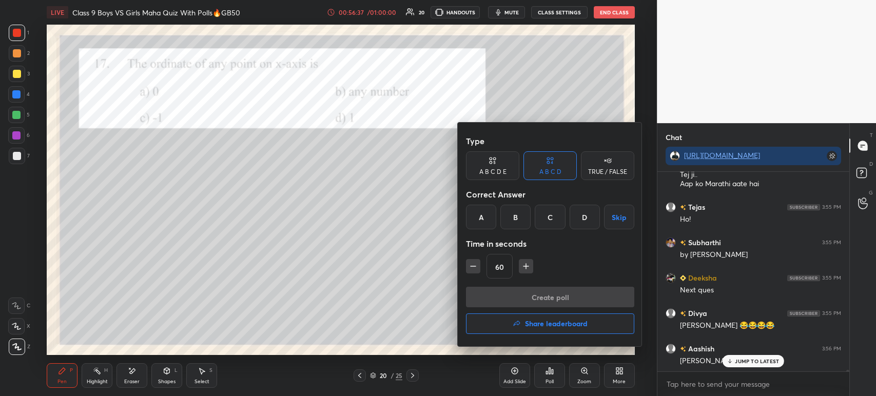
click at [487, 225] on div "A" at bounding box center [481, 217] width 30 height 25
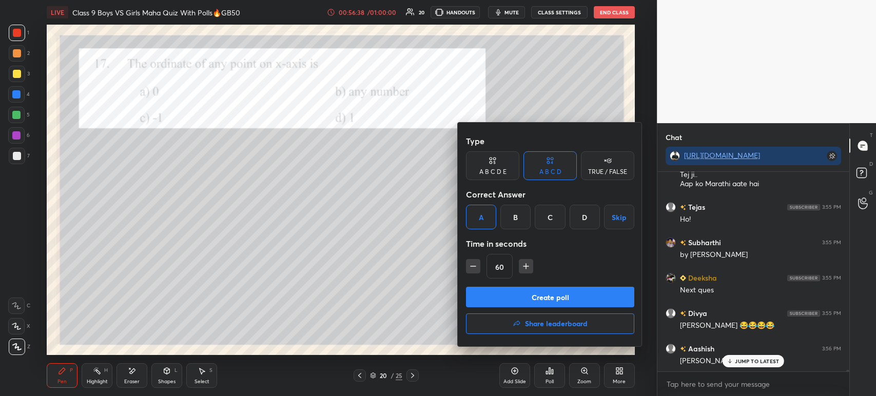
click at [474, 263] on icon "button" at bounding box center [473, 266] width 10 height 10
click at [475, 260] on button "button" at bounding box center [473, 266] width 14 height 14
type input "30"
click at [493, 294] on button "Create poll" at bounding box center [550, 297] width 168 height 21
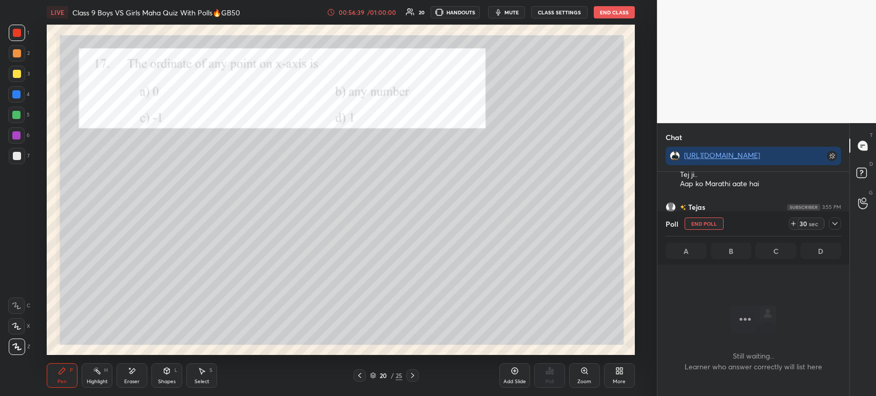
click at [830, 224] on icon at bounding box center [834, 224] width 8 height 8
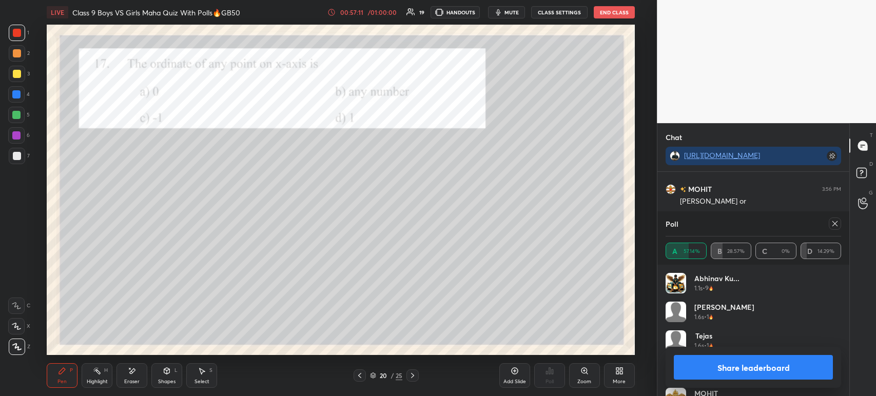
click at [697, 367] on button "Share leaderboard" at bounding box center [752, 367] width 159 height 25
type textarea "x"
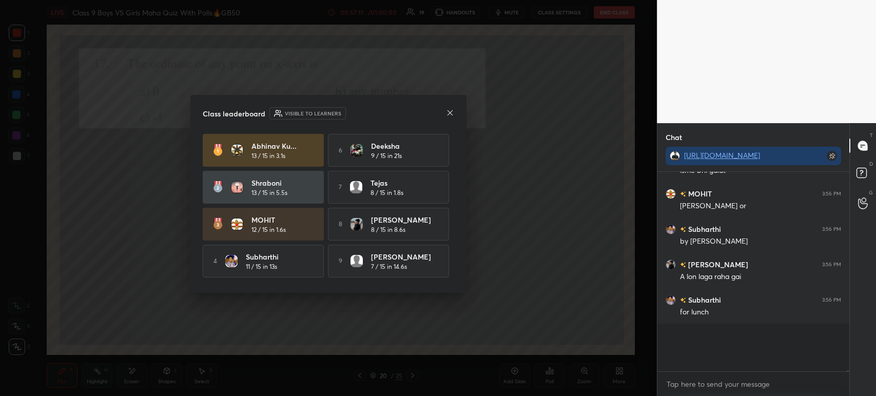
scroll to position [74, 189]
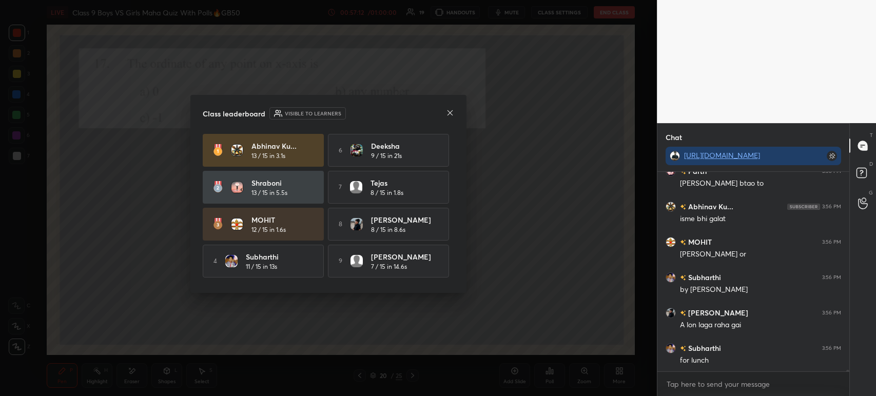
click at [450, 109] on icon at bounding box center [450, 113] width 8 height 8
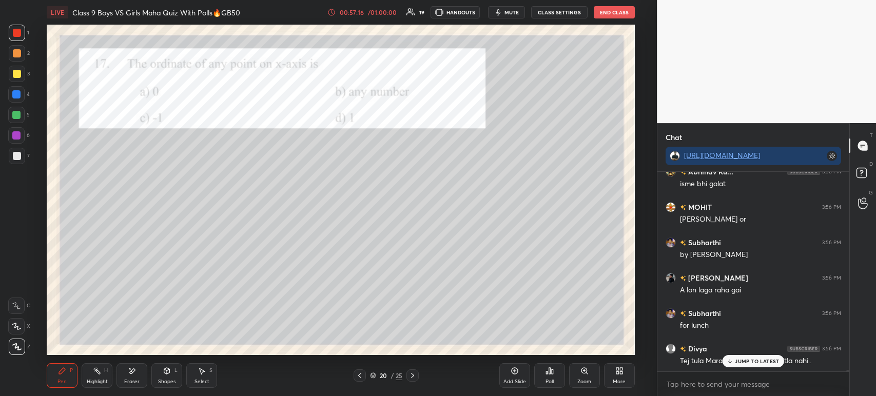
click at [17, 157] on div at bounding box center [17, 156] width 8 height 8
click at [9, 73] on div at bounding box center [17, 74] width 16 height 16
click at [19, 72] on div at bounding box center [17, 74] width 8 height 8
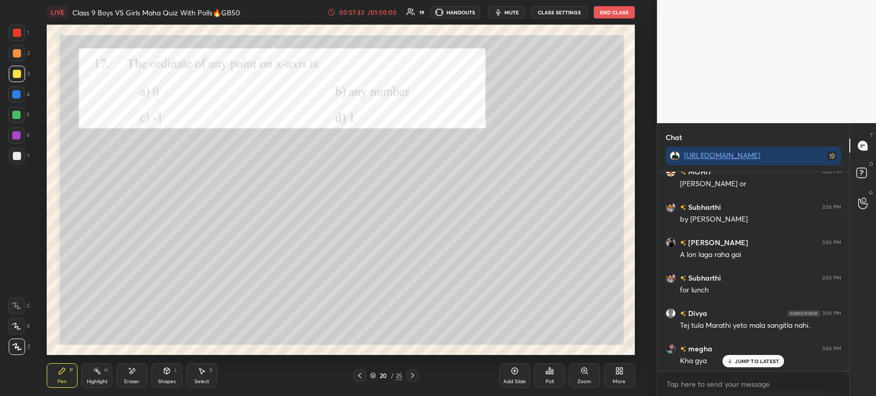
click at [9, 32] on div at bounding box center [17, 33] width 16 height 16
click at [406, 378] on div at bounding box center [412, 375] width 12 height 12
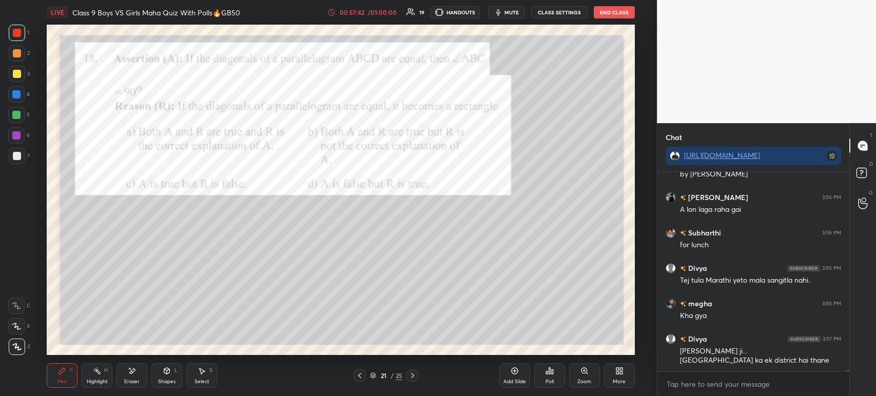
scroll to position [26724, 0]
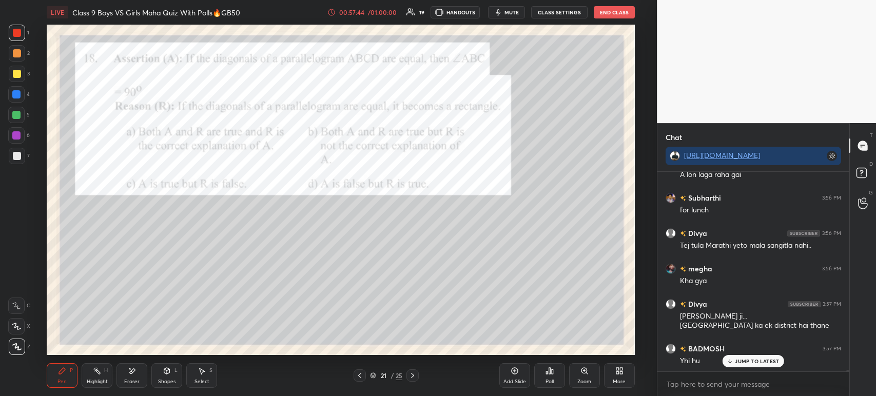
click at [417, 375] on div at bounding box center [412, 375] width 12 height 12
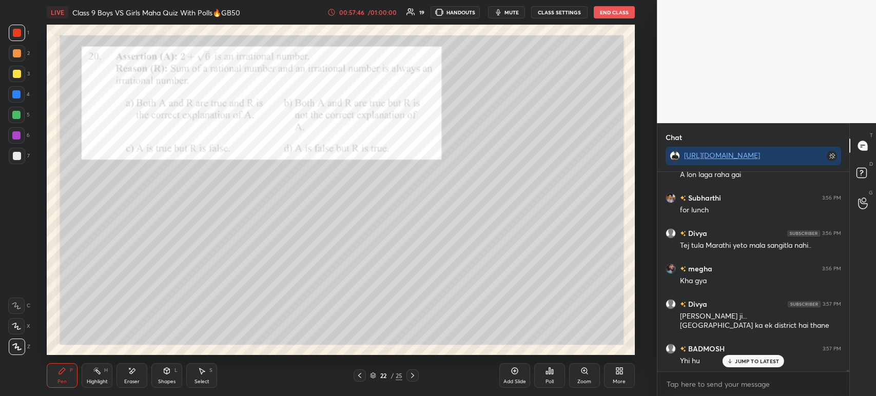
click at [353, 375] on div at bounding box center [359, 375] width 12 height 12
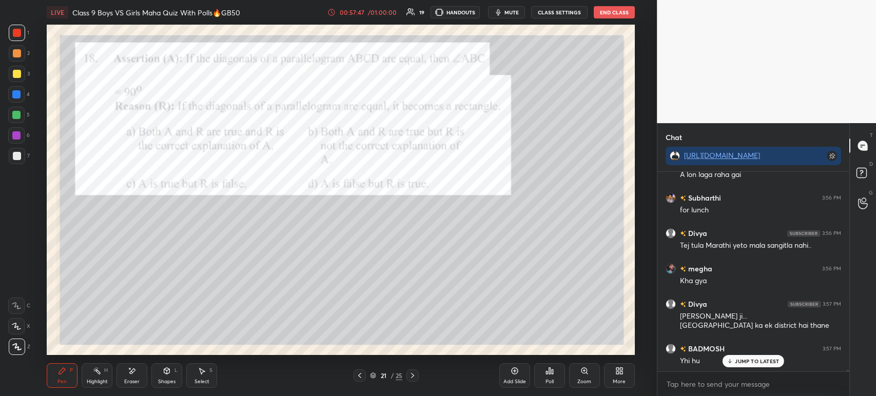
scroll to position [26759, 0]
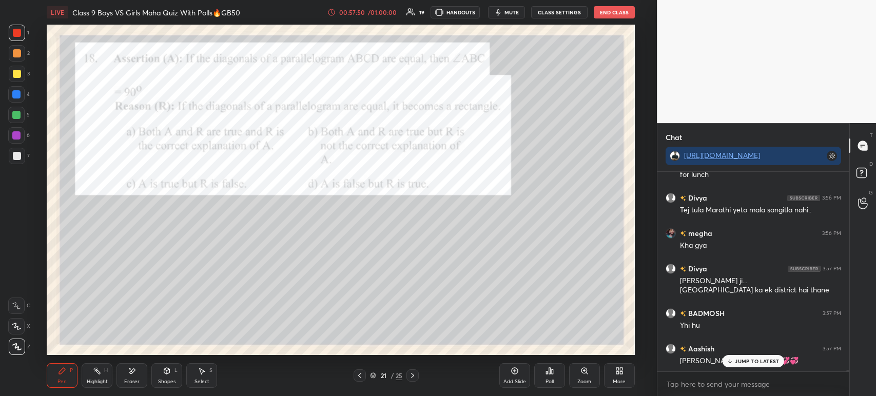
click at [409, 381] on div at bounding box center [412, 375] width 12 height 12
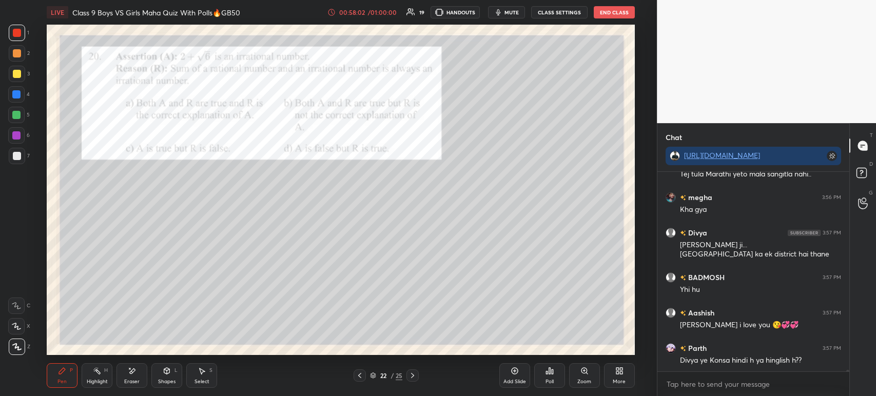
scroll to position [26830, 0]
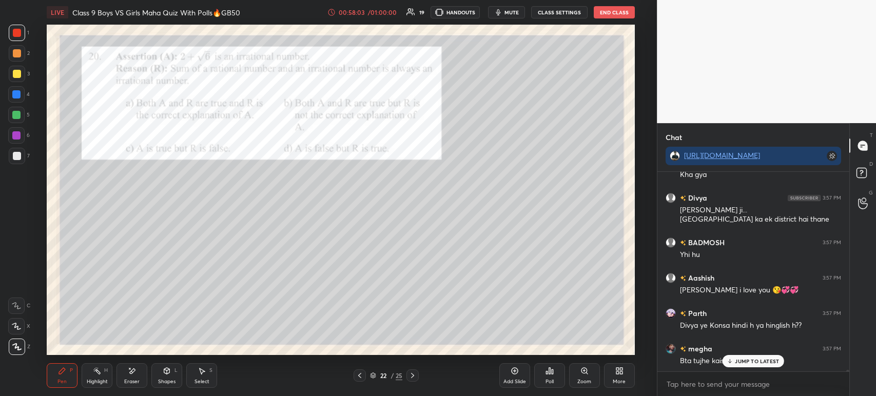
click at [546, 373] on icon at bounding box center [547, 372] width 2 height 3
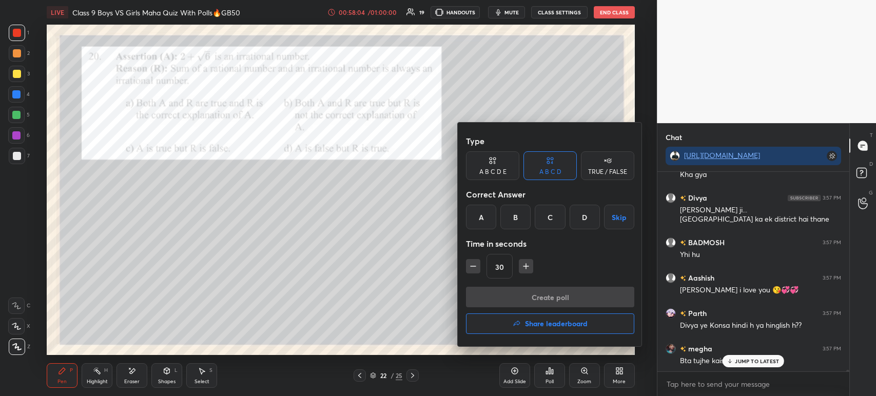
click at [480, 216] on div "A" at bounding box center [481, 217] width 30 height 25
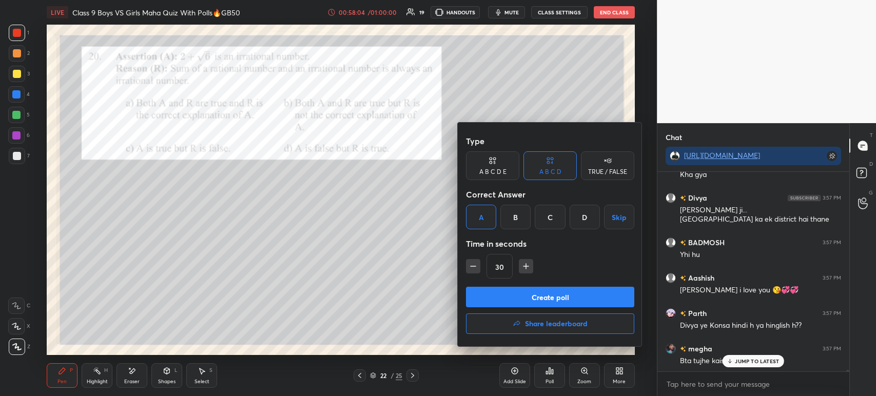
scroll to position [26865, 0]
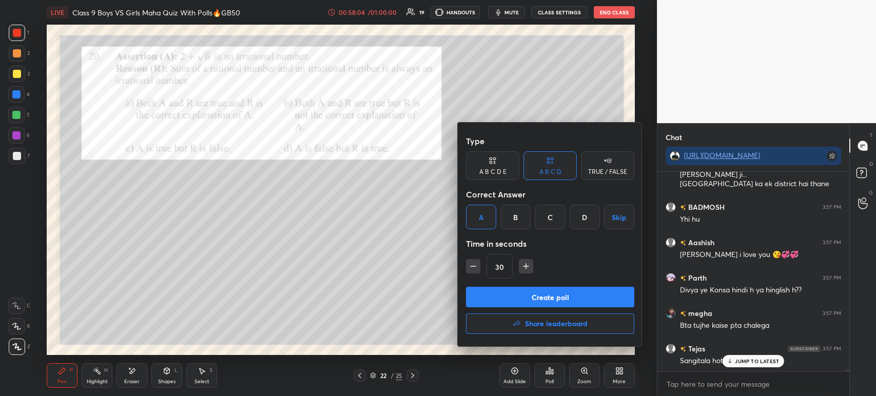
click at [521, 262] on icon "button" at bounding box center [526, 266] width 10 height 10
type input "45"
click at [515, 299] on button "Create poll" at bounding box center [550, 297] width 168 height 21
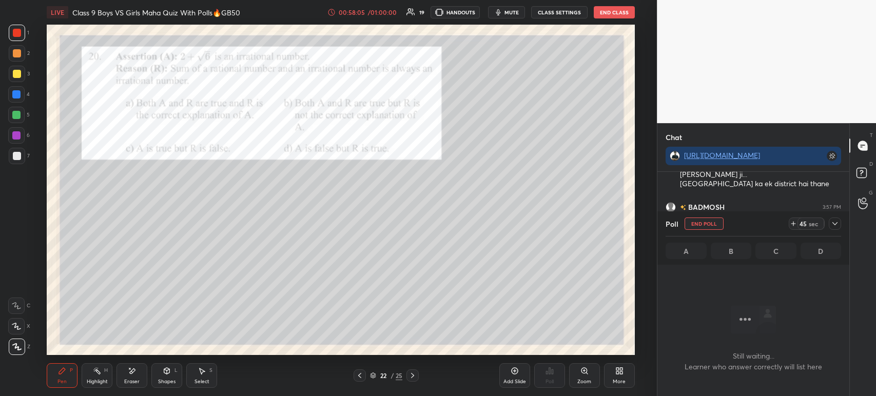
scroll to position [156, 189]
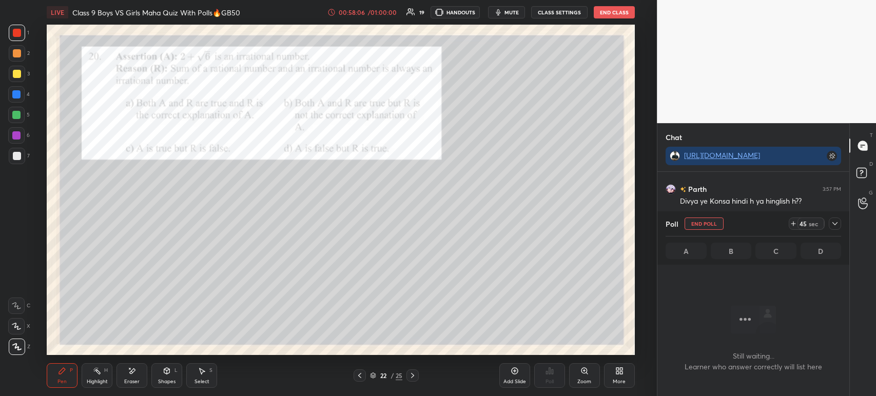
click at [835, 225] on icon at bounding box center [834, 224] width 8 height 8
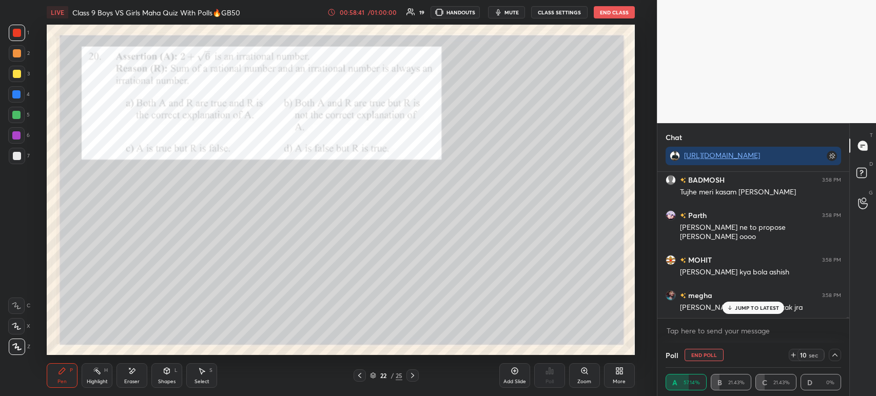
scroll to position [27256, 0]
click at [833, 355] on icon at bounding box center [834, 354] width 5 height 3
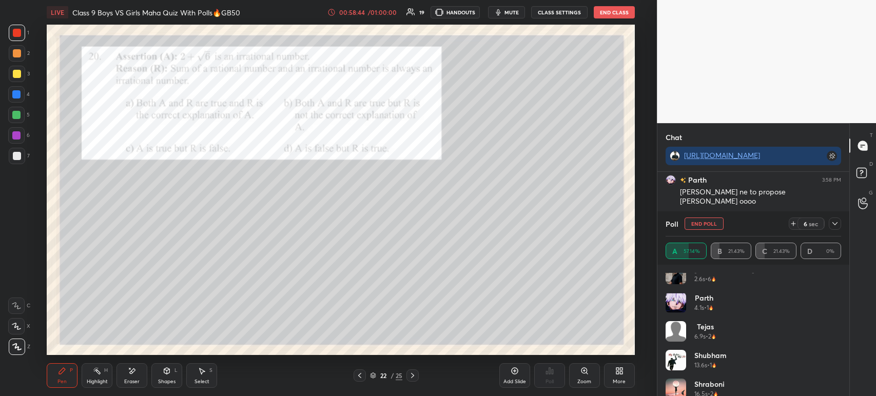
scroll to position [107, 0]
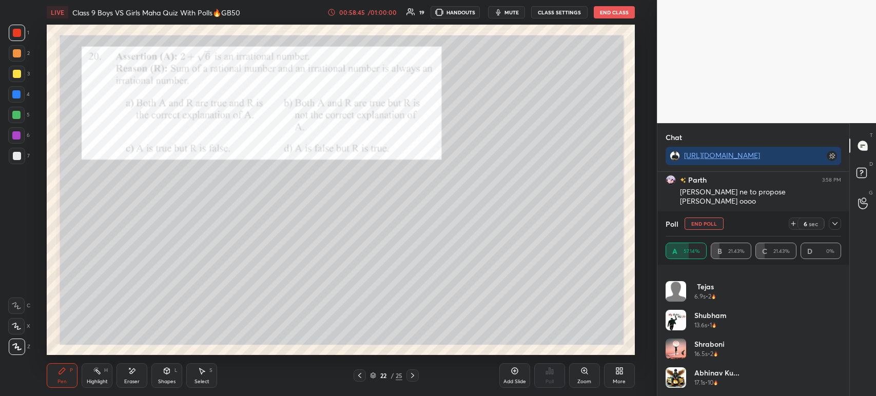
click at [834, 223] on icon at bounding box center [834, 224] width 8 height 8
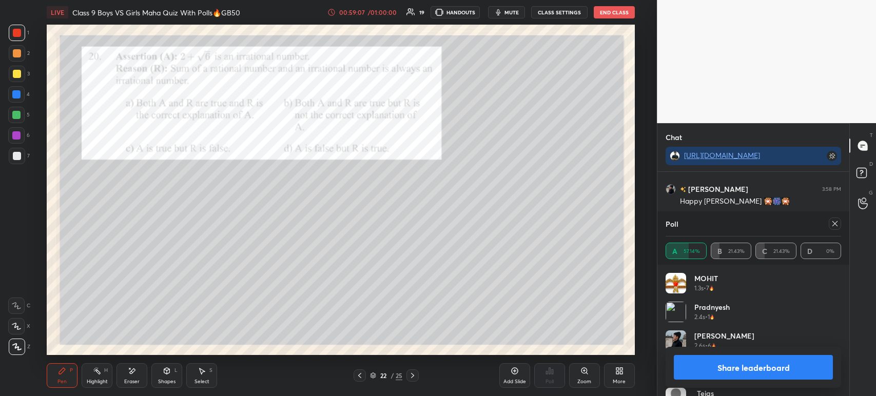
scroll to position [27454, 0]
click at [15, 158] on div at bounding box center [17, 156] width 8 height 8
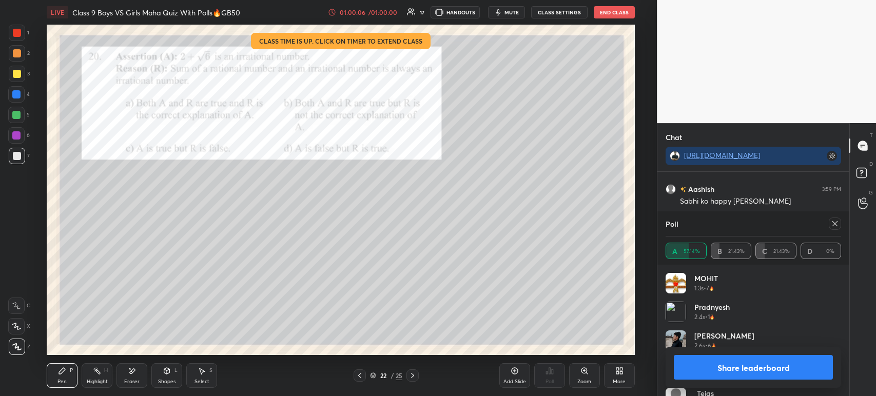
scroll to position [27831, 0]
click at [21, 37] on div at bounding box center [17, 33] width 16 height 16
click at [713, 367] on button "Share leaderboard" at bounding box center [752, 367] width 159 height 25
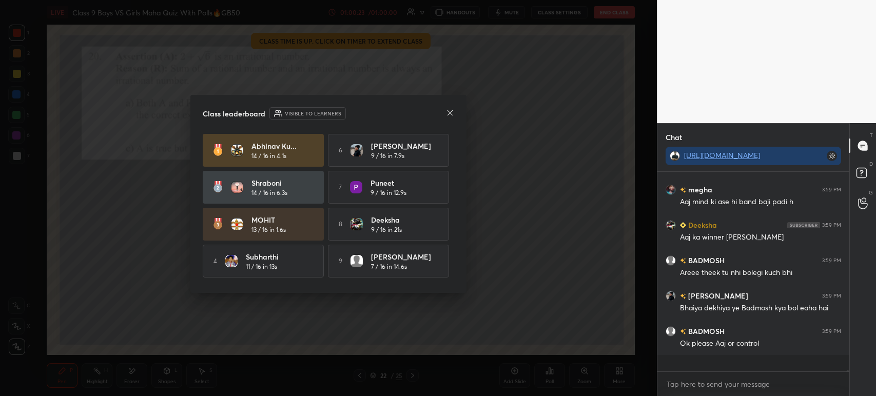
scroll to position [192, 189]
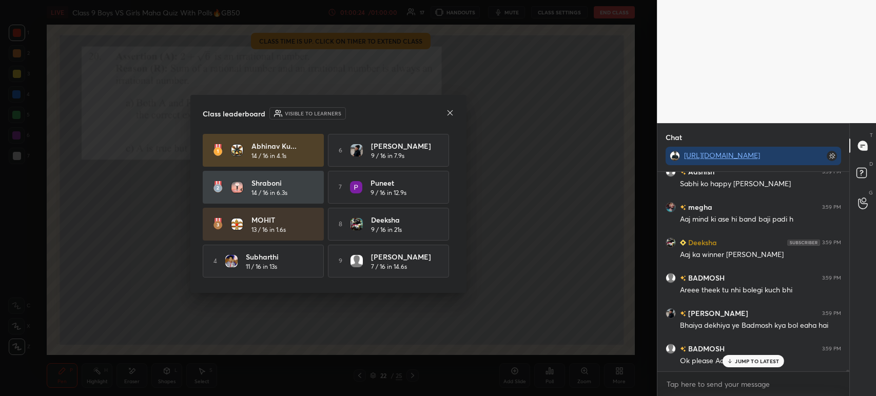
click at [451, 109] on icon at bounding box center [450, 113] width 8 height 8
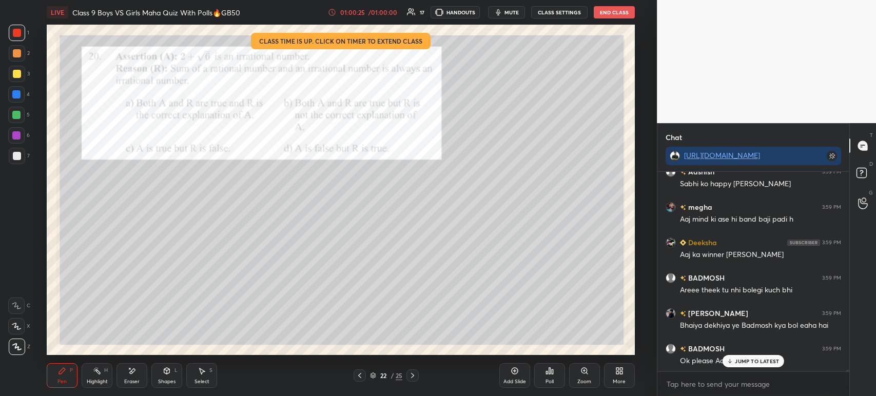
click at [548, 379] on div "Poll" at bounding box center [549, 381] width 8 height 5
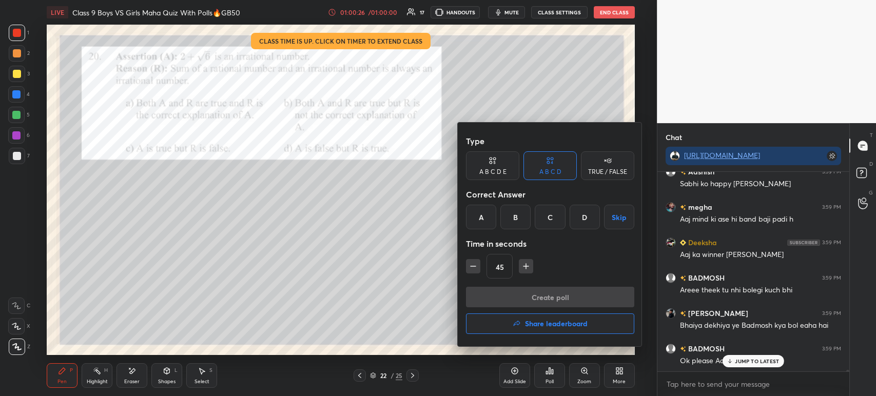
click at [523, 329] on button "Share leaderboard" at bounding box center [550, 323] width 168 height 21
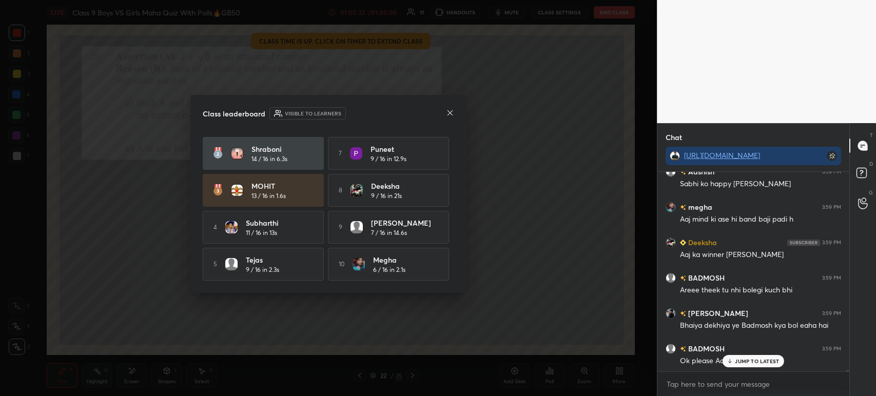
scroll to position [27867, 0]
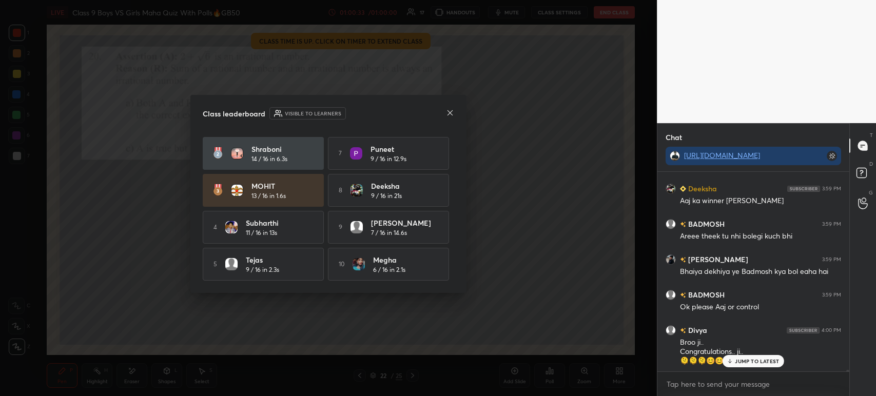
click at [444, 111] on div "Class leaderboard Visible to learners" at bounding box center [328, 113] width 251 height 12
click at [454, 112] on div "Class leaderboard Visible to learners [PERSON_NAME]... 14 / 16 in 4.1s 6 [PERSO…" at bounding box center [328, 194] width 276 height 198
click at [451, 117] on div at bounding box center [450, 113] width 8 height 11
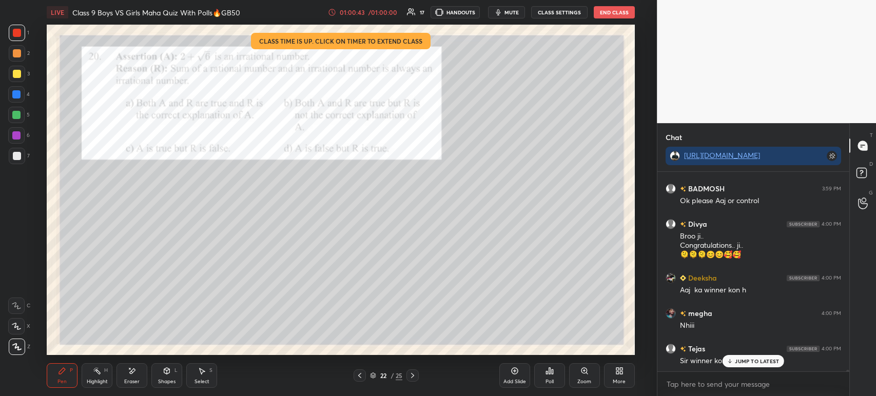
scroll to position [28044, 0]
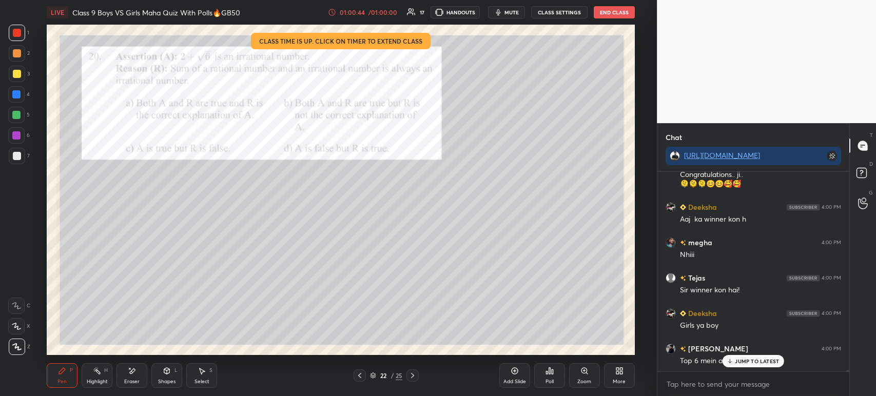
click at [553, 372] on icon at bounding box center [549, 371] width 8 height 8
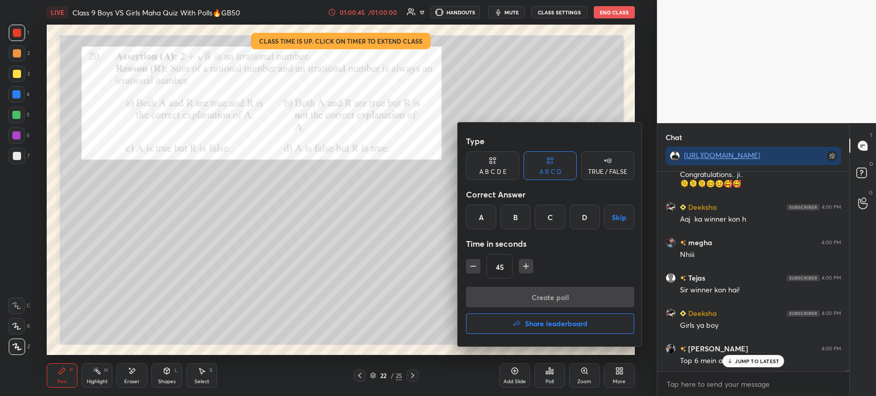
click at [553, 322] on h4 "Share leaderboard" at bounding box center [556, 323] width 63 height 7
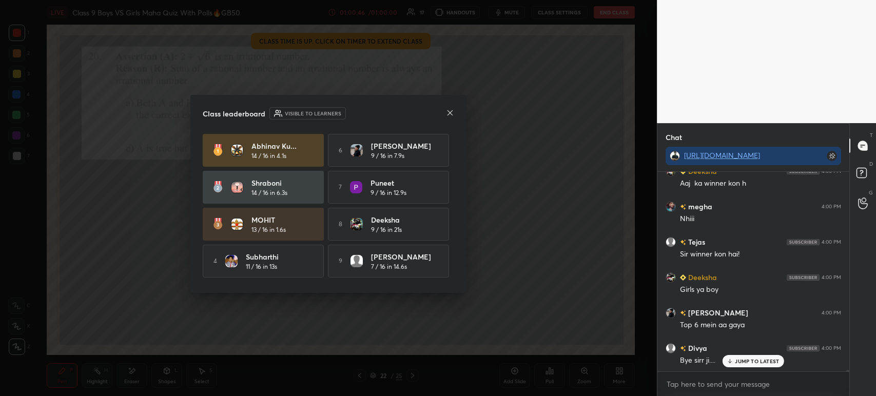
scroll to position [28115, 0]
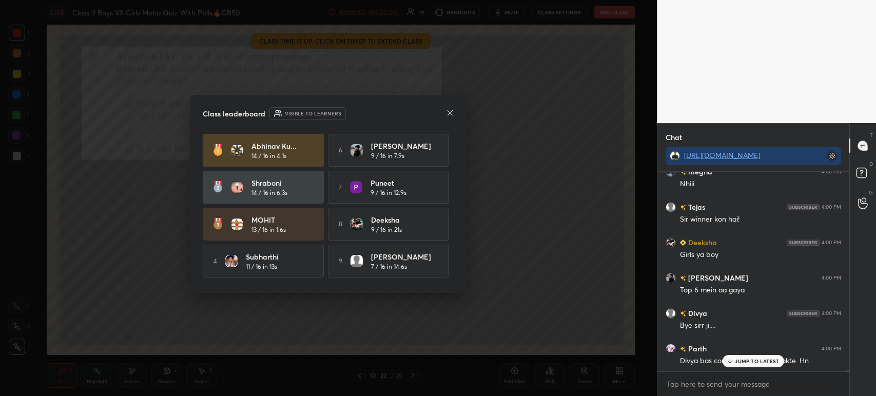
click at [446, 112] on icon at bounding box center [450, 113] width 8 height 8
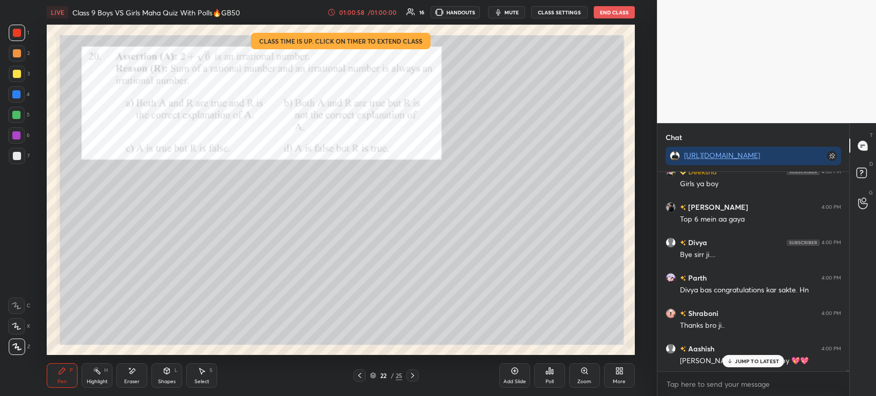
click at [611, 11] on button "End Class" at bounding box center [613, 12] width 41 height 12
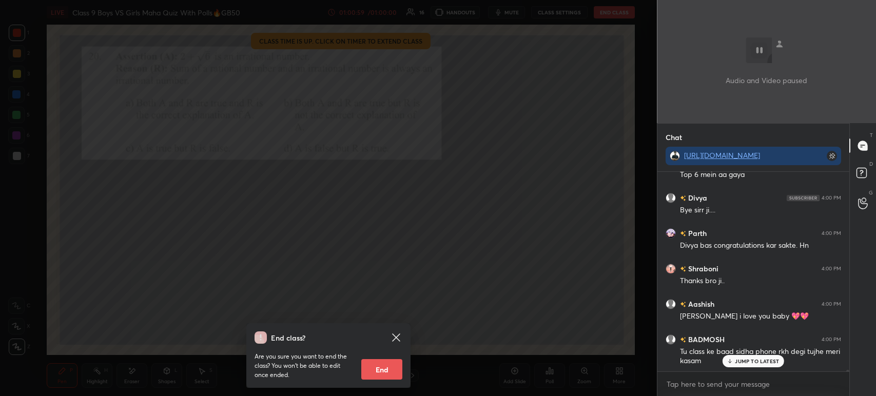
click at [382, 370] on button "End" at bounding box center [381, 369] width 41 height 21
type textarea "x"
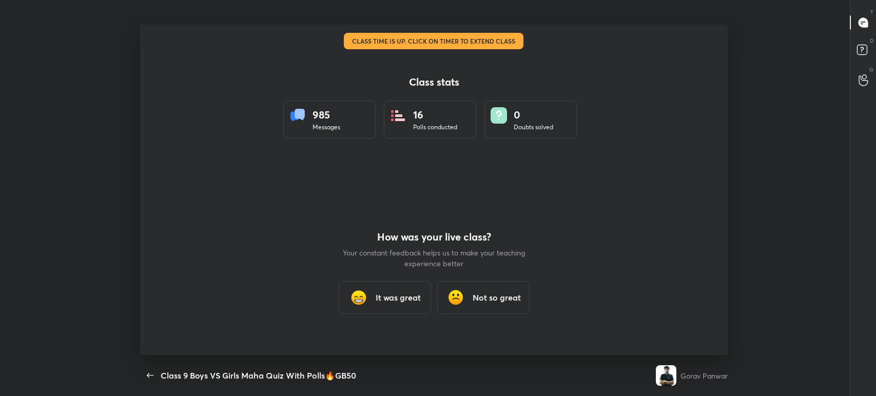
click at [414, 298] on h3 "It was great" at bounding box center [397, 297] width 45 height 12
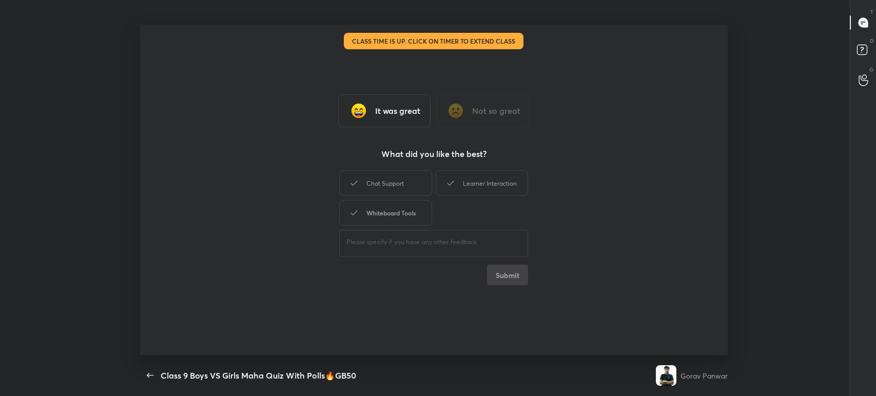
click at [402, 212] on div "Whiteboard Tools" at bounding box center [385, 213] width 92 height 26
click at [400, 180] on div "Chat Support" at bounding box center [385, 183] width 92 height 26
click at [494, 180] on div "Learner Interaction" at bounding box center [481, 183] width 92 height 26
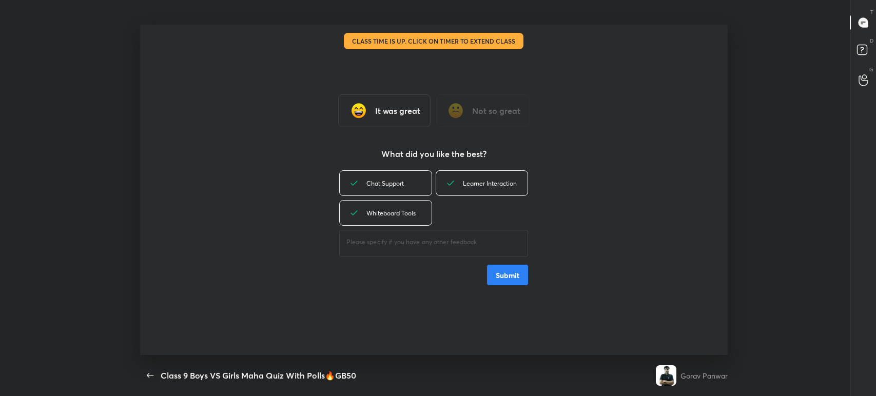
click at [509, 274] on button "Submit" at bounding box center [507, 275] width 41 height 21
